Goal: Information Seeking & Learning: Learn about a topic

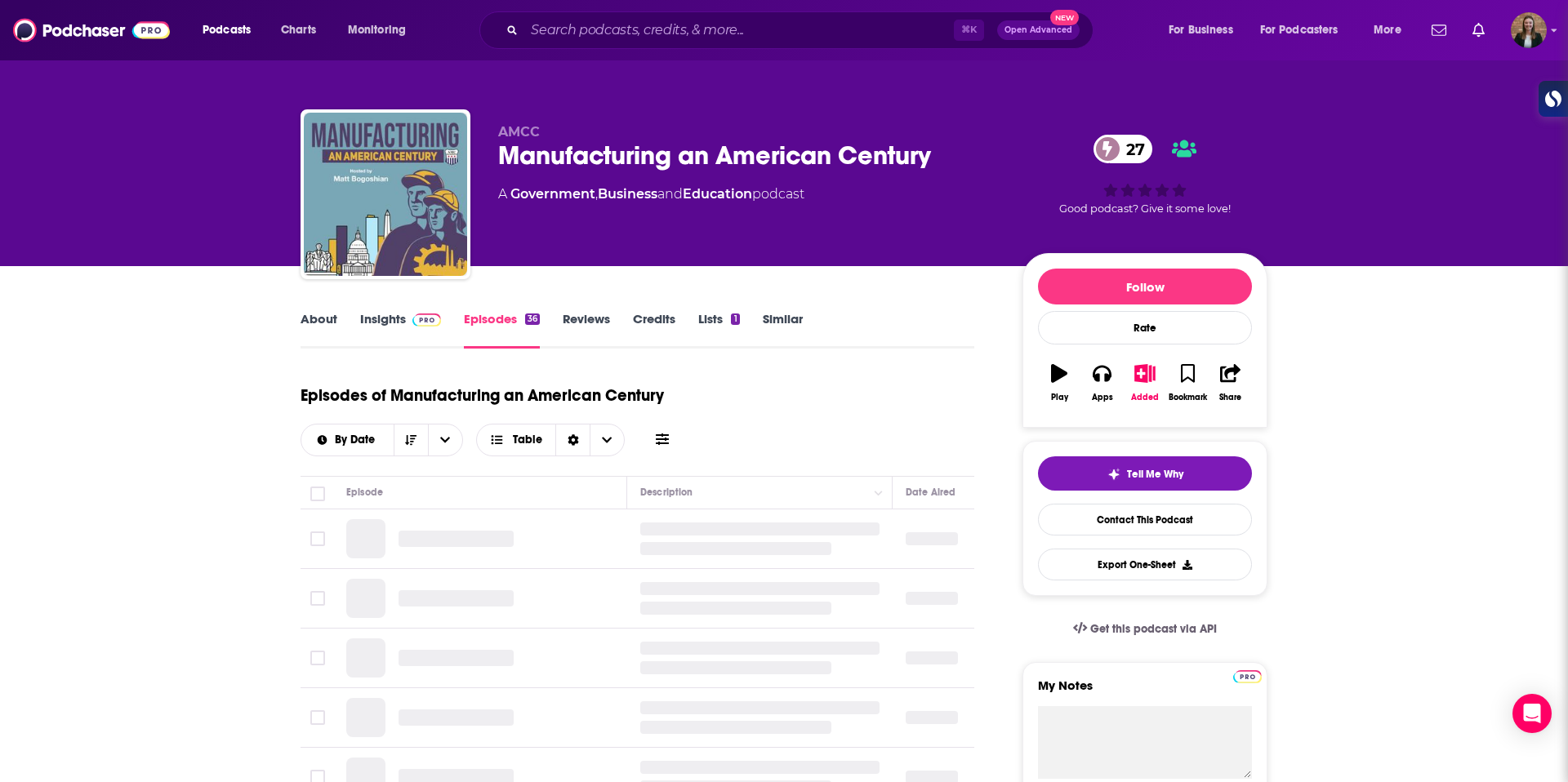
scroll to position [168, 0]
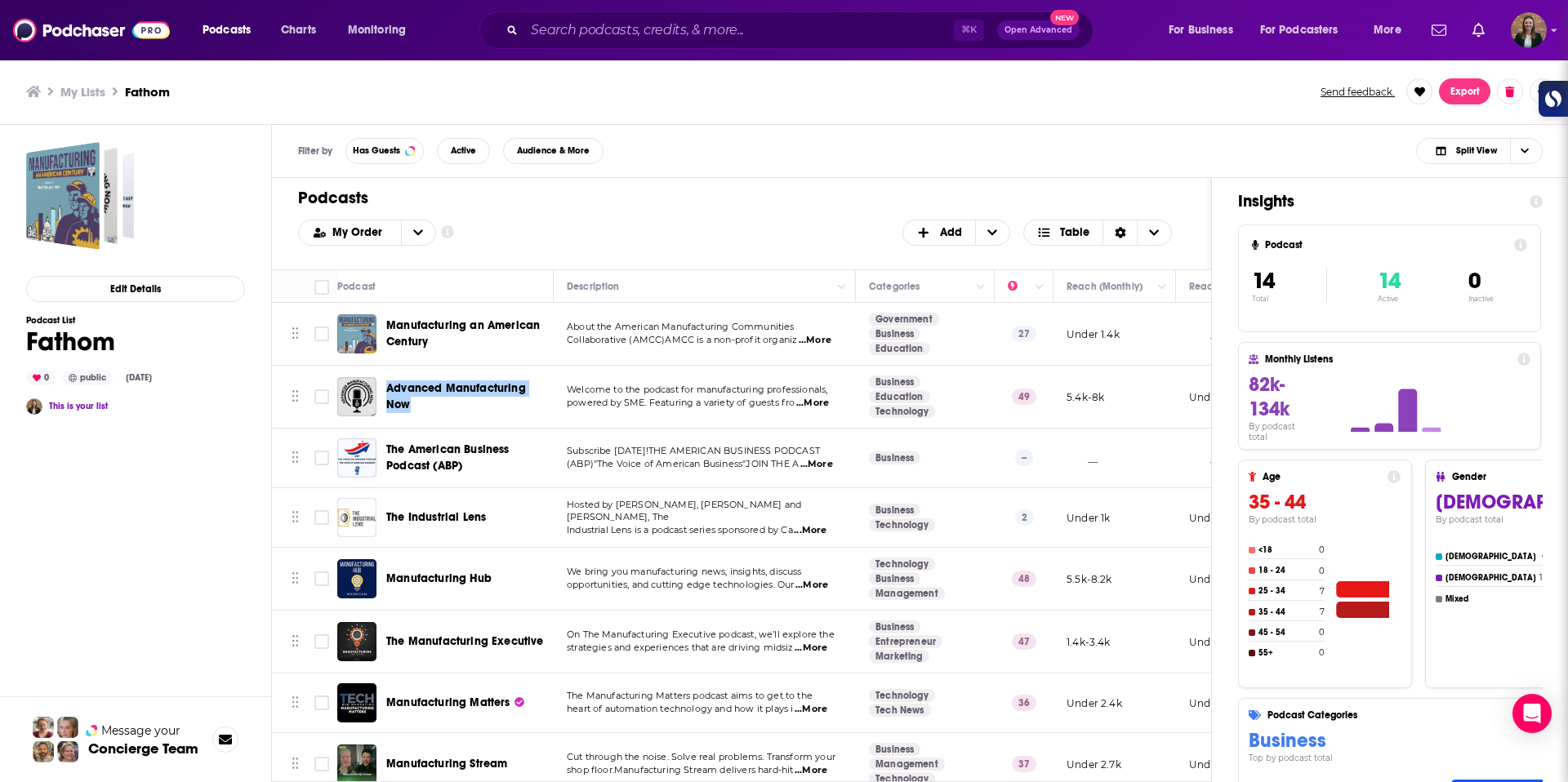
drag, startPoint x: 483, startPoint y: 386, endPoint x: 498, endPoint y: 93, distance: 293.4
click at [0, 0] on div "Podcasts Charts Monitoring ⌘ K Open Advanced New For Business For Podcasters Mo…" at bounding box center [784, 391] width 1568 height 782
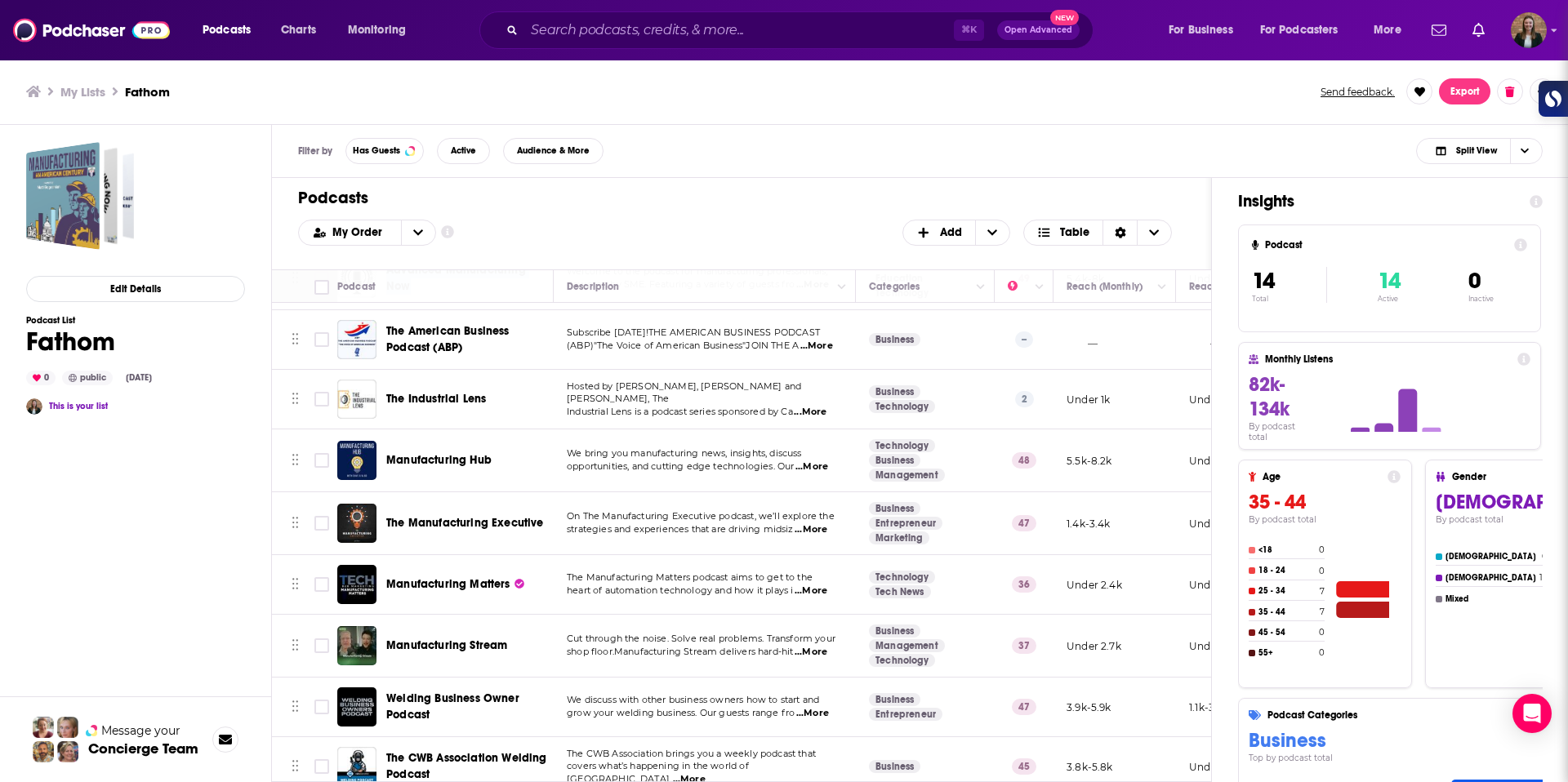
scroll to position [125, 0]
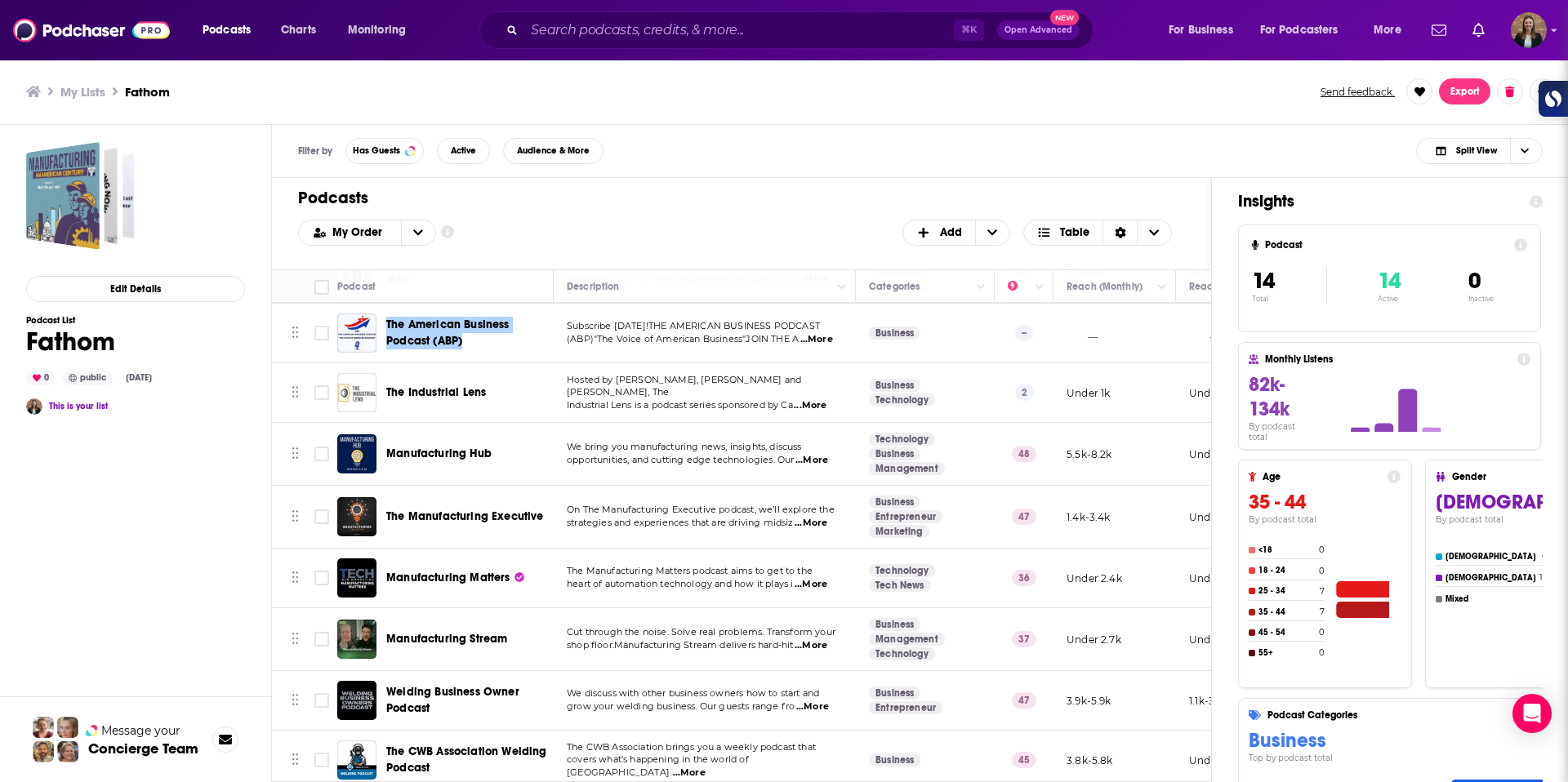
drag, startPoint x: 433, startPoint y: 320, endPoint x: 548, endPoint y: 16, distance: 325.0
click at [0, 0] on div "Podcasts Charts Monitoring ⌘ K Open Advanced New For Business For Podcasters Mo…" at bounding box center [784, 391] width 1568 height 782
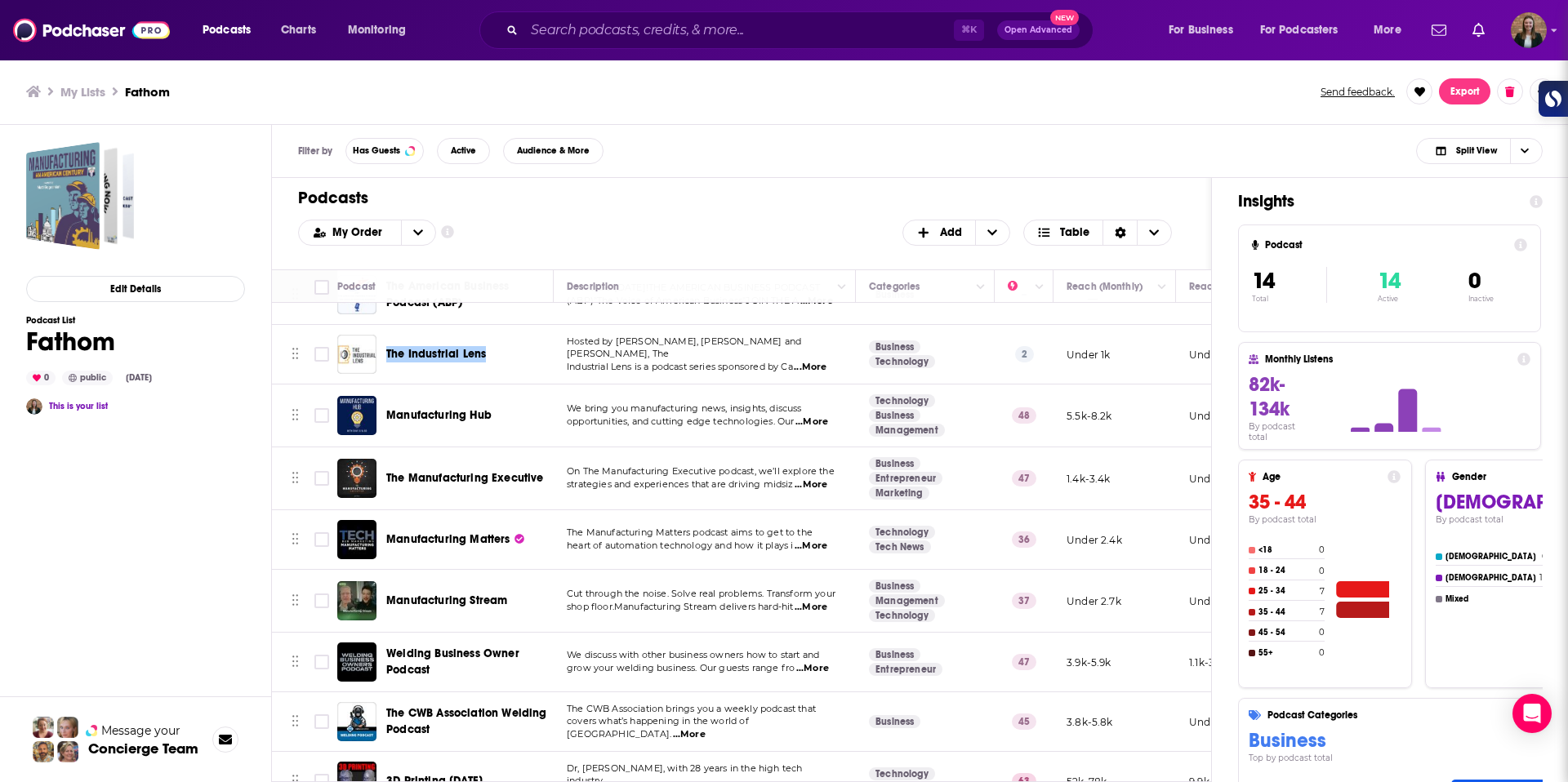
drag, startPoint x: 431, startPoint y: 351, endPoint x: 797, endPoint y: 8, distance: 501.6
click at [0, 0] on div "Podcasts Charts Monitoring ⌘ K Open Advanced New For Business For Podcasters Mo…" at bounding box center [784, 391] width 1568 height 782
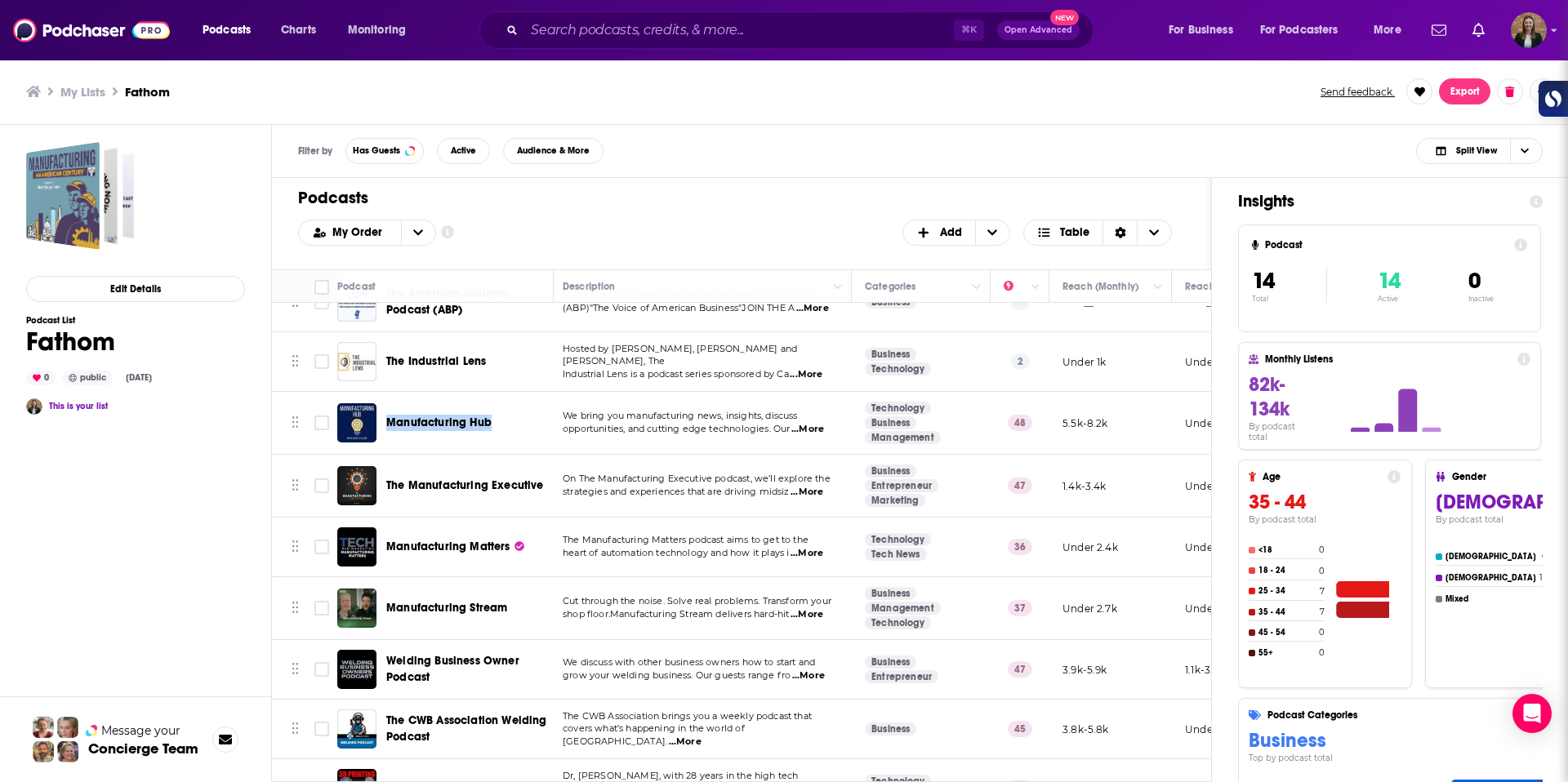
scroll to position [156, 6]
drag, startPoint x: 459, startPoint y: 426, endPoint x: 1100, endPoint y: 15, distance: 761.4
click at [0, 0] on div "Podcasts Charts Monitoring ⌘ K Open Advanced New For Business For Podcasters Mo…" at bounding box center [784, 391] width 1568 height 782
drag, startPoint x: 499, startPoint y: 483, endPoint x: 922, endPoint y: 17, distance: 629.4
click at [0, 0] on div "Podcasts Charts Monitoring ⌘ K Open Advanced New For Business For Podcasters Mo…" at bounding box center [784, 391] width 1568 height 782
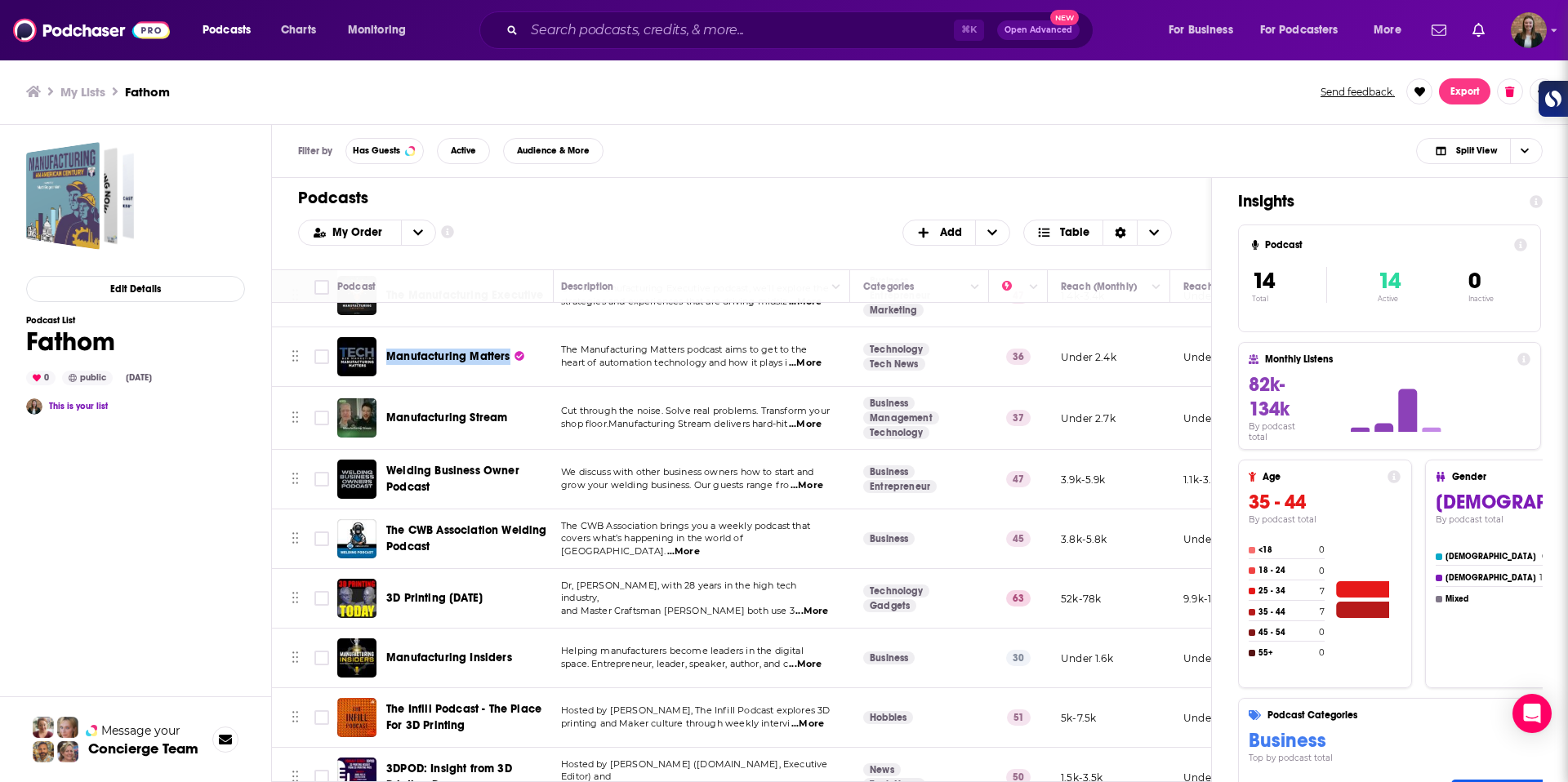
scroll to position [371, 6]
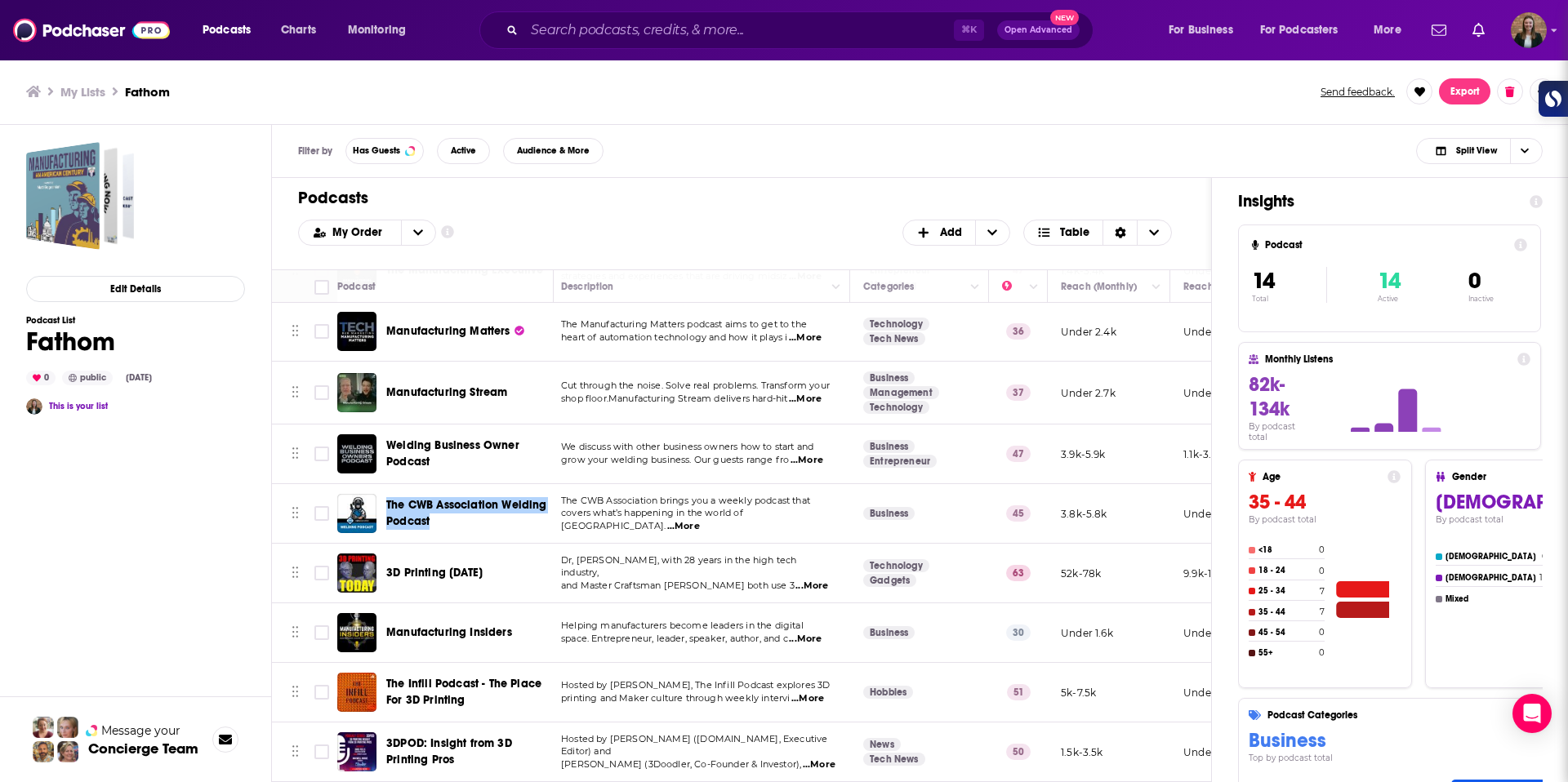
drag, startPoint x: 453, startPoint y: 508, endPoint x: 742, endPoint y: 34, distance: 555.2
click at [0, 0] on div "Podcasts Charts Monitoring ⌘ K Open Advanced New For Business For Podcasters Mo…" at bounding box center [784, 391] width 1568 height 782
drag, startPoint x: 461, startPoint y: 745, endPoint x: 1034, endPoint y: 8, distance: 933.5
click at [0, 0] on div "Podcasts Charts Monitoring ⌘ K Open Advanced New For Business For Podcasters Mo…" at bounding box center [784, 391] width 1568 height 782
click at [321, 578] on input "Toggle select row" at bounding box center [322, 573] width 15 height 15
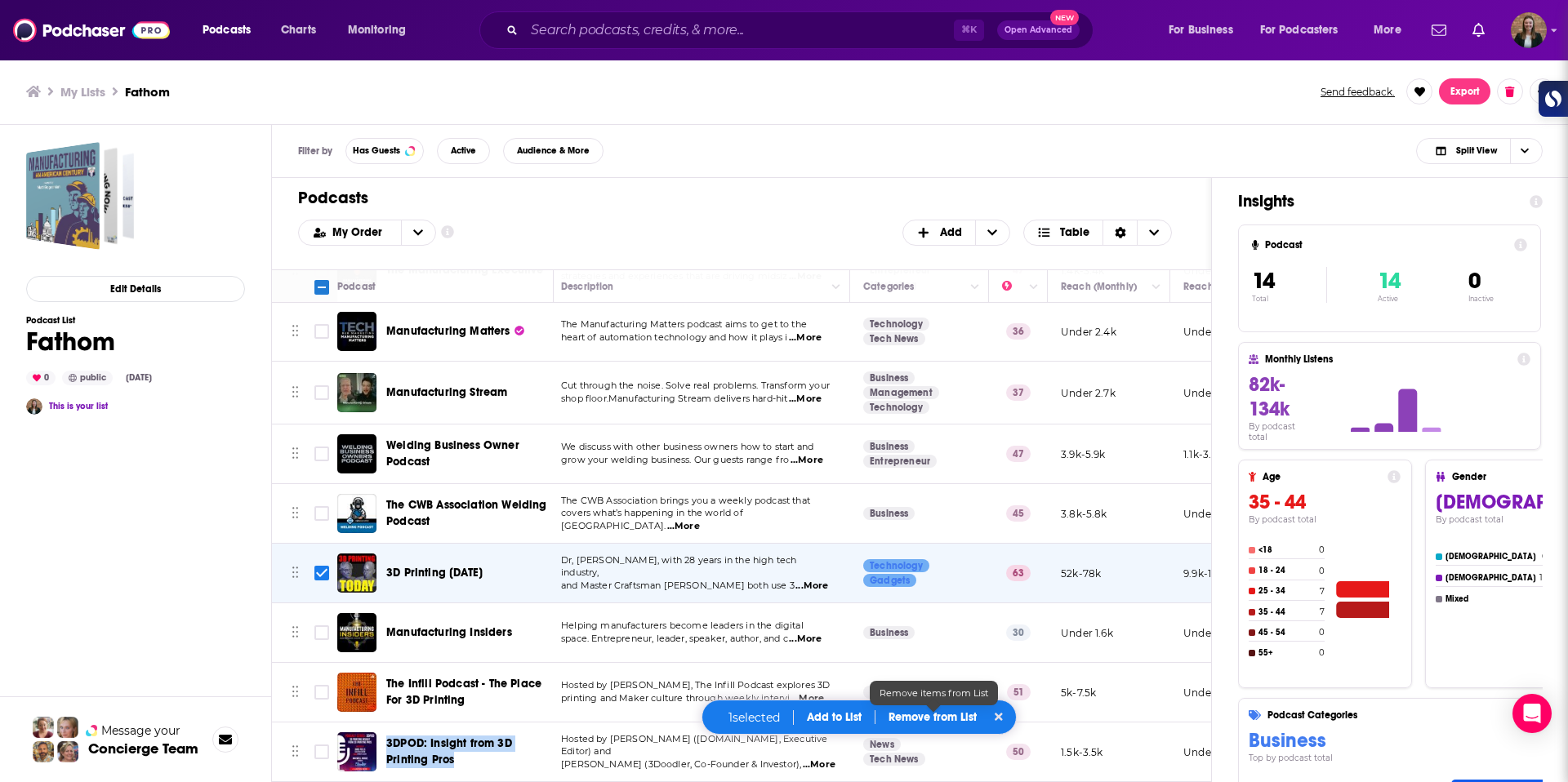
click at [948, 723] on p "Remove from List" at bounding box center [933, 717] width 89 height 14
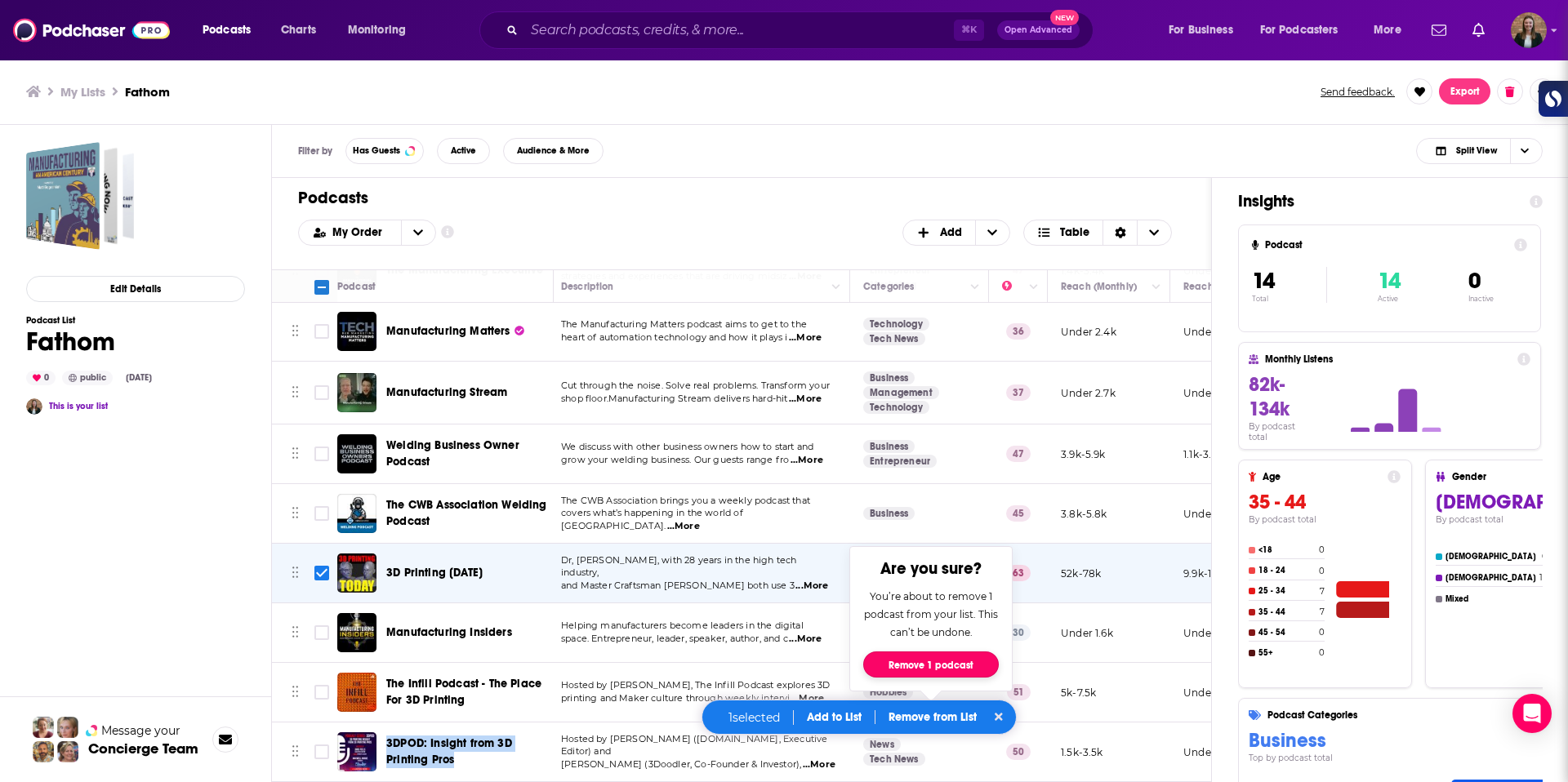
click at [938, 664] on button "Remove 1 podcast" at bounding box center [931, 664] width 135 height 26
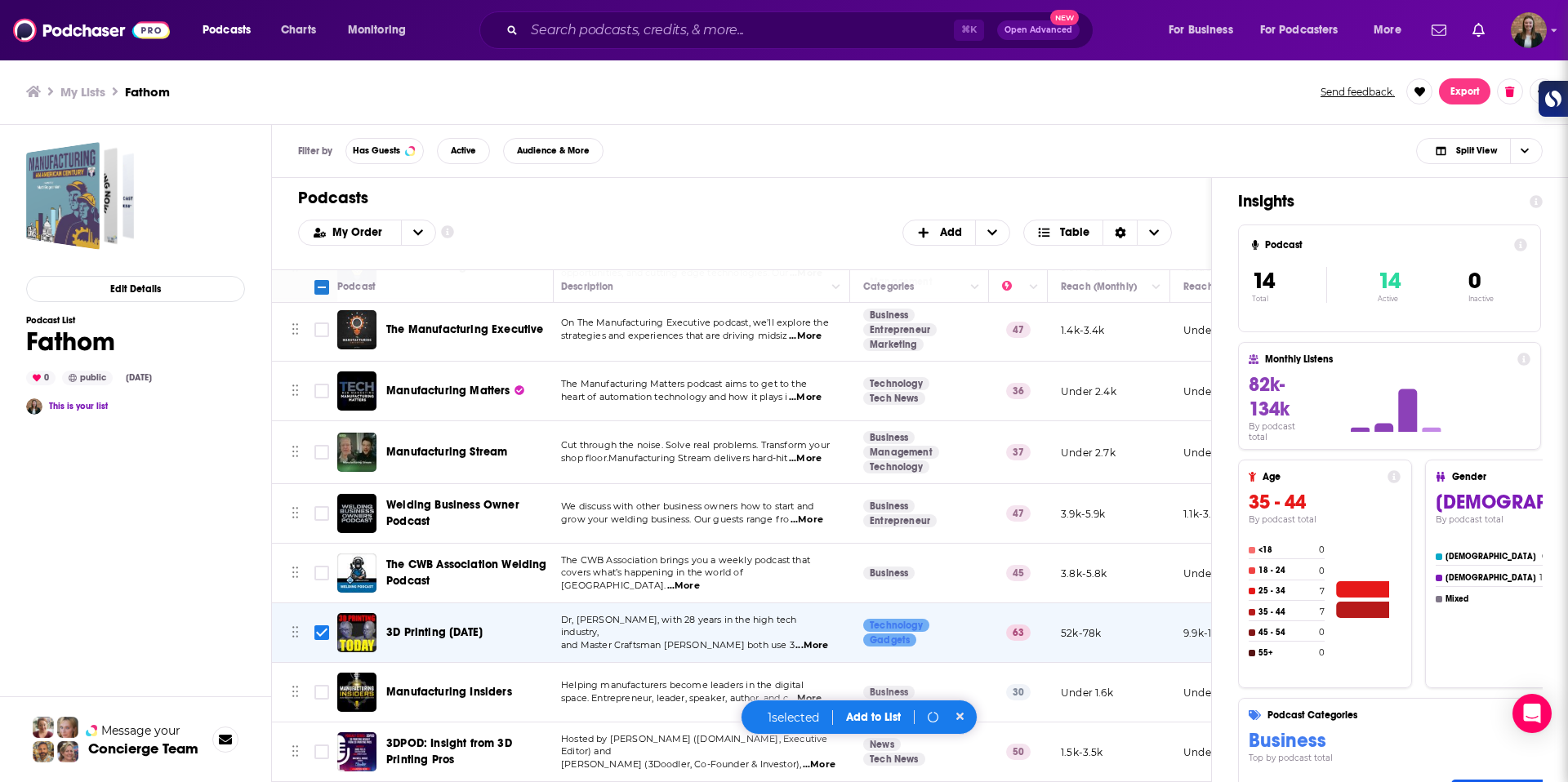
scroll to position [312, 6]
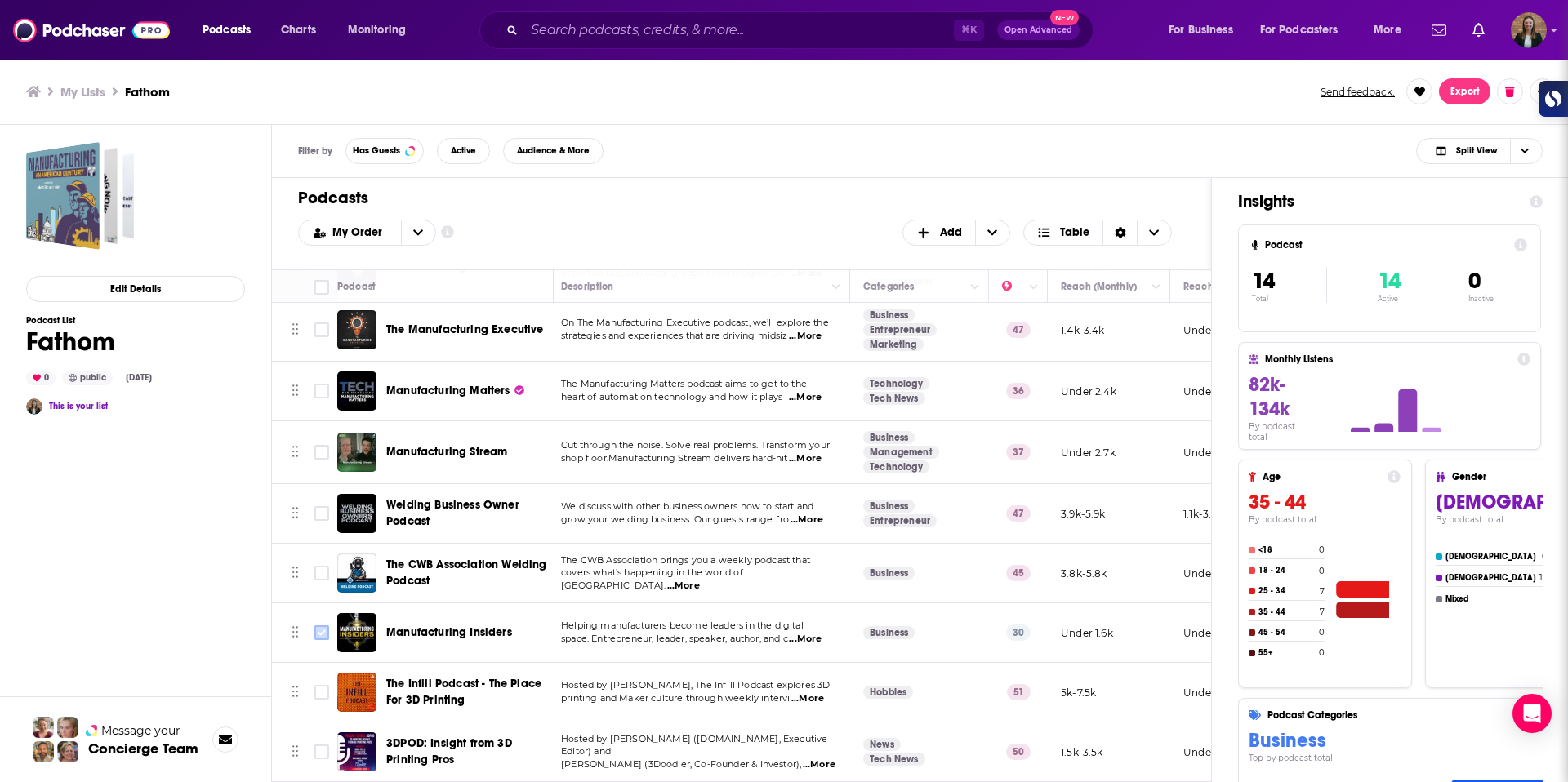
click at [320, 638] on input "Toggle select row" at bounding box center [322, 633] width 15 height 15
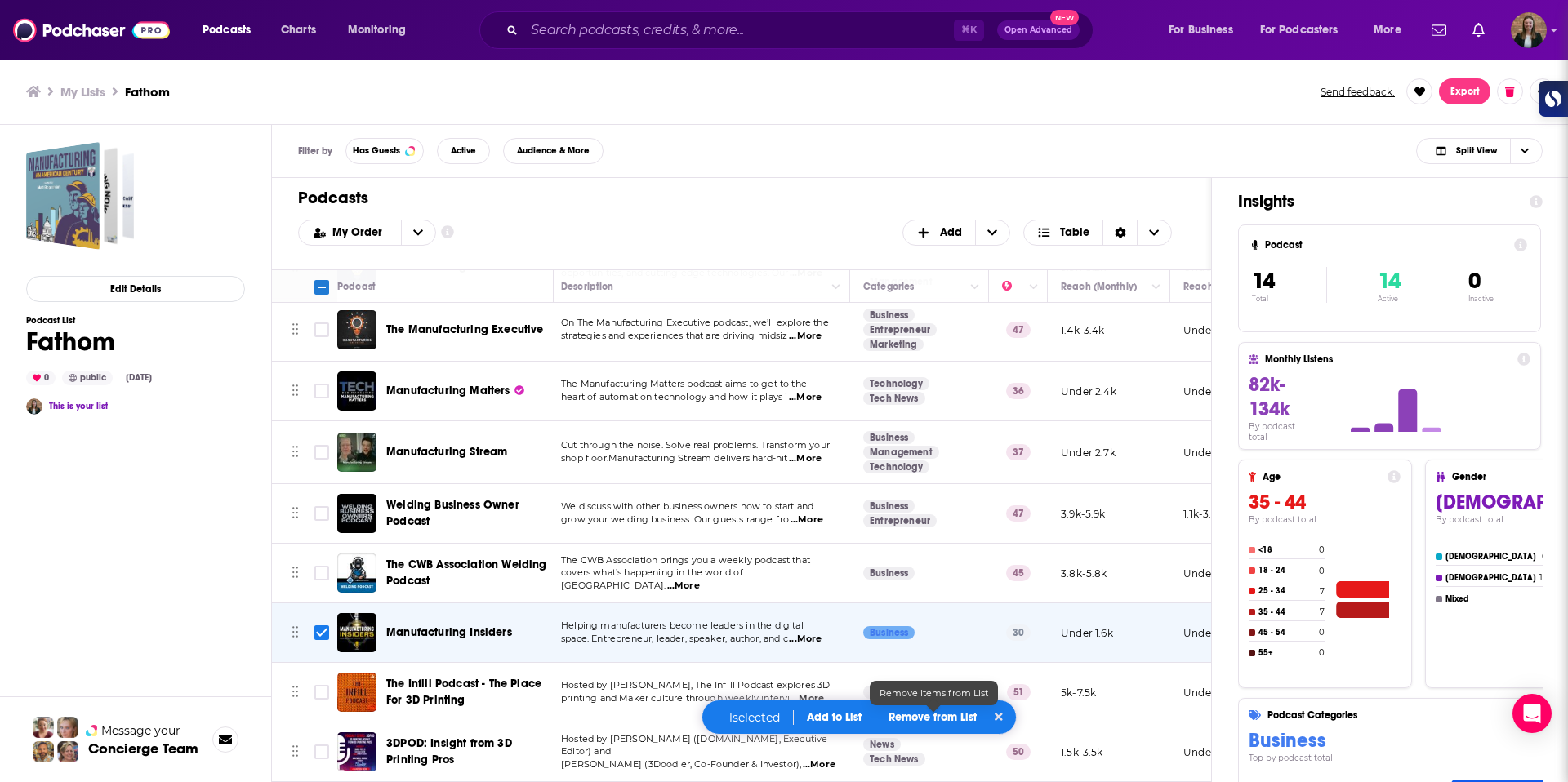
click at [923, 727] on div "1 selected Add to List Remove from List" at bounding box center [859, 717] width 316 height 35
click at [923, 719] on p "Remove from List" at bounding box center [933, 717] width 89 height 14
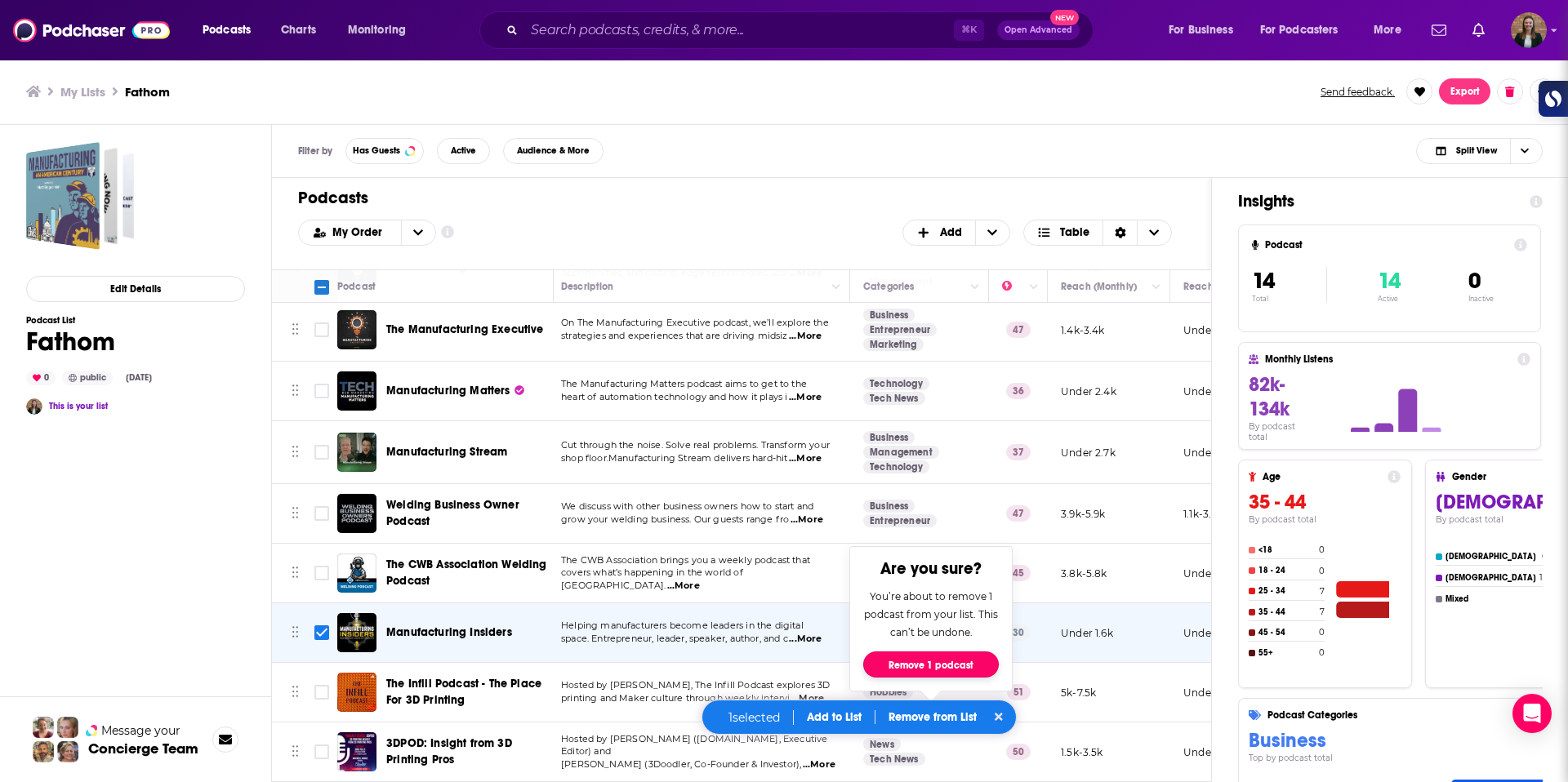
click at [933, 671] on button "Remove 1 podcast" at bounding box center [931, 664] width 135 height 26
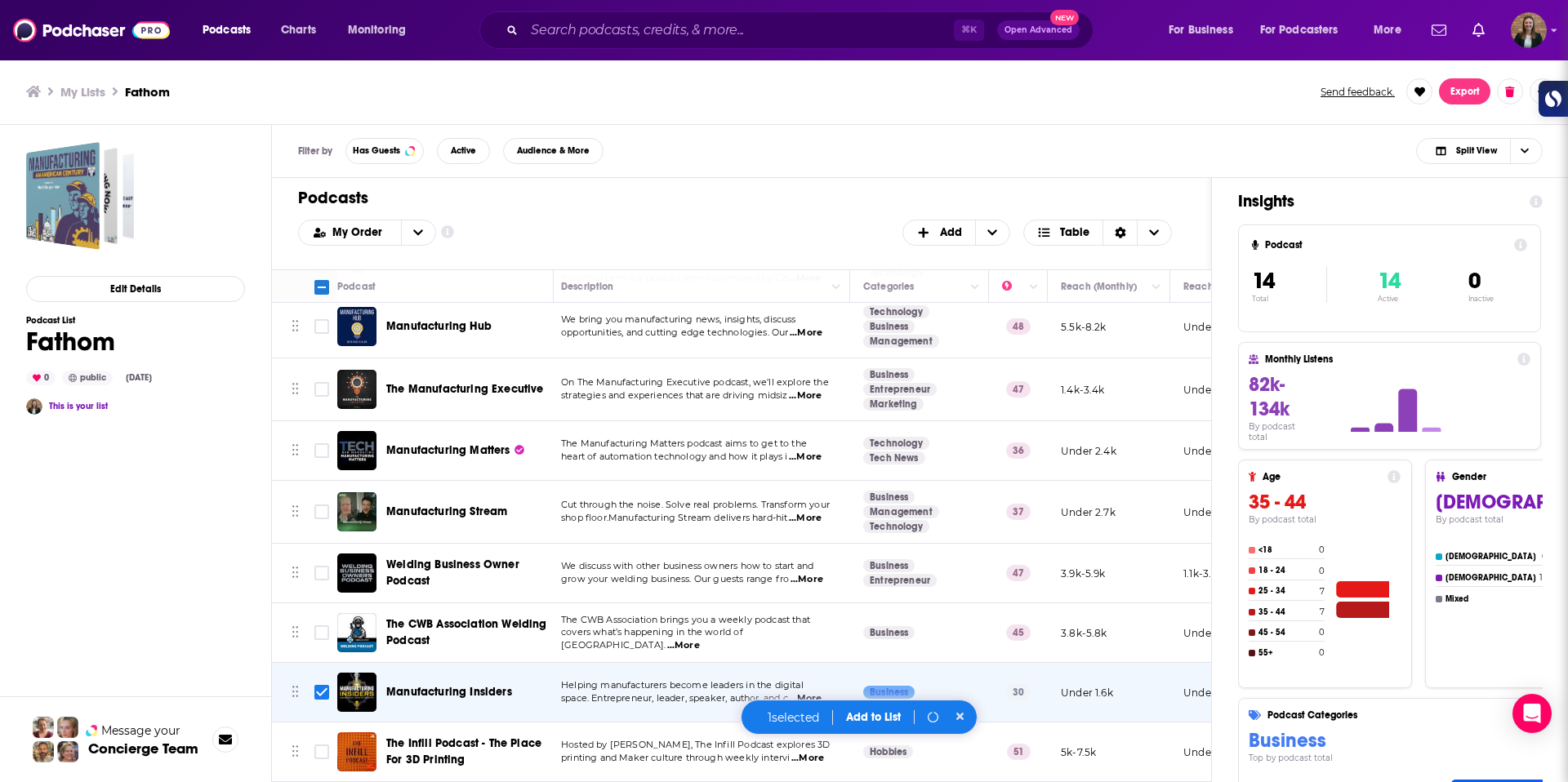
scroll to position [252, 6]
checkbox input "false"
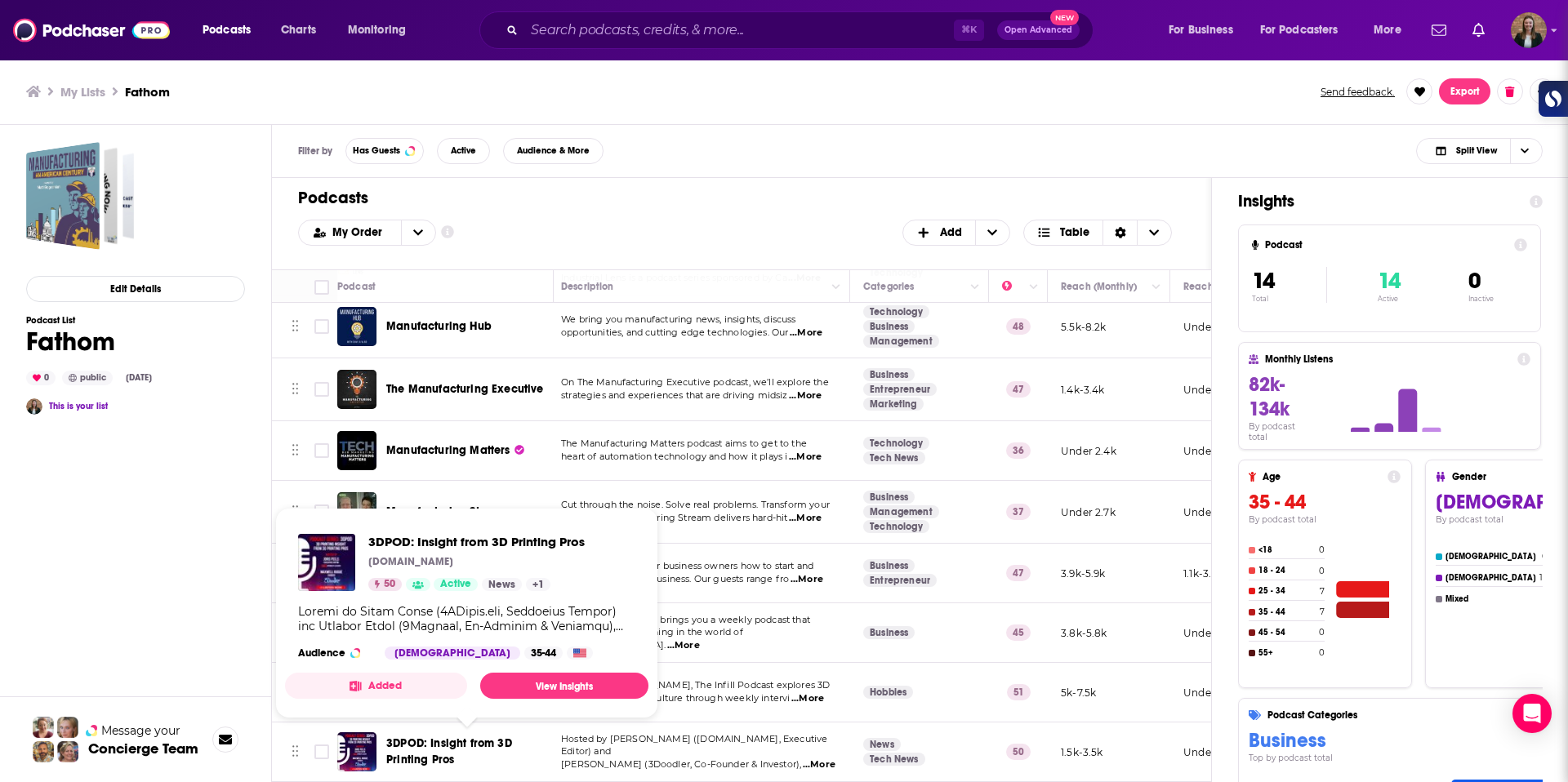
click at [438, 749] on span "3DPOD: Insight from 3D Printing Pros" at bounding box center [449, 751] width 126 height 30
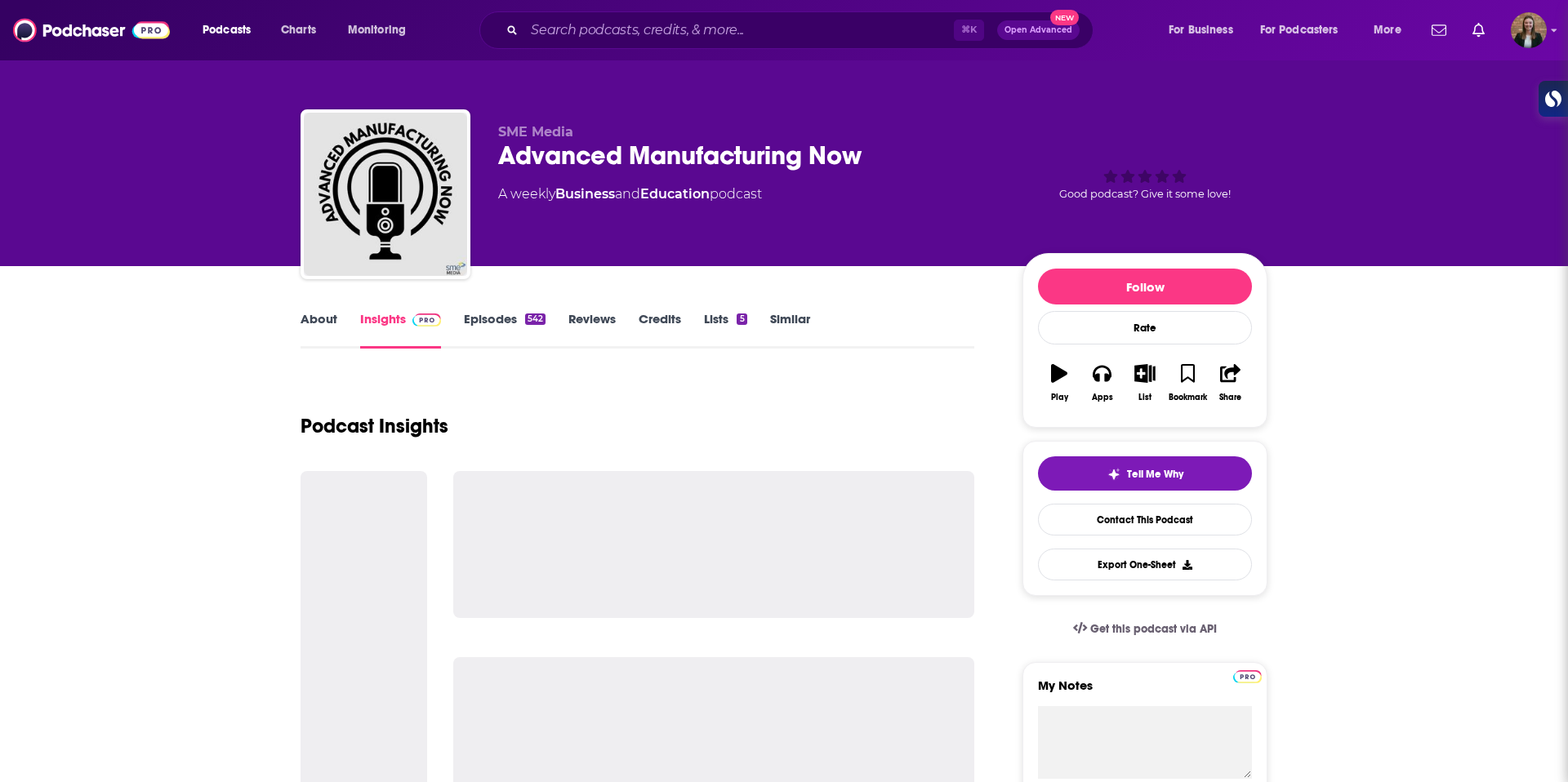
click at [301, 329] on link "About" at bounding box center [319, 330] width 37 height 38
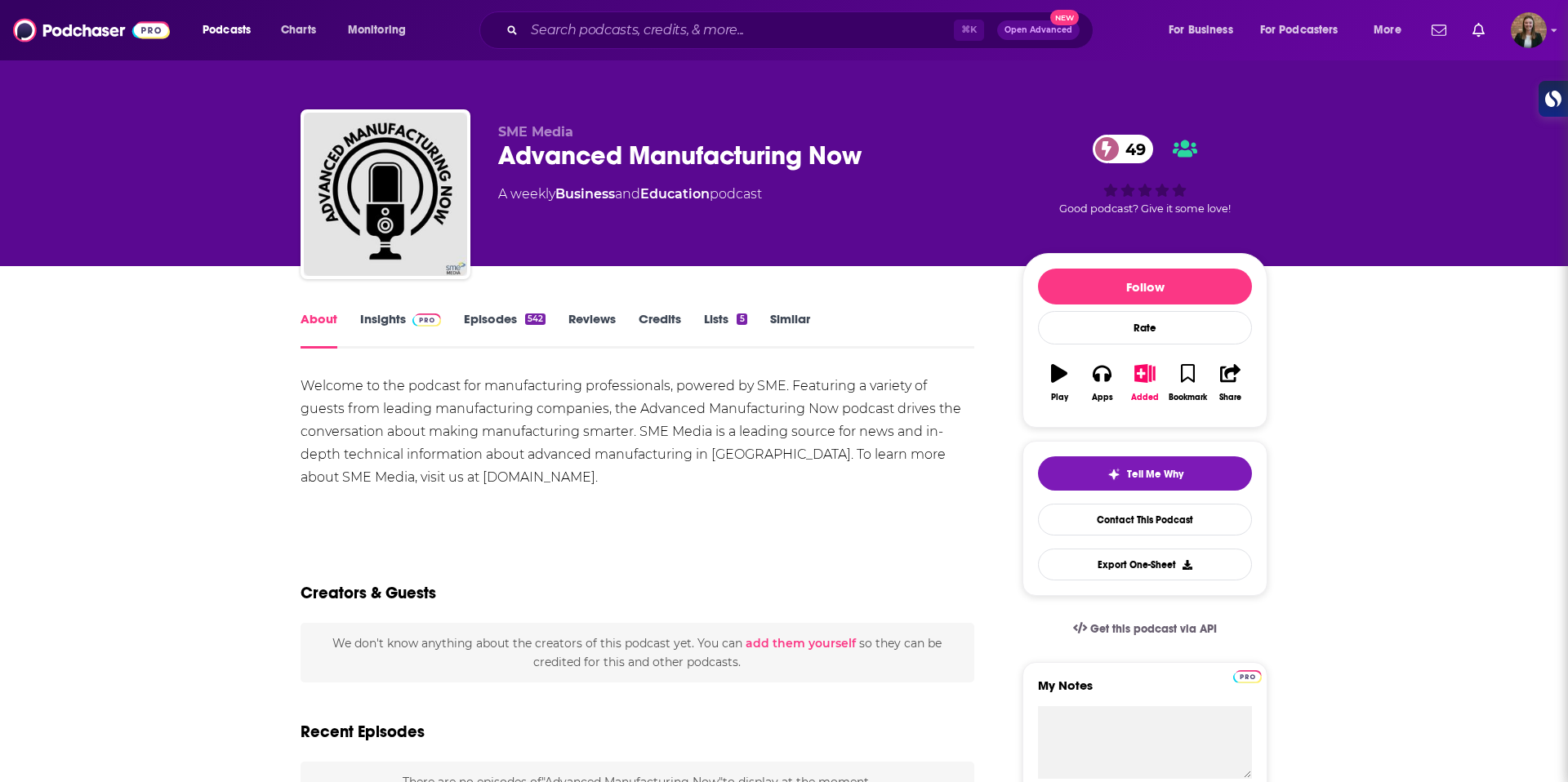
click at [490, 332] on link "Episodes 542" at bounding box center [505, 330] width 82 height 38
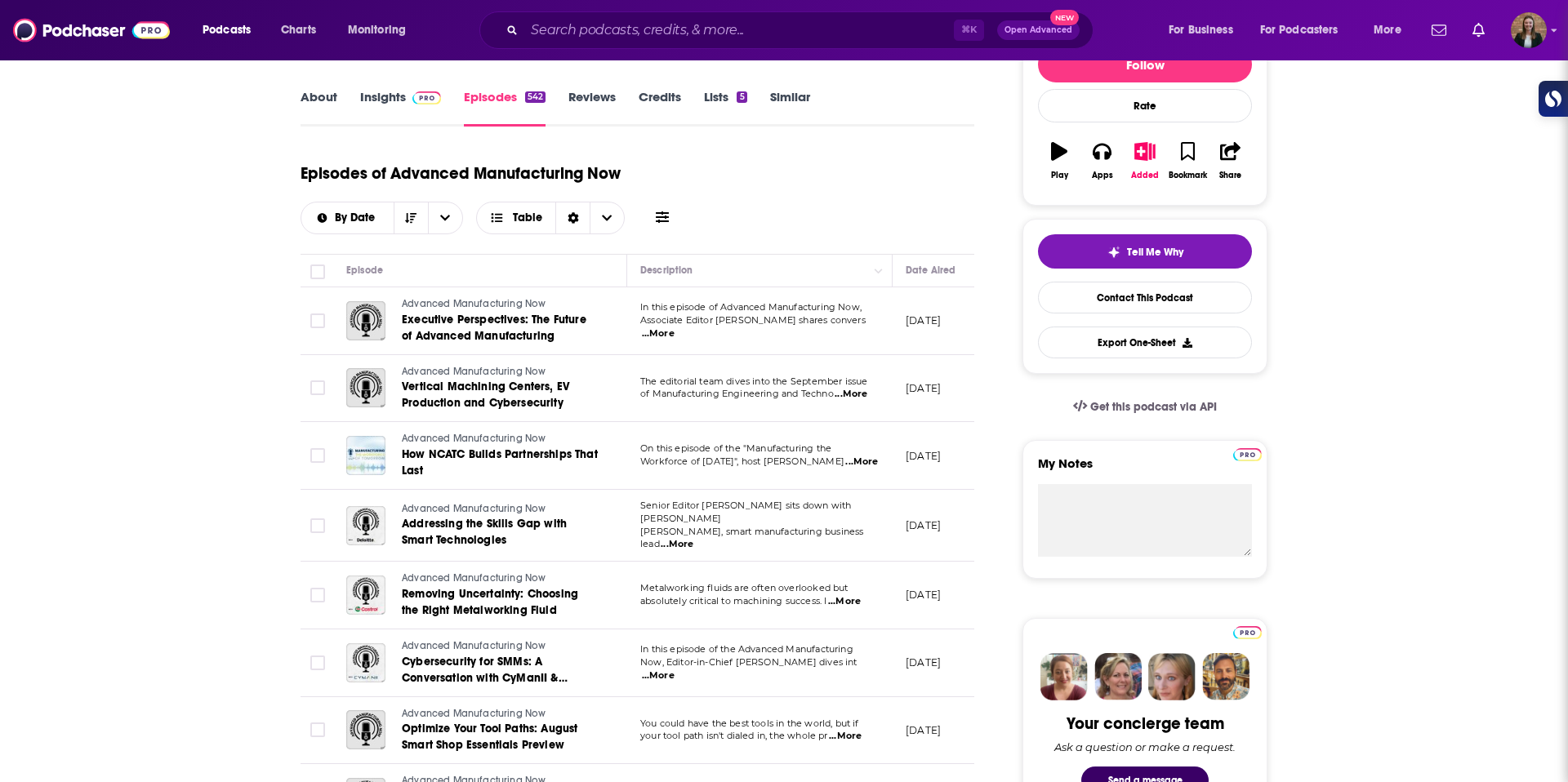
scroll to position [232, 0]
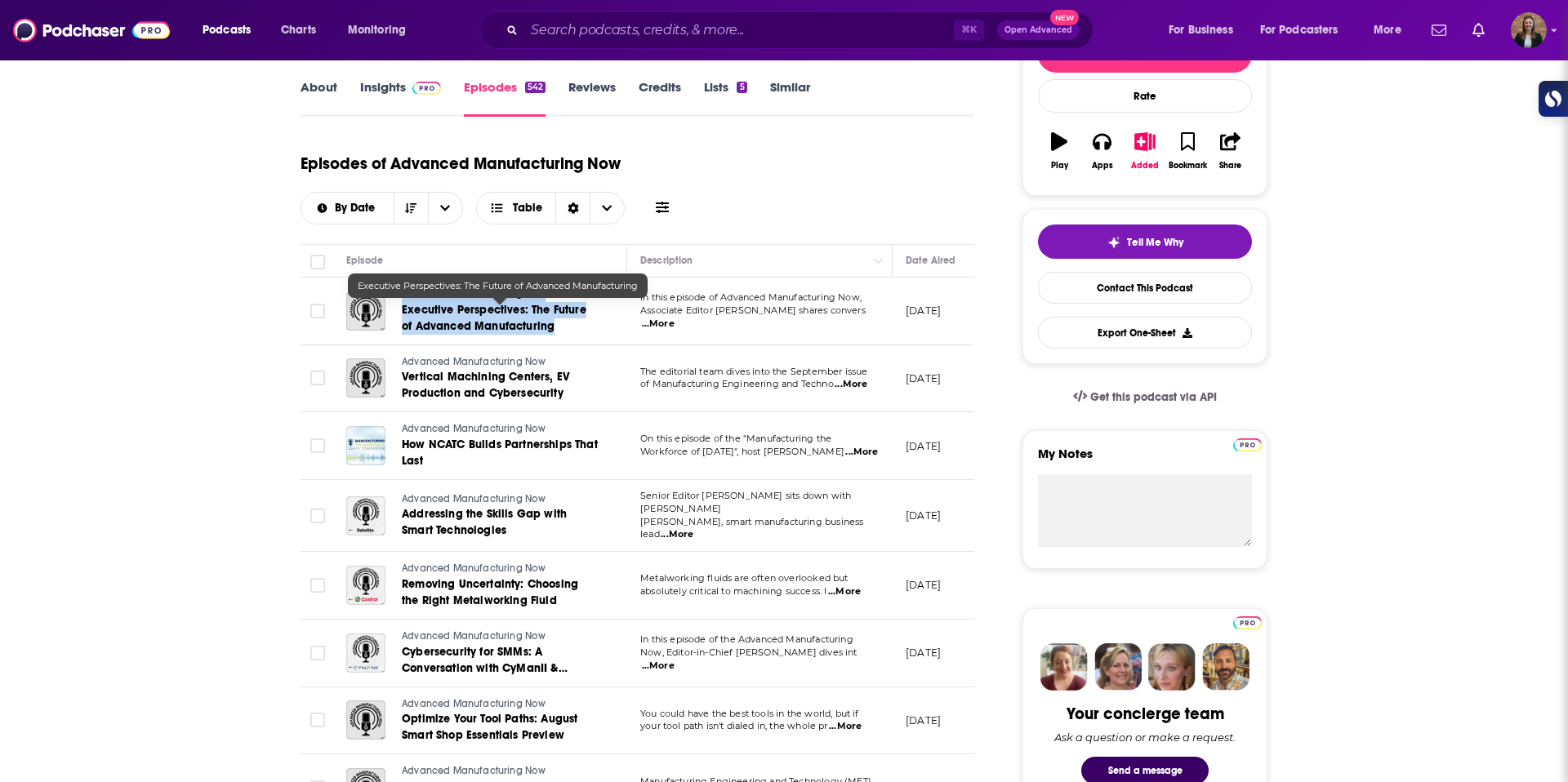
drag, startPoint x: 397, startPoint y: 301, endPoint x: 567, endPoint y: 341, distance: 174.6
click at [567, 341] on td "Advanced Manufacturing Now Executive Perspectives: The Future of Advanced Manuf…" at bounding box center [480, 311] width 294 height 68
click at [579, 334] on link "Executive Perspectives: The Future of Advanced Manufacturing" at bounding box center [499, 318] width 196 height 33
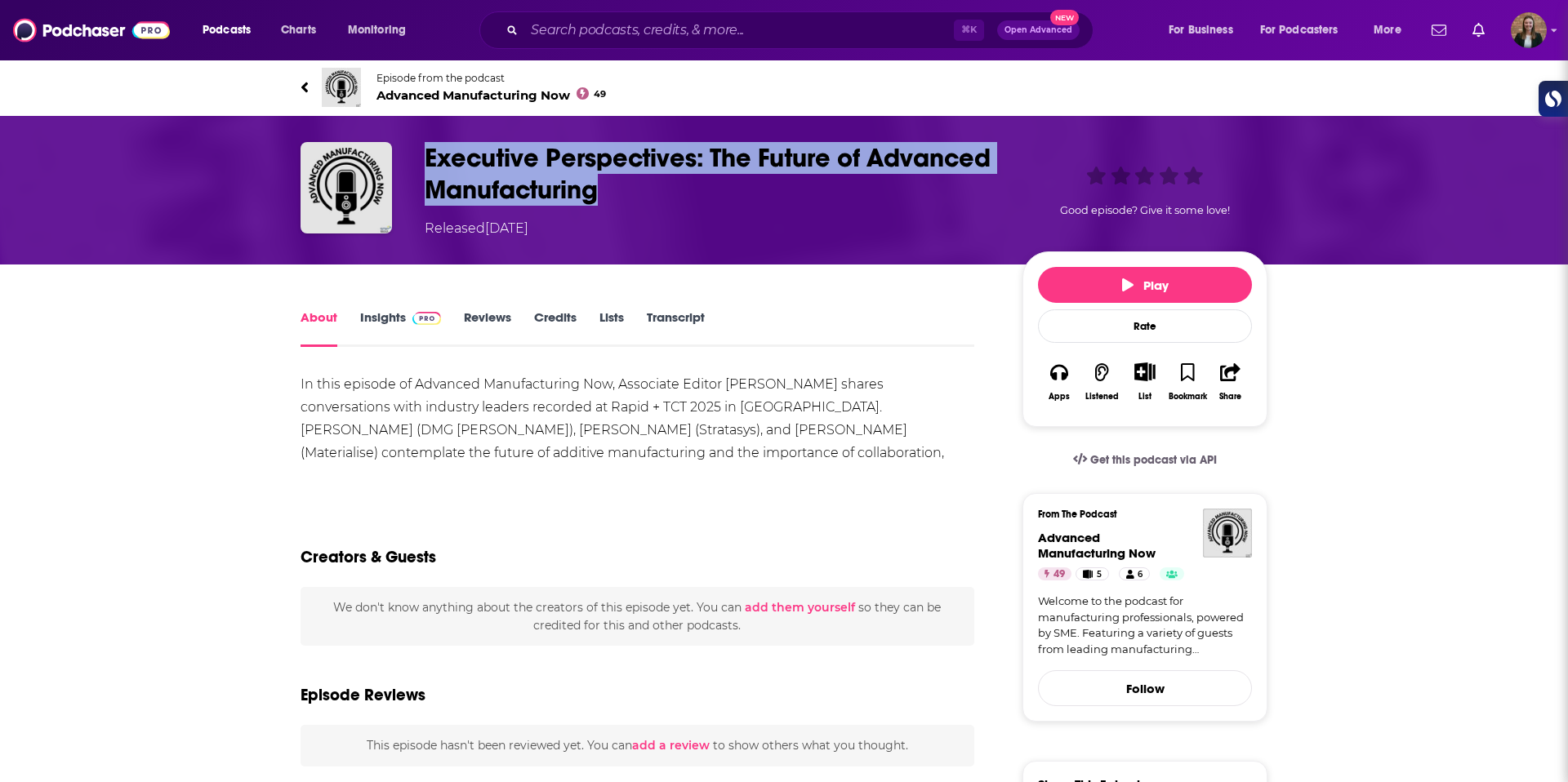
drag, startPoint x: 625, startPoint y: 193, endPoint x: 431, endPoint y: 159, distance: 197.0
click at [431, 159] on h1 "Executive Perspectives: The Future of Advanced Manufacturing" at bounding box center [711, 174] width 572 height 63
copy h1 "Executive Perspectives: The Future of Advanced Manufacturing"
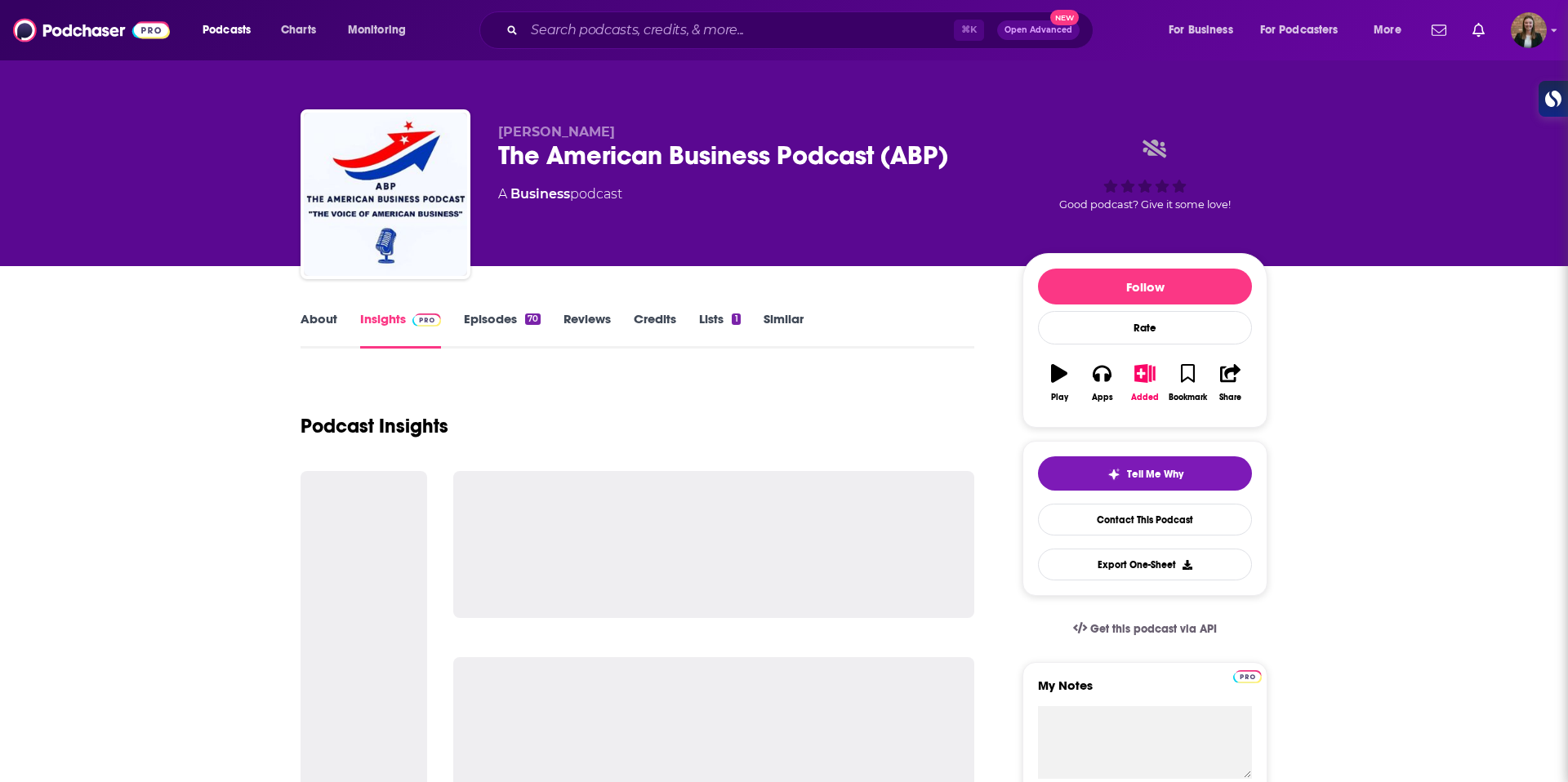
click at [489, 322] on link "Episodes 70" at bounding box center [503, 330] width 77 height 38
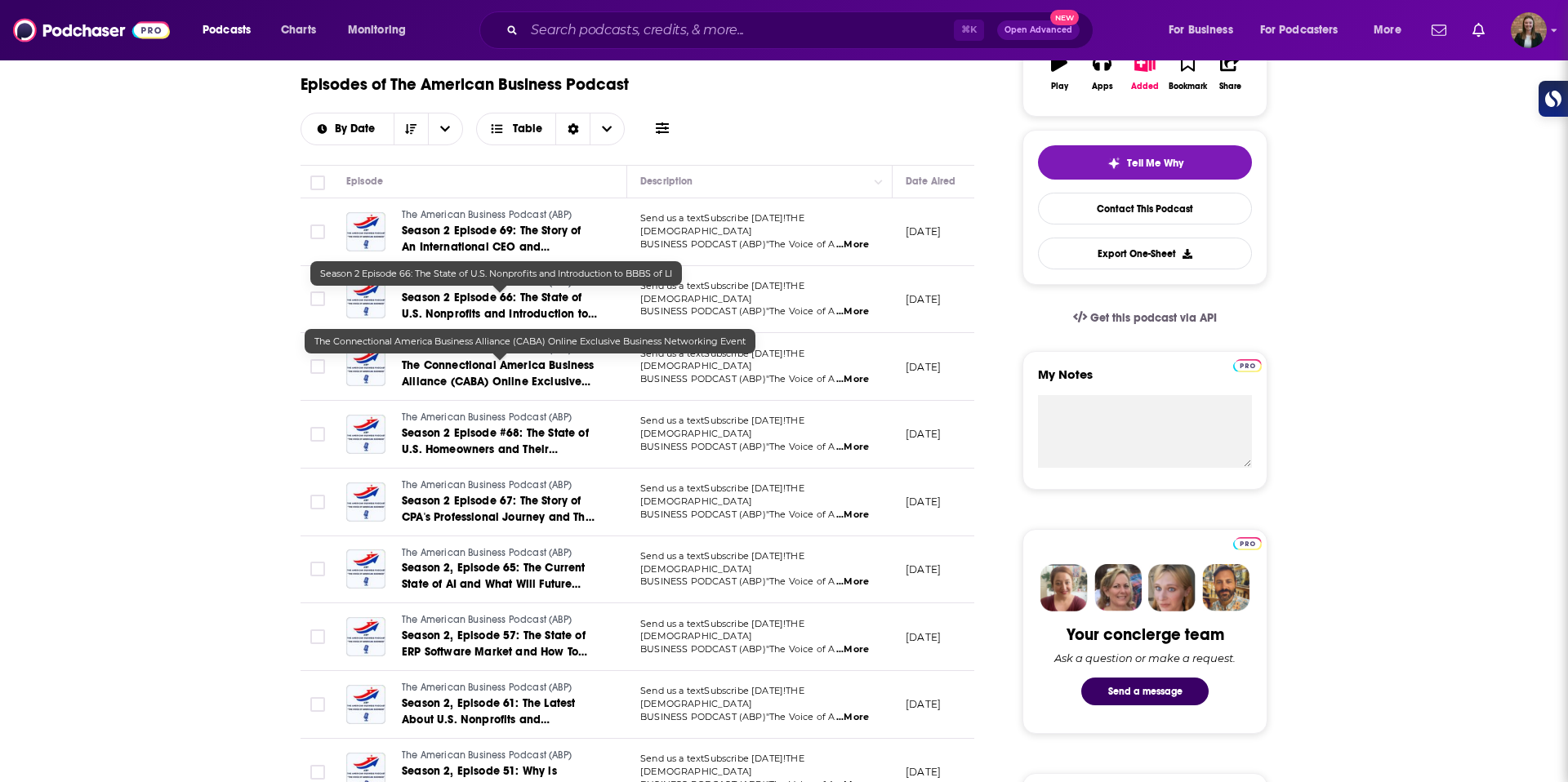
scroll to position [315, 0]
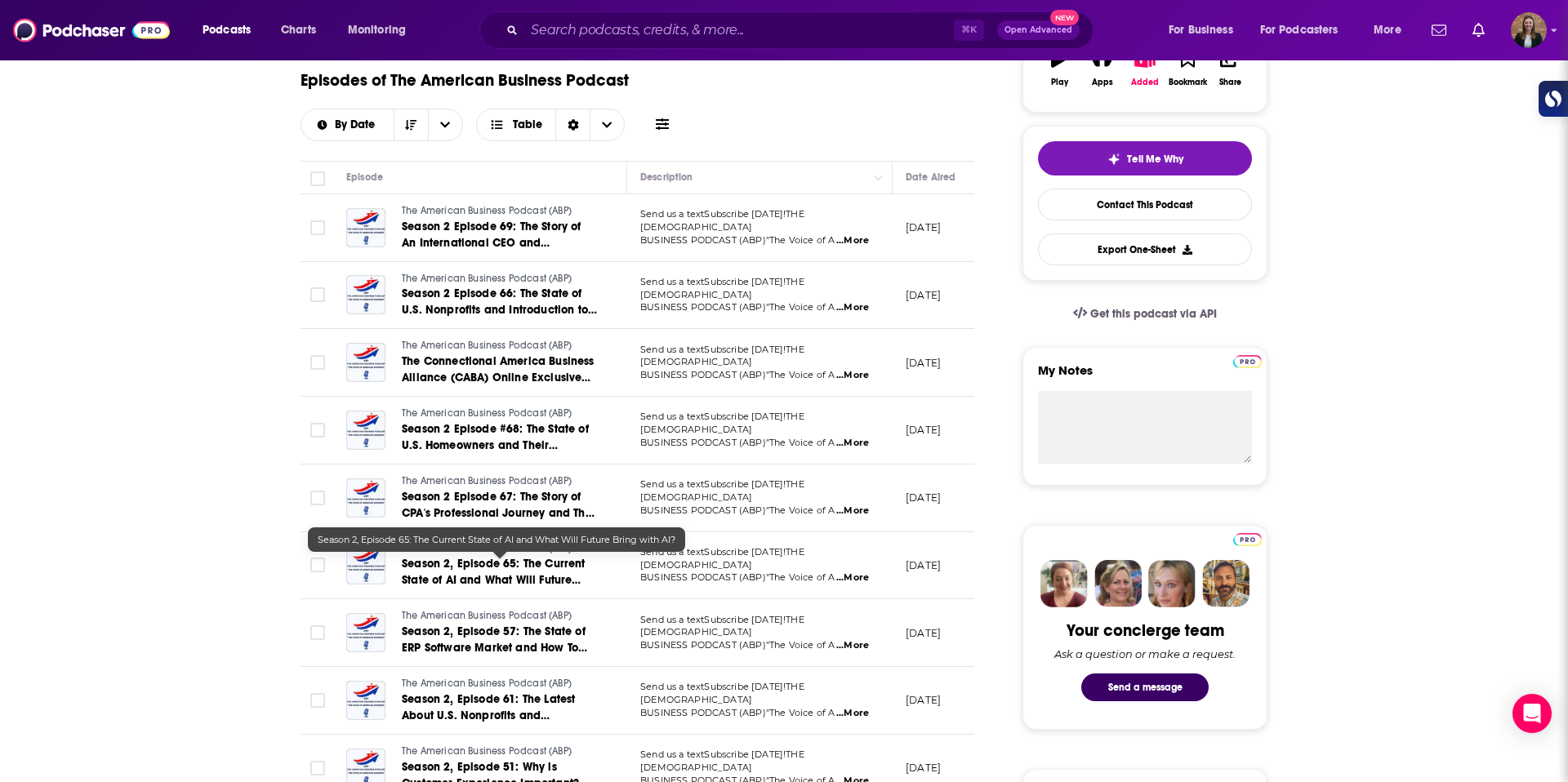
click at [500, 573] on link "Season 2, Episode 65: The Current State of AI and What Will Future Bring with A…" at bounding box center [499, 572] width 196 height 33
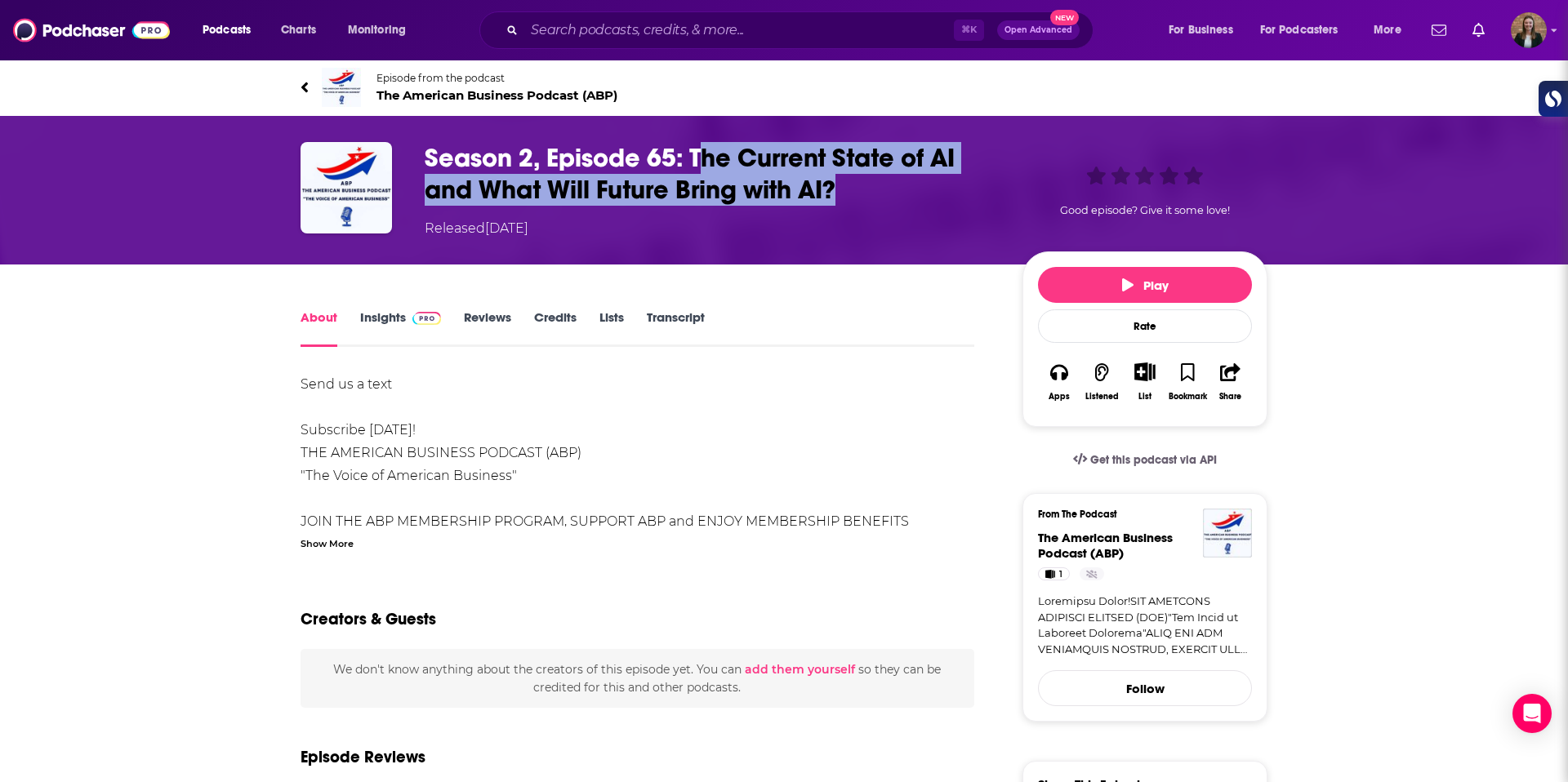
drag, startPoint x: 696, startPoint y: 157, endPoint x: 847, endPoint y: 191, distance: 154.8
click at [847, 191] on h1 "Season 2, Episode 65: The Current State of AI and What Will Future Bring with A…" at bounding box center [711, 174] width 572 height 63
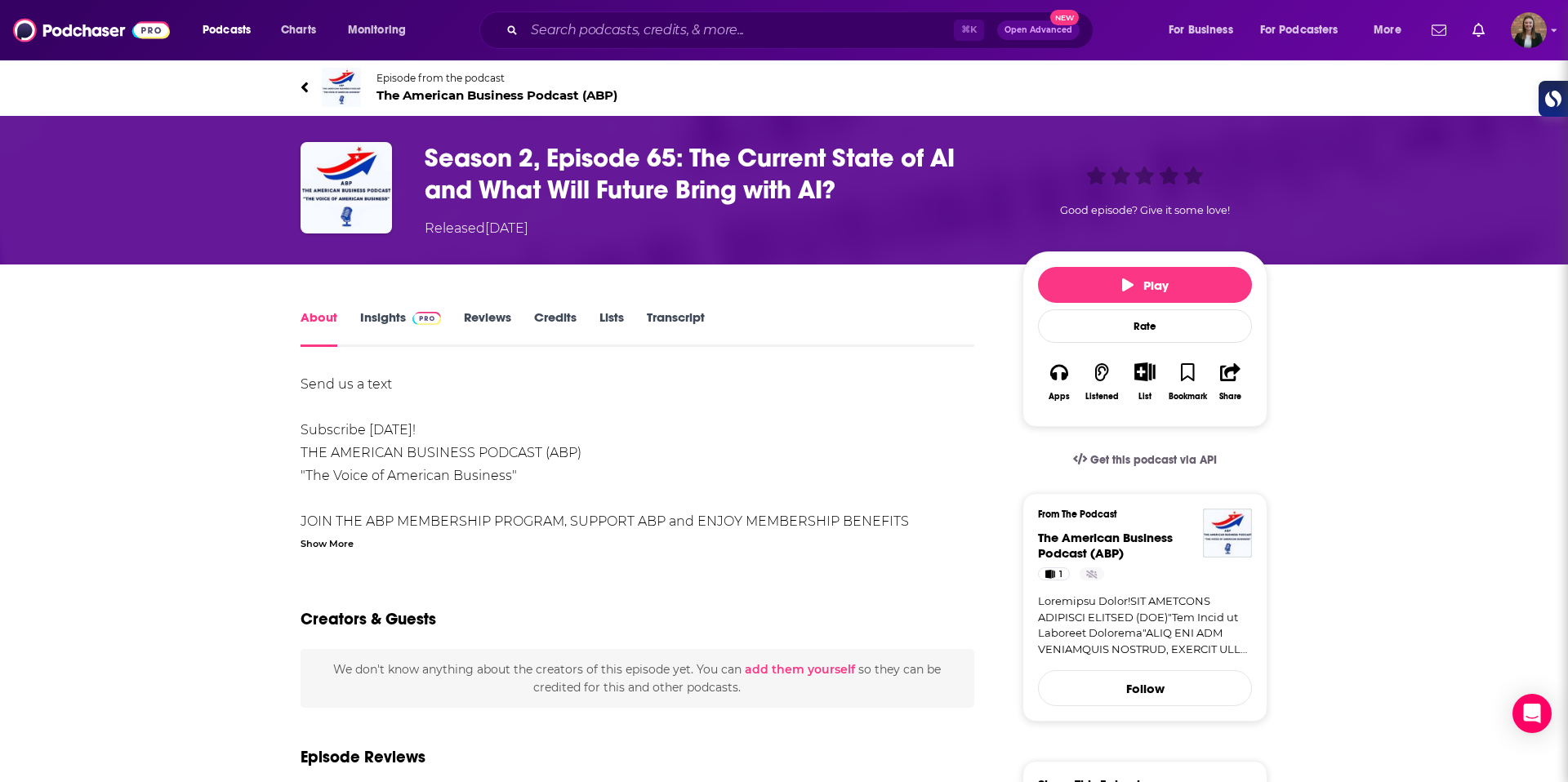
click at [847, 191] on h1 "Season 2, Episode 65: The Current State of AI and What Will Future Bring with A…" at bounding box center [711, 174] width 572 height 63
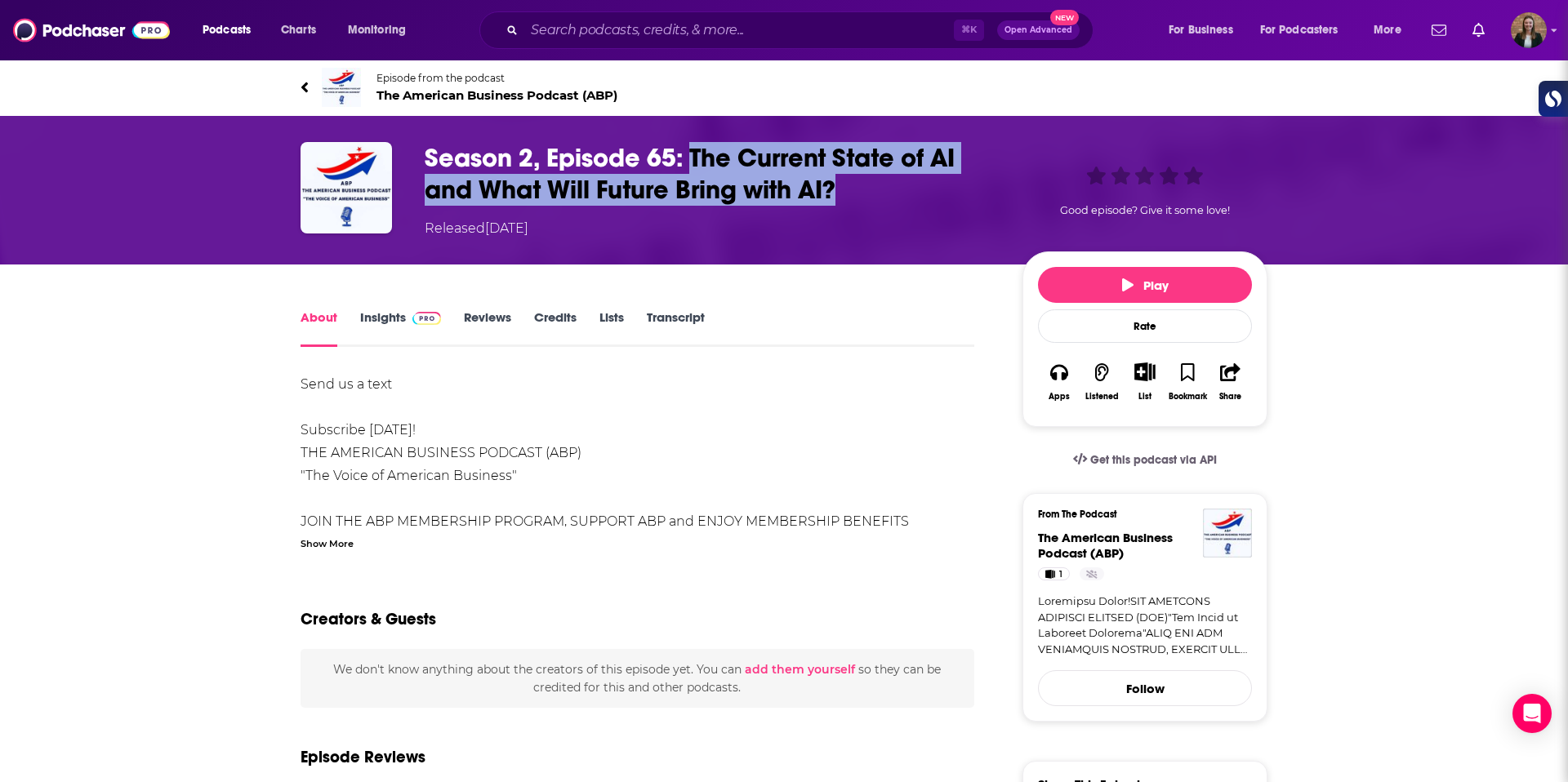
drag, startPoint x: 844, startPoint y: 195, endPoint x: 690, endPoint y: 216, distance: 155.4
click at [695, 157] on h1 "Season 2, Episode 65: The Current State of AI and What Will Future Bring with A…" at bounding box center [711, 174] width 572 height 63
copy h1 "The Current State of AI and What Will Future Bring with AI?"
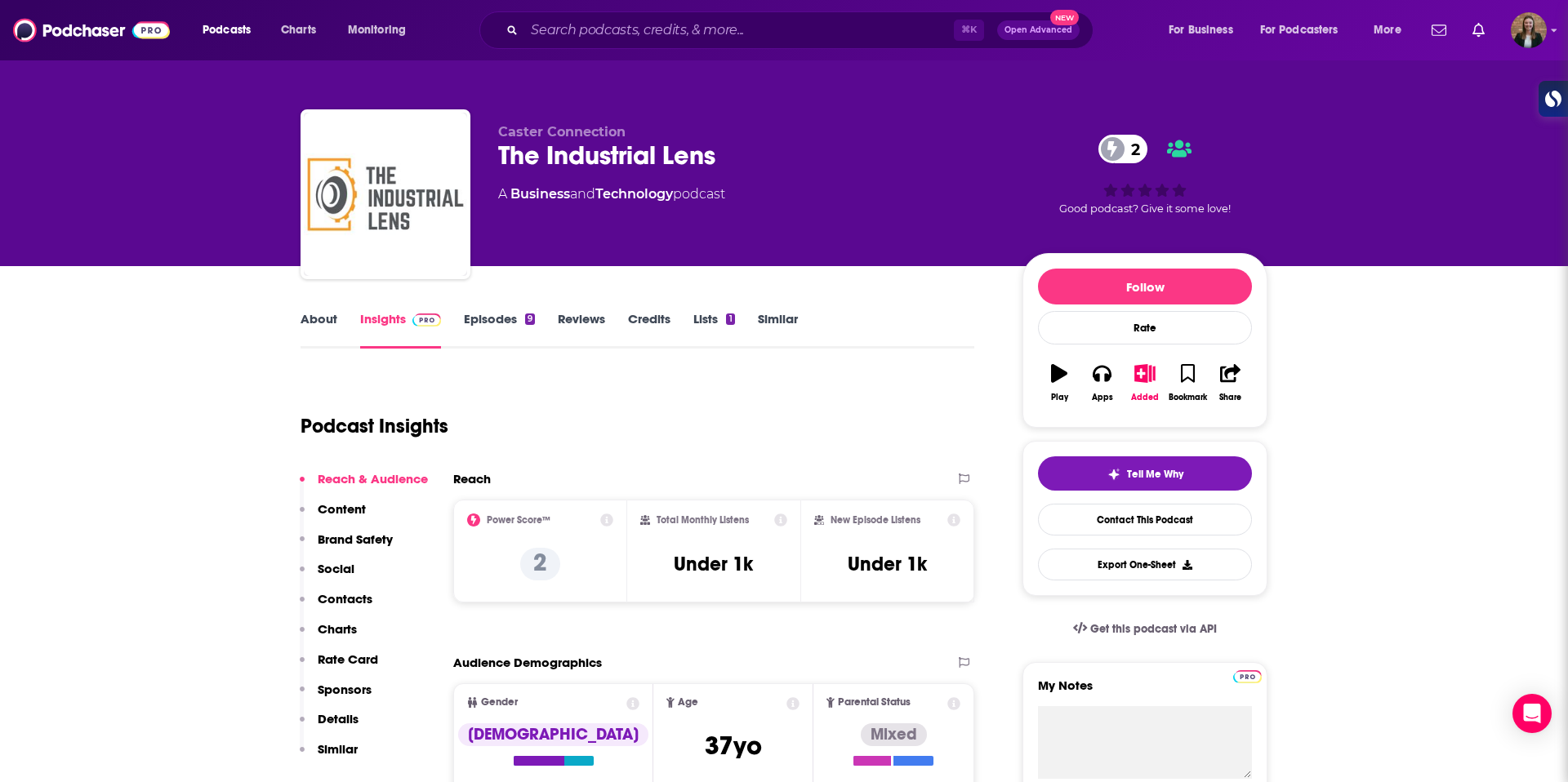
click at [326, 317] on link "About" at bounding box center [319, 330] width 37 height 38
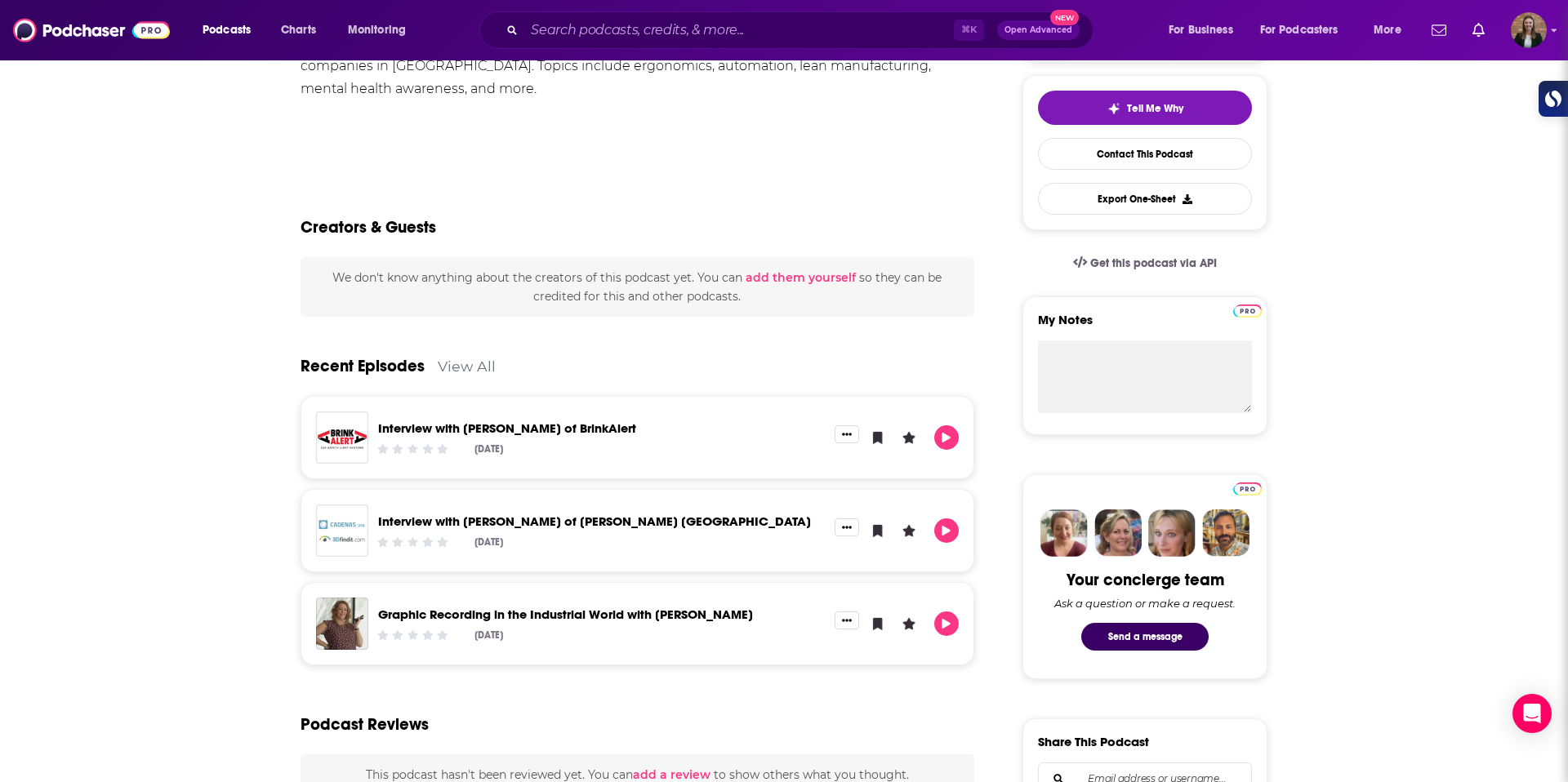
scroll to position [362, 0]
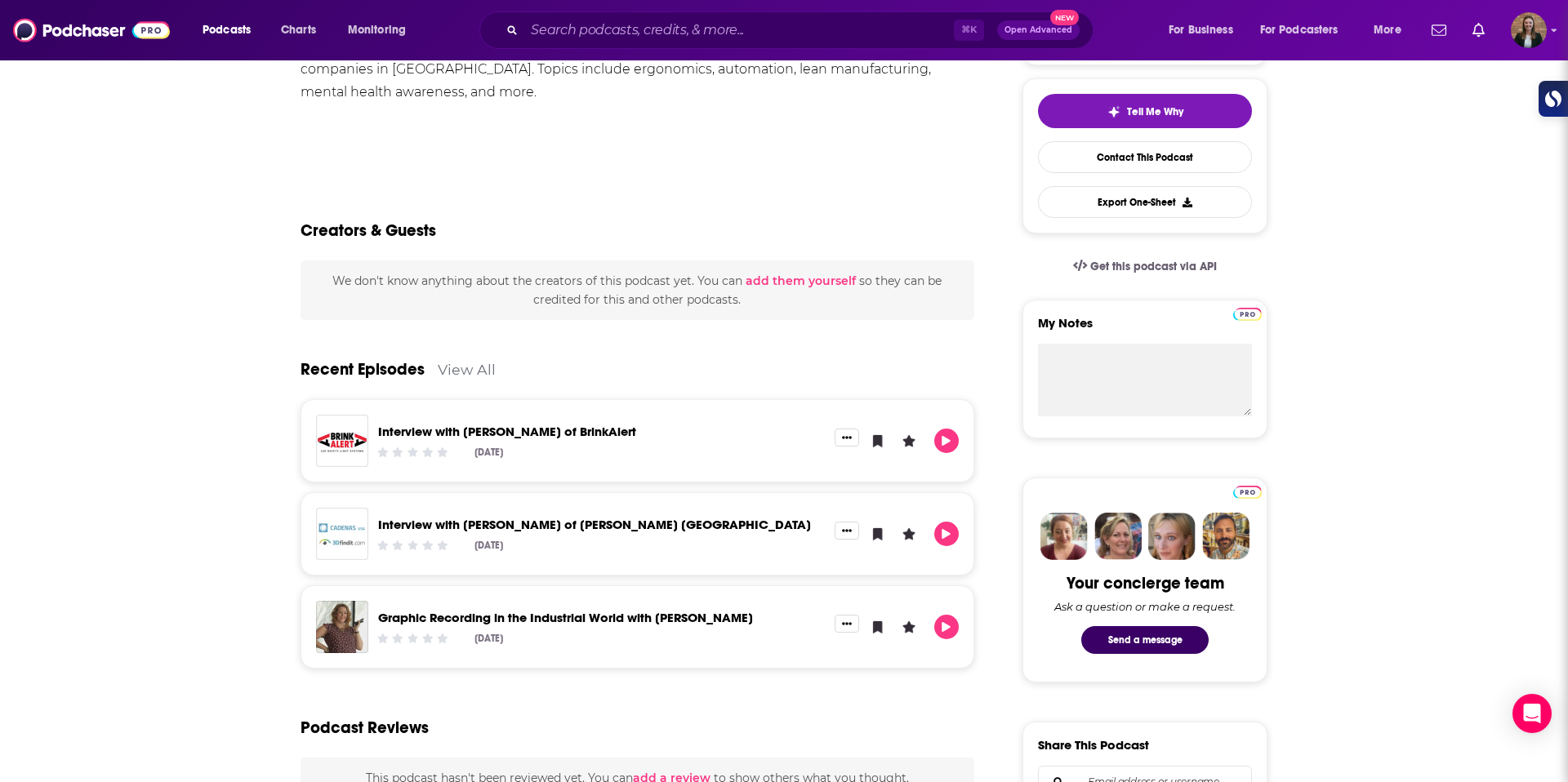
click at [545, 436] on link "Interview with Gil Valentin of BrinkAlert" at bounding box center [507, 431] width 258 height 16
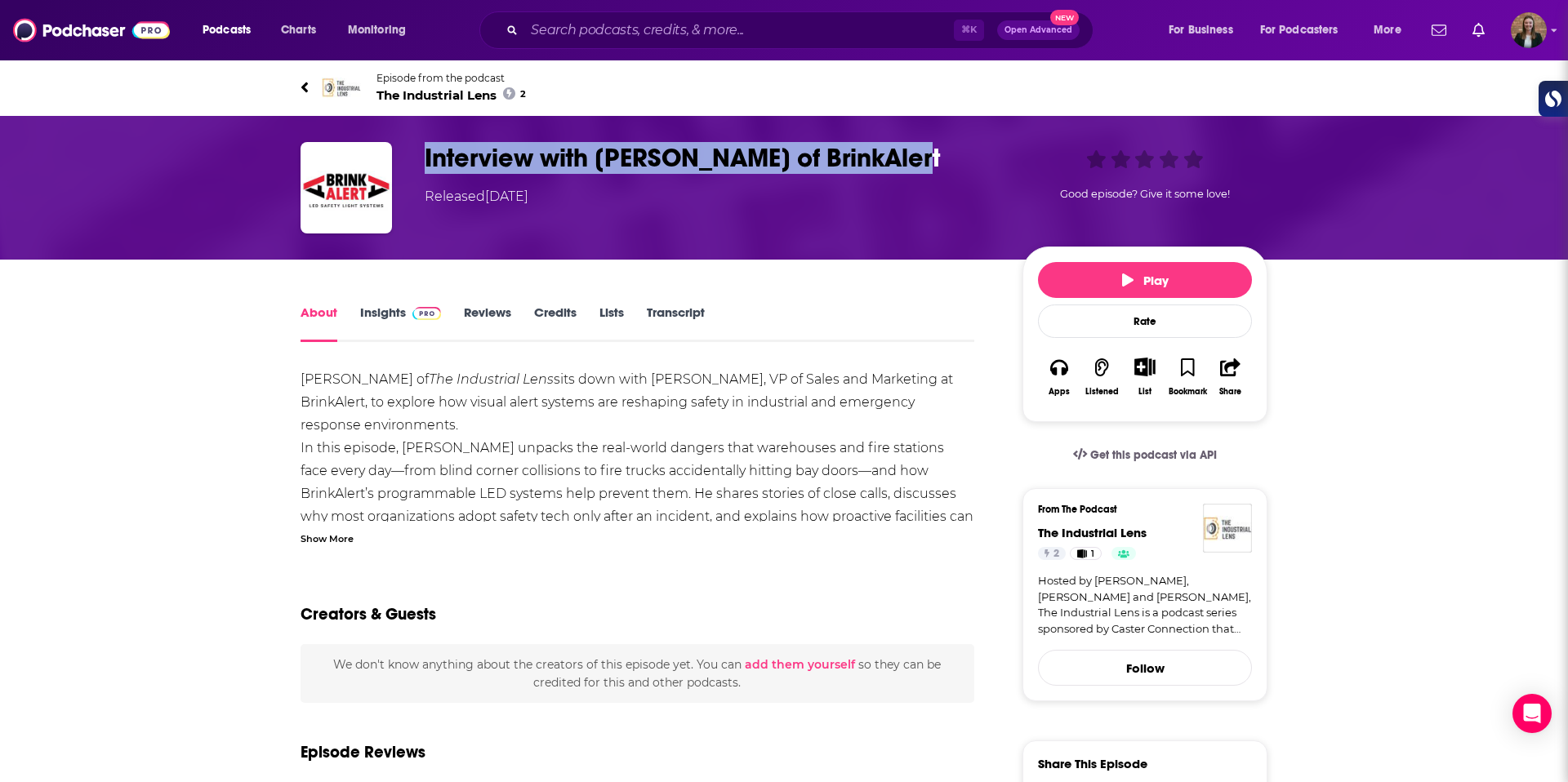
drag, startPoint x: 425, startPoint y: 152, endPoint x: 886, endPoint y: 159, distance: 461.1
click at [886, 159] on h1 "Interview with Gil Valentin of BrinkAlert" at bounding box center [711, 158] width 572 height 32
copy h1 "Interview with Gil Valentin of BrinkAlert"
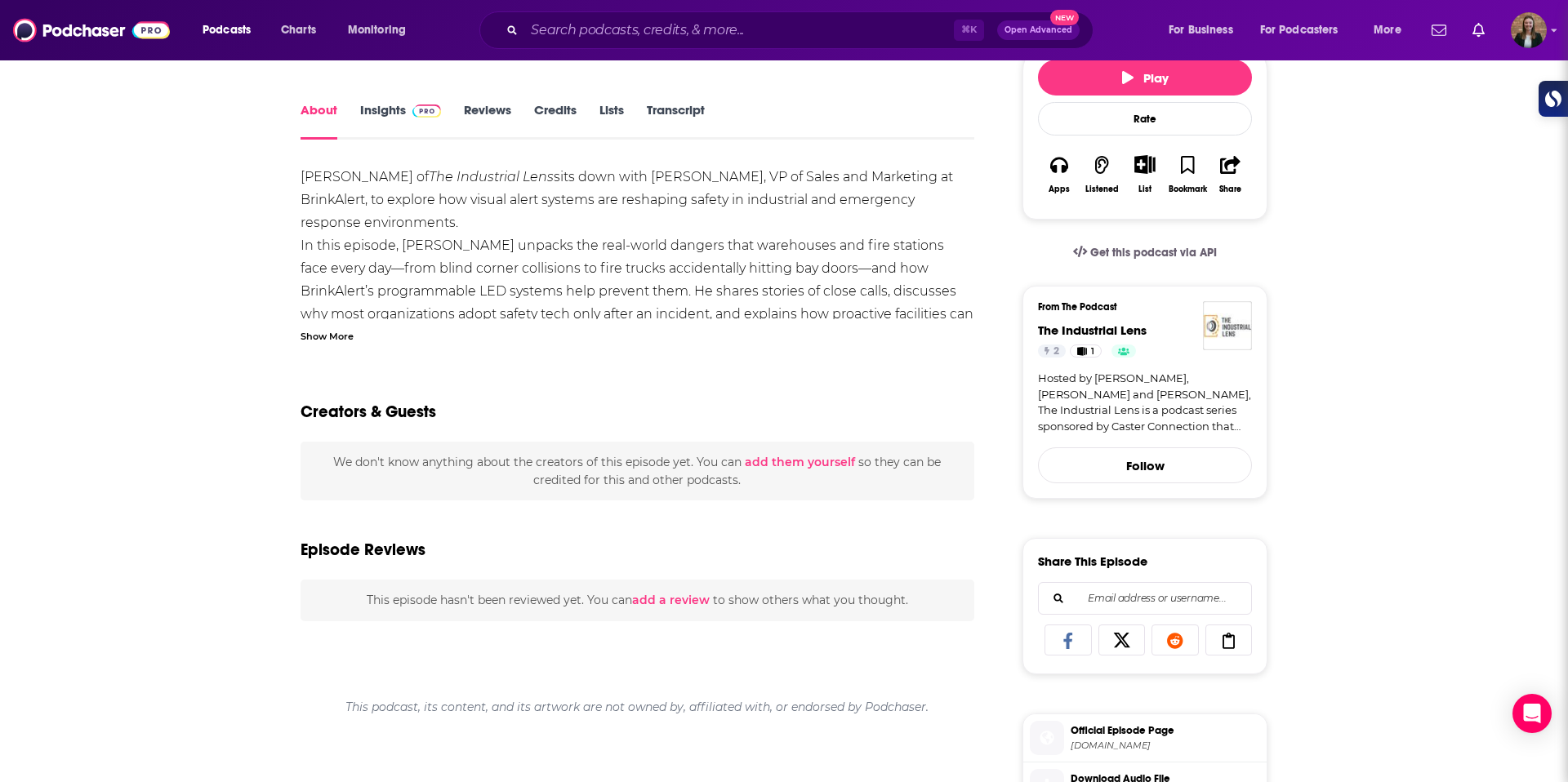
scroll to position [80, 0]
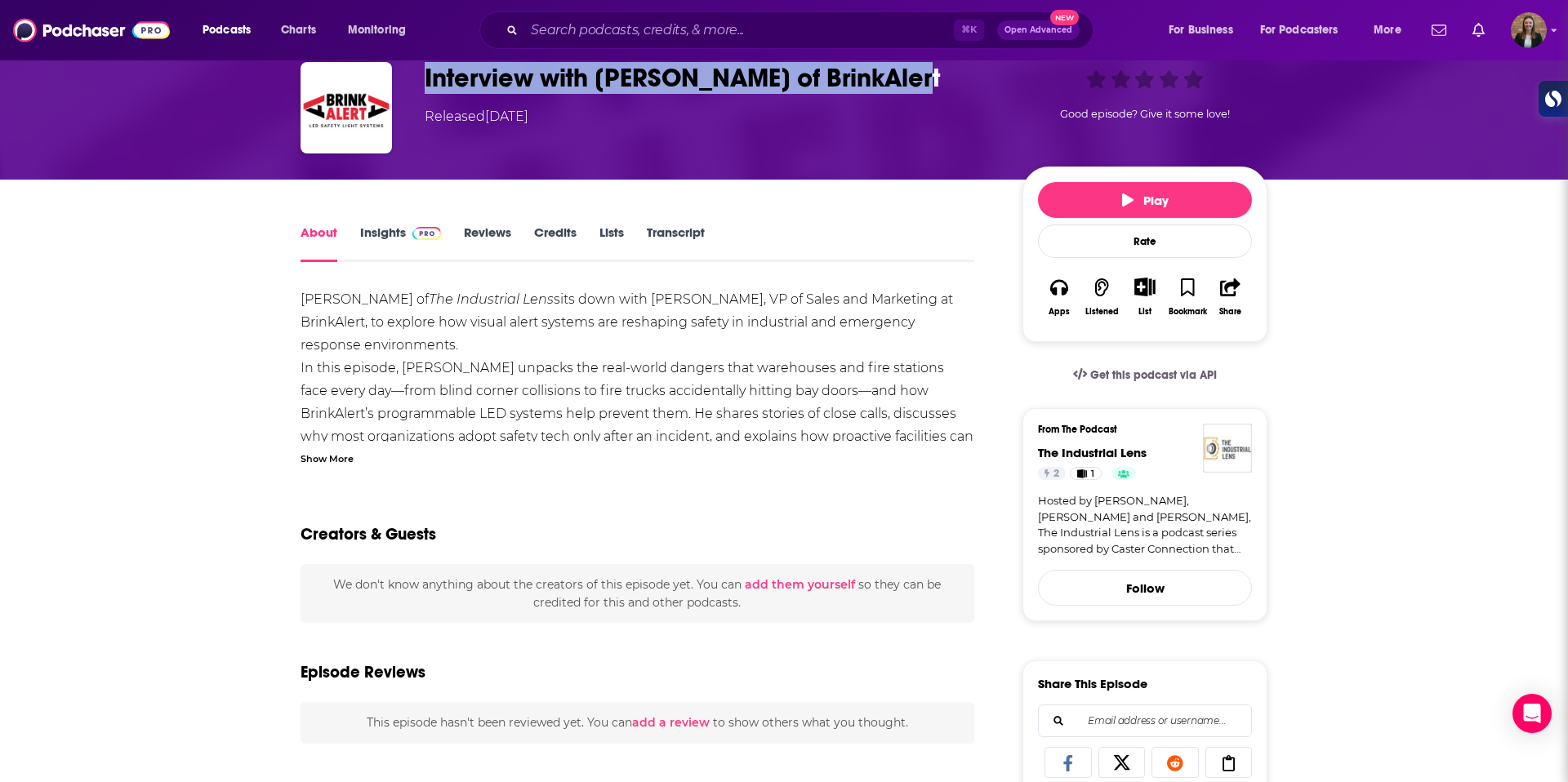
click at [387, 231] on link "Insights" at bounding box center [400, 243] width 81 height 38
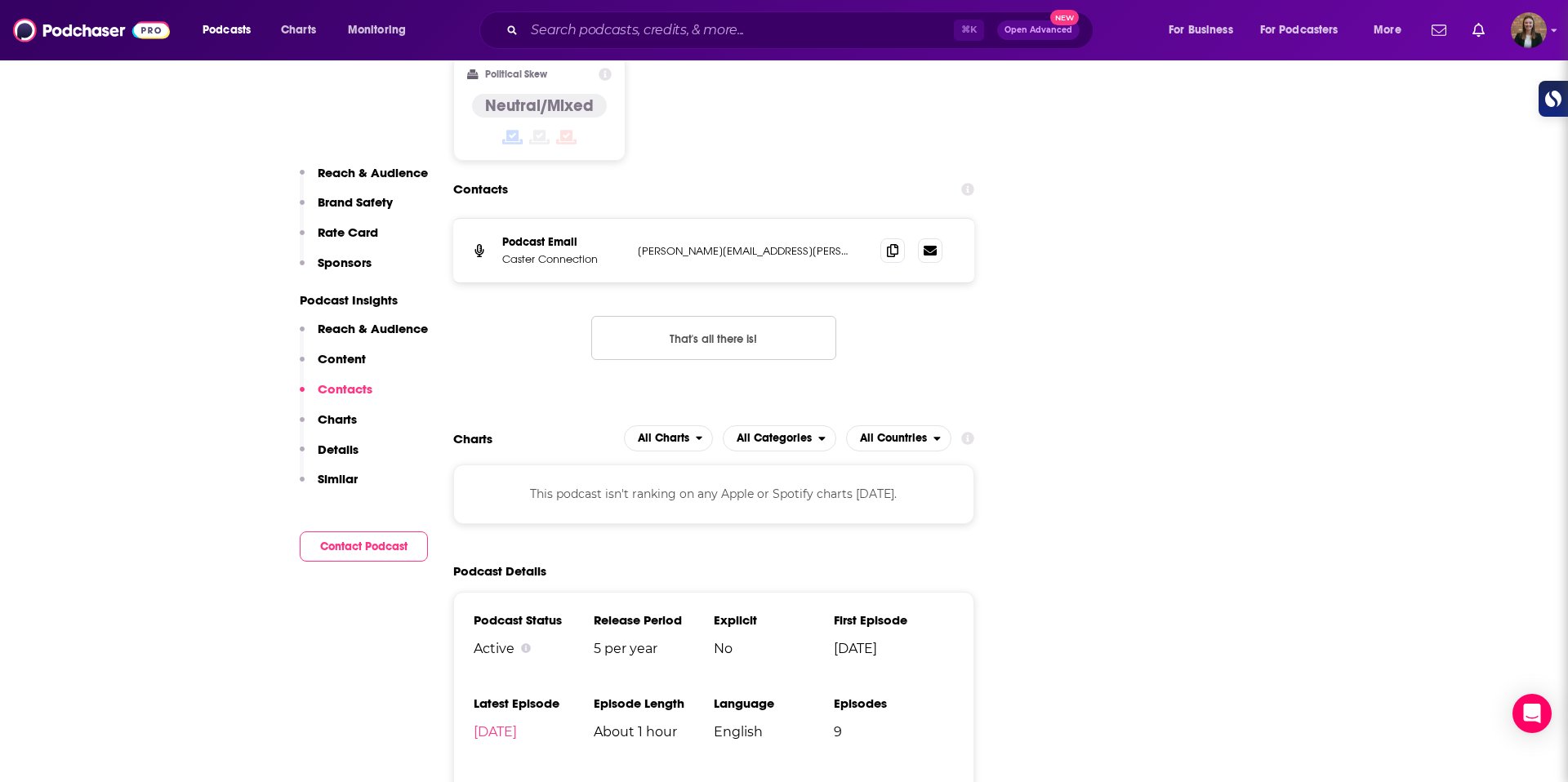
scroll to position [1860, 0]
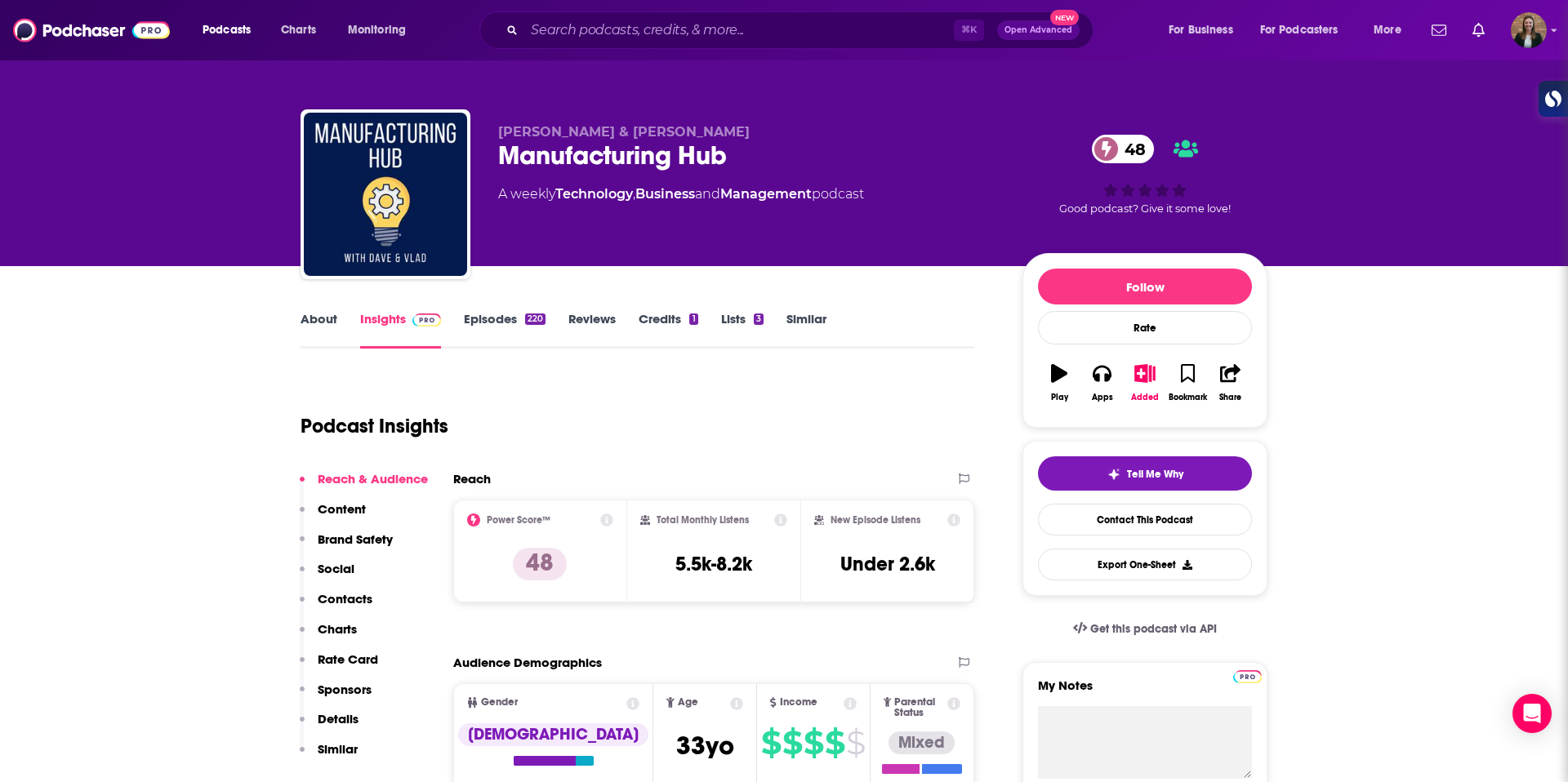
click at [332, 331] on link "About" at bounding box center [319, 330] width 37 height 38
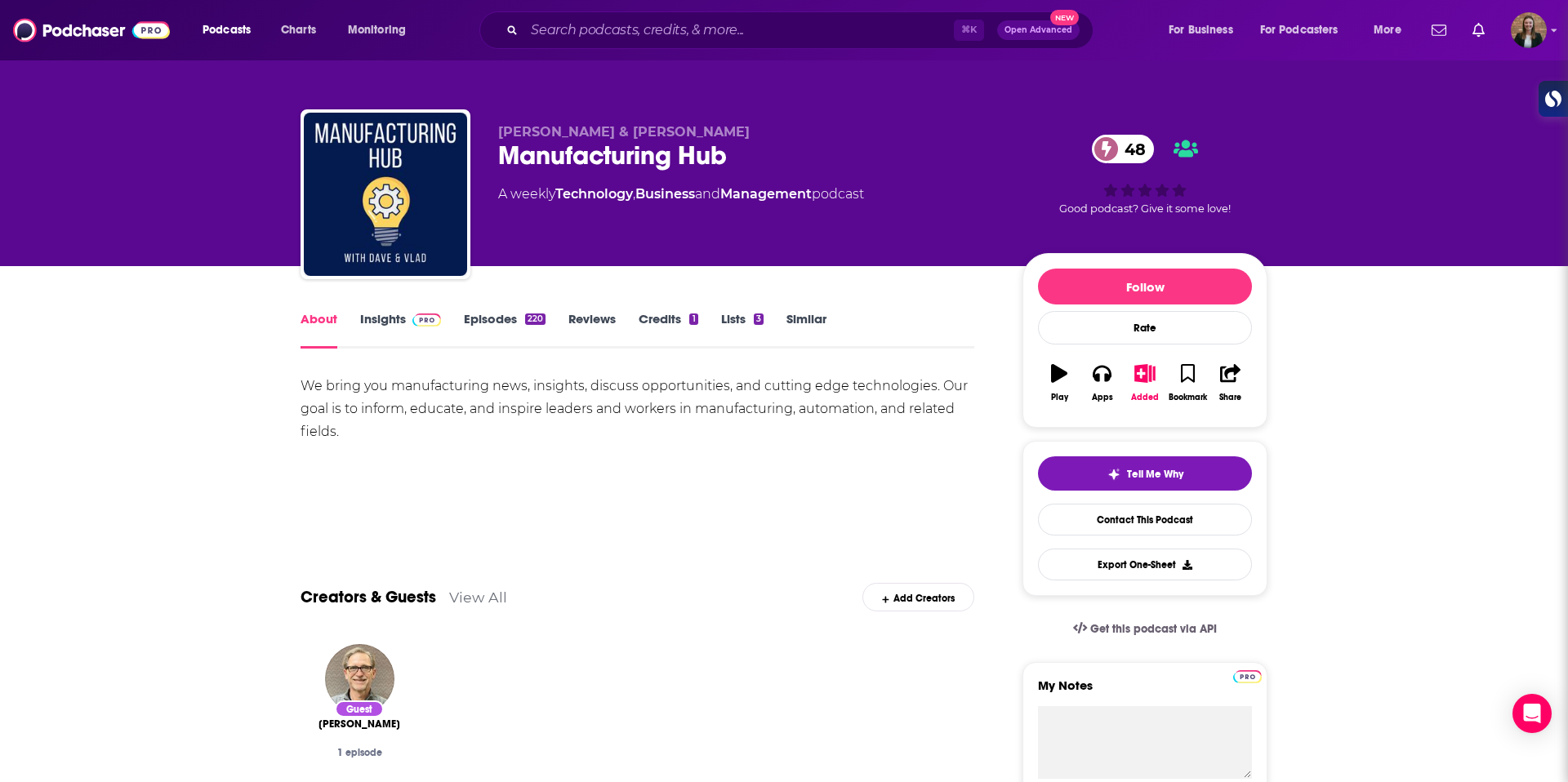
click at [501, 328] on link "Episodes 220" at bounding box center [505, 330] width 82 height 38
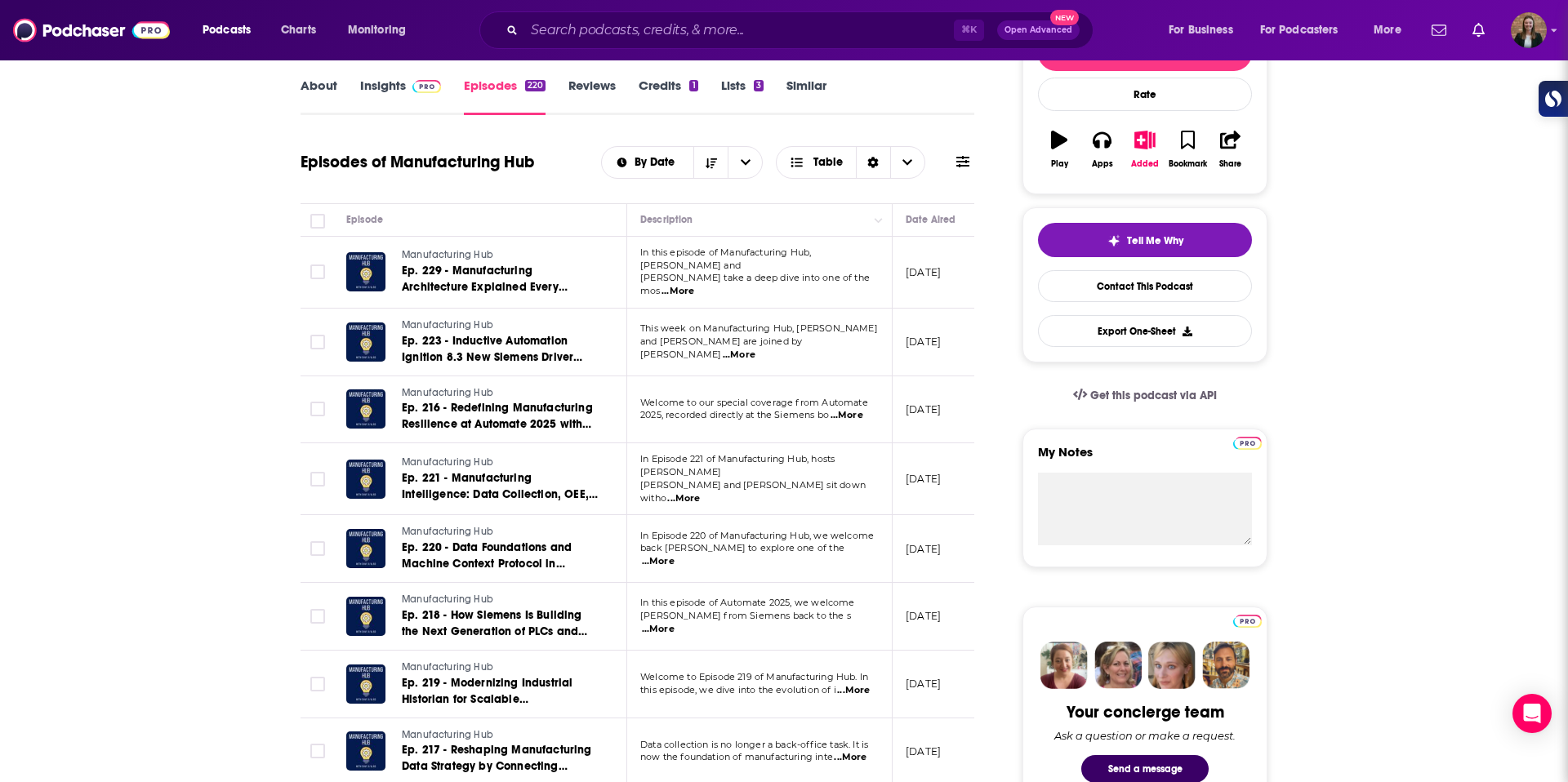
scroll to position [236, 0]
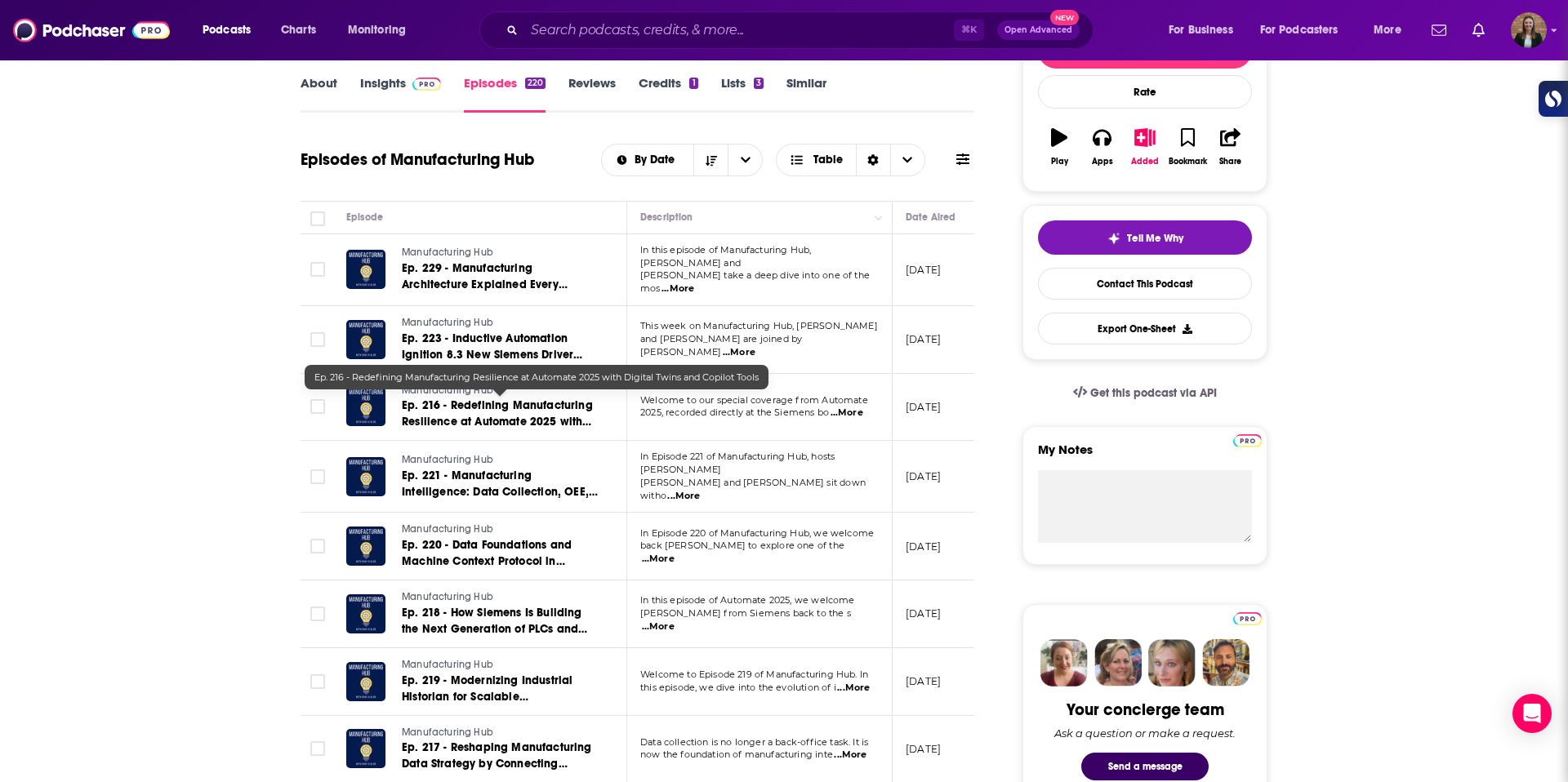
click at [471, 403] on span "Ep. 216 - Redefining Manufacturing Resilience at Automate 2025 with Digital Twi…" at bounding box center [497, 421] width 191 height 47
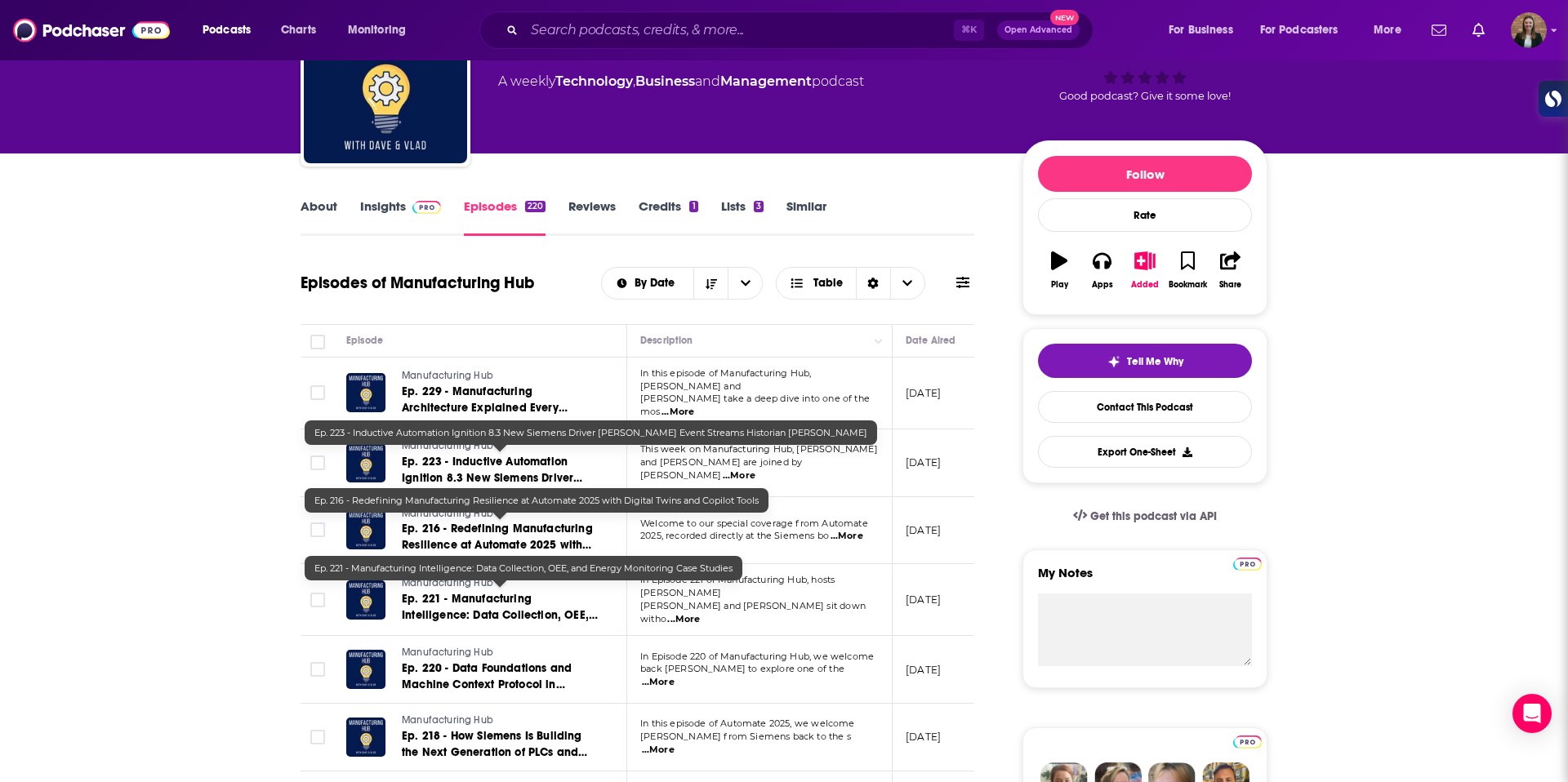
scroll to position [115, 0]
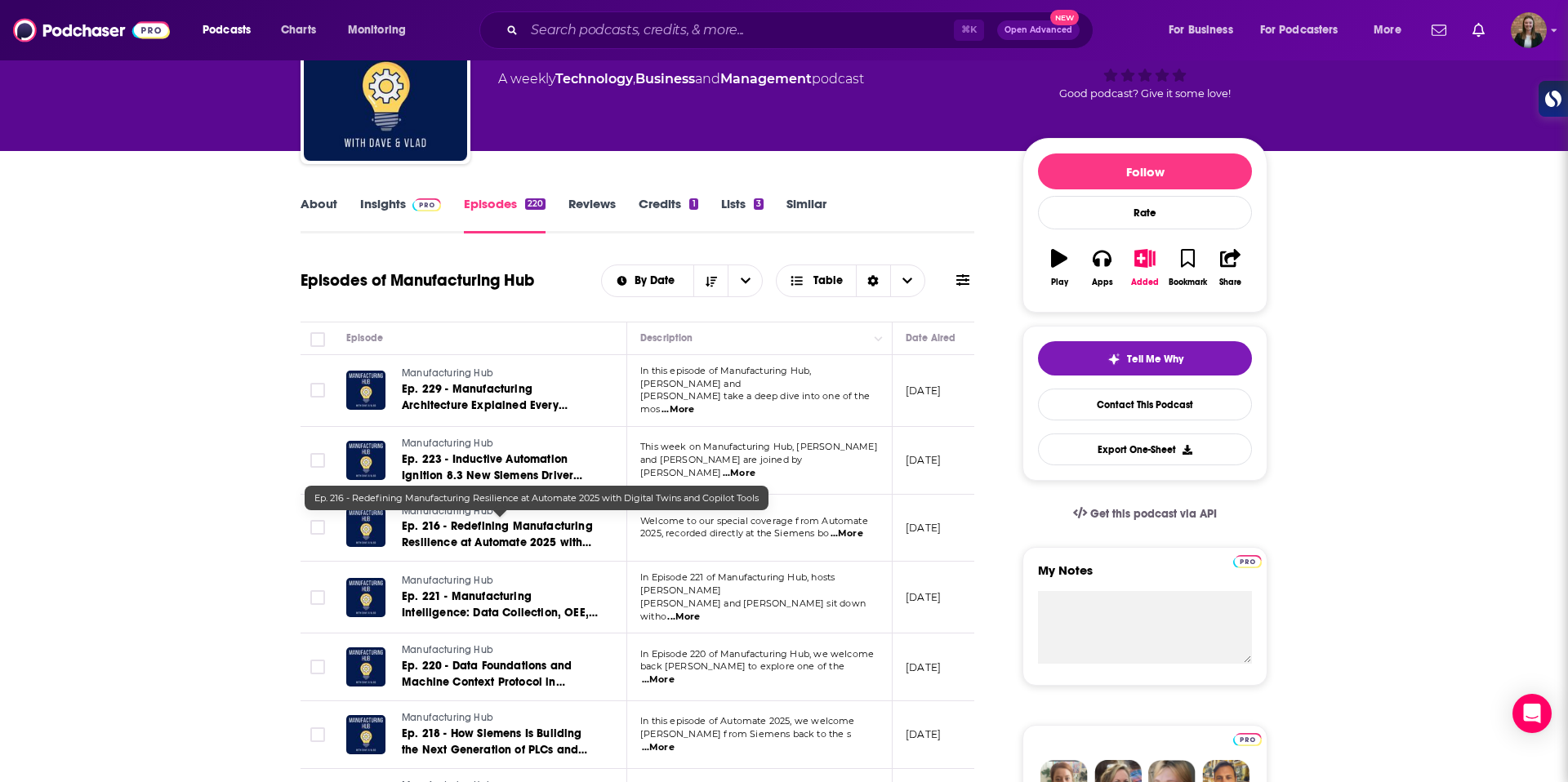
click at [560, 536] on span "Ep. 216 - Redefining Manufacturing Resilience at Automate 2025 with Digital Twi…" at bounding box center [497, 542] width 191 height 47
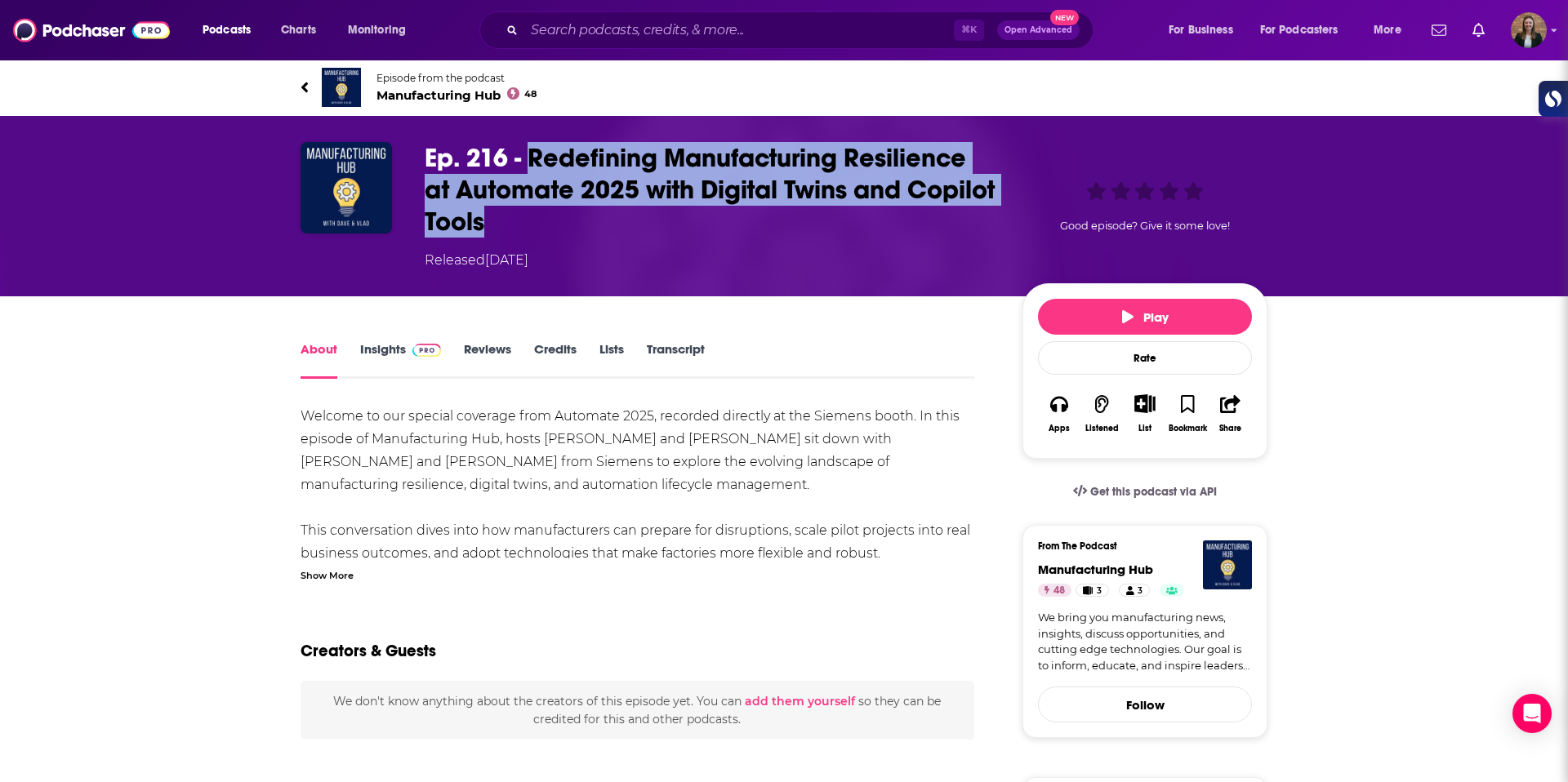
drag, startPoint x: 581, startPoint y: 219, endPoint x: 529, endPoint y: 164, distance: 75.7
click at [529, 164] on h1 "Ep. 216 - Redefining Manufacturing Resilience at Automate 2025 with Digital Twi…" at bounding box center [711, 189] width 572 height 95
copy h1 "Redefining Manufacturing Resilience at Automate 2025 with Digital Twins and Cop…"
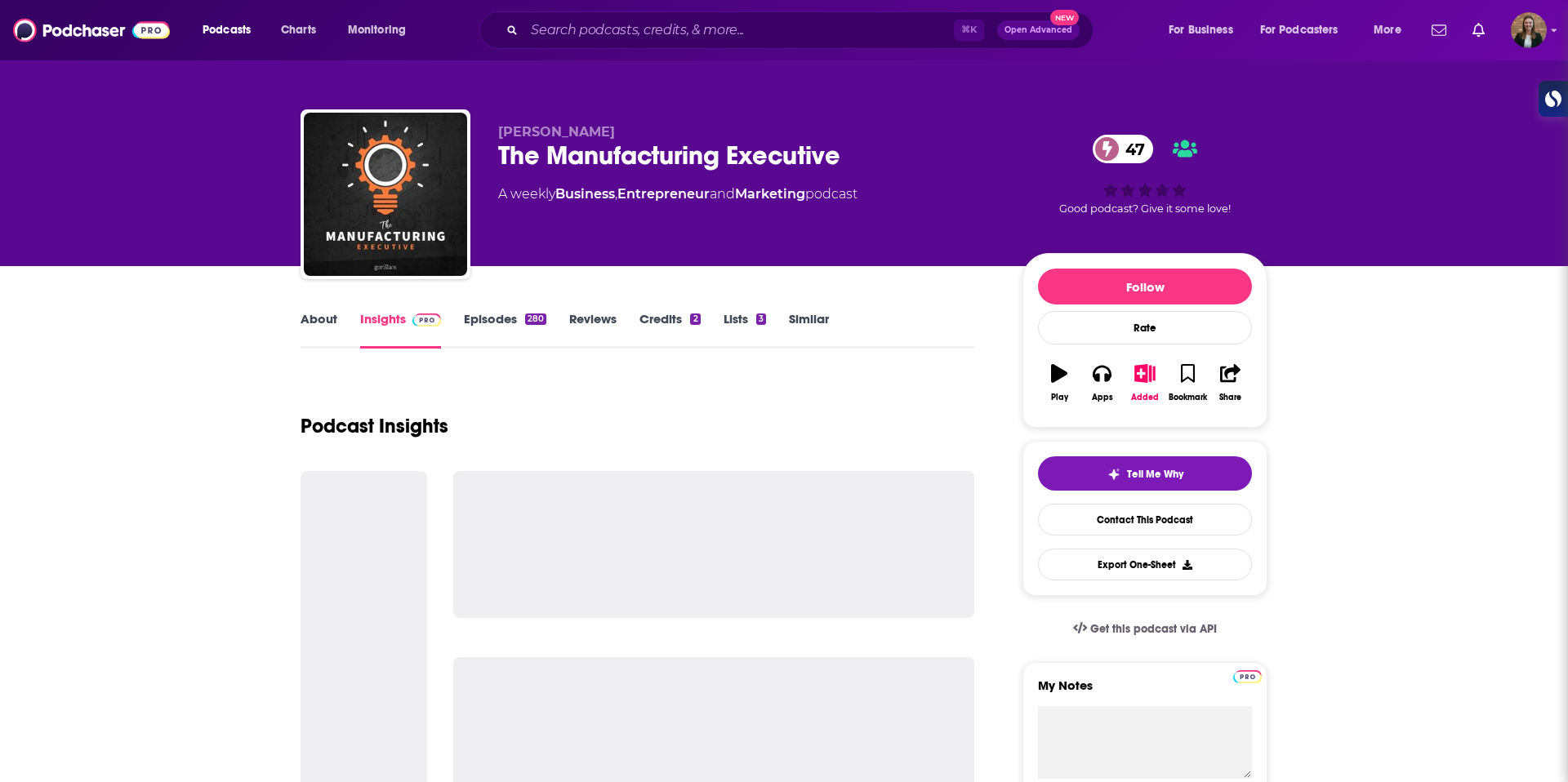
click at [477, 320] on link "Episodes 280" at bounding box center [505, 330] width 83 height 38
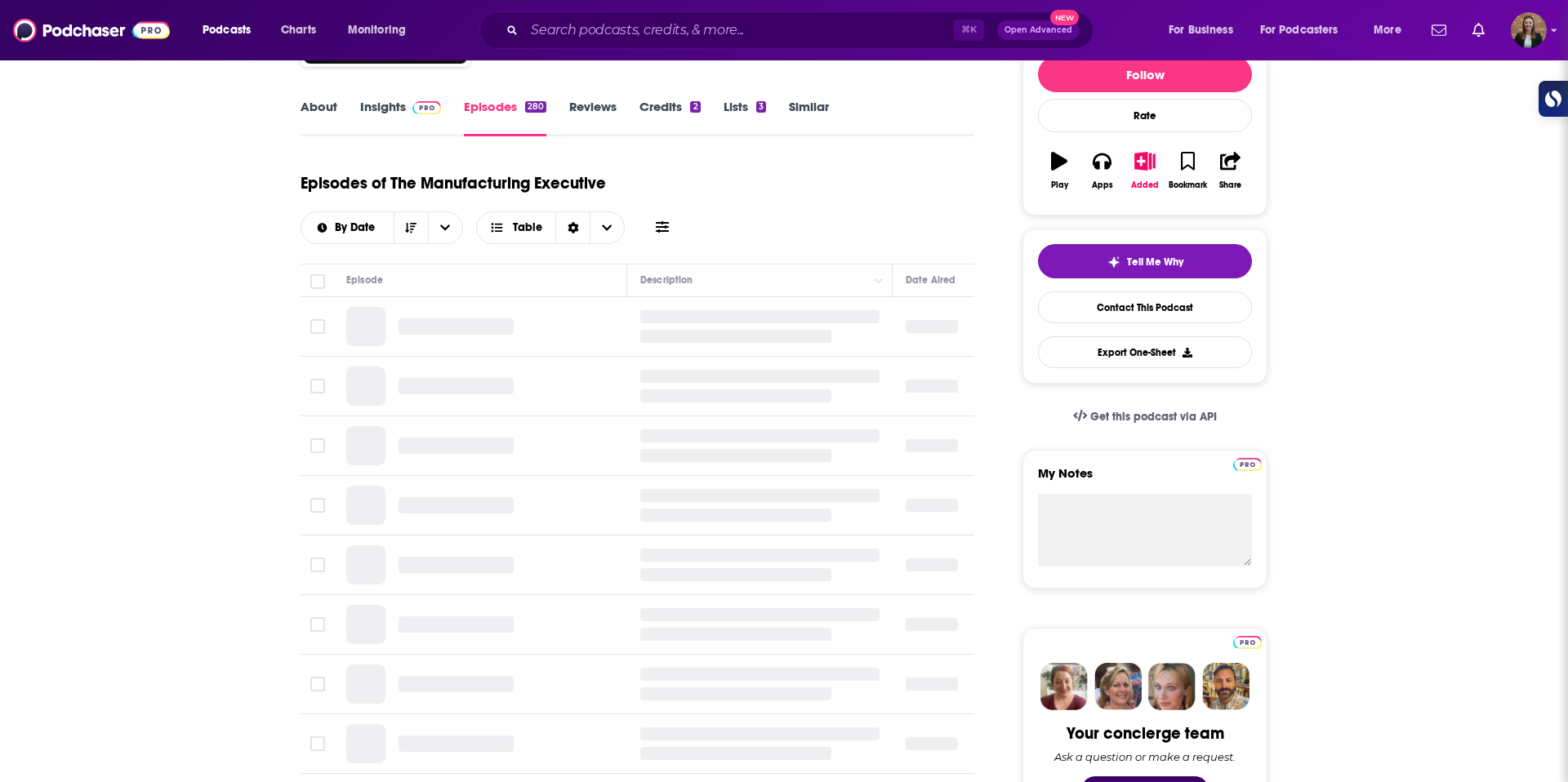
scroll to position [214, 0]
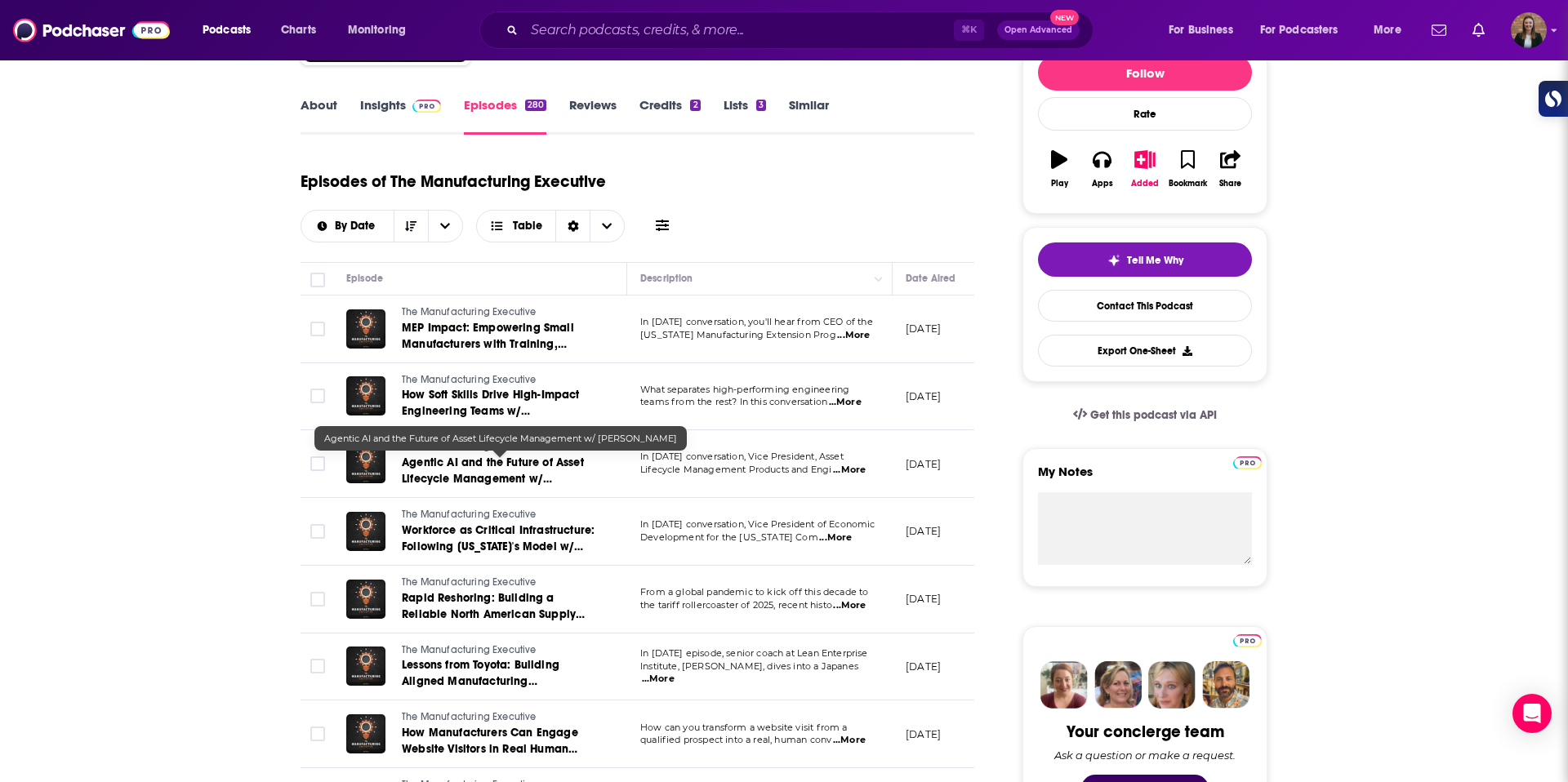
click at [506, 462] on span "Agentic AI and the Future of Asset Lifecycle Management w/ Kendra DeKeyrel" at bounding box center [493, 479] width 182 height 47
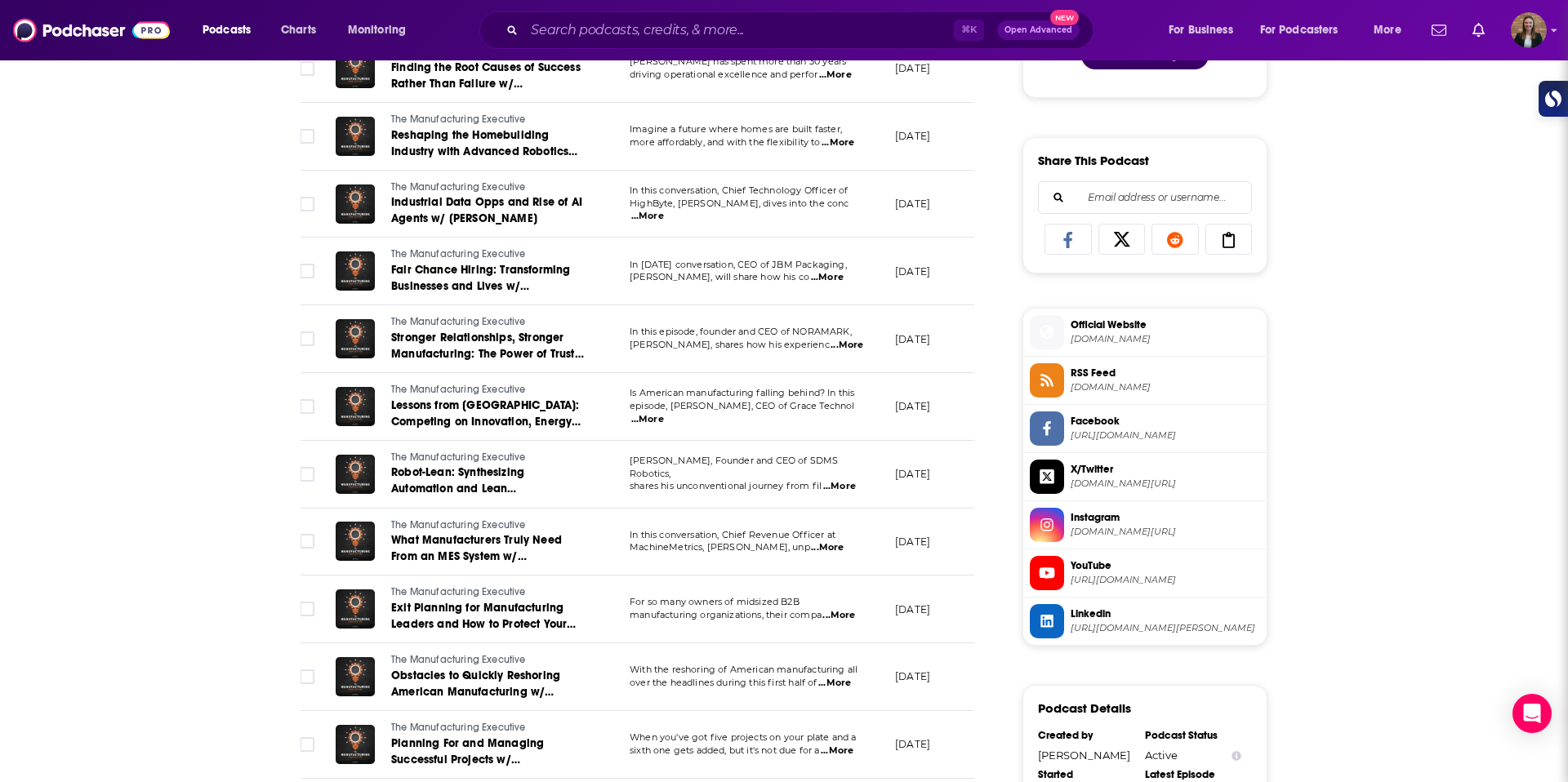
scroll to position [950, 0]
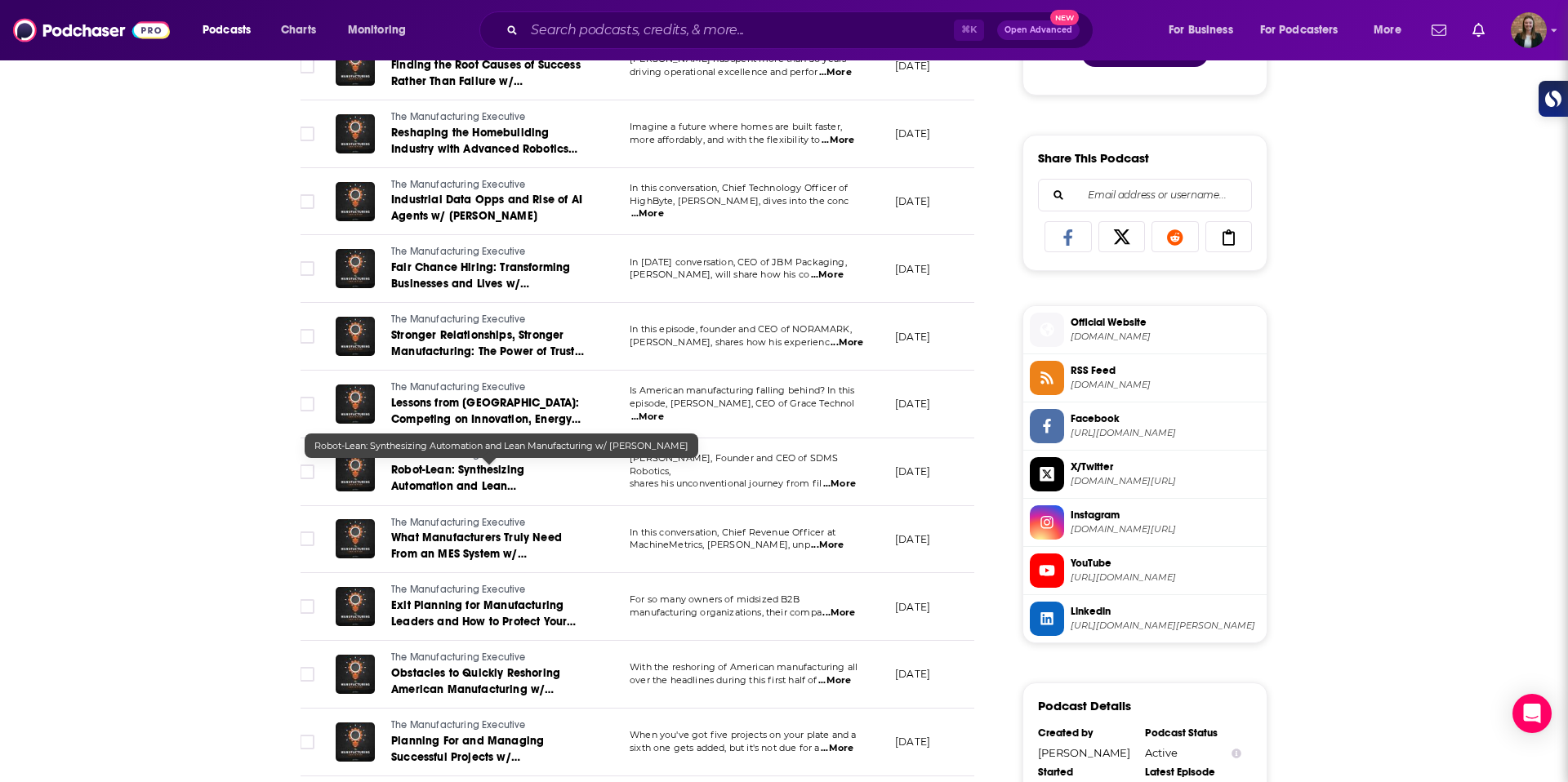
click at [453, 485] on span "Robot-Lean: Synthesizing Automation and Lean Manufacturing w/ Alex Webster" at bounding box center [486, 487] width 190 height 47
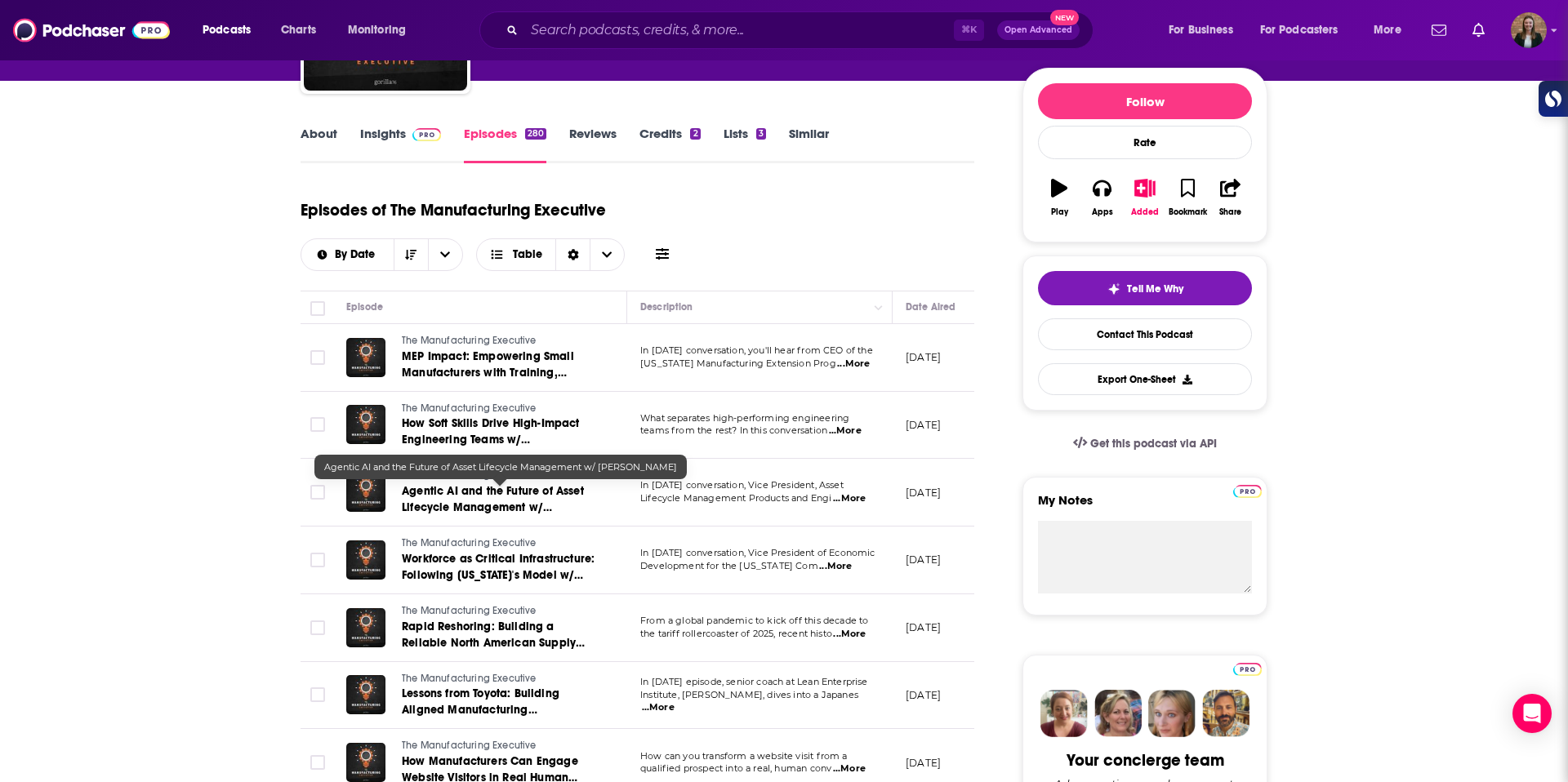
scroll to position [188, 0]
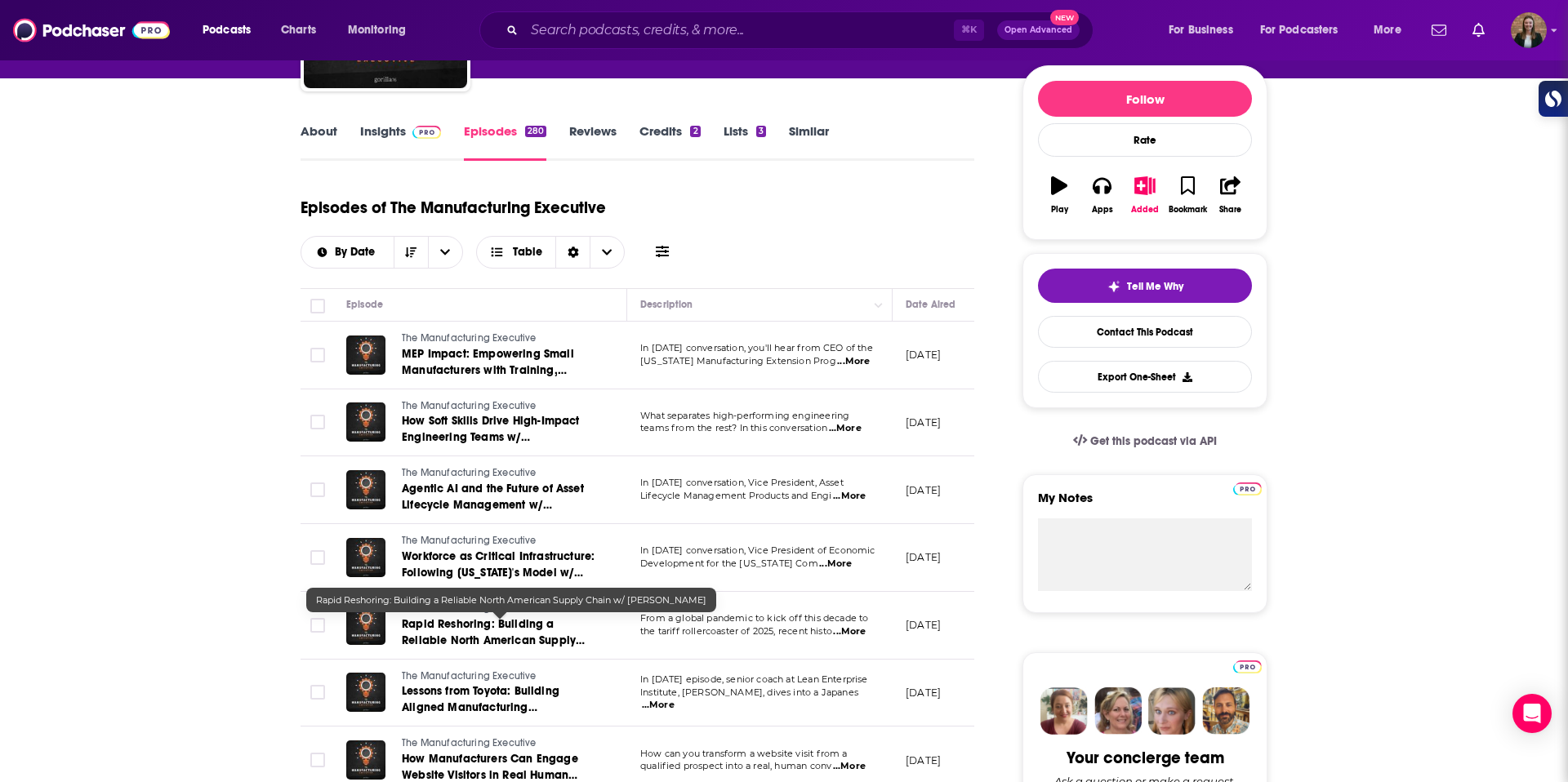
click at [531, 630] on span "Rapid Reshoring: Building a Reliable North American Supply Chain w/ Mike Wynn" at bounding box center [493, 641] width 183 height 47
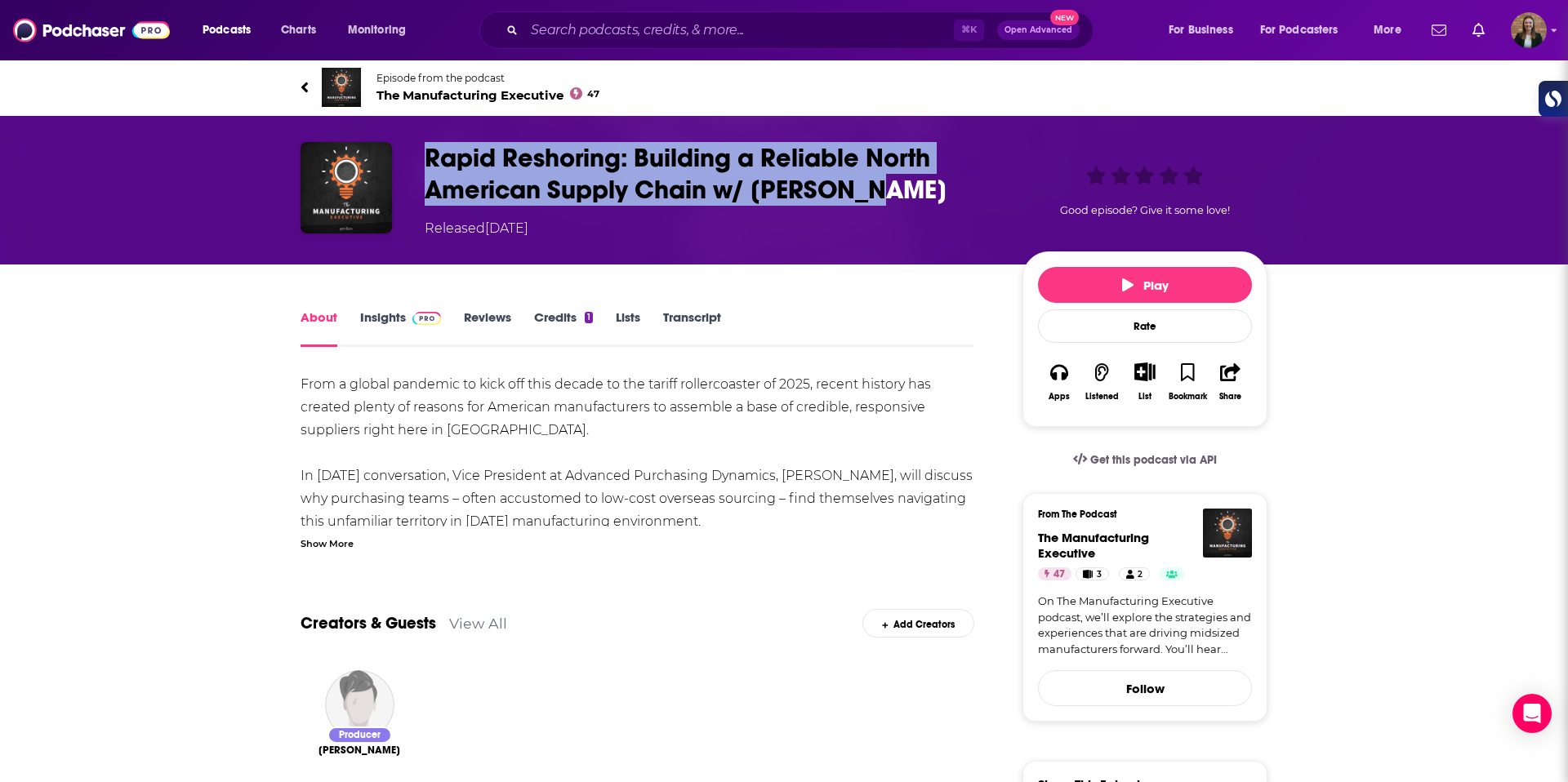
drag, startPoint x: 427, startPoint y: 155, endPoint x: 885, endPoint y: 194, distance: 459.7
click at [884, 194] on h1 "Rapid Reshoring: Building a Reliable North American Supply Chain w/ Mike Wynn" at bounding box center [711, 174] width 572 height 63
copy h1 "Rapid Reshoring: Building a Reliable North American Supply Chain w/ Mike Wynn"
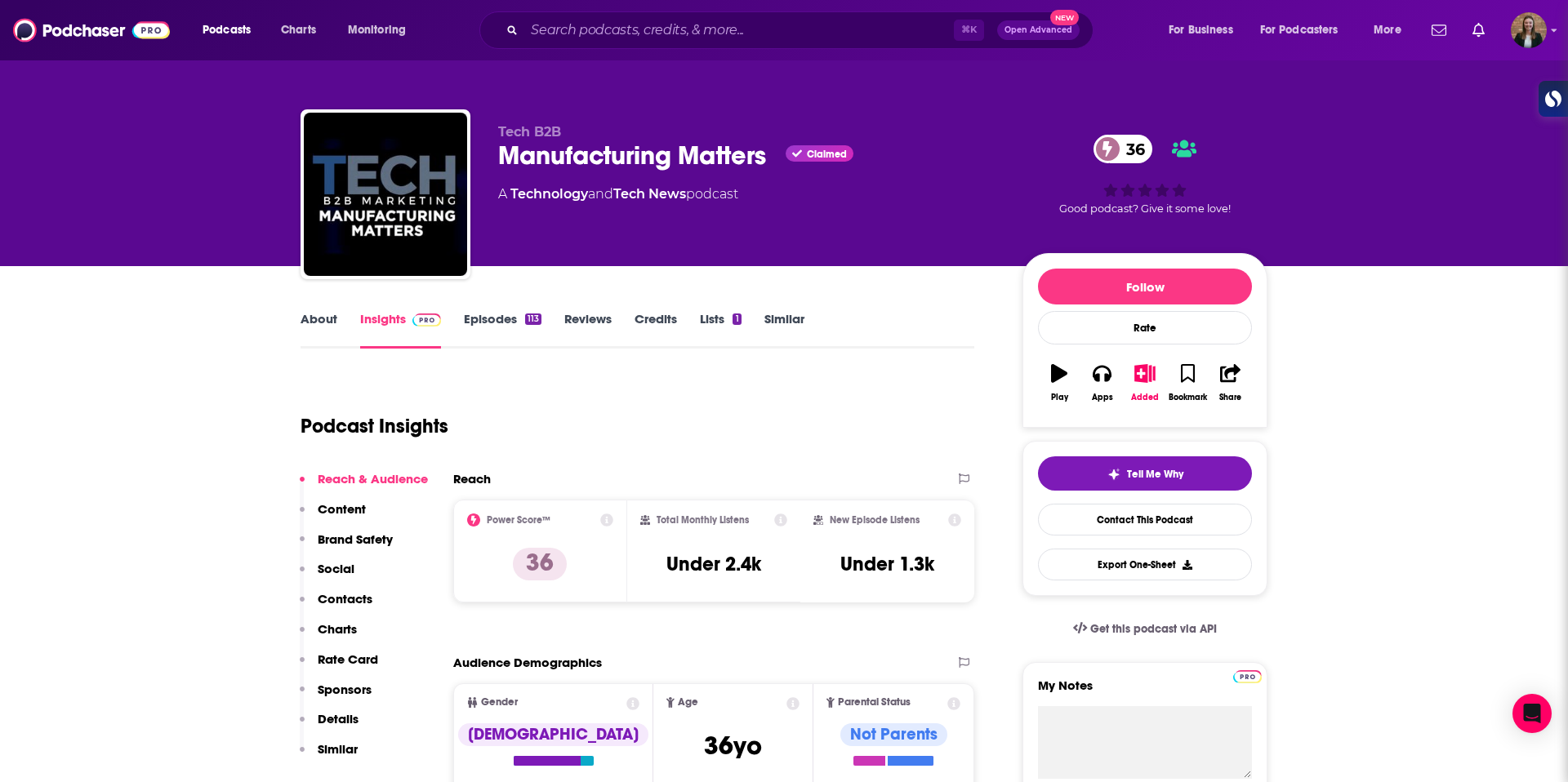
click at [315, 317] on link "About" at bounding box center [319, 330] width 37 height 38
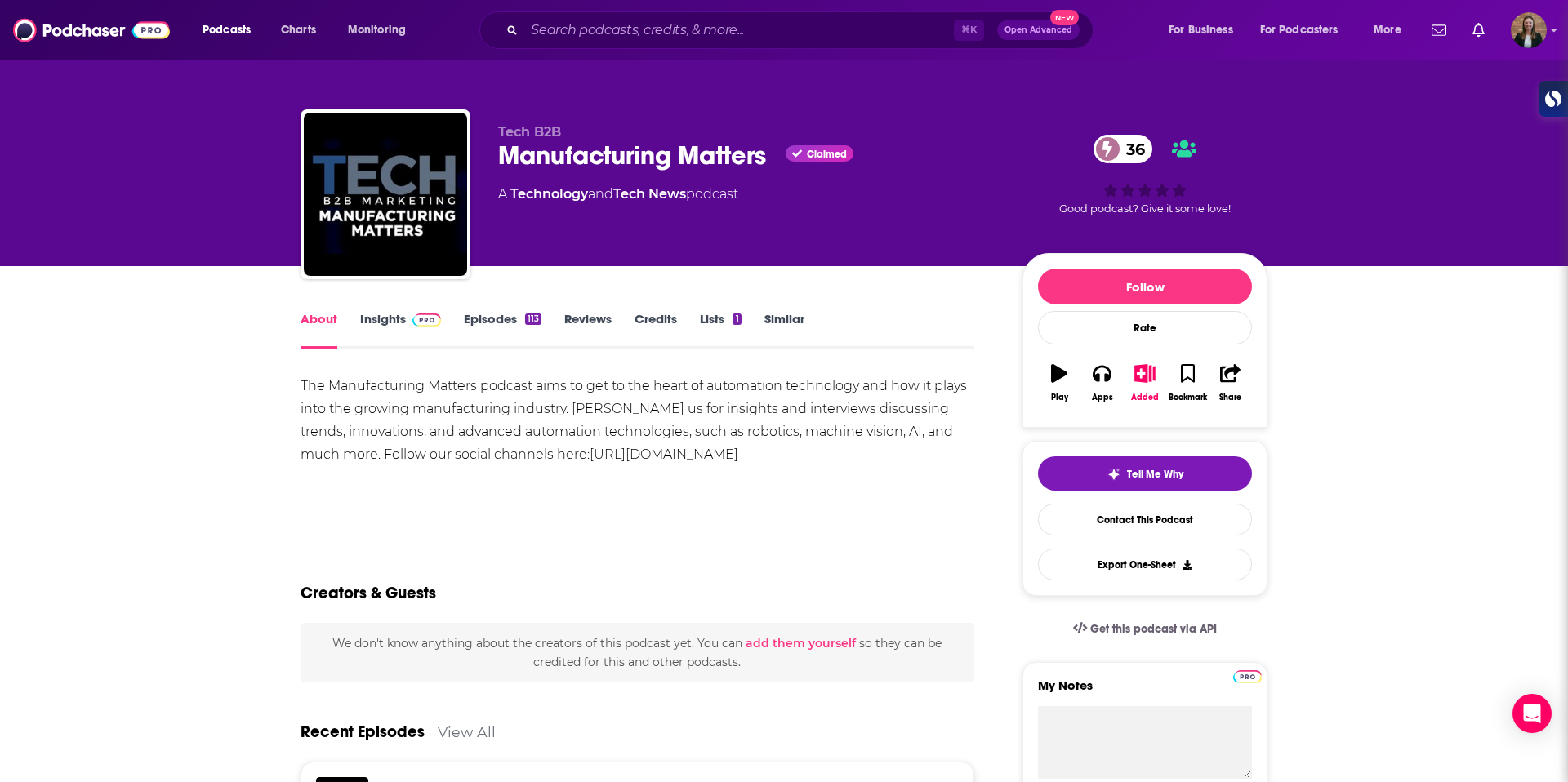
click at [487, 315] on link "Episodes 113" at bounding box center [503, 330] width 78 height 38
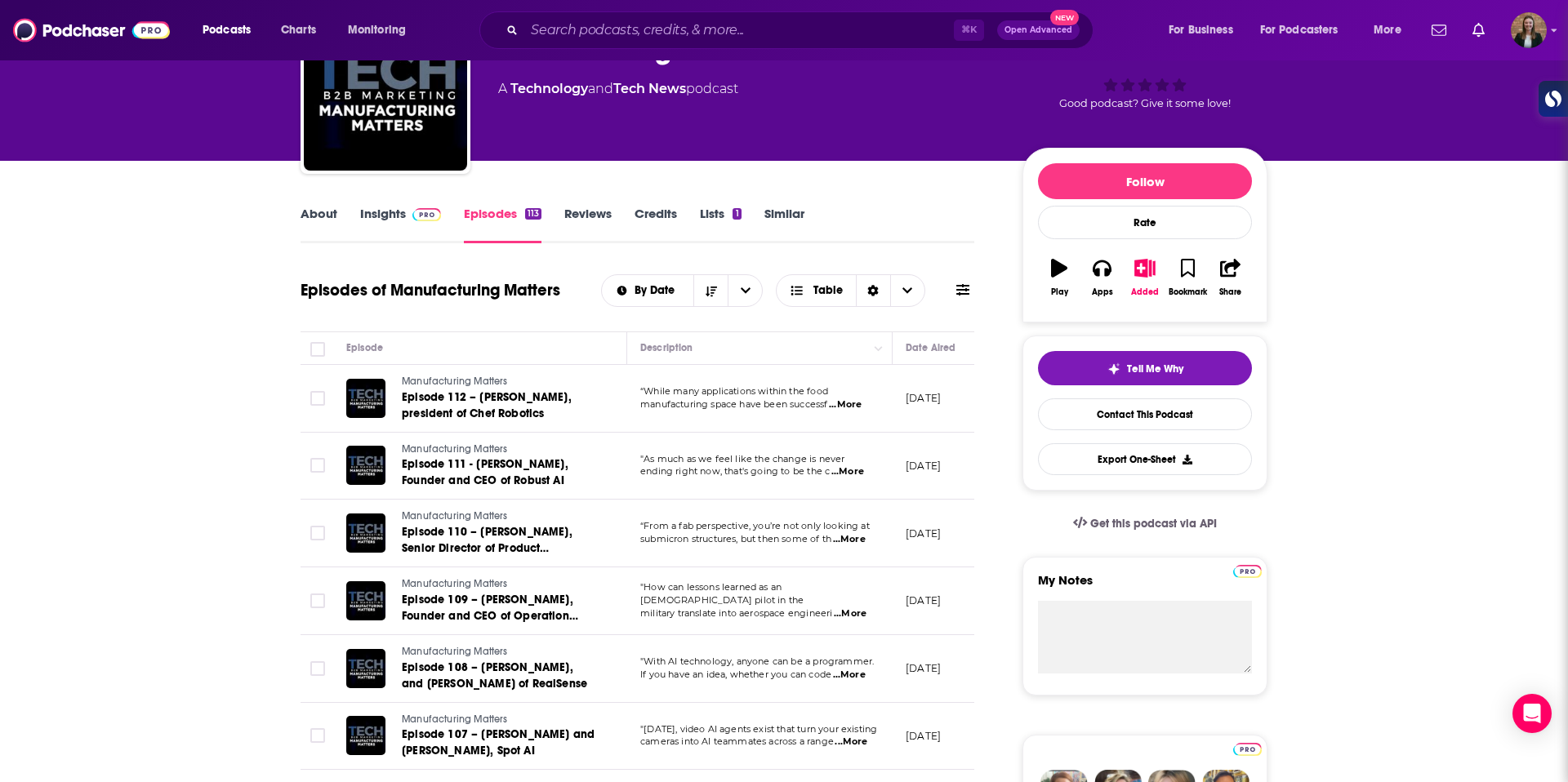
scroll to position [109, 0]
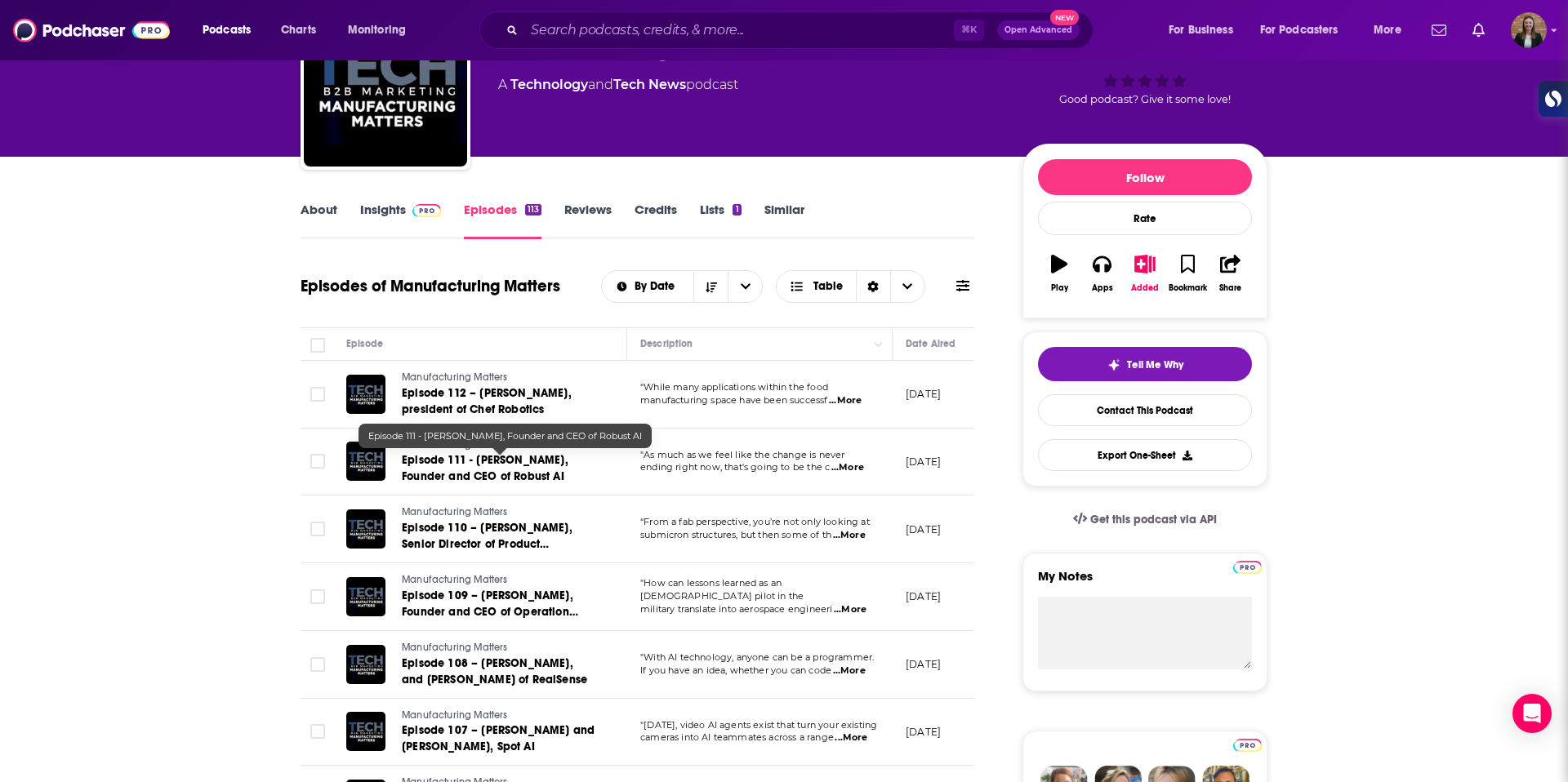
click at [508, 468] on span "Episode 111 - [PERSON_NAME], Founder and CEO of Robust AI" at bounding box center [485, 468] width 167 height 30
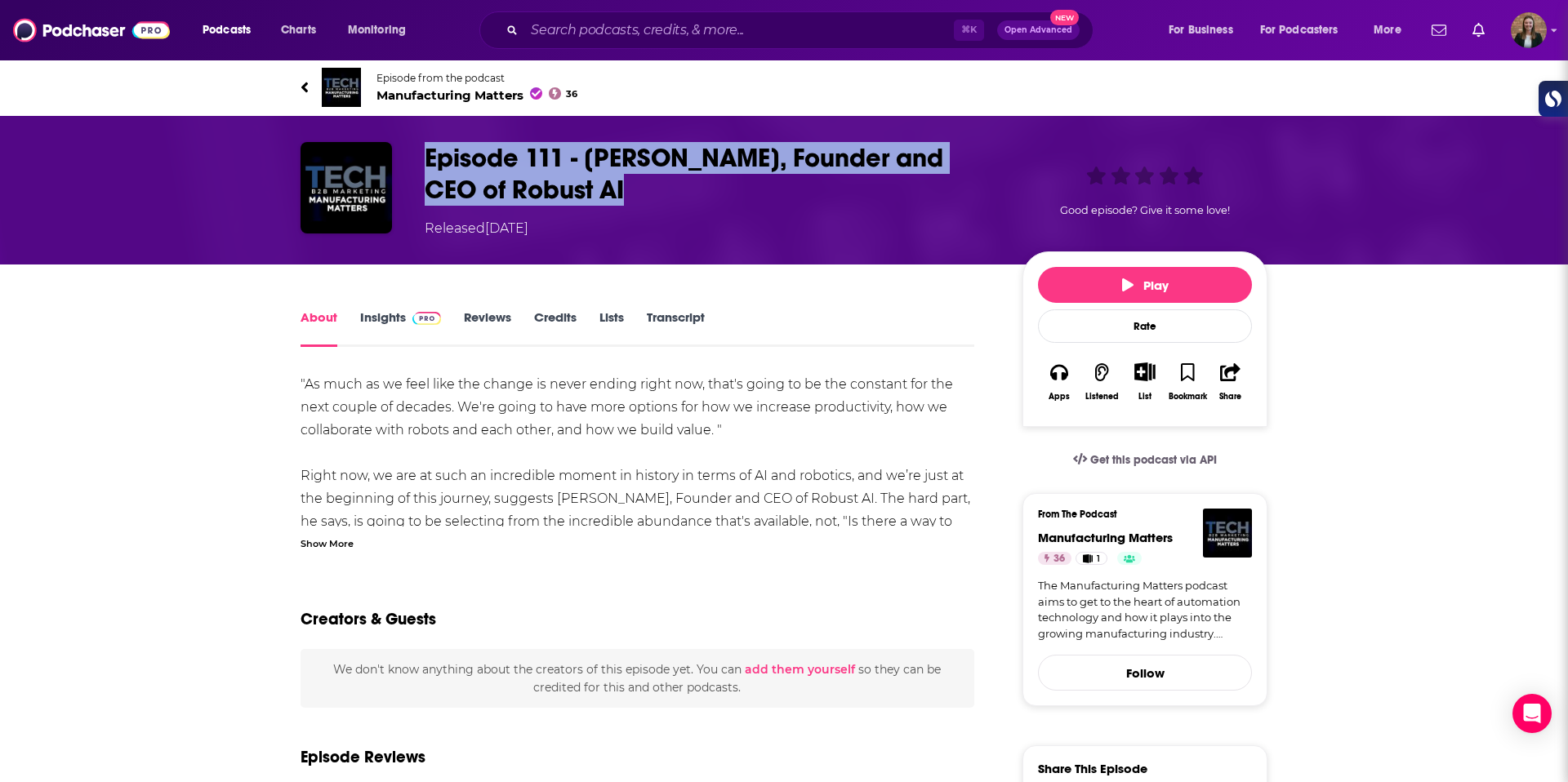
copy h1 "Episode 111 - [PERSON_NAME], Founder and CEO of Robust AI"
drag, startPoint x: 428, startPoint y: 154, endPoint x: 608, endPoint y: 194, distance: 184.4
click at [608, 194] on h1 "Episode 111 - [PERSON_NAME], Founder and CEO of Robust AI" at bounding box center [711, 174] width 572 height 63
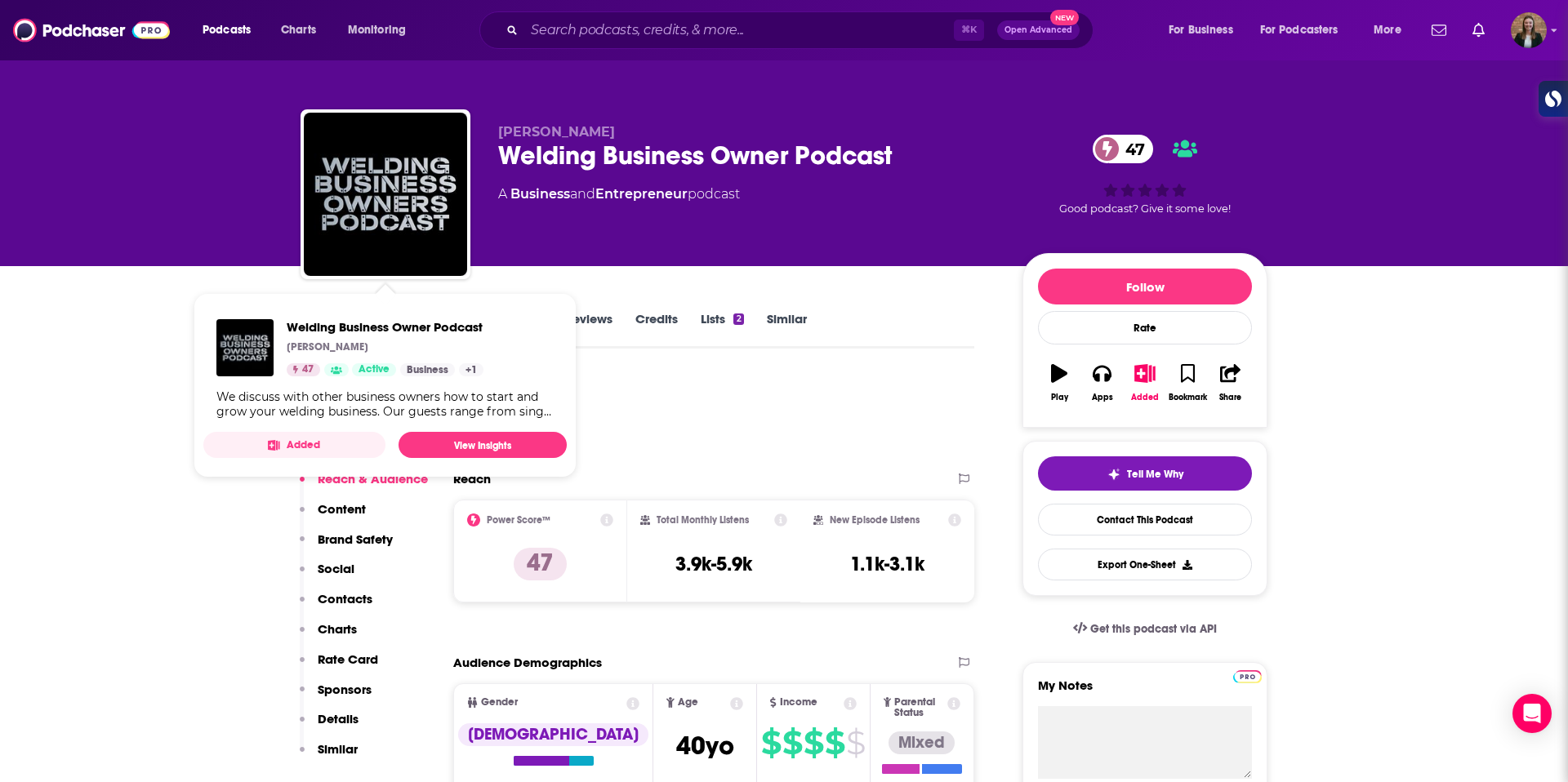
click at [688, 398] on div "Podcast Insights" at bounding box center [630, 416] width 660 height 83
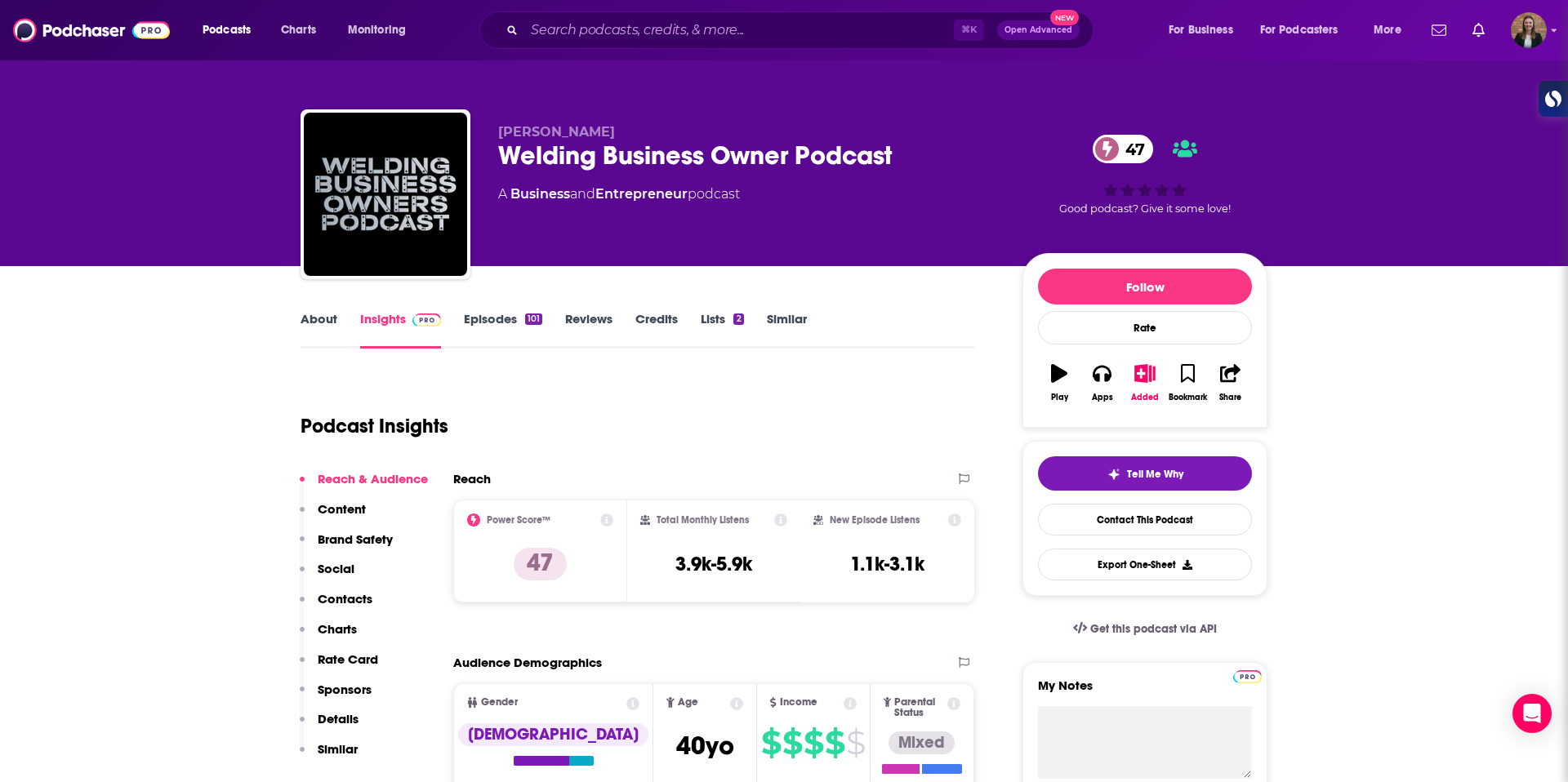
click at [488, 323] on link "Episodes 101" at bounding box center [503, 330] width 78 height 38
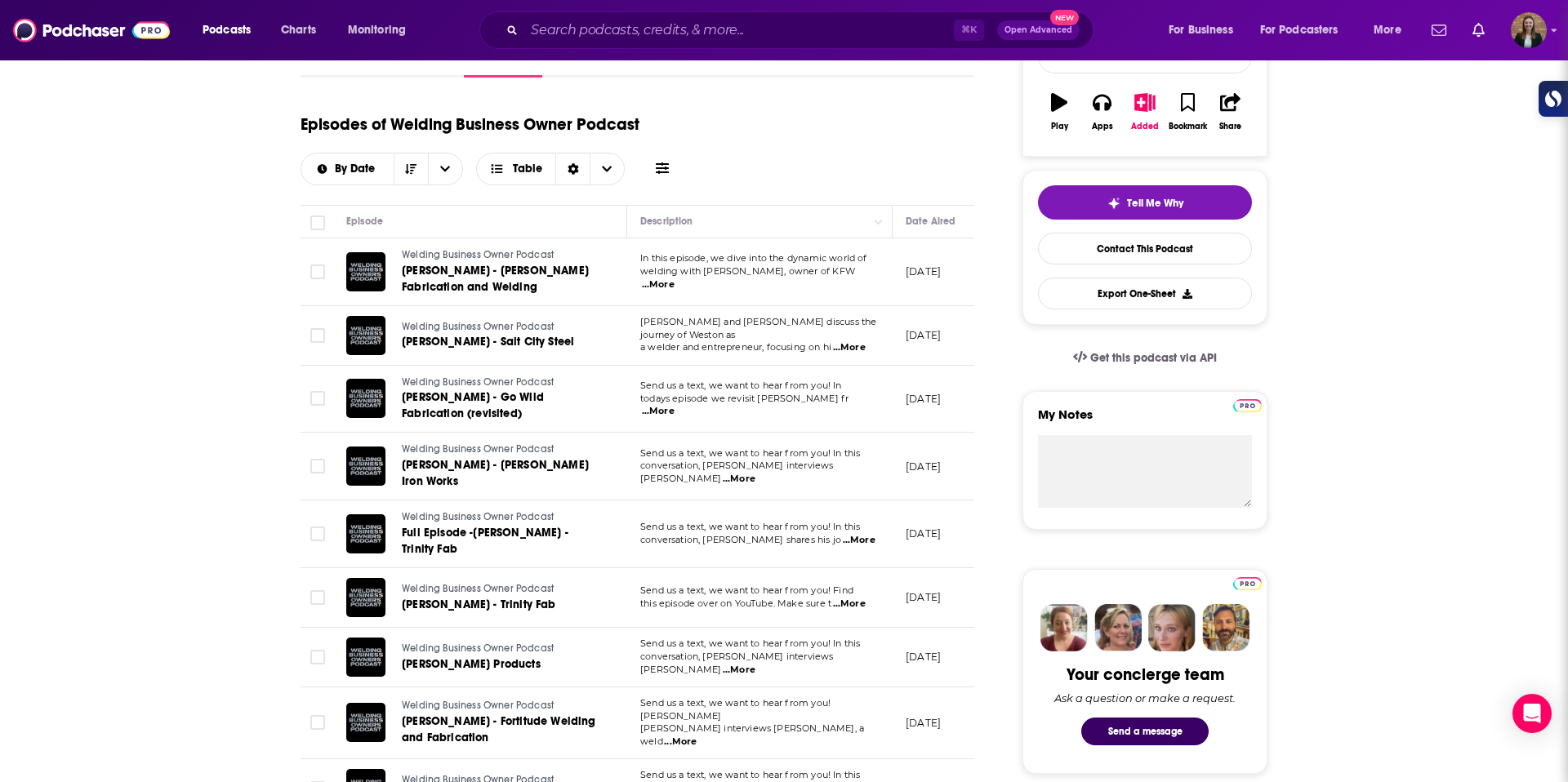
scroll to position [270, 0]
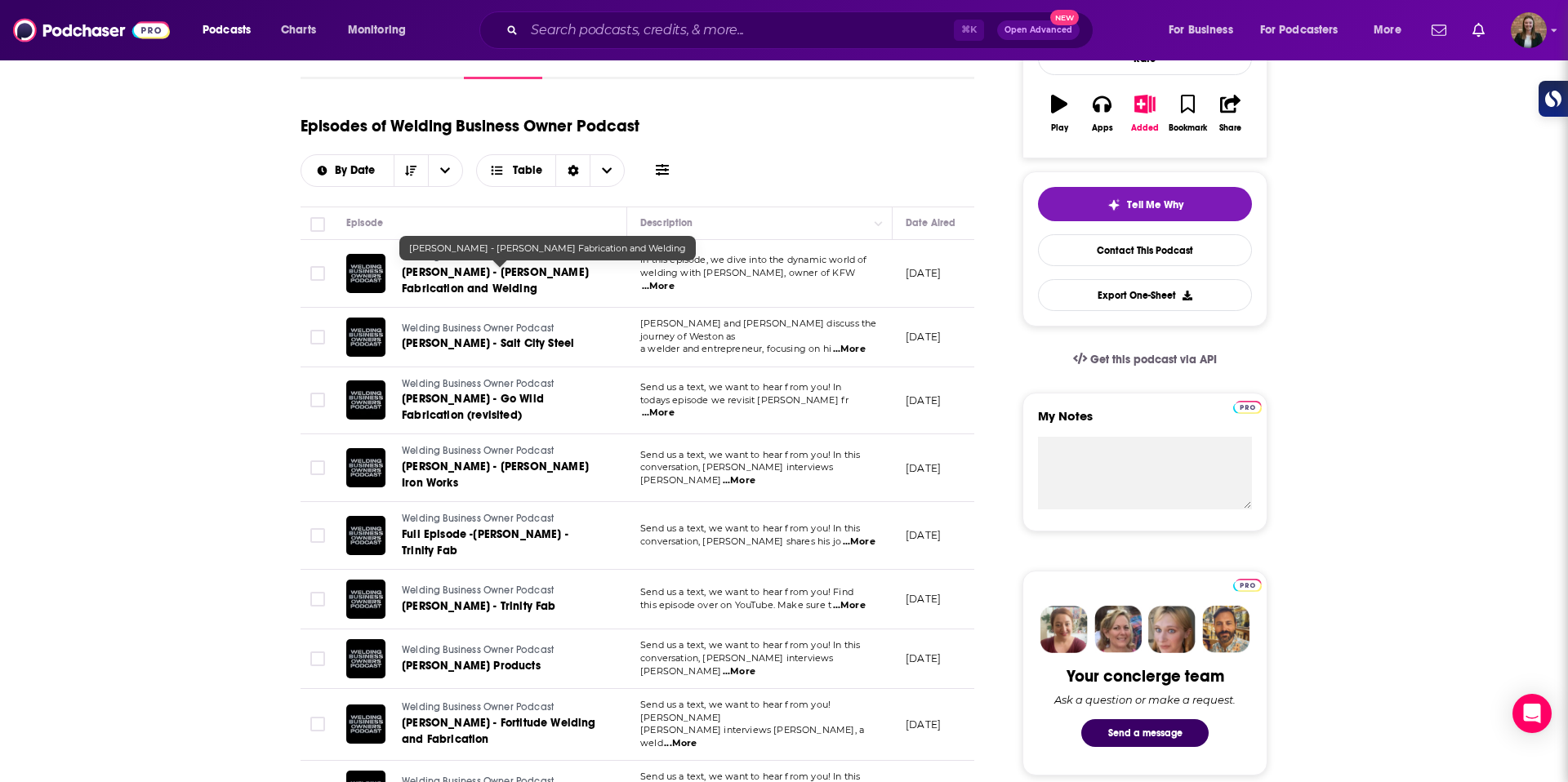
click at [497, 274] on span "Mike - Krenzler Fabrication and Welding" at bounding box center [495, 280] width 187 height 30
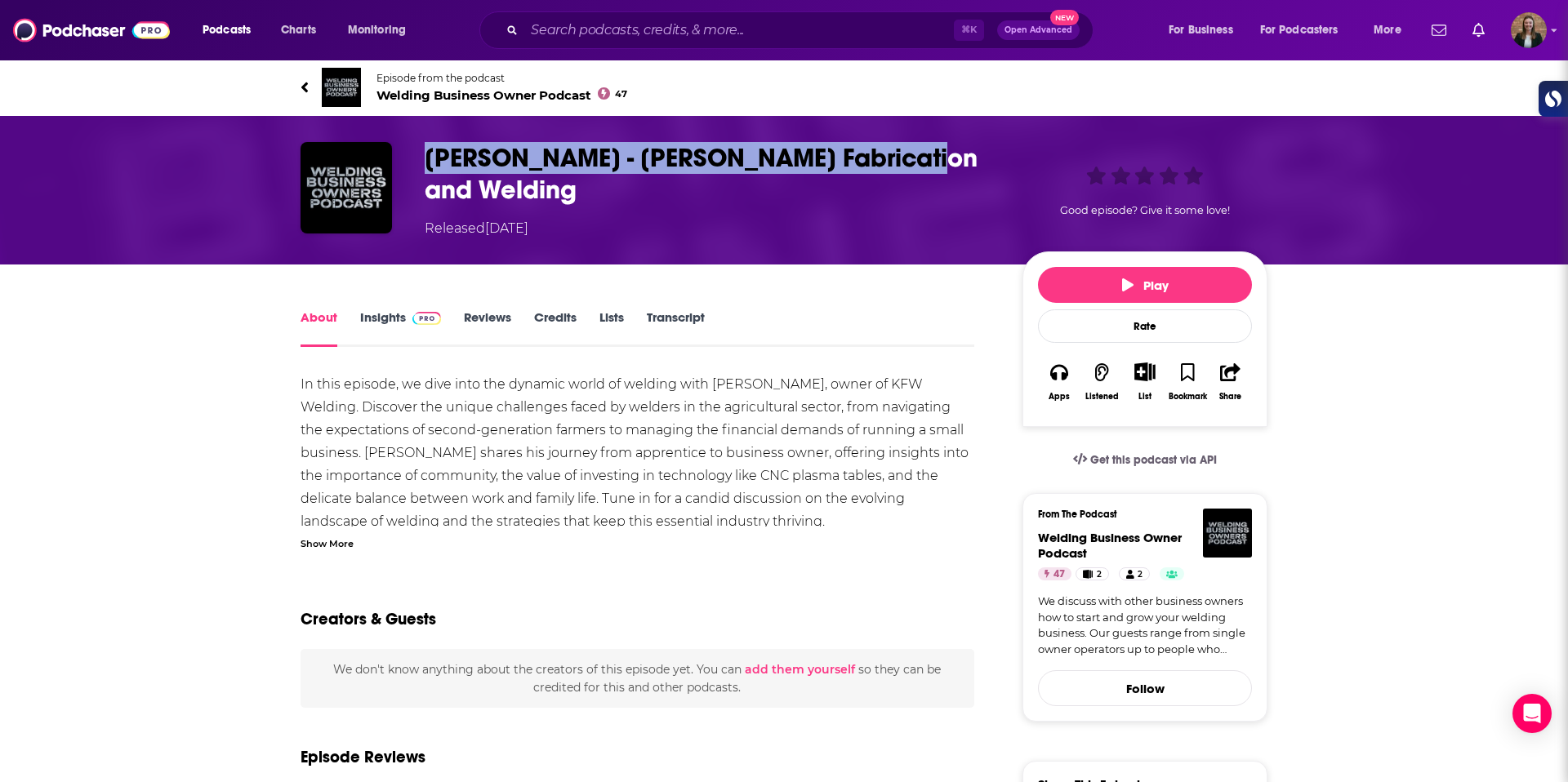
drag, startPoint x: 422, startPoint y: 153, endPoint x: 898, endPoint y: 153, distance: 476.0
click at [898, 153] on div "Mike - Krenzler Fabrication and Welding Released Tuesday, 26th August 2025 Good…" at bounding box center [784, 189] width 967 height 96
copy h1 "Mike - Krenzler Fabrication and Welding"
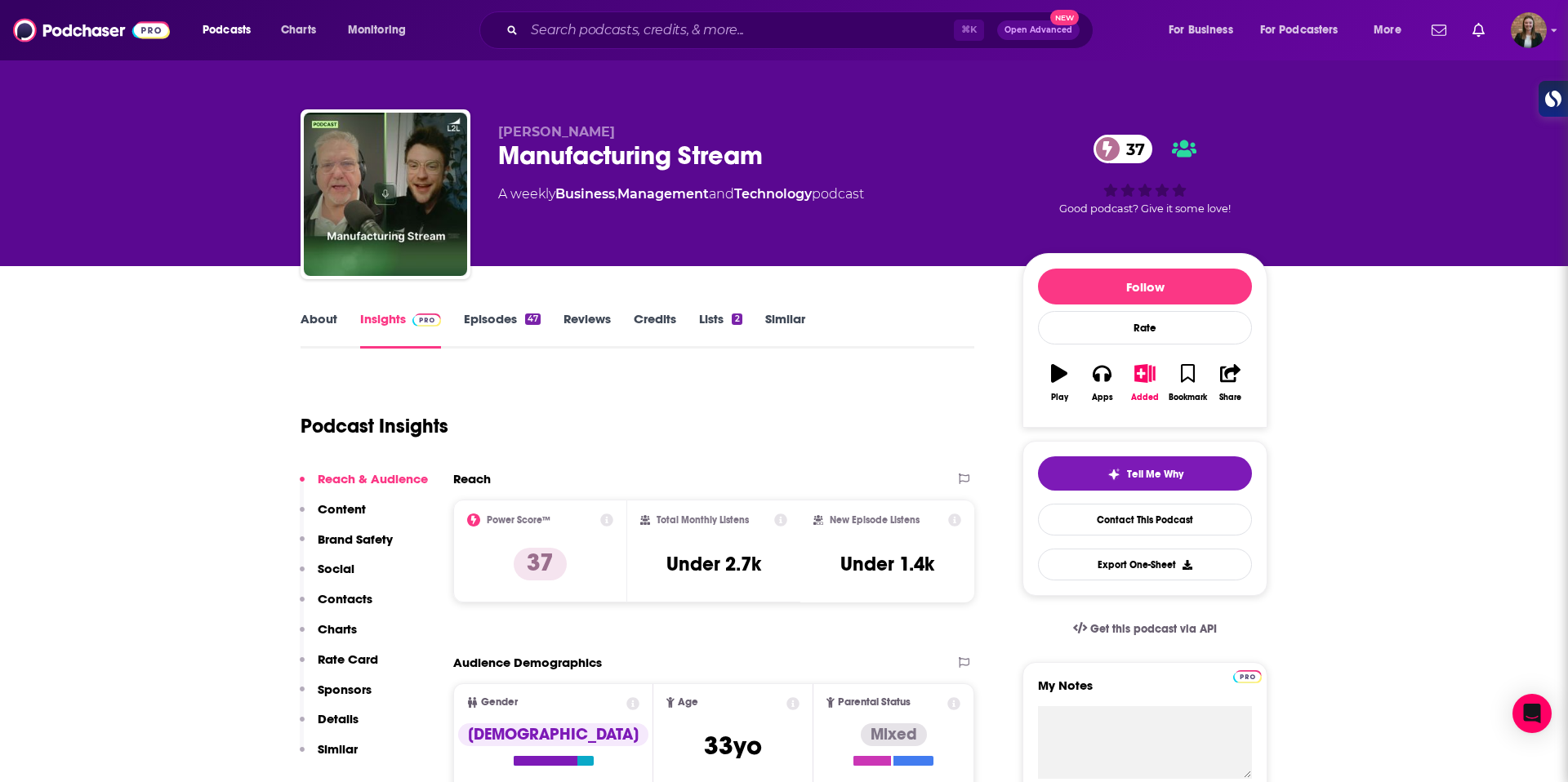
click at [320, 330] on link "About" at bounding box center [319, 330] width 37 height 38
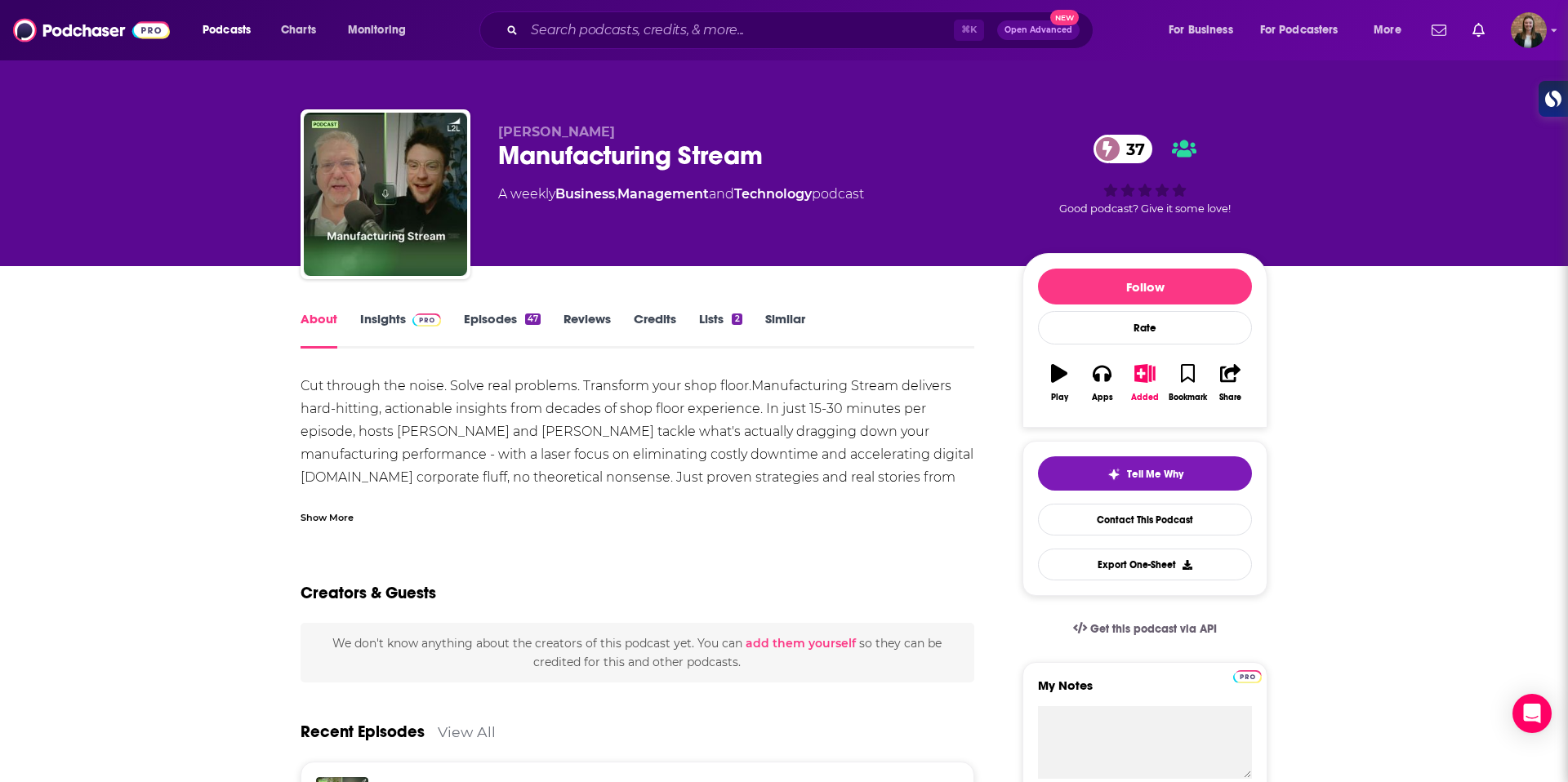
click at [494, 320] on link "Episodes 47" at bounding box center [503, 330] width 77 height 38
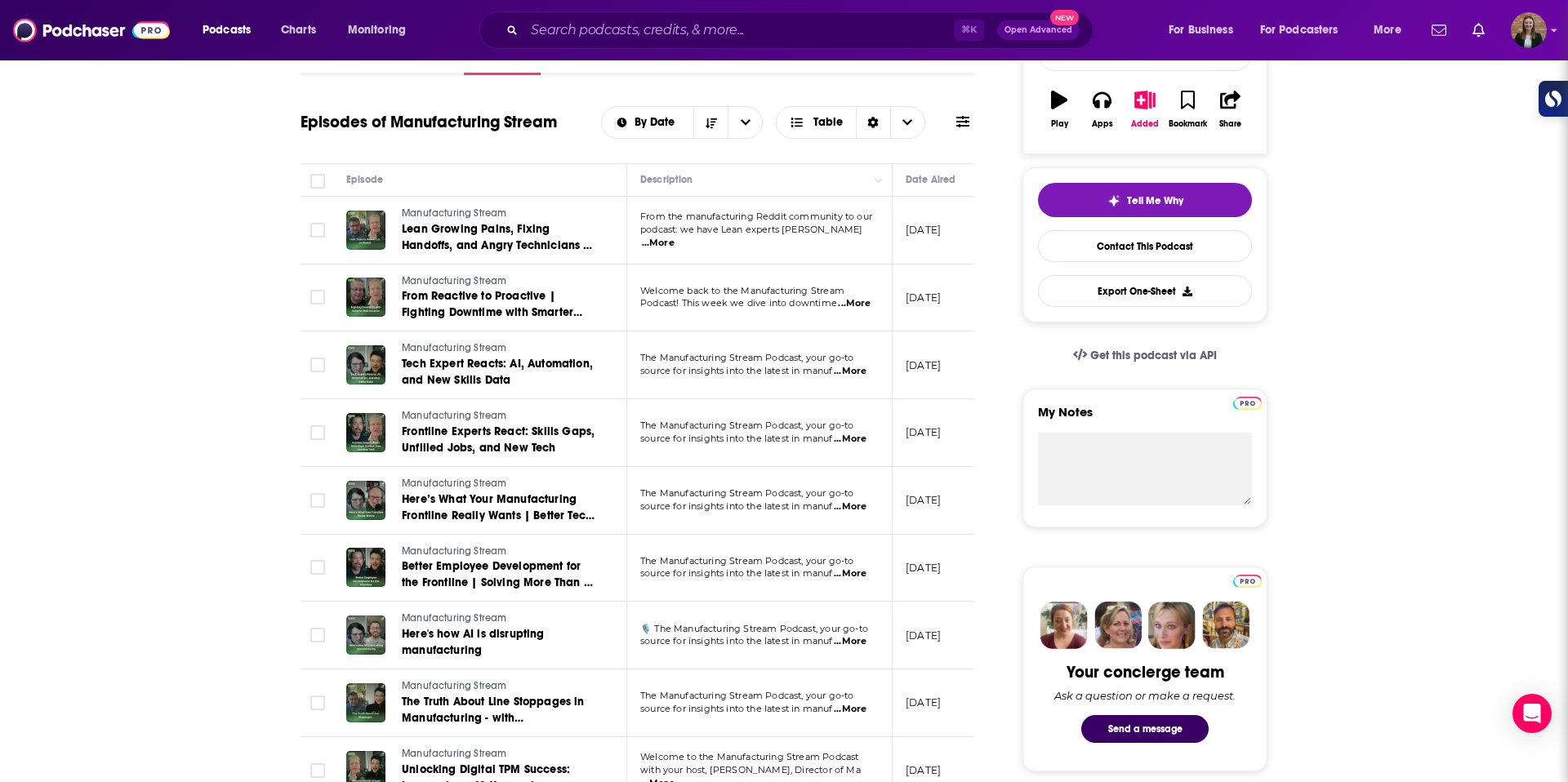
scroll to position [299, 0]
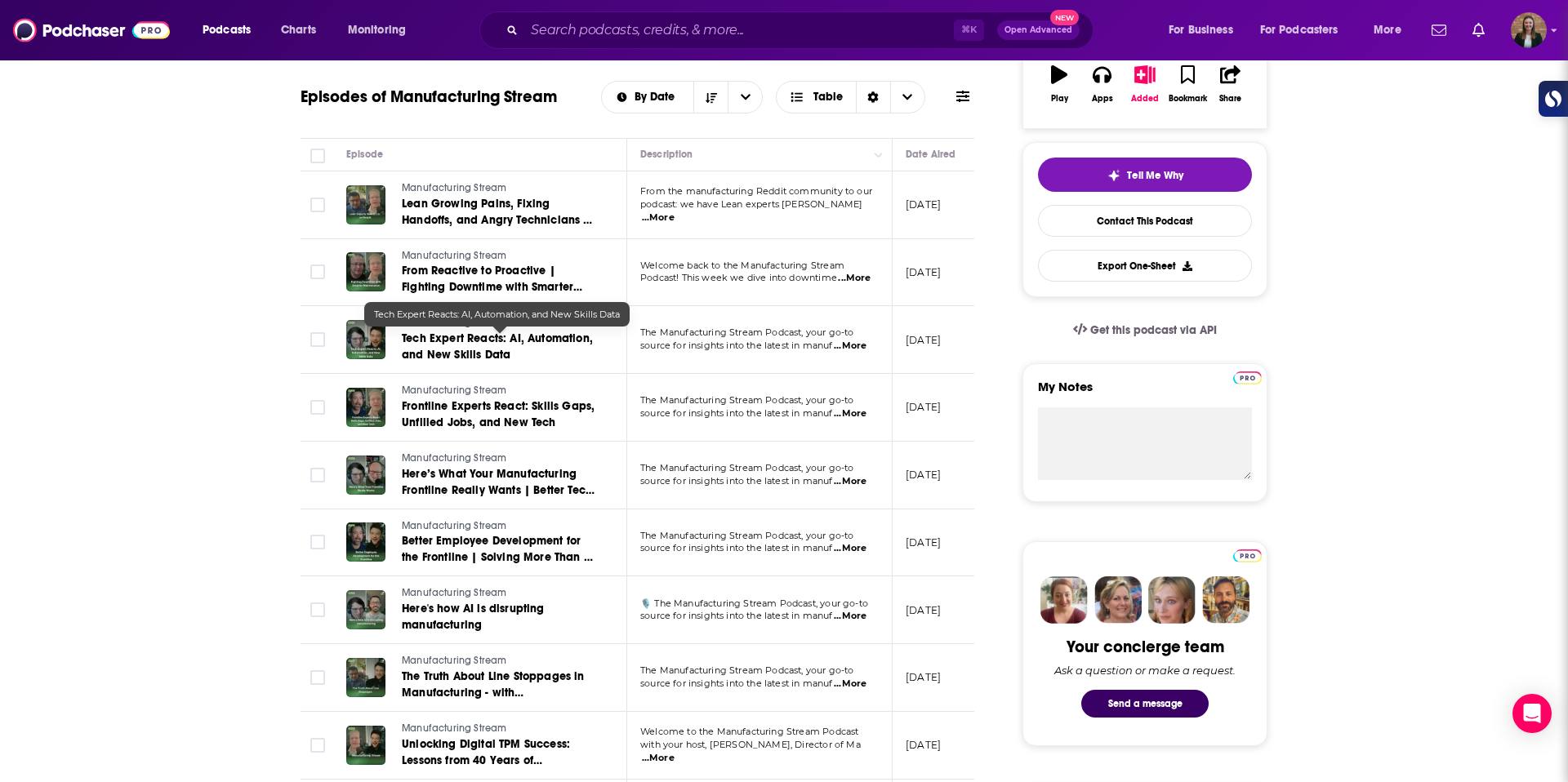
click at [453, 355] on span "Tech Expert Reacts: AI, Automation, and New Skills Data" at bounding box center [497, 346] width 191 height 30
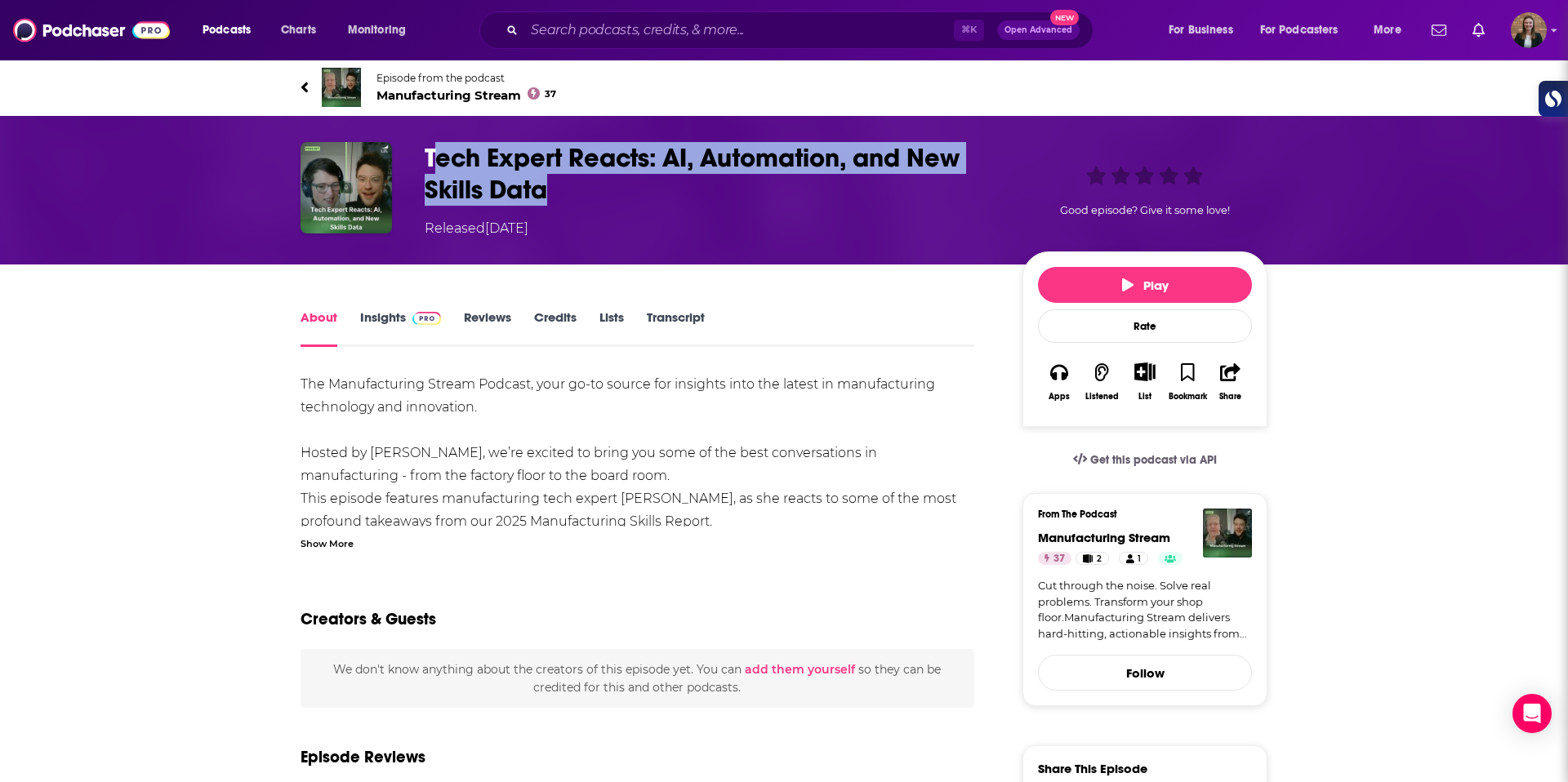
drag, startPoint x: 442, startPoint y: 143, endPoint x: 546, endPoint y: 178, distance: 109.7
click at [546, 178] on h1 "Tech Expert Reacts: AI, Automation, and New Skills Data" at bounding box center [711, 174] width 572 height 63
click at [559, 189] on h1 "Tech Expert Reacts: AI, Automation, and New Skills Data" at bounding box center [711, 174] width 572 height 63
drag, startPoint x: 544, startPoint y: 198, endPoint x: 422, endPoint y: 160, distance: 127.8
click at [422, 160] on div "Tech Expert Reacts: AI, Automation, and New Skills Data Released Thursday, 8th …" at bounding box center [784, 189] width 967 height 96
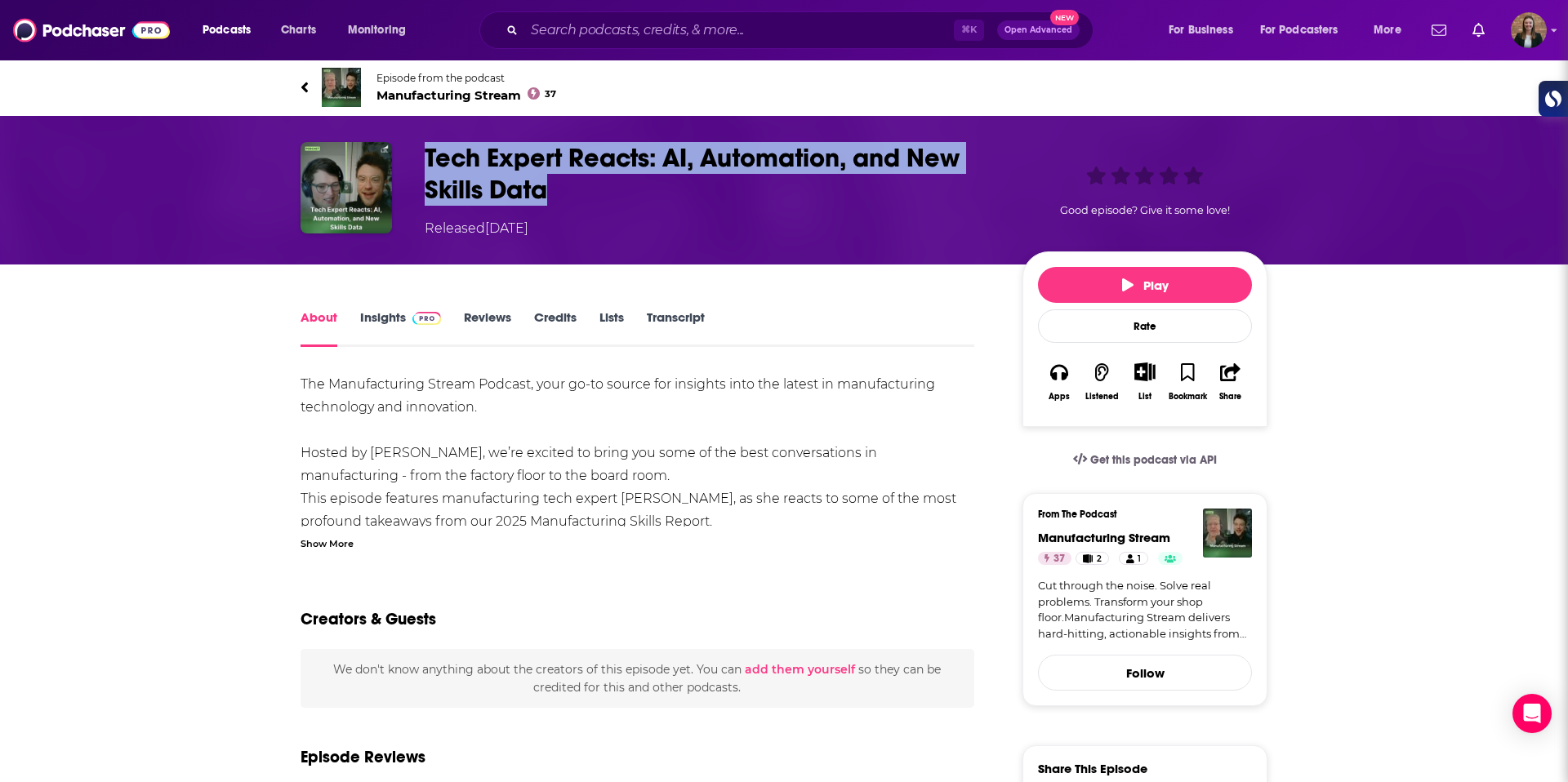
copy h1 "Tech Expert Reacts: AI, Automation, and New Skills Data"
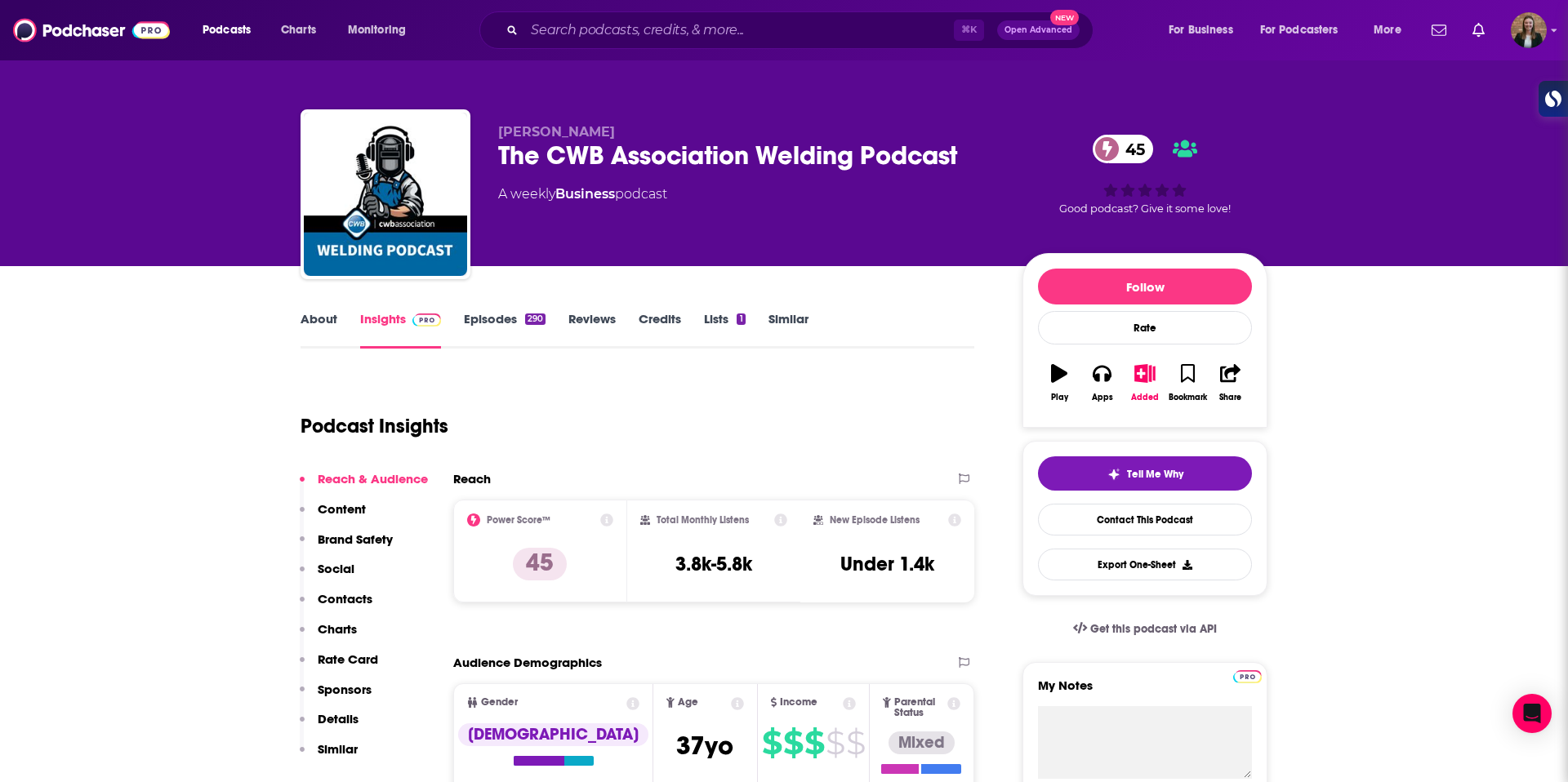
click at [476, 320] on link "Episodes 290" at bounding box center [505, 330] width 82 height 38
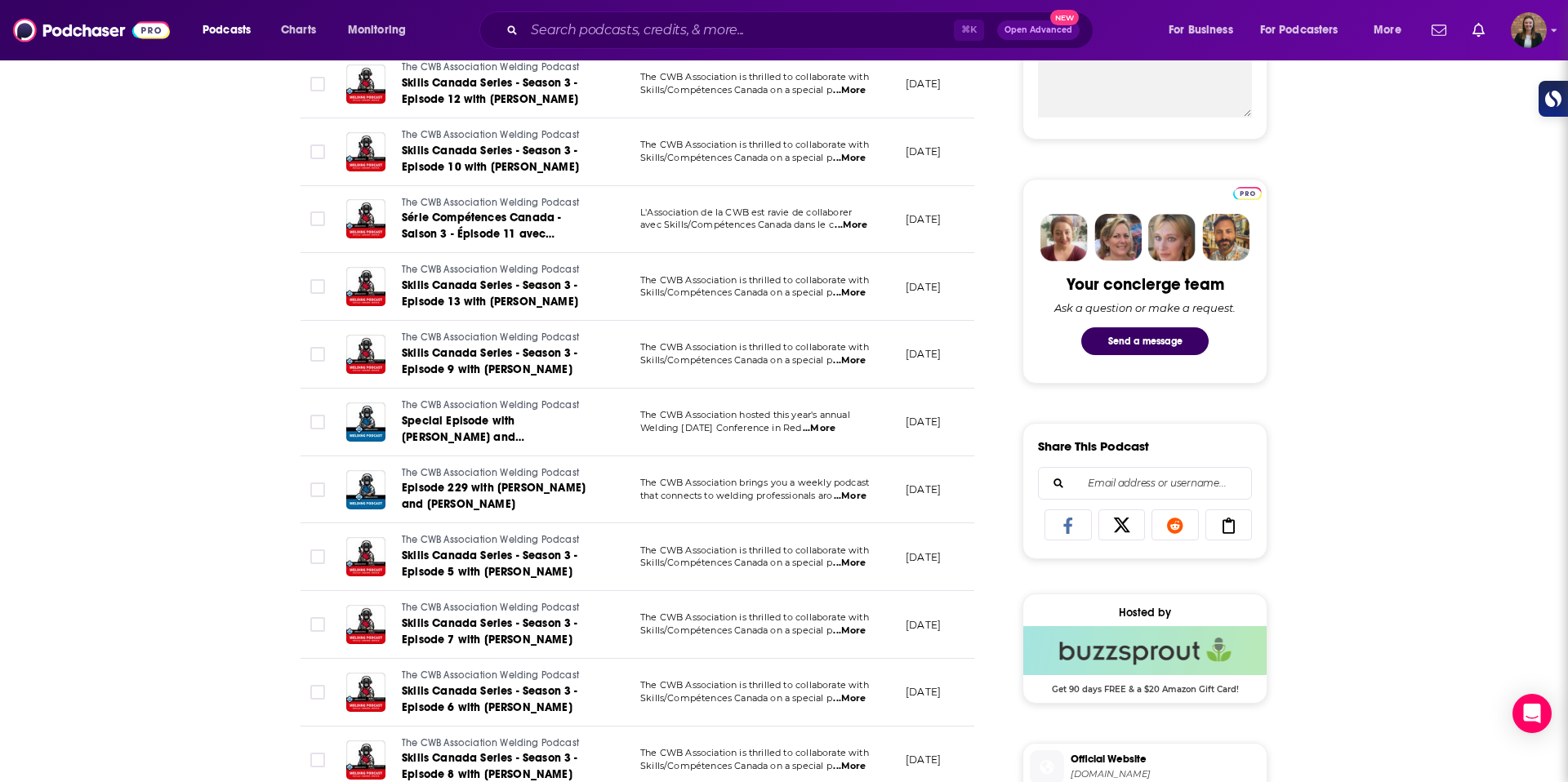
scroll to position [688, 0]
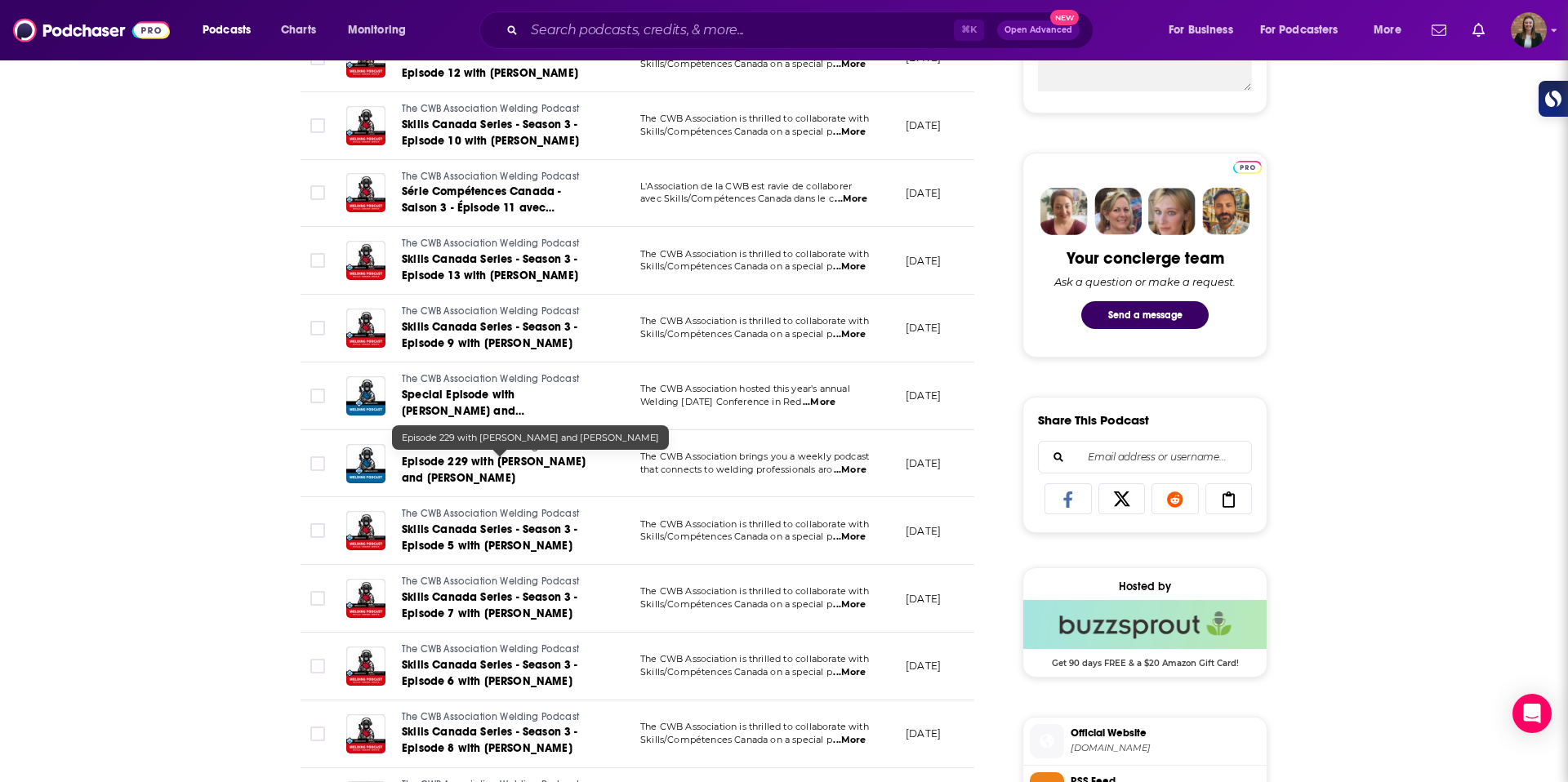
click at [420, 482] on span "Episode 229 with [PERSON_NAME] and [PERSON_NAME]" at bounding box center [493, 470] width 184 height 30
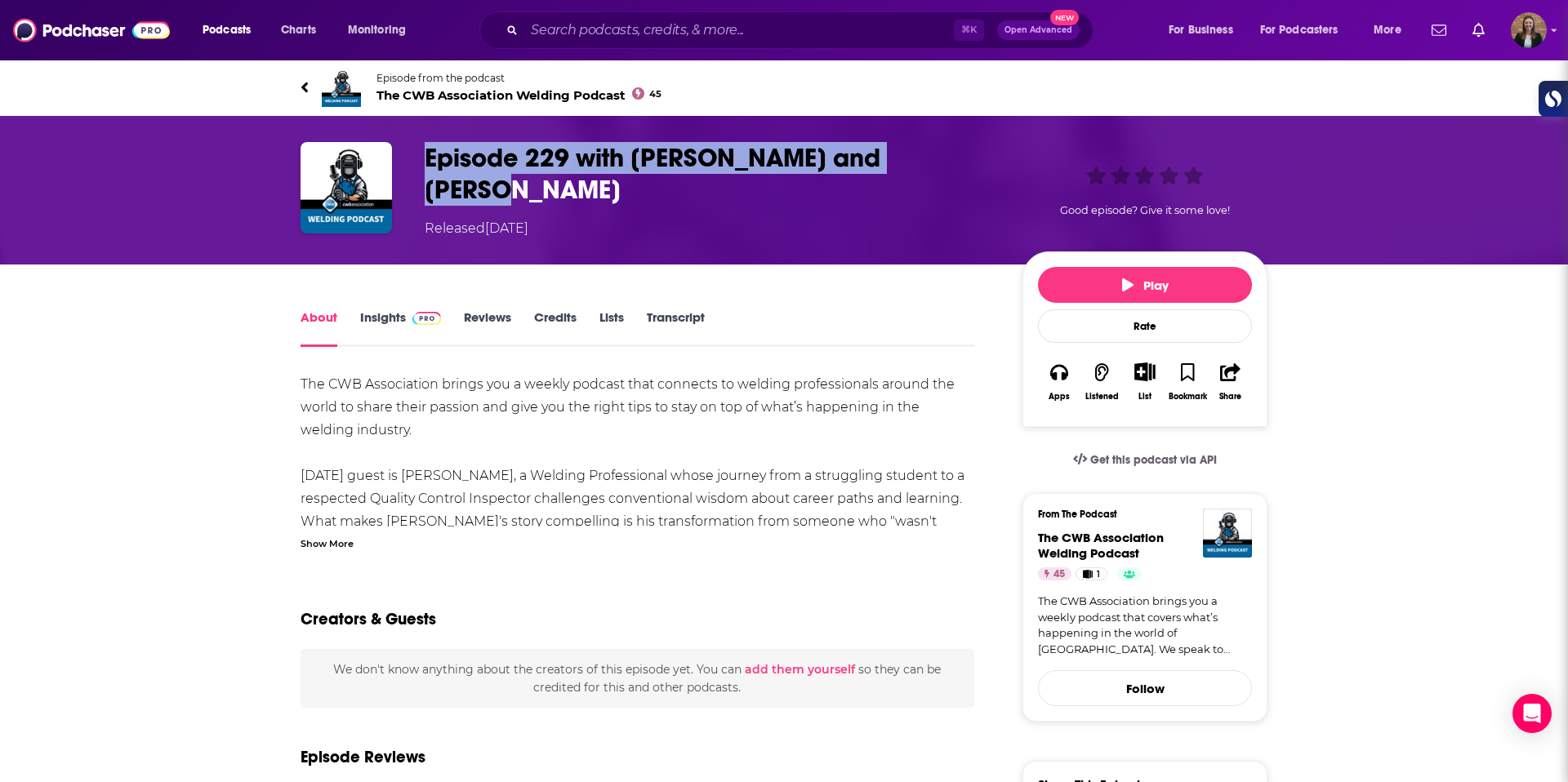
drag, startPoint x: 429, startPoint y: 149, endPoint x: 951, endPoint y: 163, distance: 522.2
click at [951, 163] on h1 "Episode 229 with [PERSON_NAME] and [PERSON_NAME]" at bounding box center [711, 174] width 572 height 63
copy h1 "Episode 229 with [PERSON_NAME] and [PERSON_NAME]"
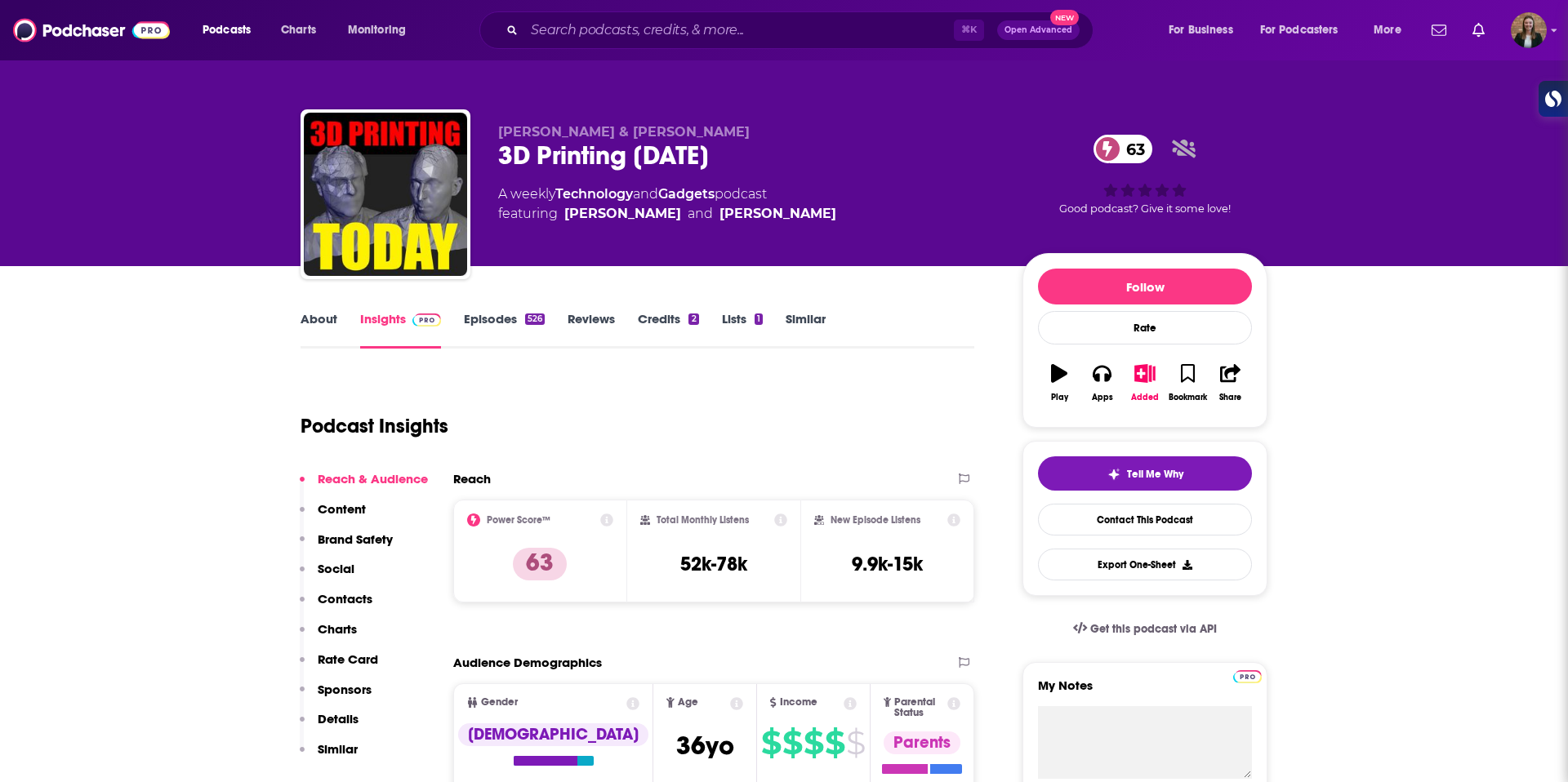
click at [476, 315] on link "Episodes 526" at bounding box center [504, 330] width 81 height 38
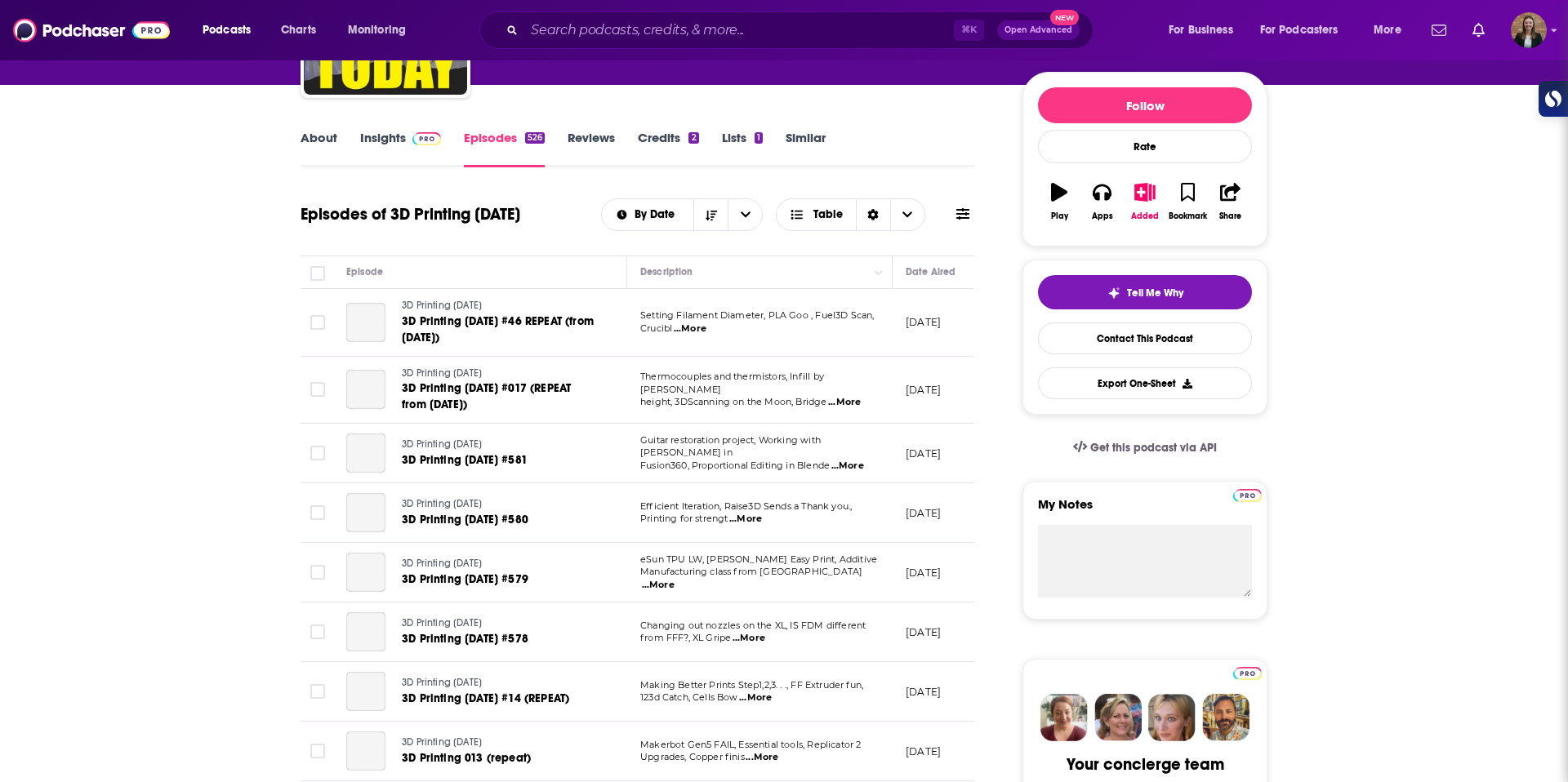
scroll to position [315, 0]
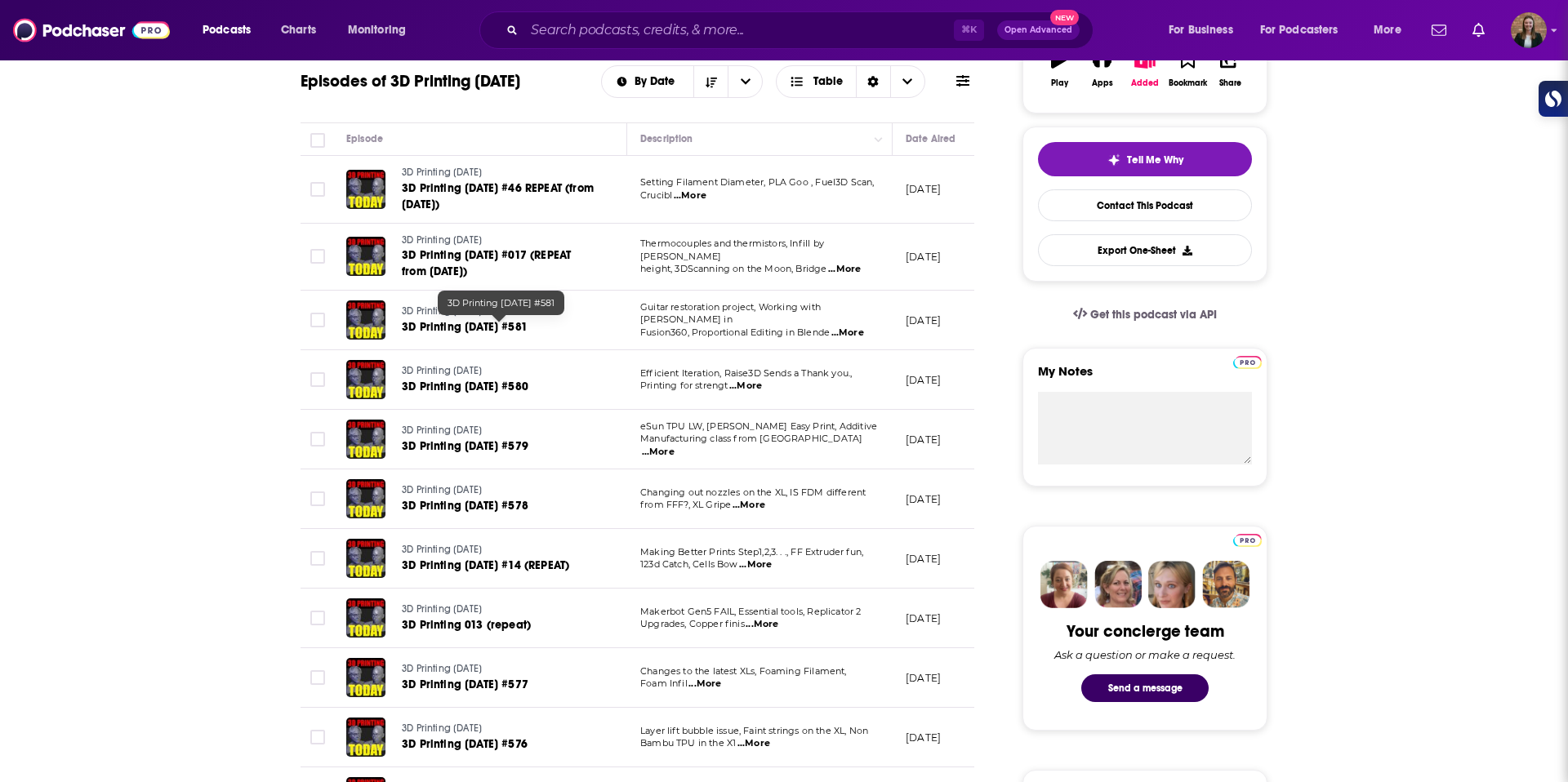
click at [497, 325] on span "3D Printing Today #581" at bounding box center [464, 326] width 126 height 14
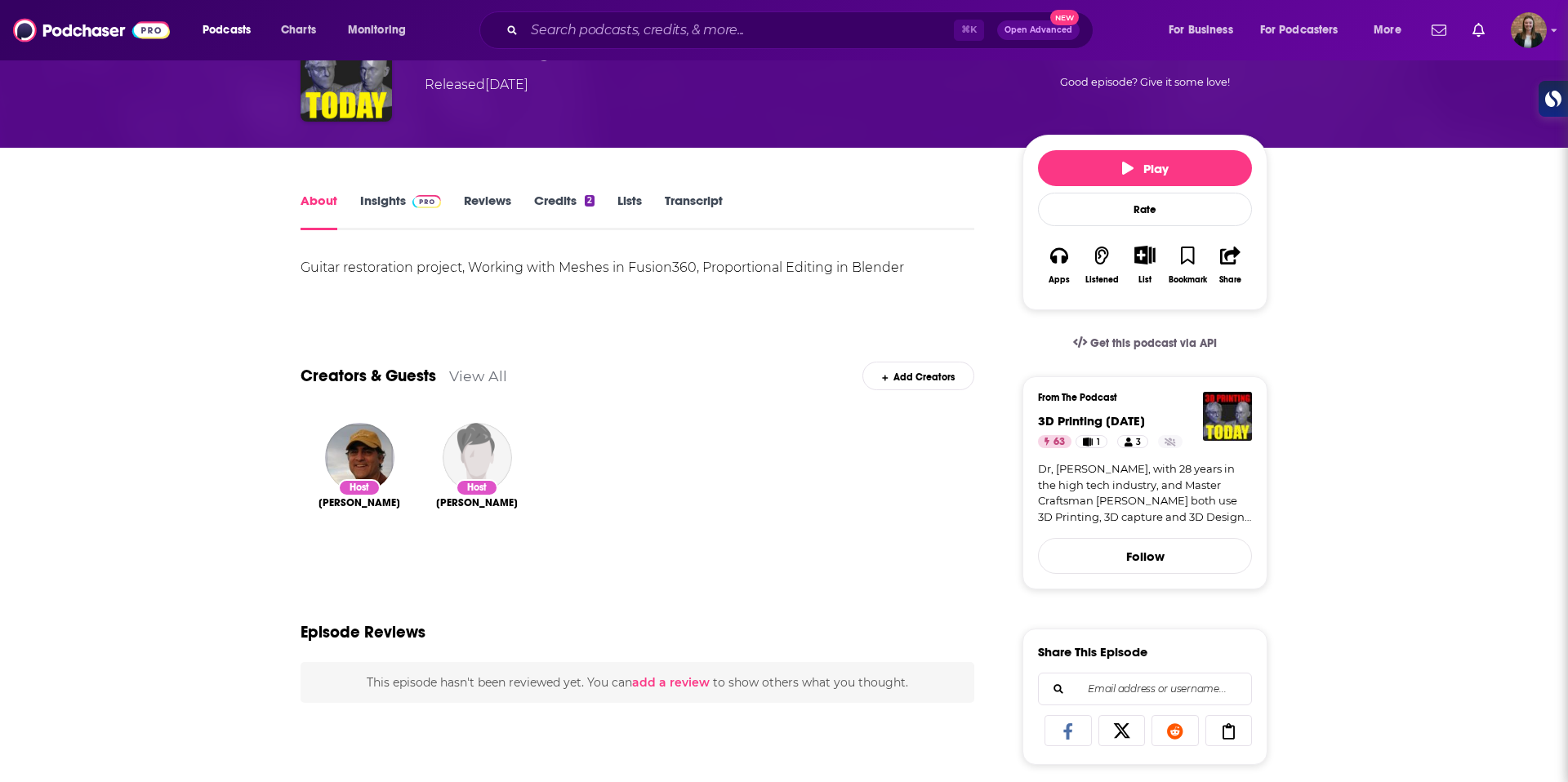
scroll to position [366, 0]
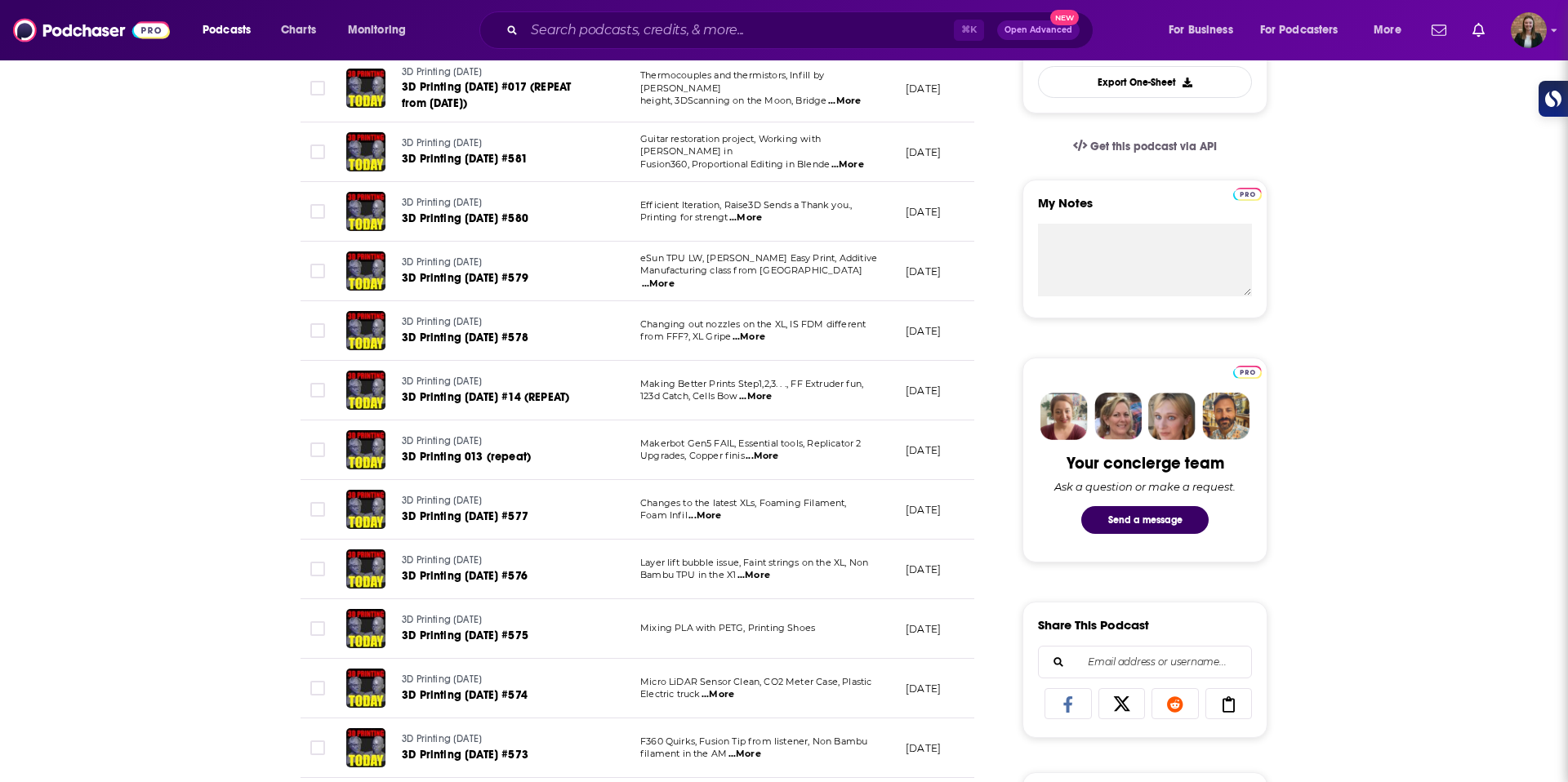
scroll to position [571, 0]
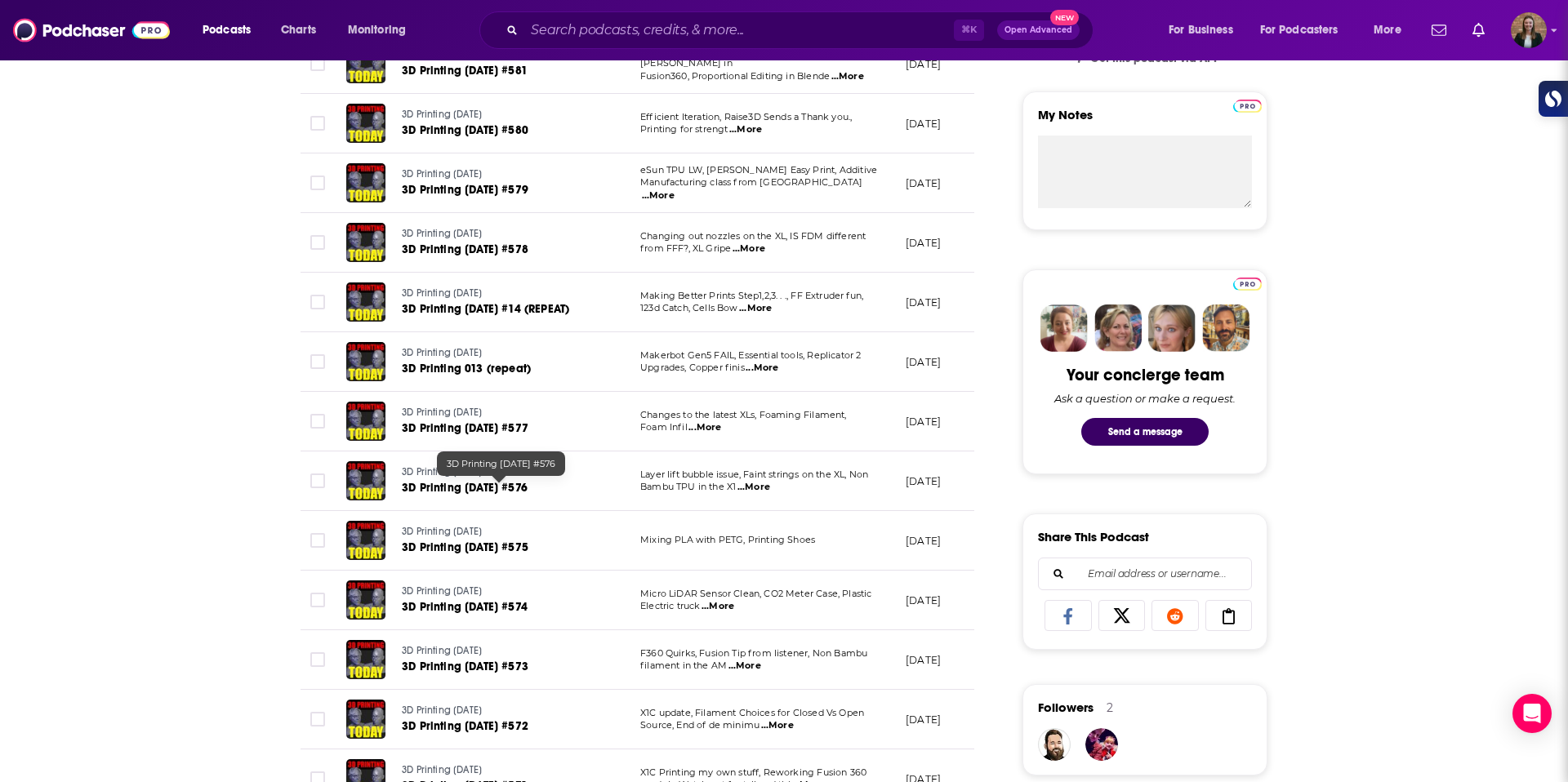
click at [480, 485] on span "3D Printing Today #576" at bounding box center [464, 487] width 126 height 14
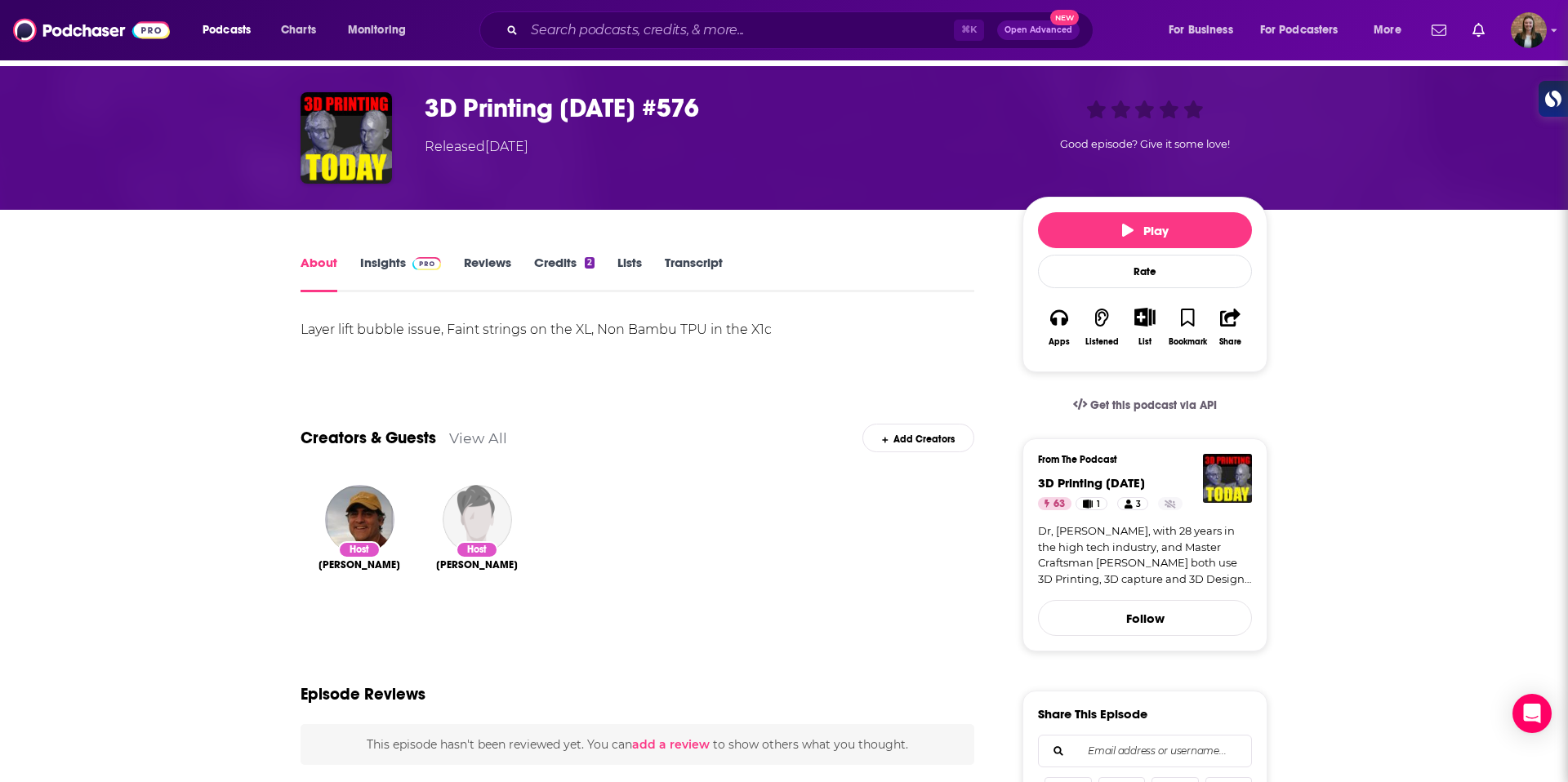
scroll to position [18, 0]
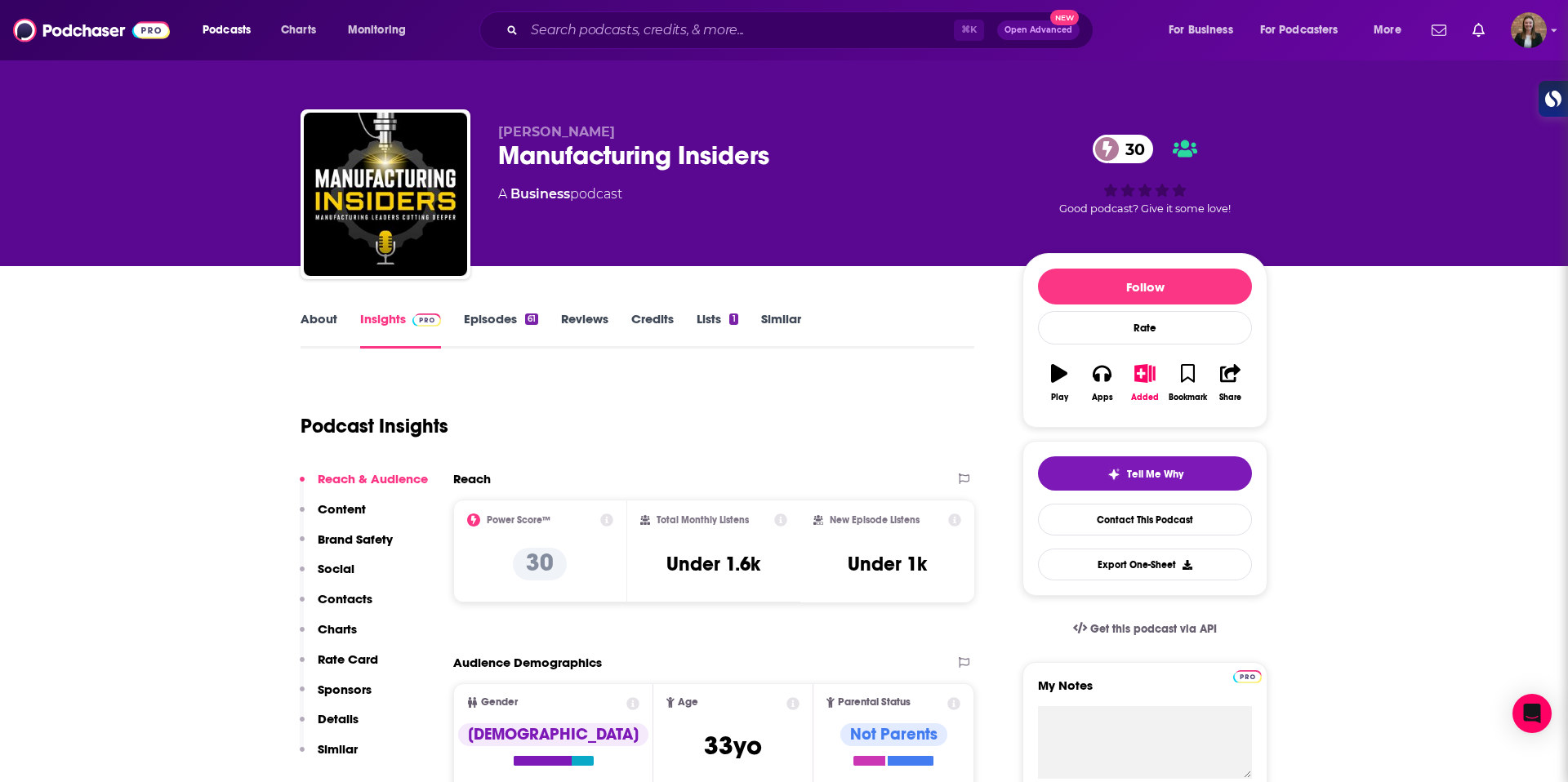
click at [473, 316] on link "Episodes 61" at bounding box center [501, 330] width 74 height 38
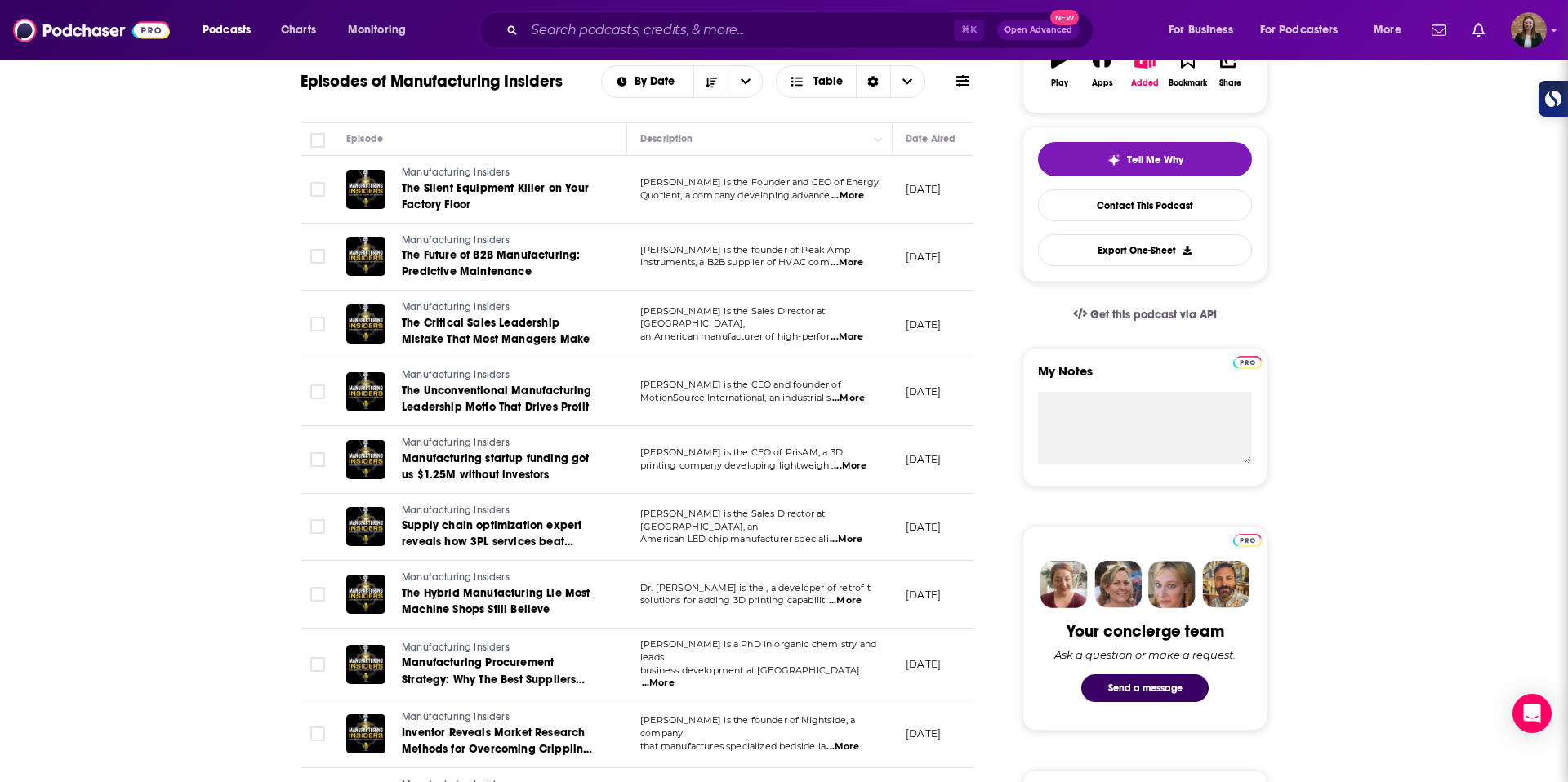
scroll to position [314, 0]
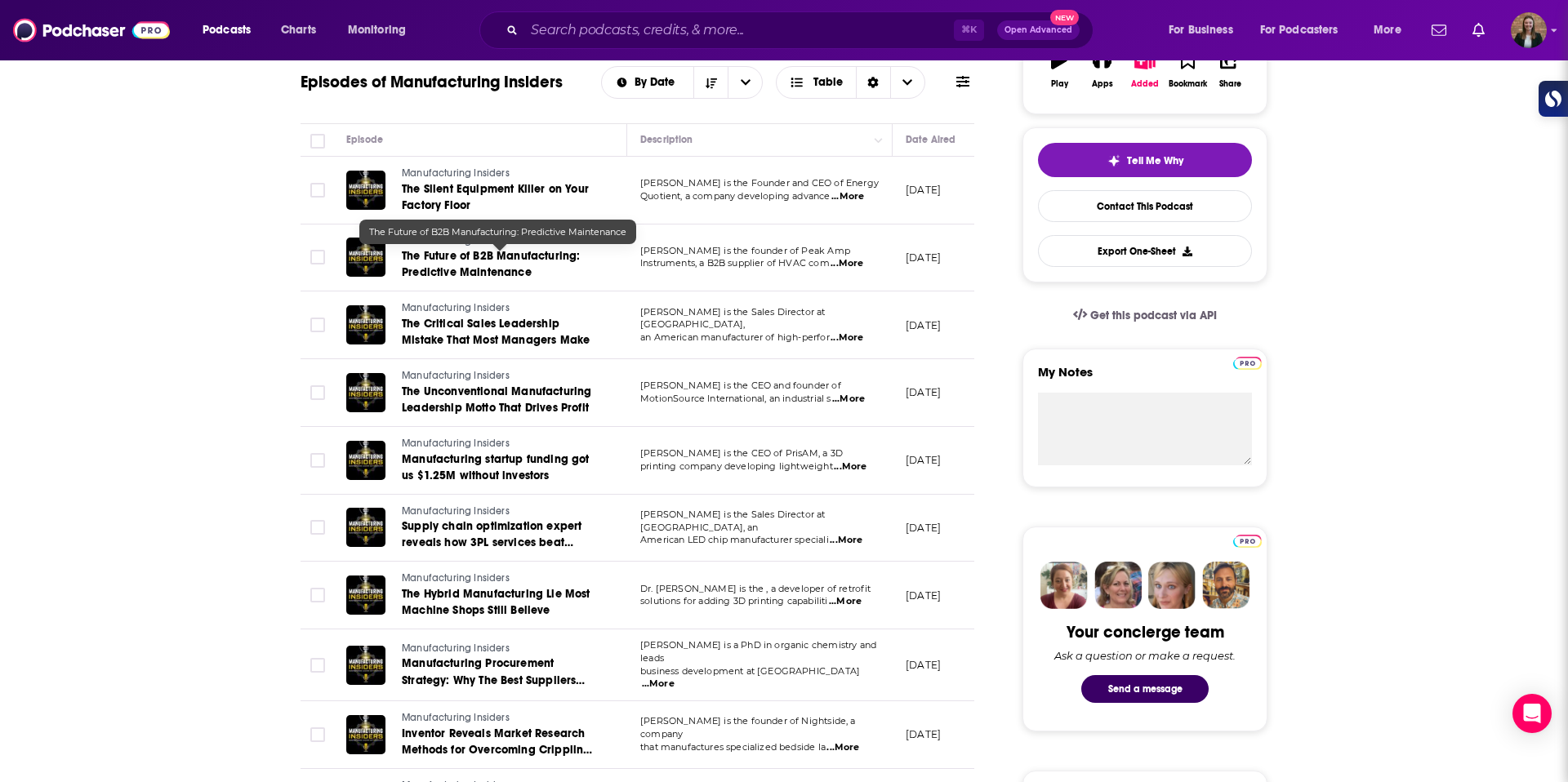
click at [548, 257] on span "The Future of B2B Manufacturing: Predictive Maintenance" at bounding box center [490, 264] width 178 height 30
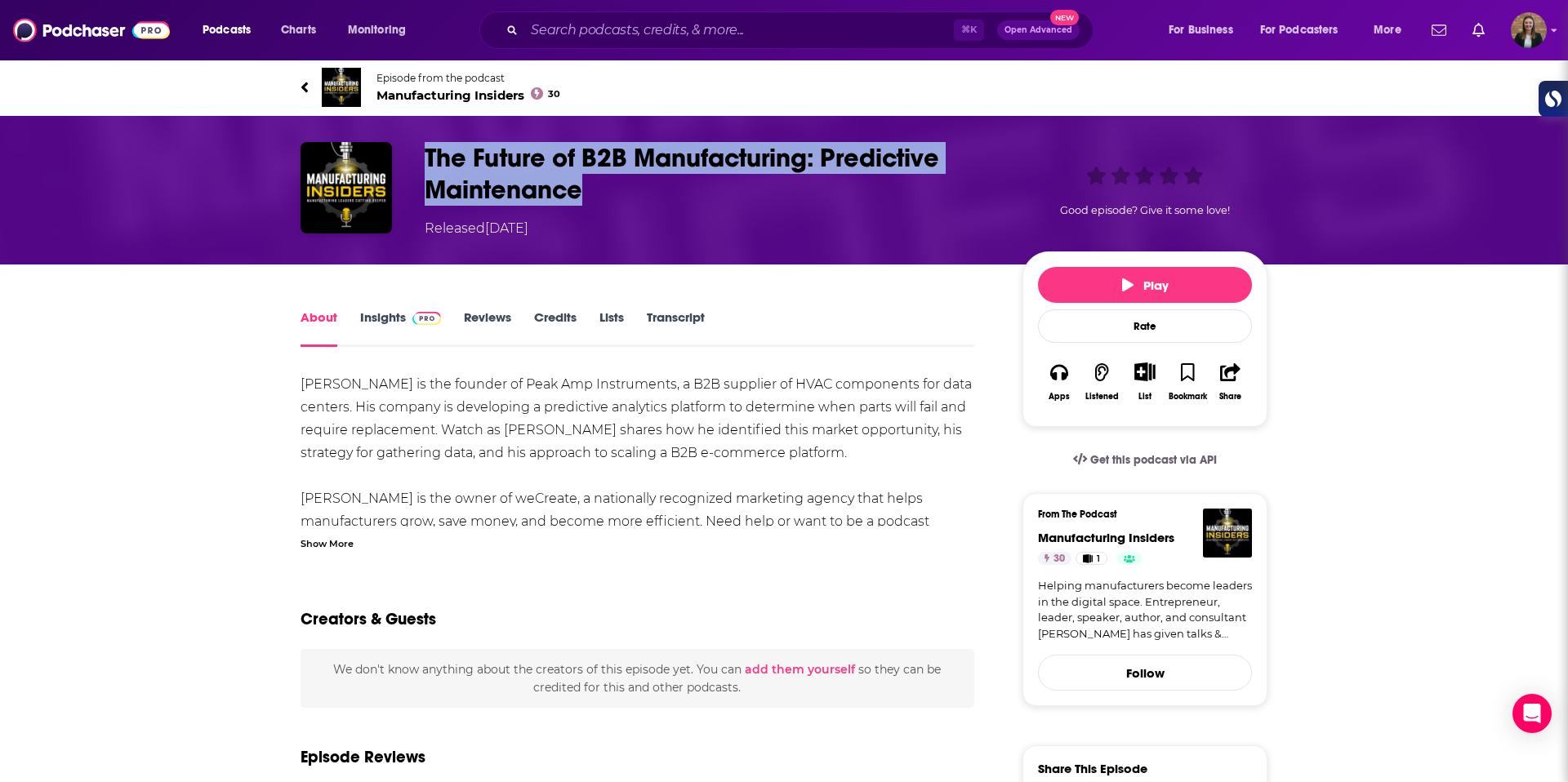
drag, startPoint x: 418, startPoint y: 149, endPoint x: 607, endPoint y: 210, distance: 198.6
click at [607, 210] on div "The Future of B2B Manufacturing: Predictive Maintenance Released Tuesday, 2nd S…" at bounding box center [784, 189] width 967 height 96
copy h1 "The Future of B2B Manufacturing: Predictive Maintenance"
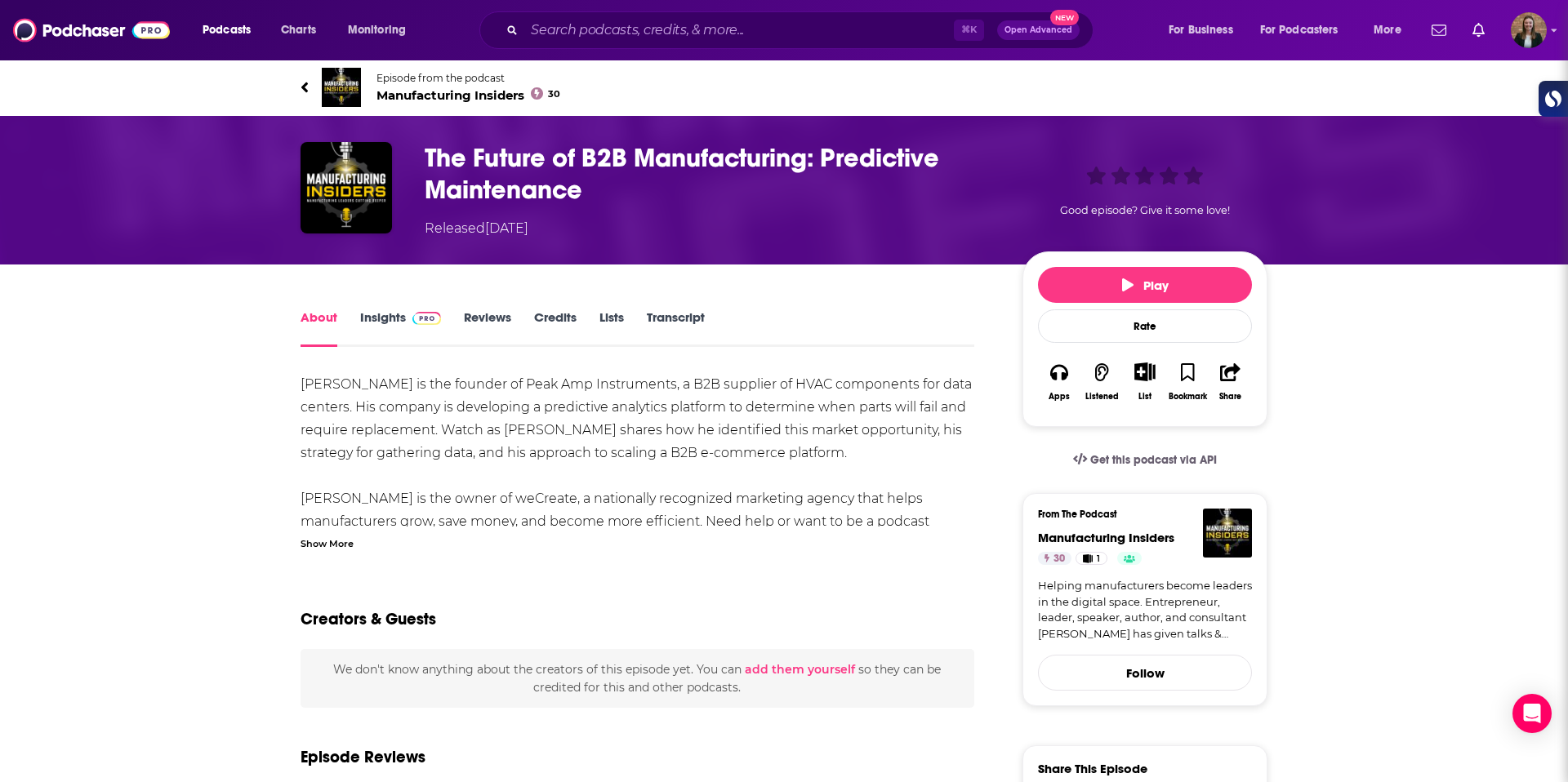
click at [383, 310] on link "Insights" at bounding box center [400, 328] width 81 height 38
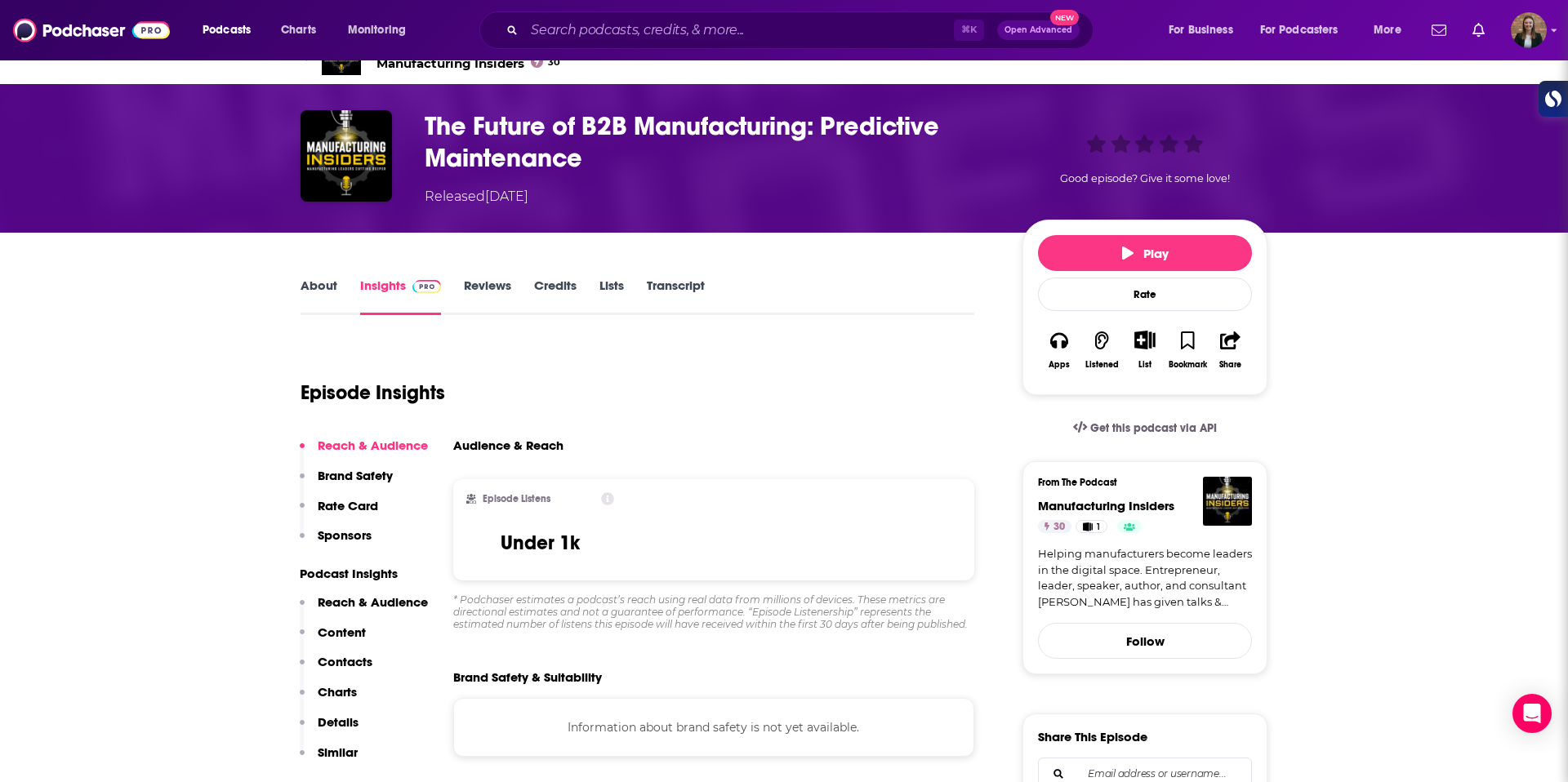
scroll to position [14, 0]
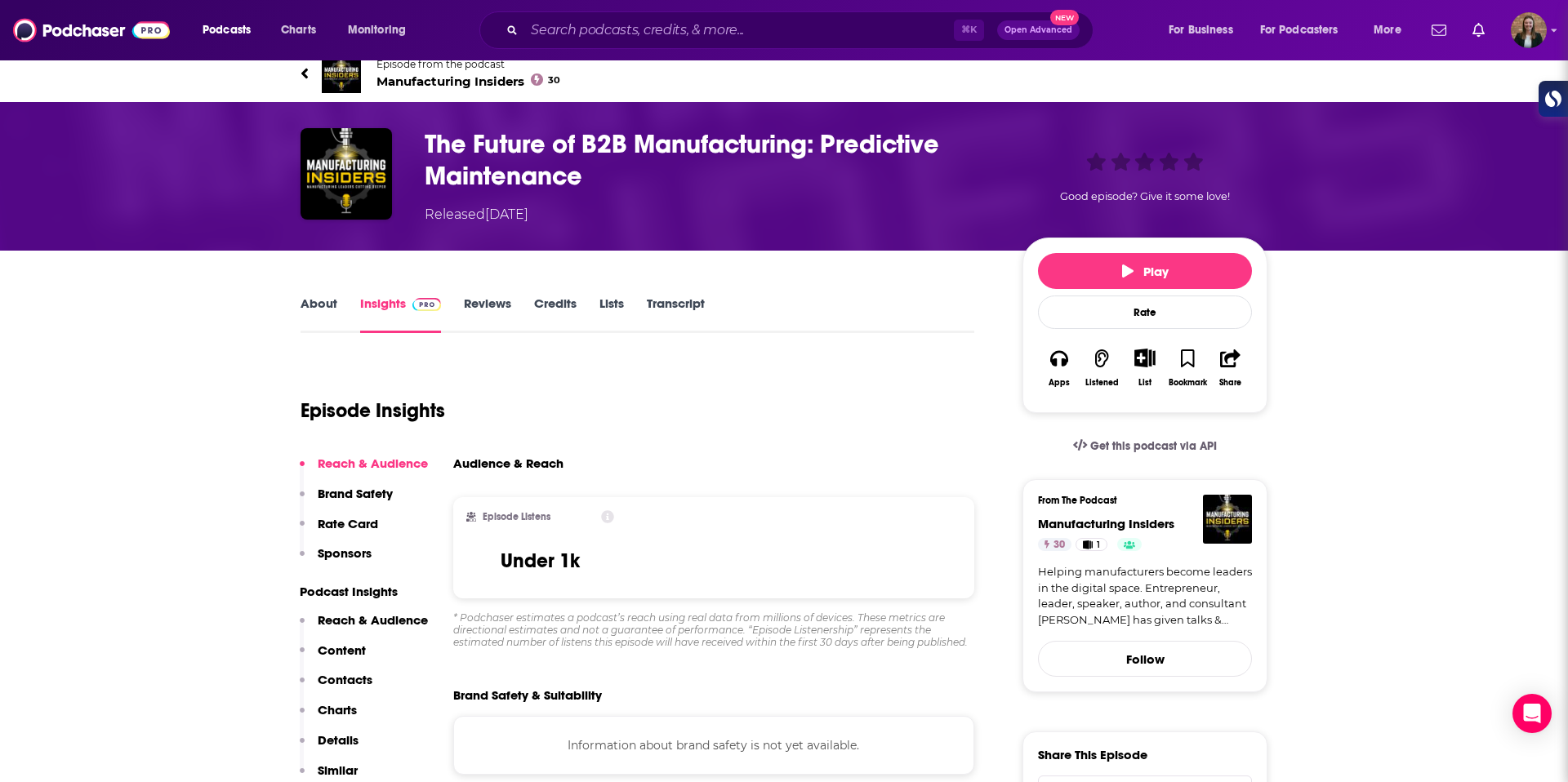
click at [304, 62] on link "Episode from the podcast Manufacturing Insiders 30" at bounding box center [784, 73] width 967 height 39
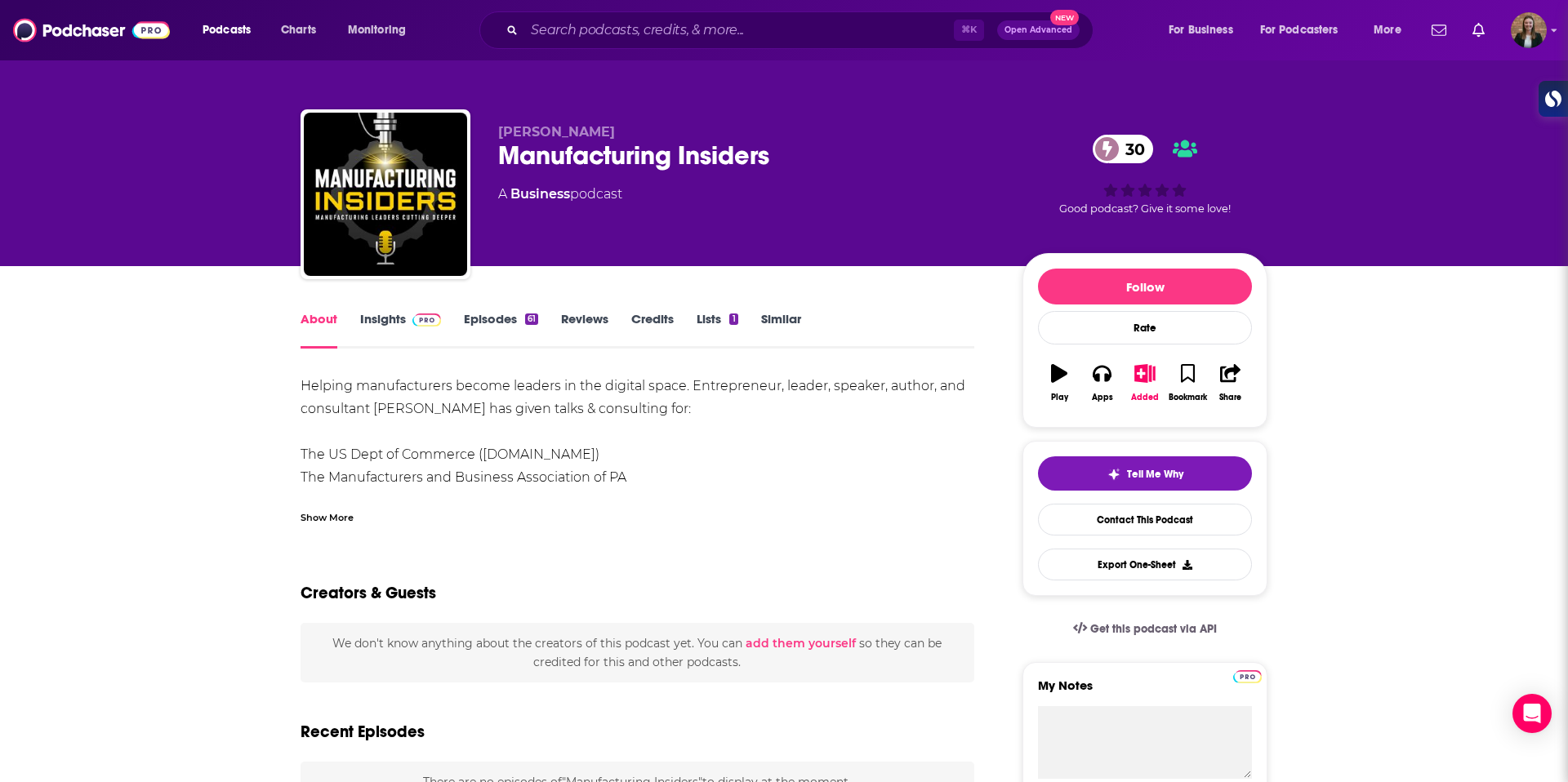
click at [395, 318] on link "Insights" at bounding box center [400, 330] width 81 height 38
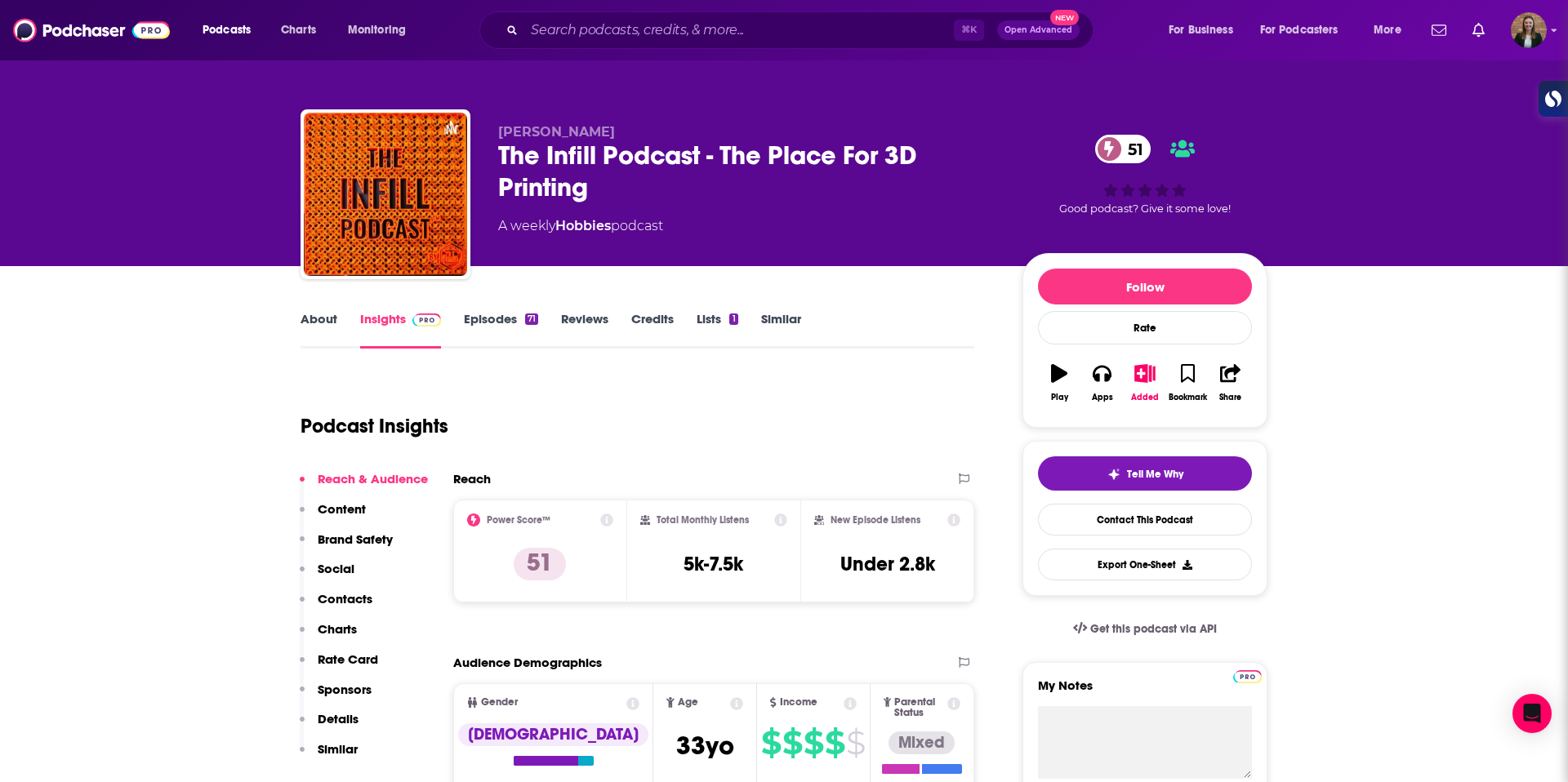
click at [480, 321] on link "Episodes 71" at bounding box center [501, 330] width 74 height 38
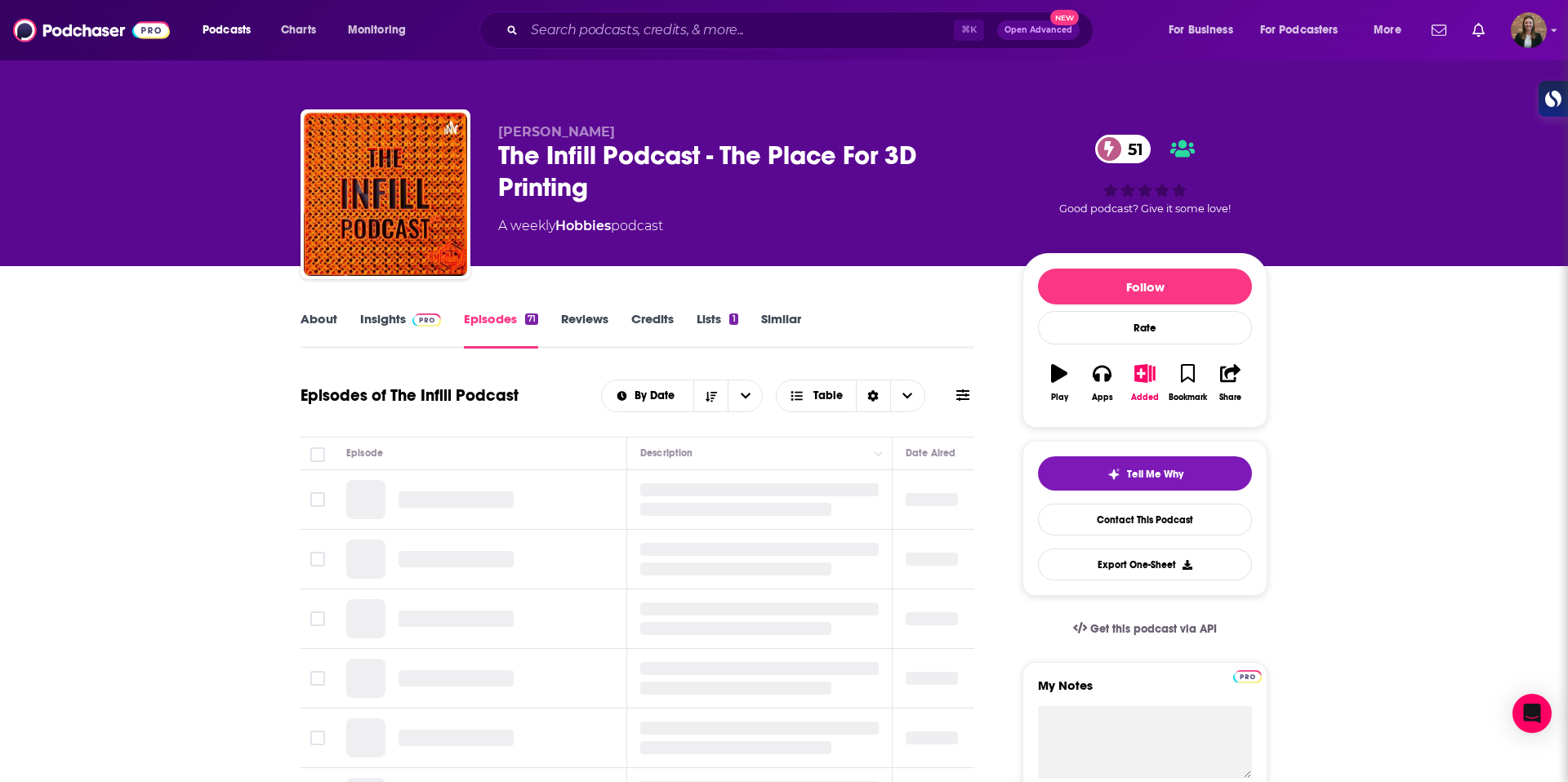
scroll to position [208, 0]
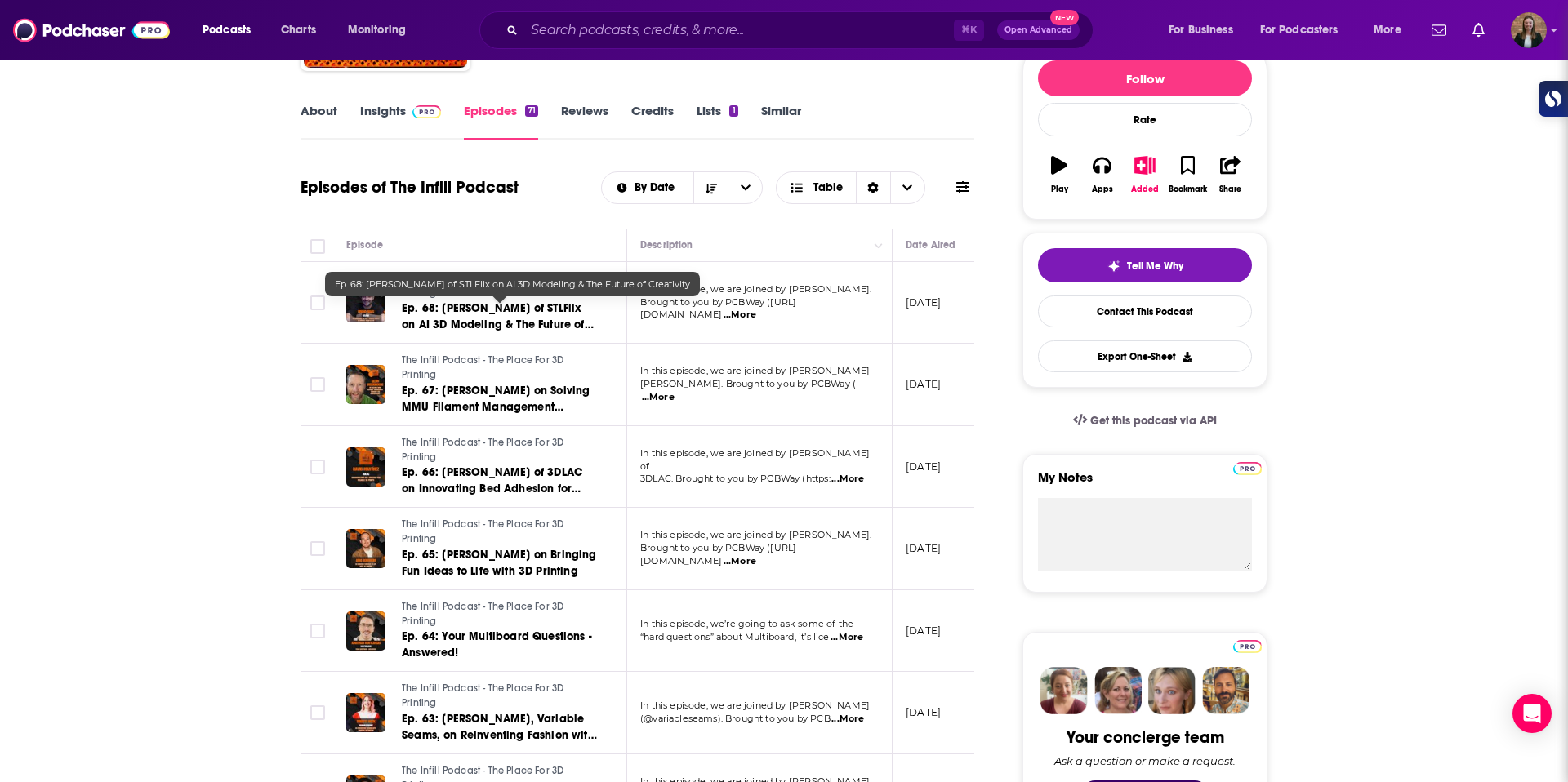
click at [470, 309] on span "Ep. 68: [PERSON_NAME] of STLFlix on AI 3D Modeling & The Future of Creativity" at bounding box center [498, 325] width 192 height 47
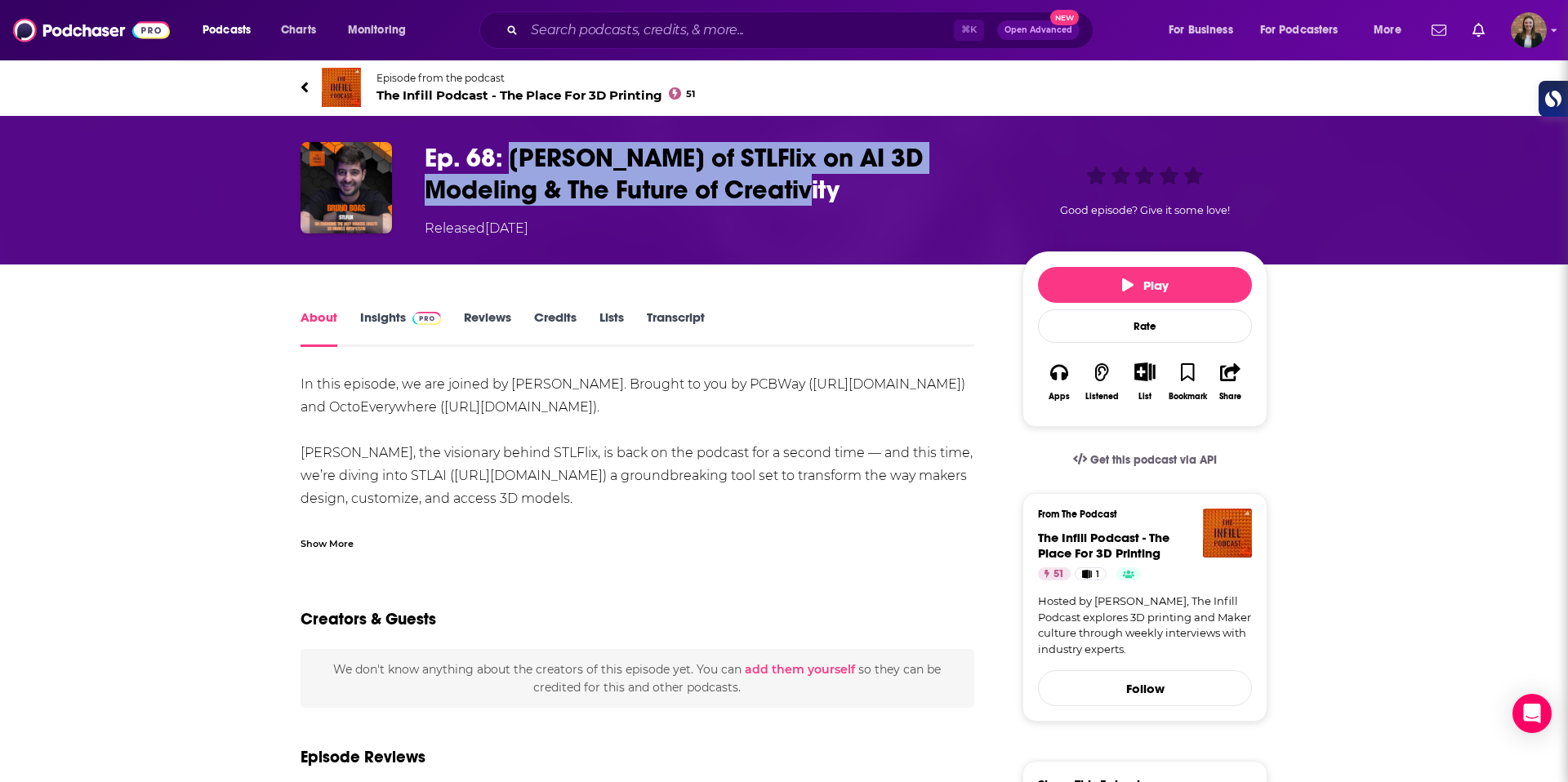
drag, startPoint x: 721, startPoint y: 189, endPoint x: 511, endPoint y: 153, distance: 213.1
click at [511, 153] on h1 "Ep. 68: [PERSON_NAME] of STLFlix on AI 3D Modeling & The Future of Creativity" at bounding box center [711, 174] width 572 height 63
copy h1 "[PERSON_NAME] of STLFlix on AI 3D Modeling & The Future of Creativity"
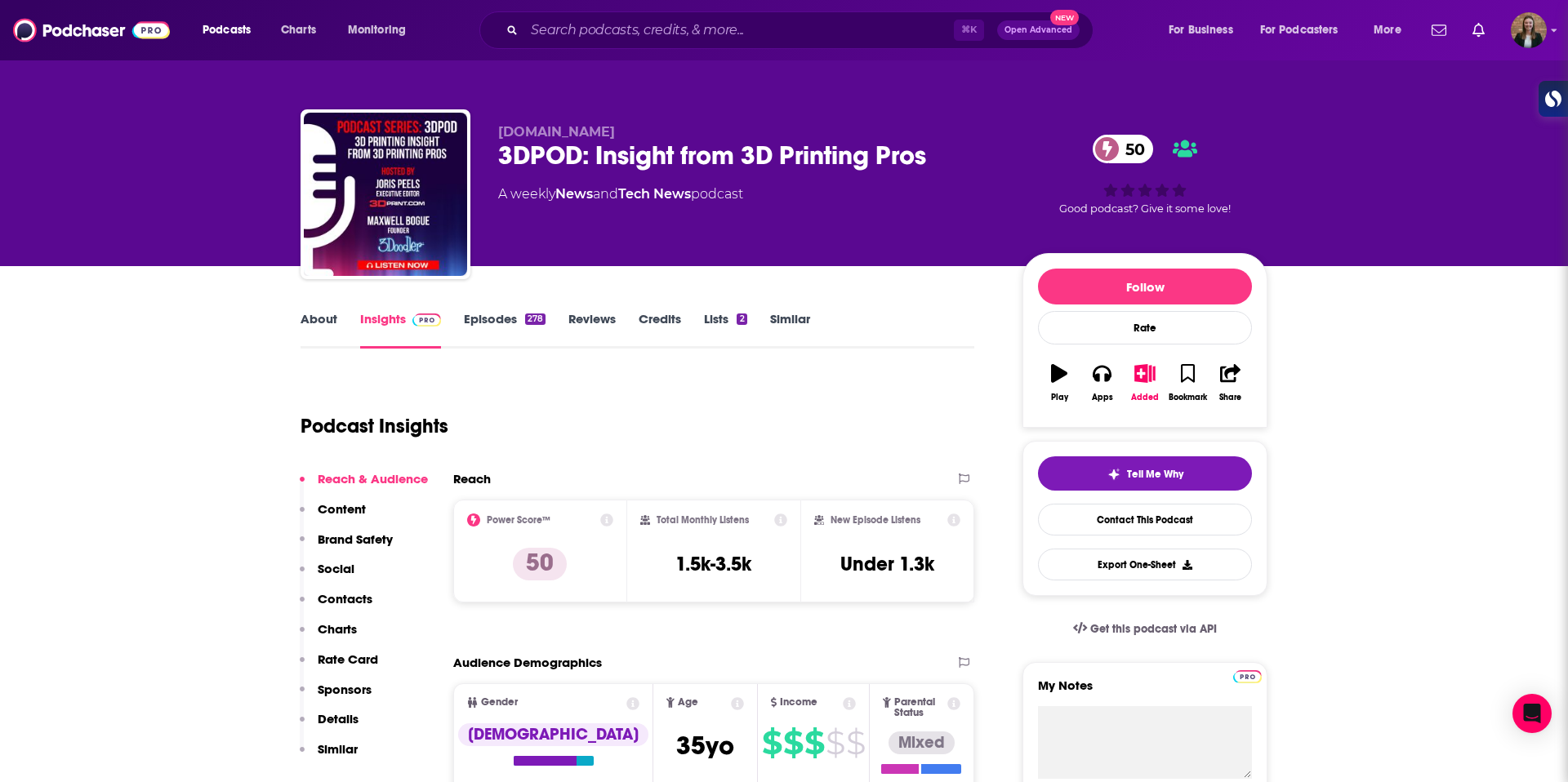
click at [498, 315] on link "Episodes 278" at bounding box center [505, 330] width 82 height 38
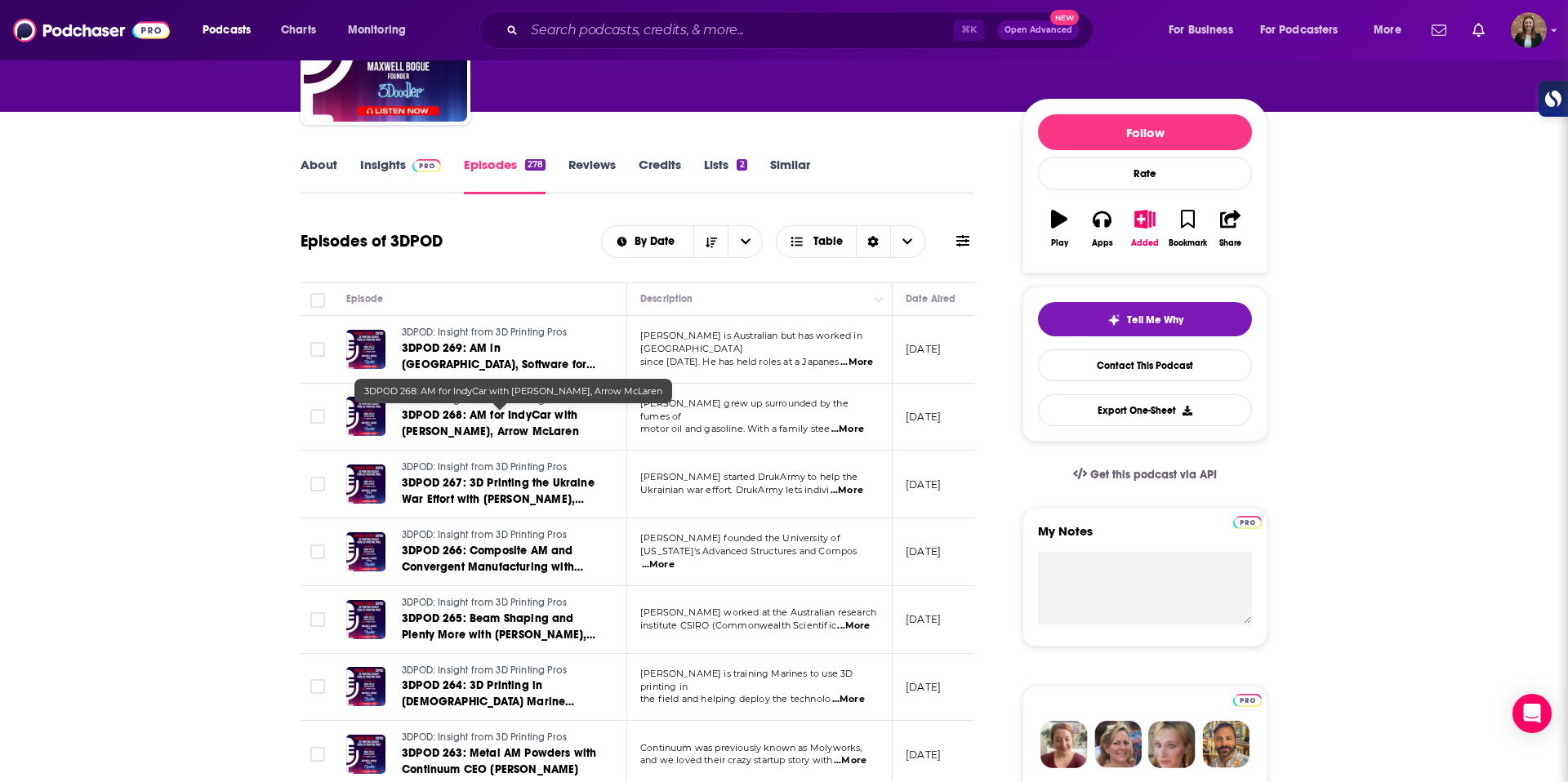
scroll to position [156, 0]
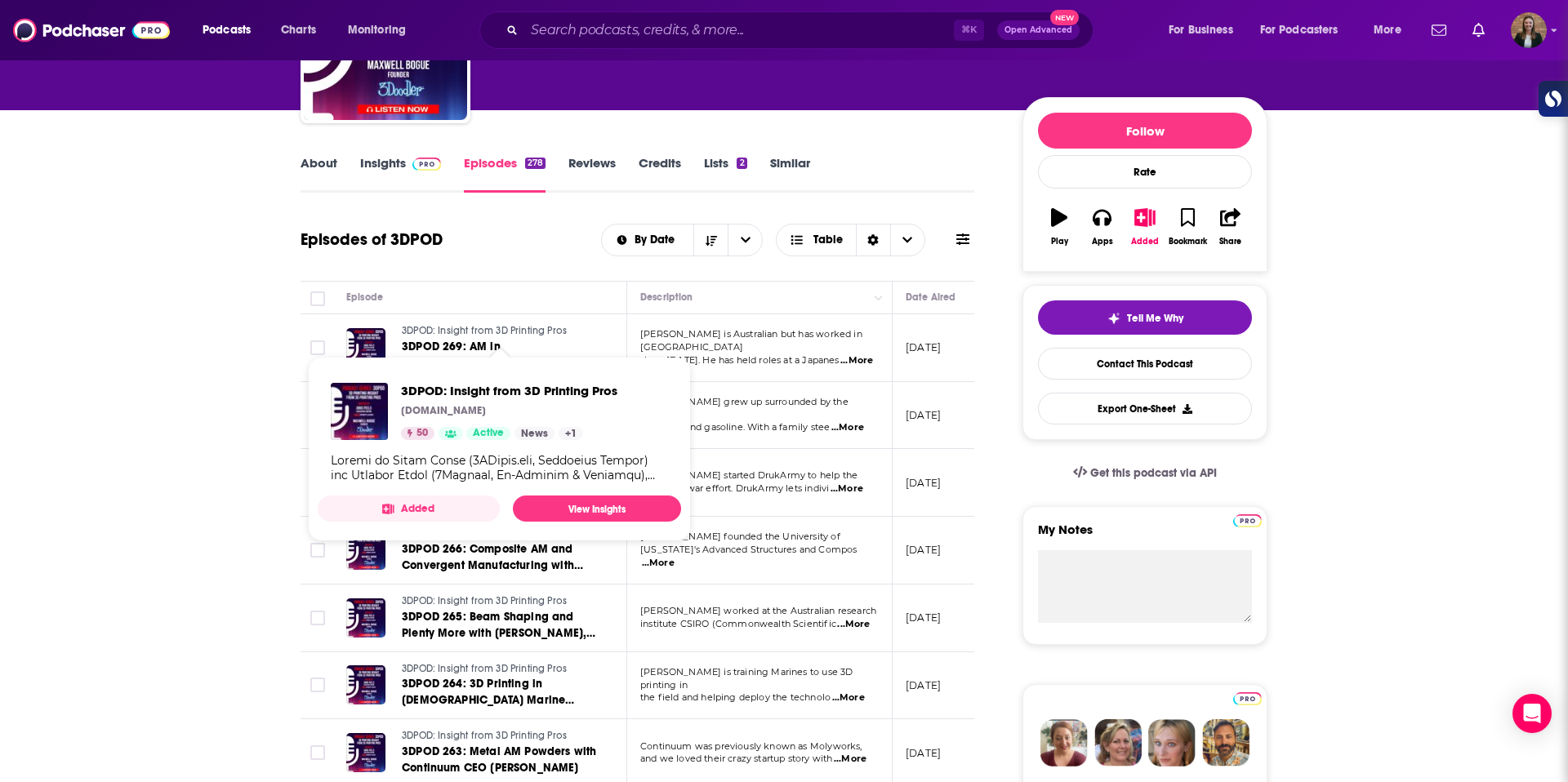
click at [560, 337] on link "3DPOD: Insight from 3D Printing Pros" at bounding box center [499, 331] width 196 height 15
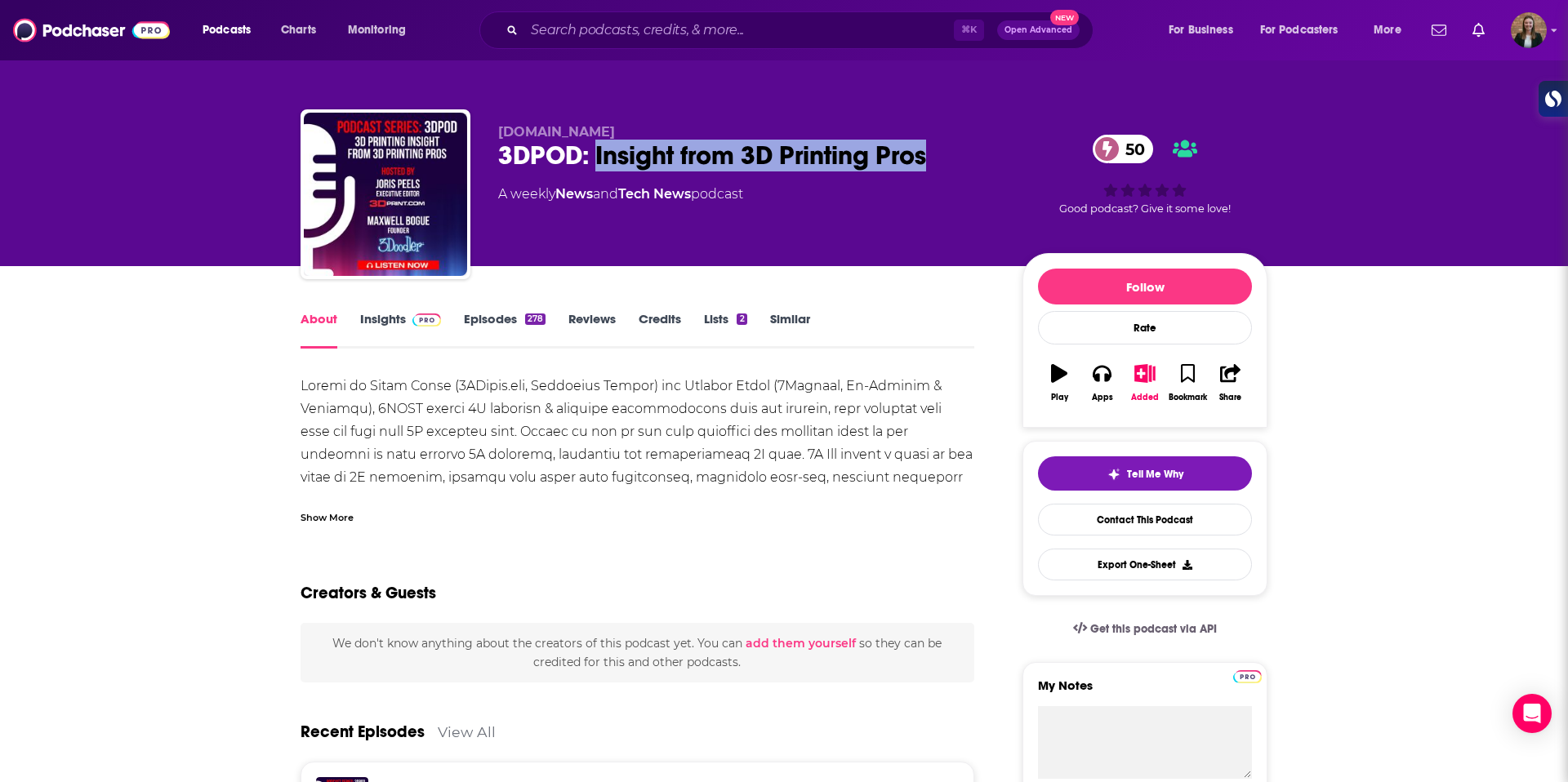
drag, startPoint x: 928, startPoint y: 161, endPoint x: 598, endPoint y: 149, distance: 330.2
click at [598, 149] on div "3DPOD: Insight from 3D Printing Pros 50" at bounding box center [747, 155] width 498 height 32
copy h1 "Insight from 3D Printing Pros"
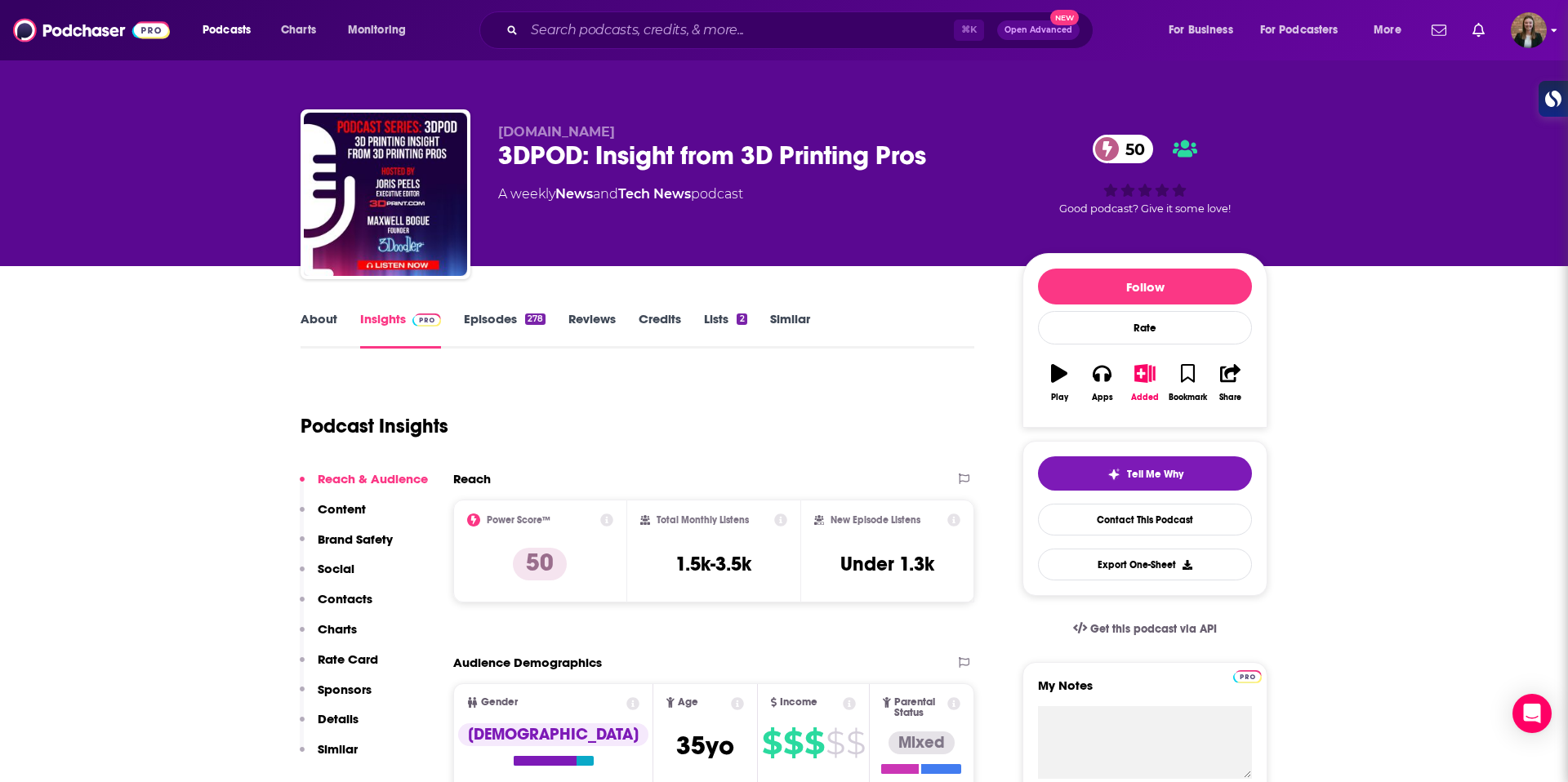
click at [1564, 21] on div "Podcasts Charts Monitoring ⌘ K Open Advanced New For Business For Podcasters Mo…" at bounding box center [784, 30] width 1568 height 60
click at [1555, 23] on div "Show profile menu" at bounding box center [1555, 31] width 7 height 19
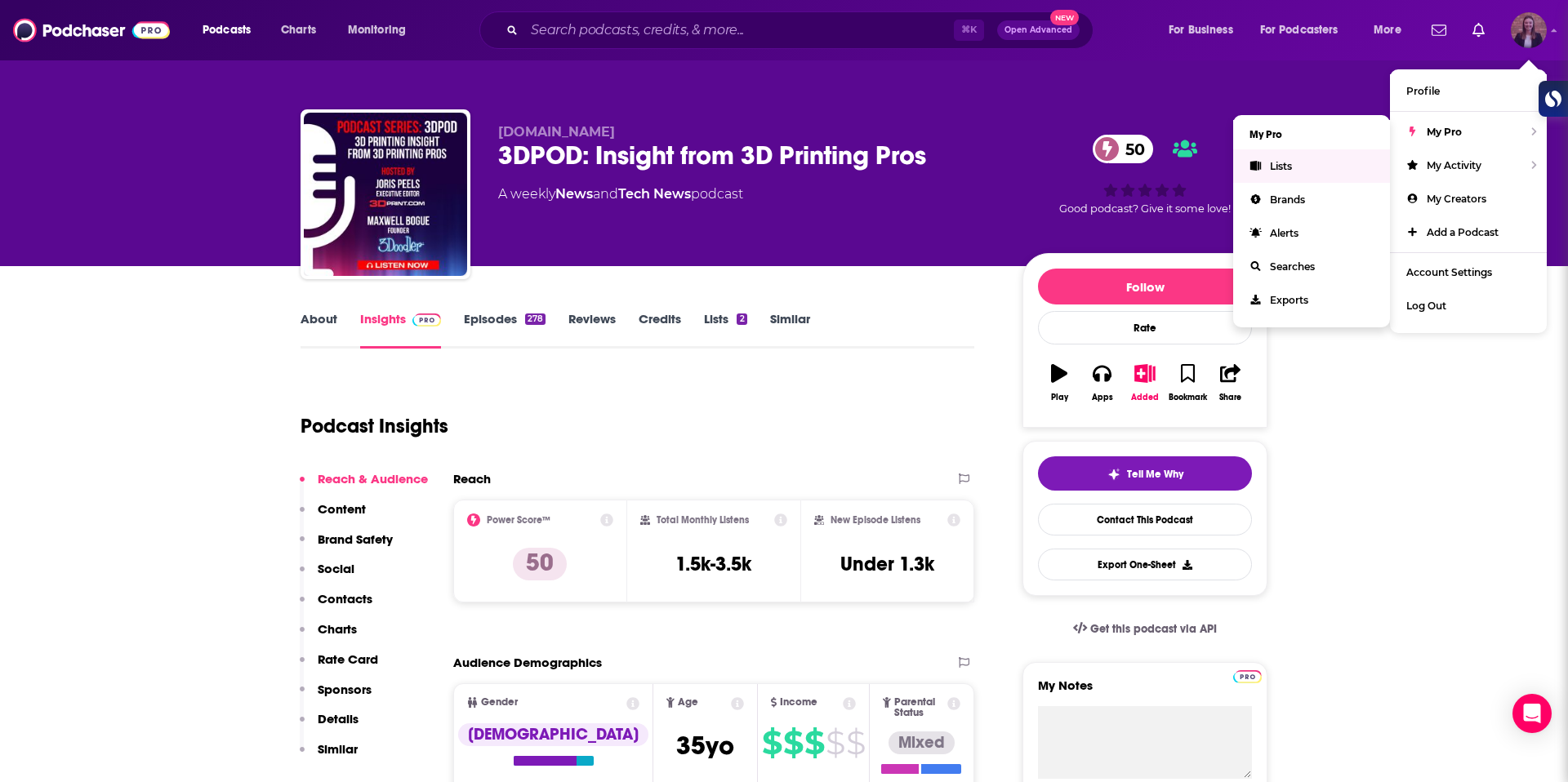
click at [1320, 155] on link "Lists" at bounding box center [1312, 166] width 157 height 33
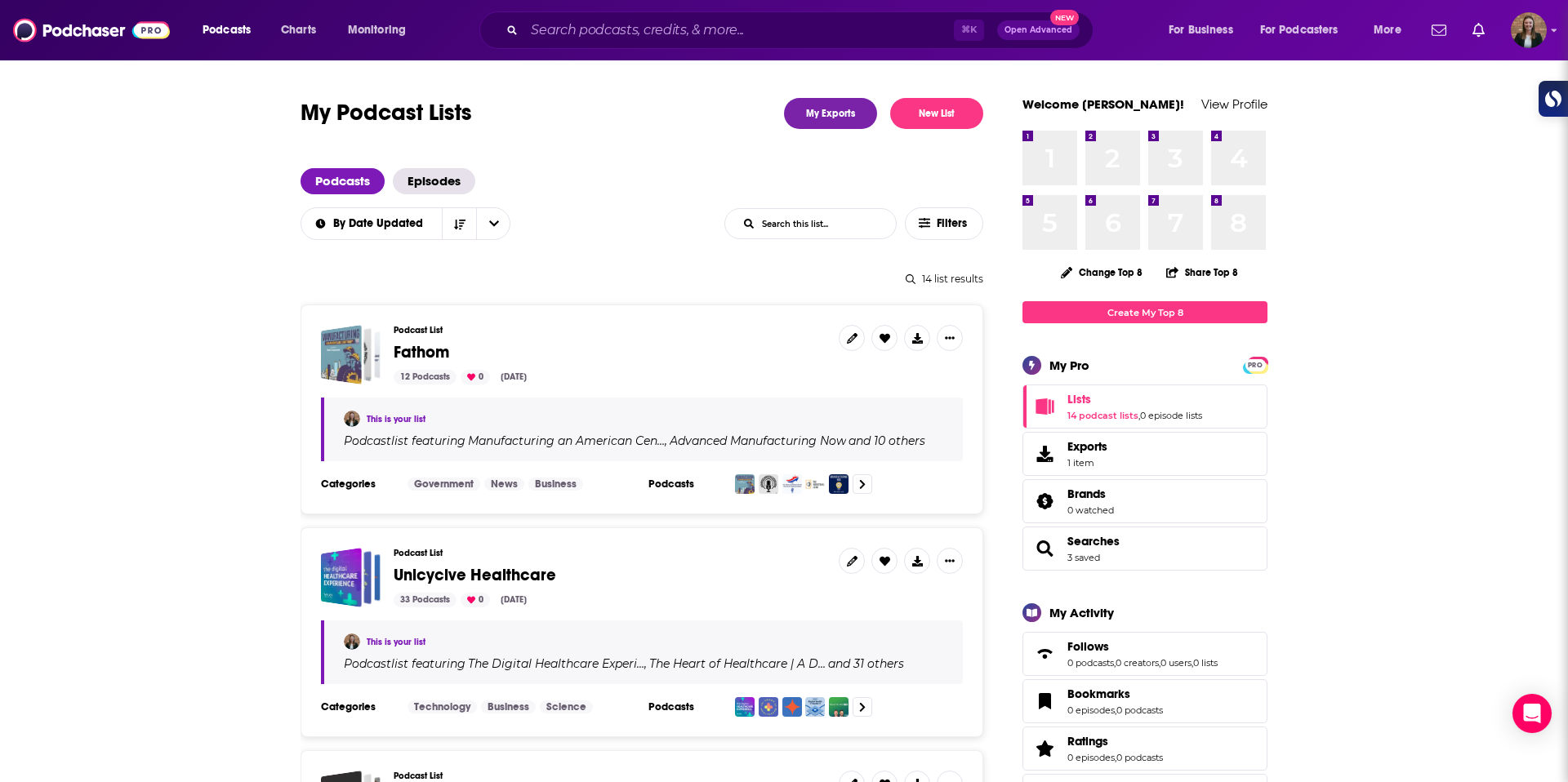
click at [433, 353] on span "Fathom" at bounding box center [422, 352] width 56 height 20
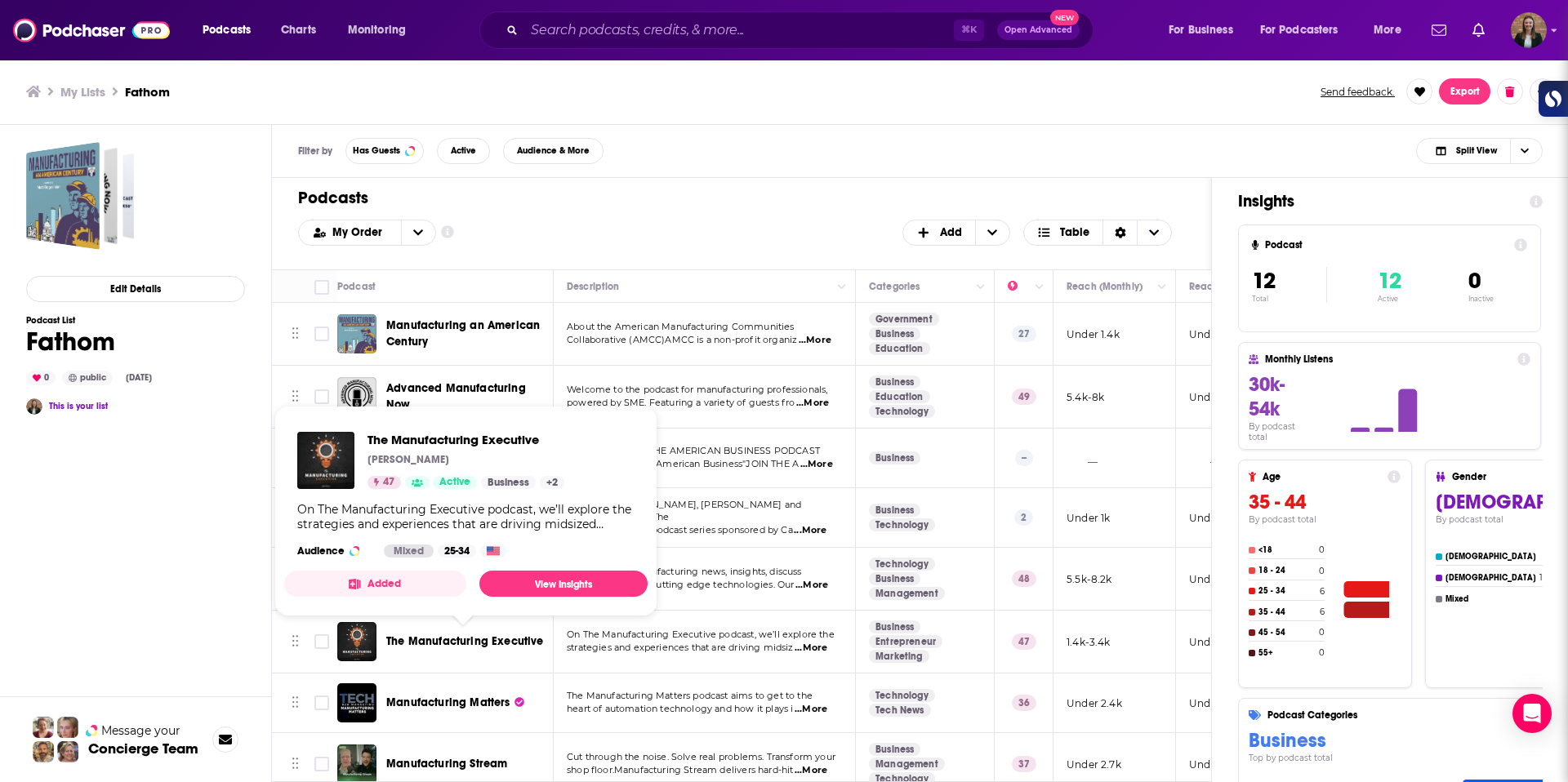
click at [438, 634] on span "The Manufacturing Executive" at bounding box center [465, 641] width 158 height 14
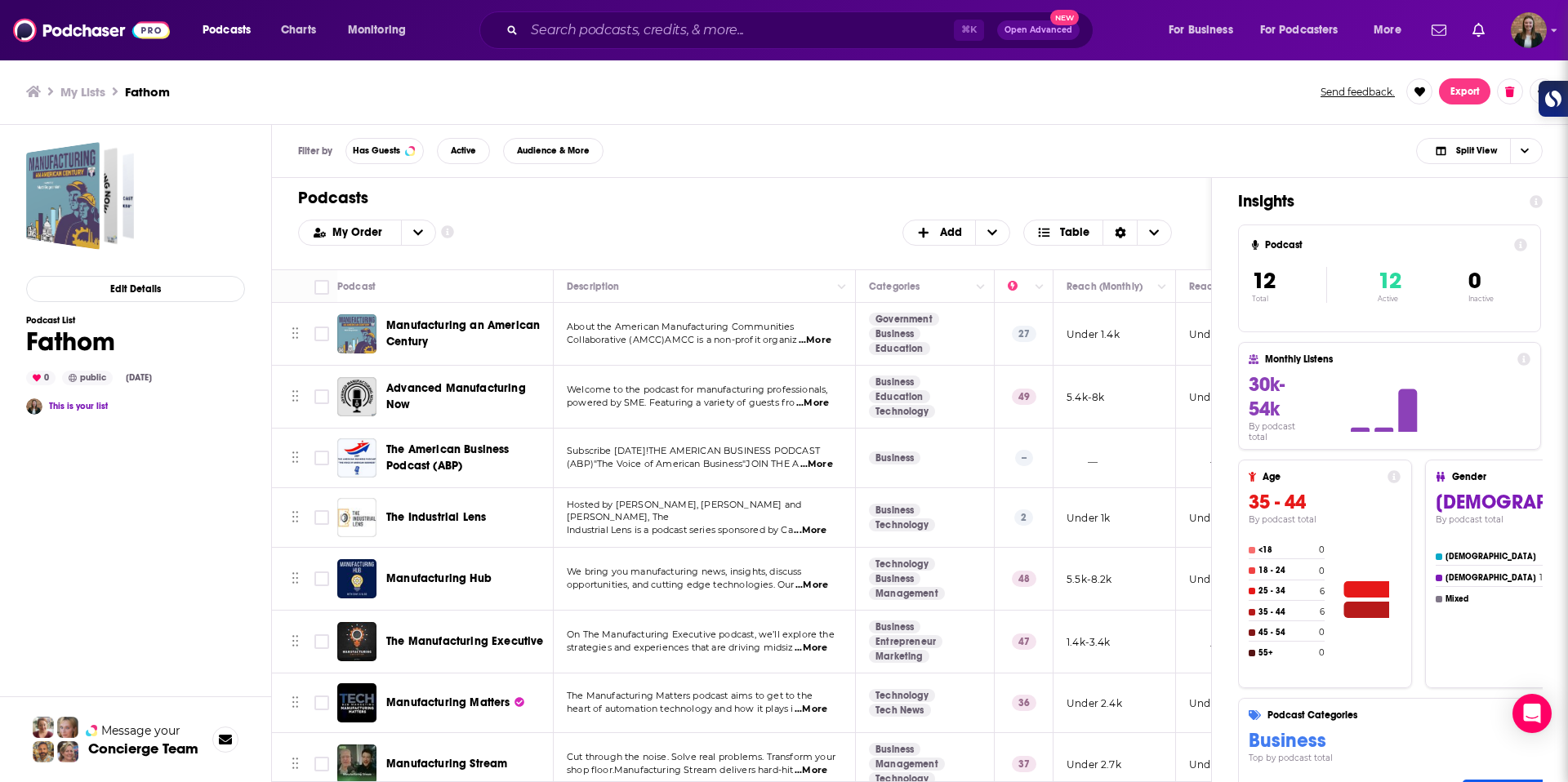
scroll to position [0, 1]
click at [437, 516] on span "The Industrial Lens" at bounding box center [436, 517] width 99 height 14
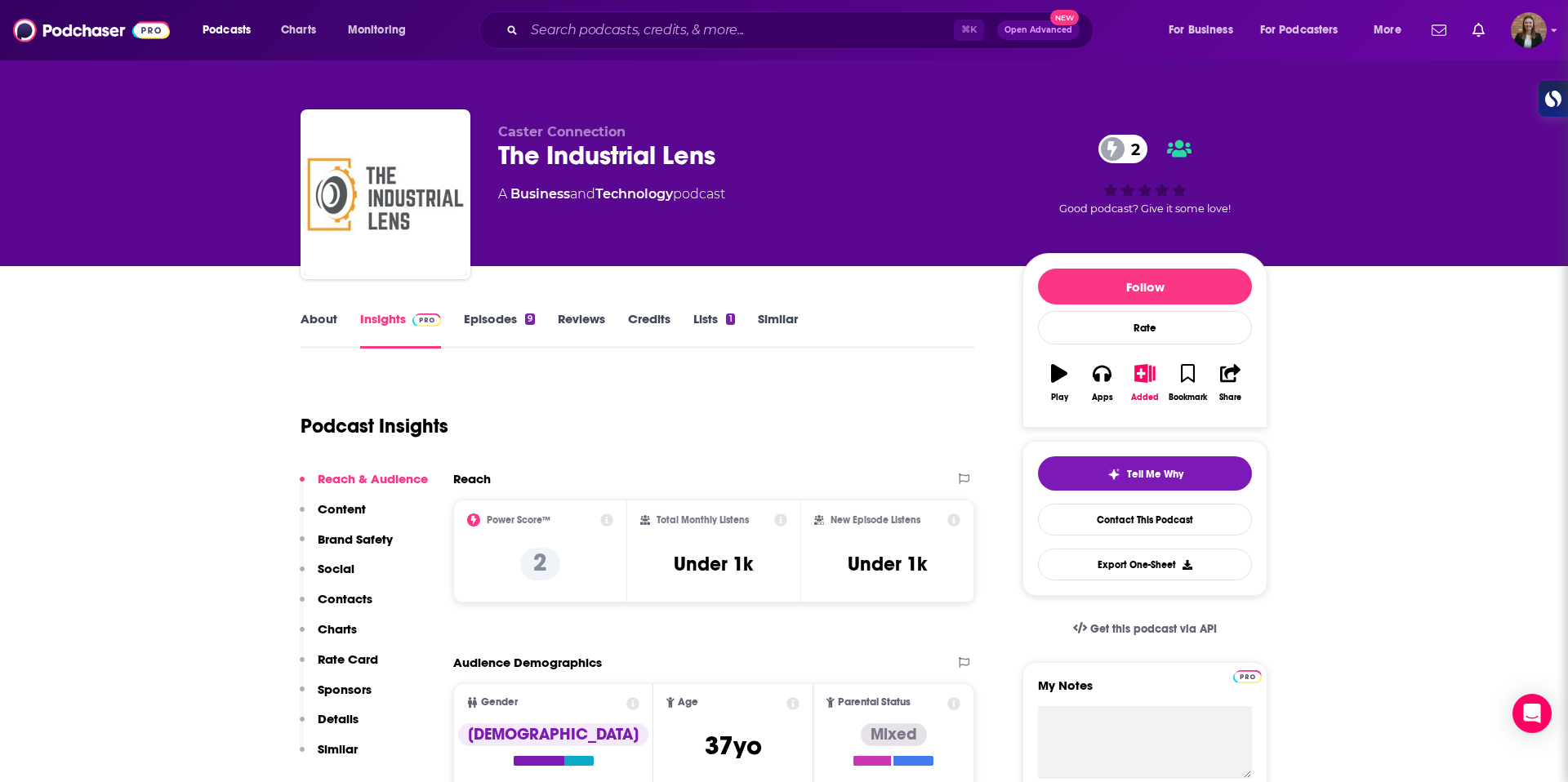
click at [306, 330] on link "About" at bounding box center [319, 330] width 37 height 38
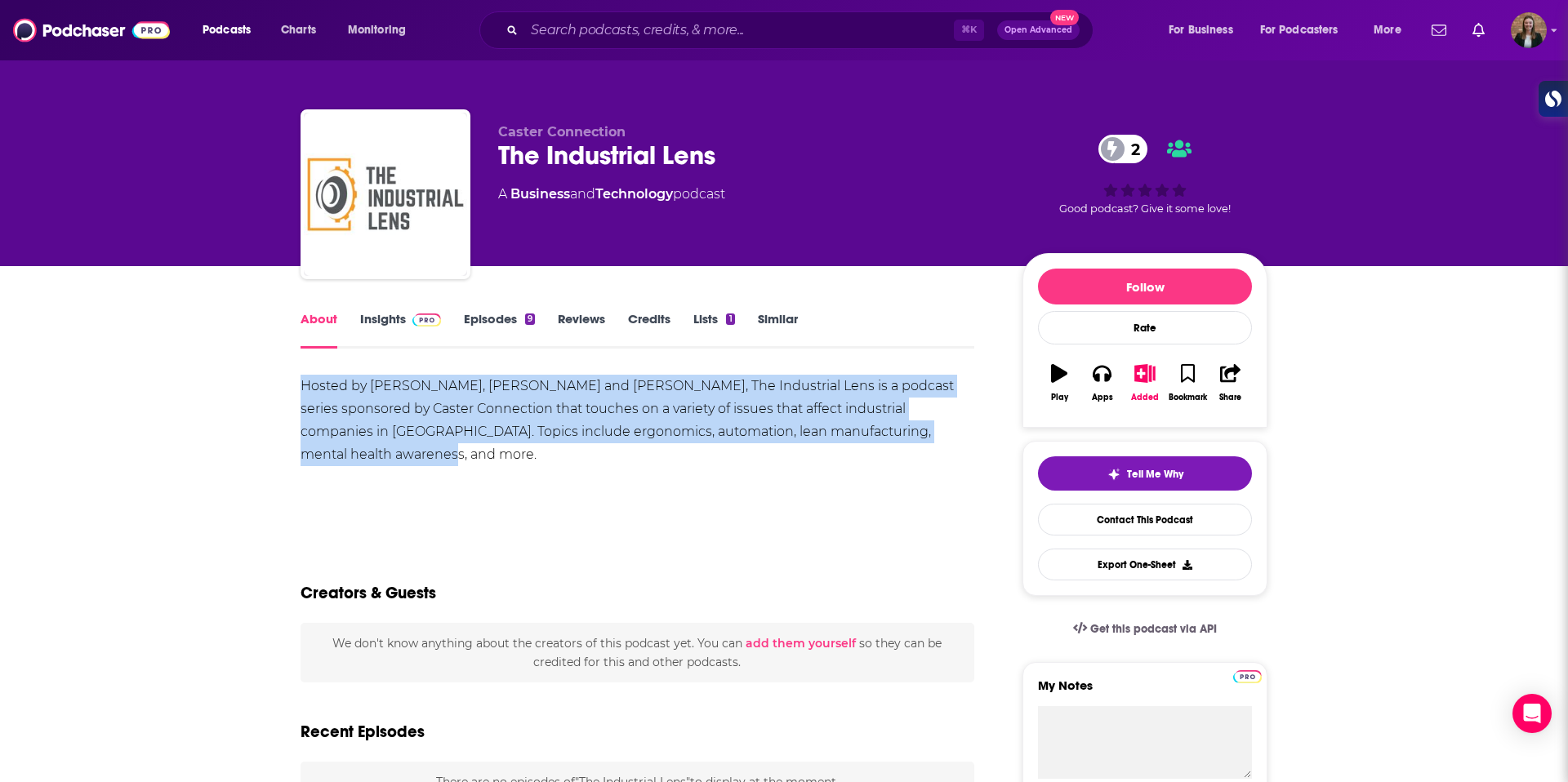
drag, startPoint x: 300, startPoint y: 381, endPoint x: 888, endPoint y: 458, distance: 593.0
click at [883, 448] on div "Hosted by [PERSON_NAME], [PERSON_NAME] and [PERSON_NAME], The Industrial Lens i…" at bounding box center [637, 431] width 674 height 114
copy div "Hosted by [PERSON_NAME], [PERSON_NAME] and [PERSON_NAME], The Industrial Lens i…"
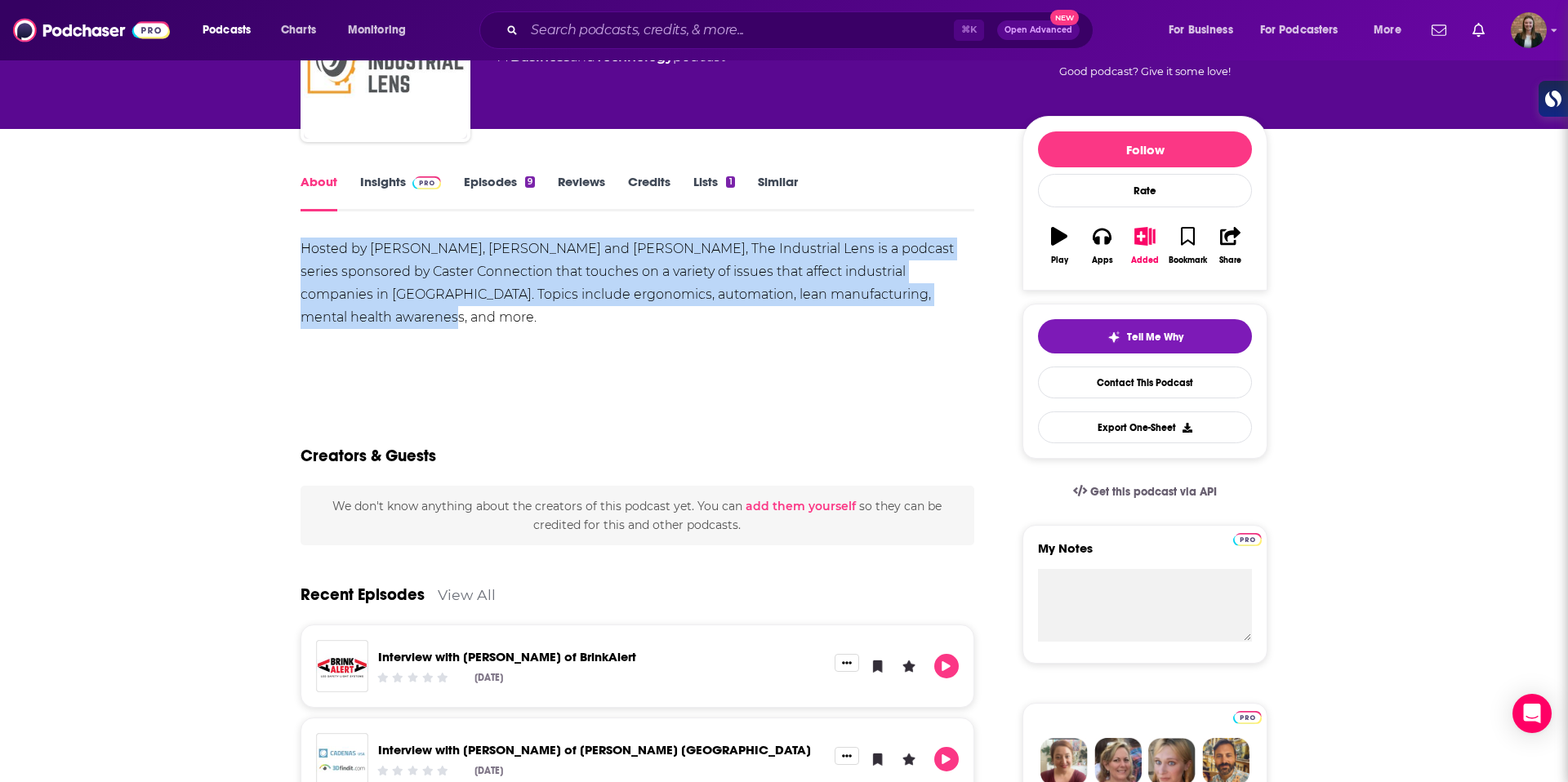
scroll to position [135, 0]
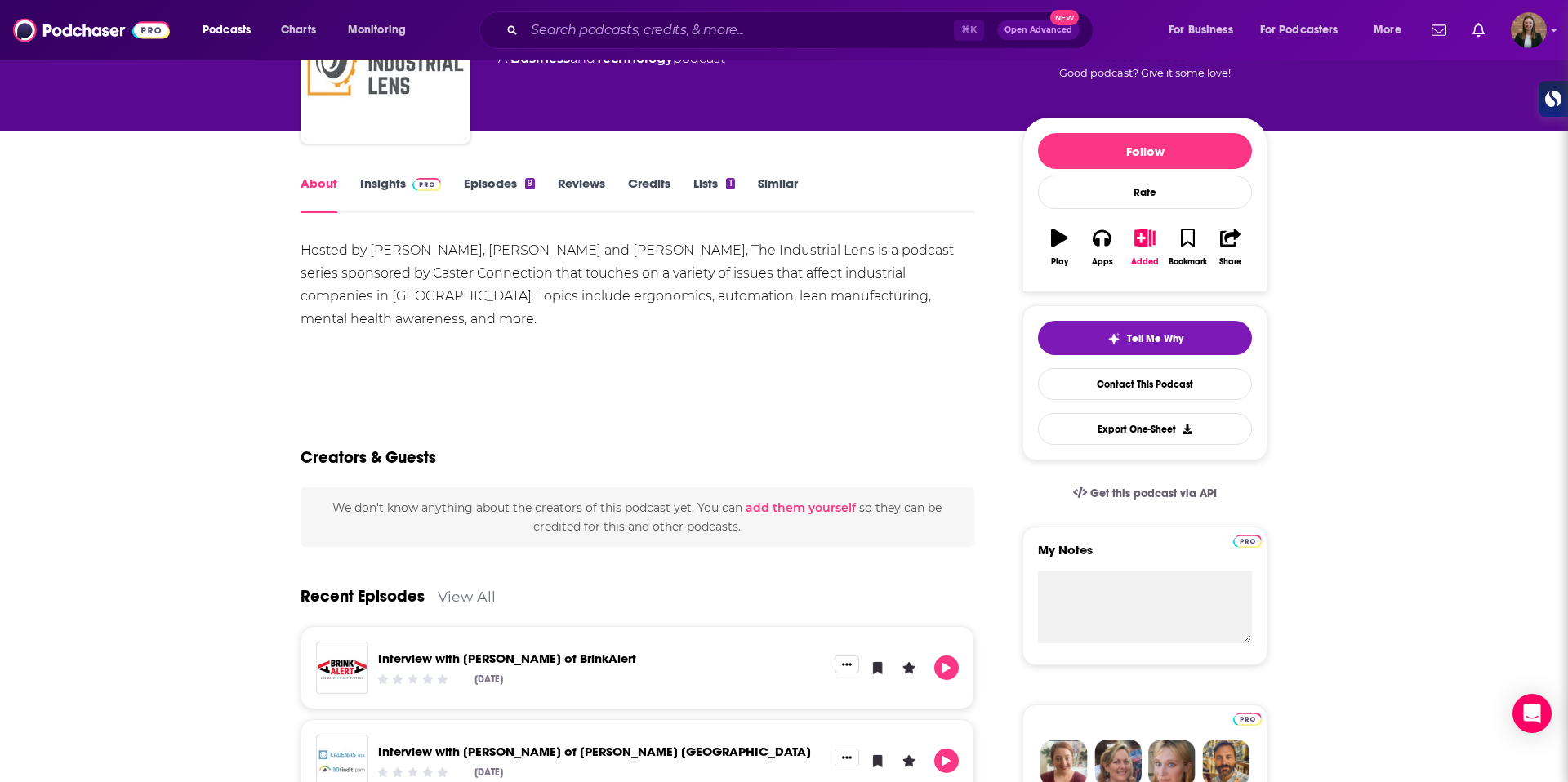
click at [381, 175] on link "Insights" at bounding box center [400, 194] width 81 height 38
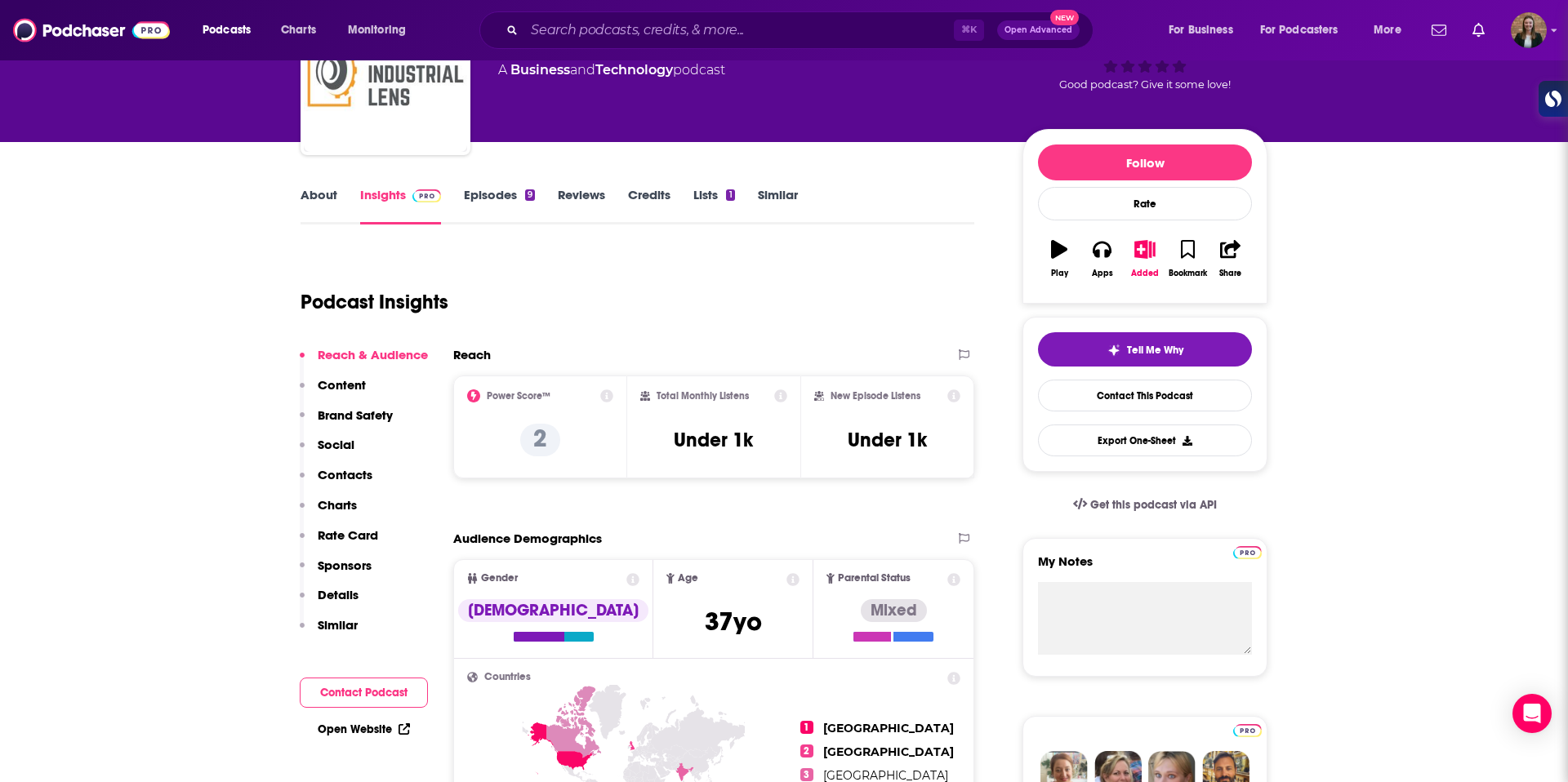
scroll to position [120, 0]
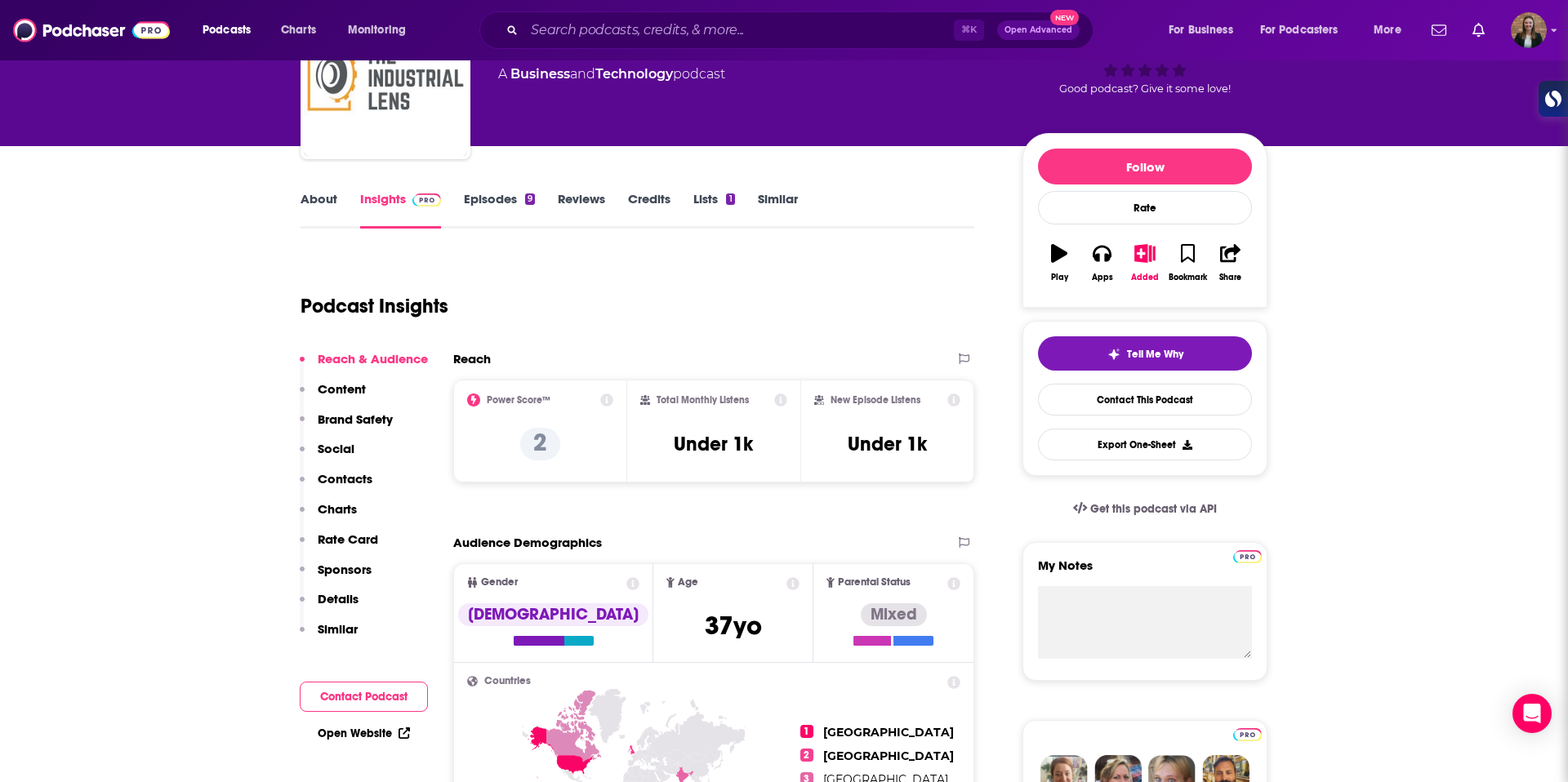
click at [481, 209] on link "Episodes 9" at bounding box center [499, 209] width 71 height 38
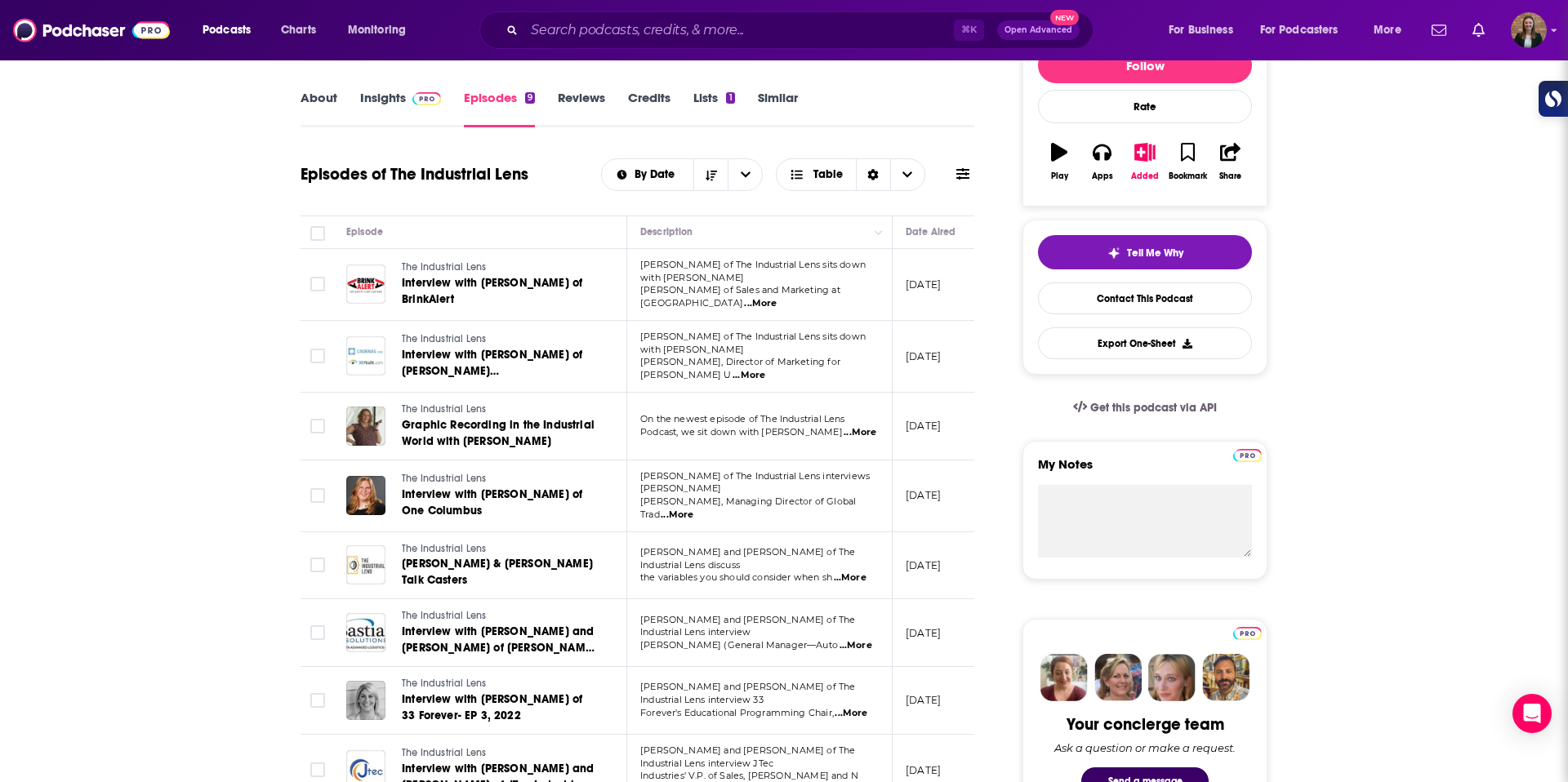
scroll to position [224, 0]
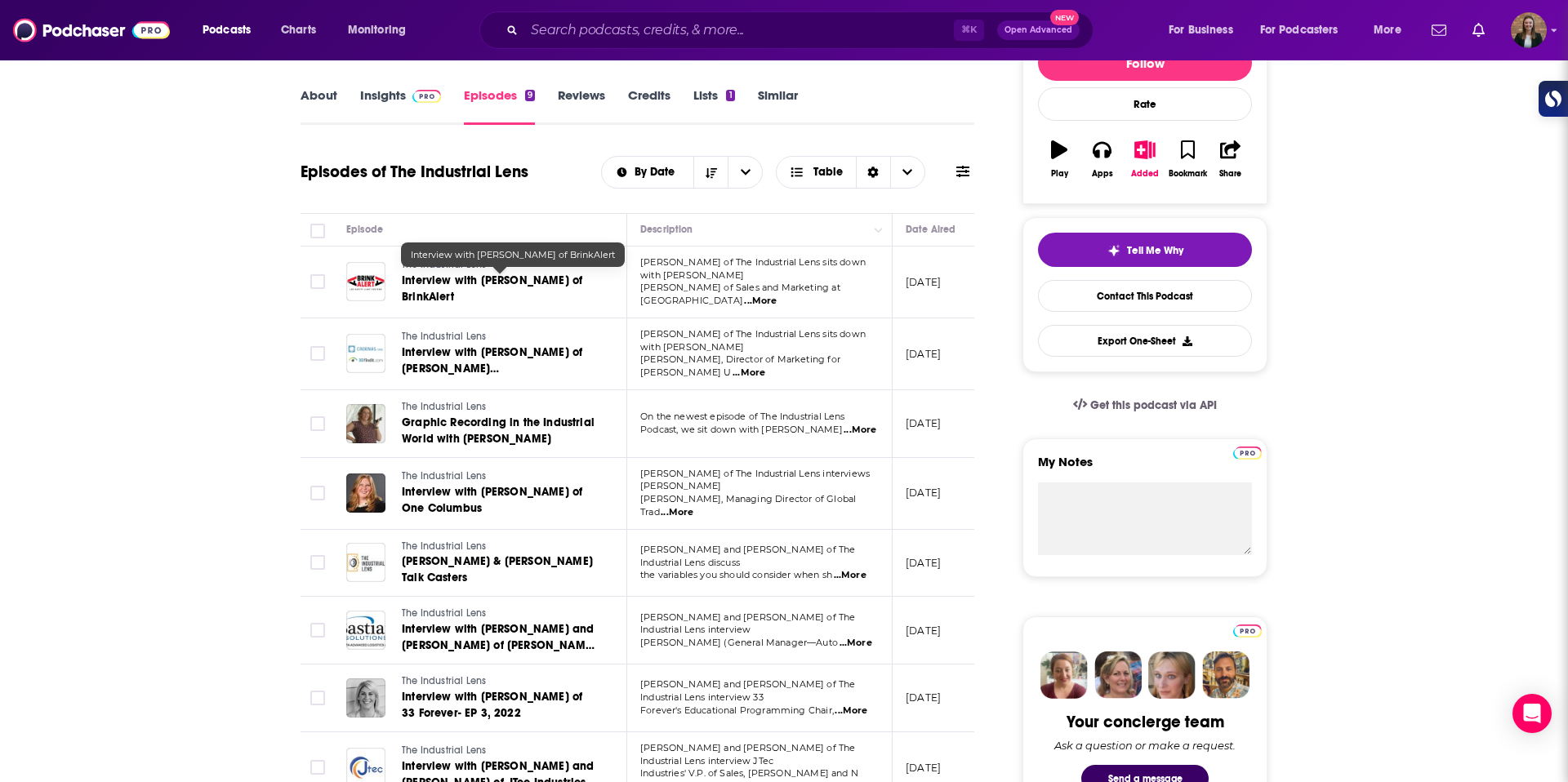
click at [450, 290] on span "Interview with Gil Valentin of BrinkAlert" at bounding box center [492, 289] width 180 height 30
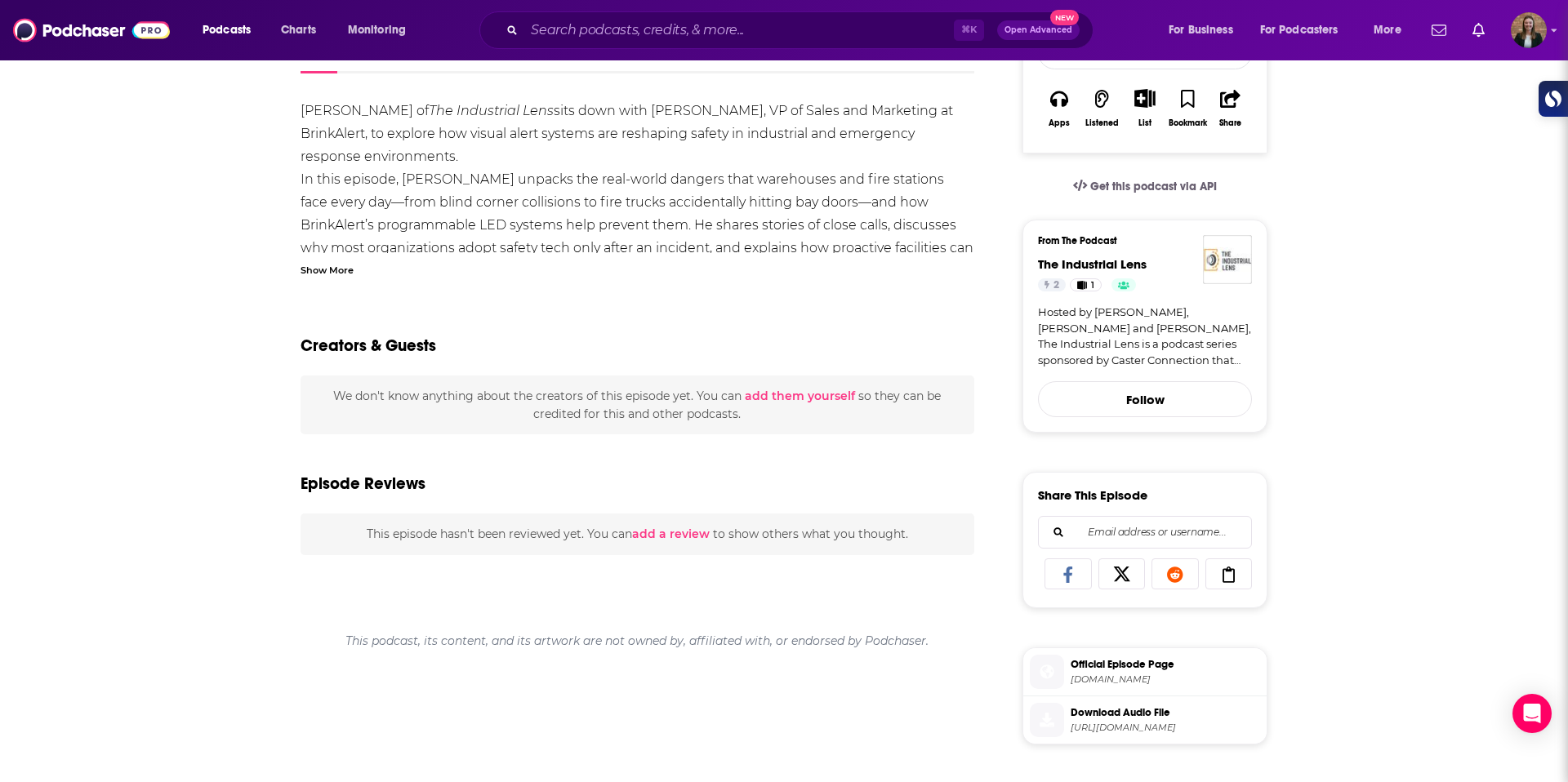
scroll to position [265, 0]
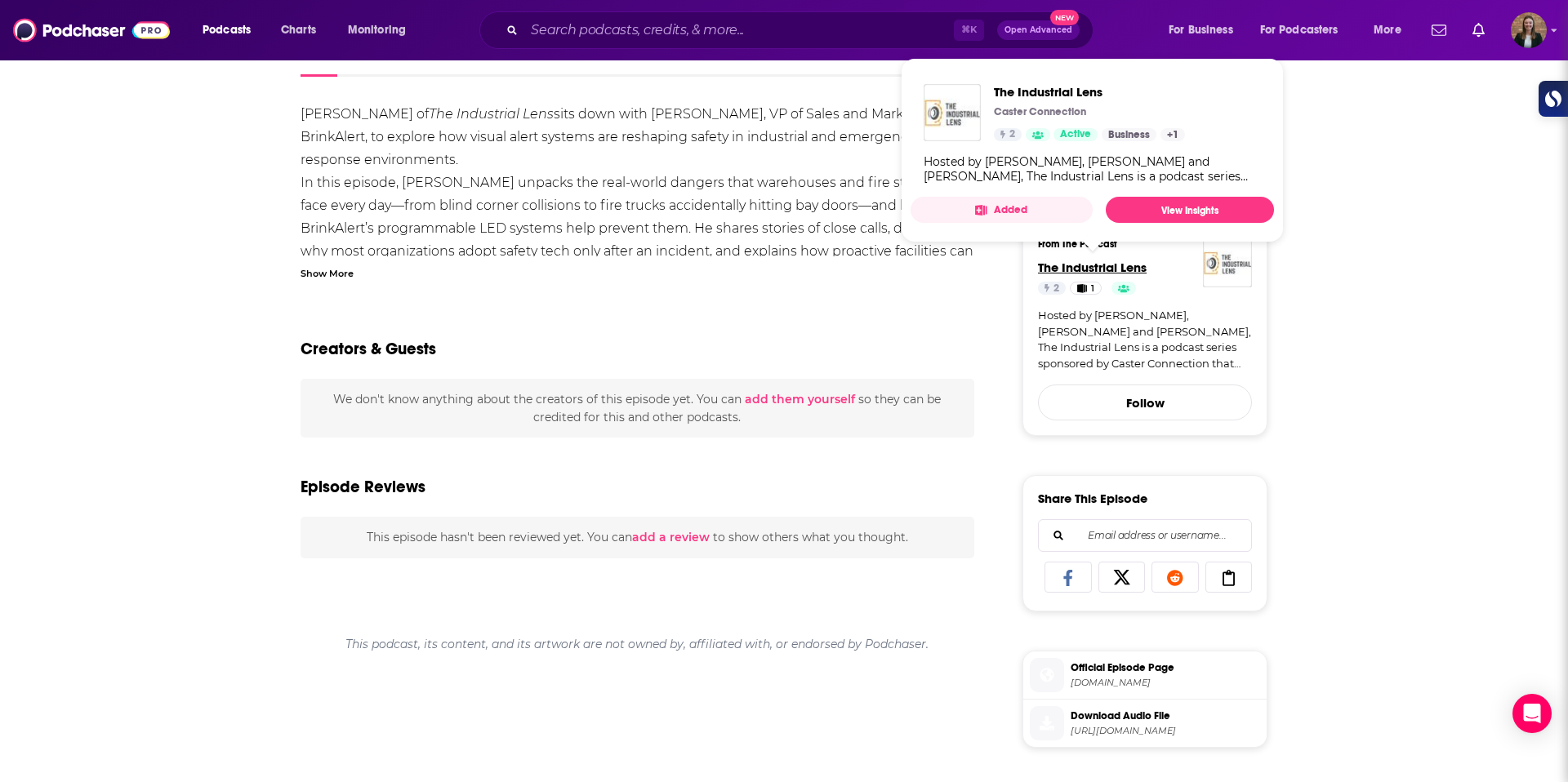
click at [1055, 260] on span "The Industrial Lens" at bounding box center [1092, 267] width 109 height 16
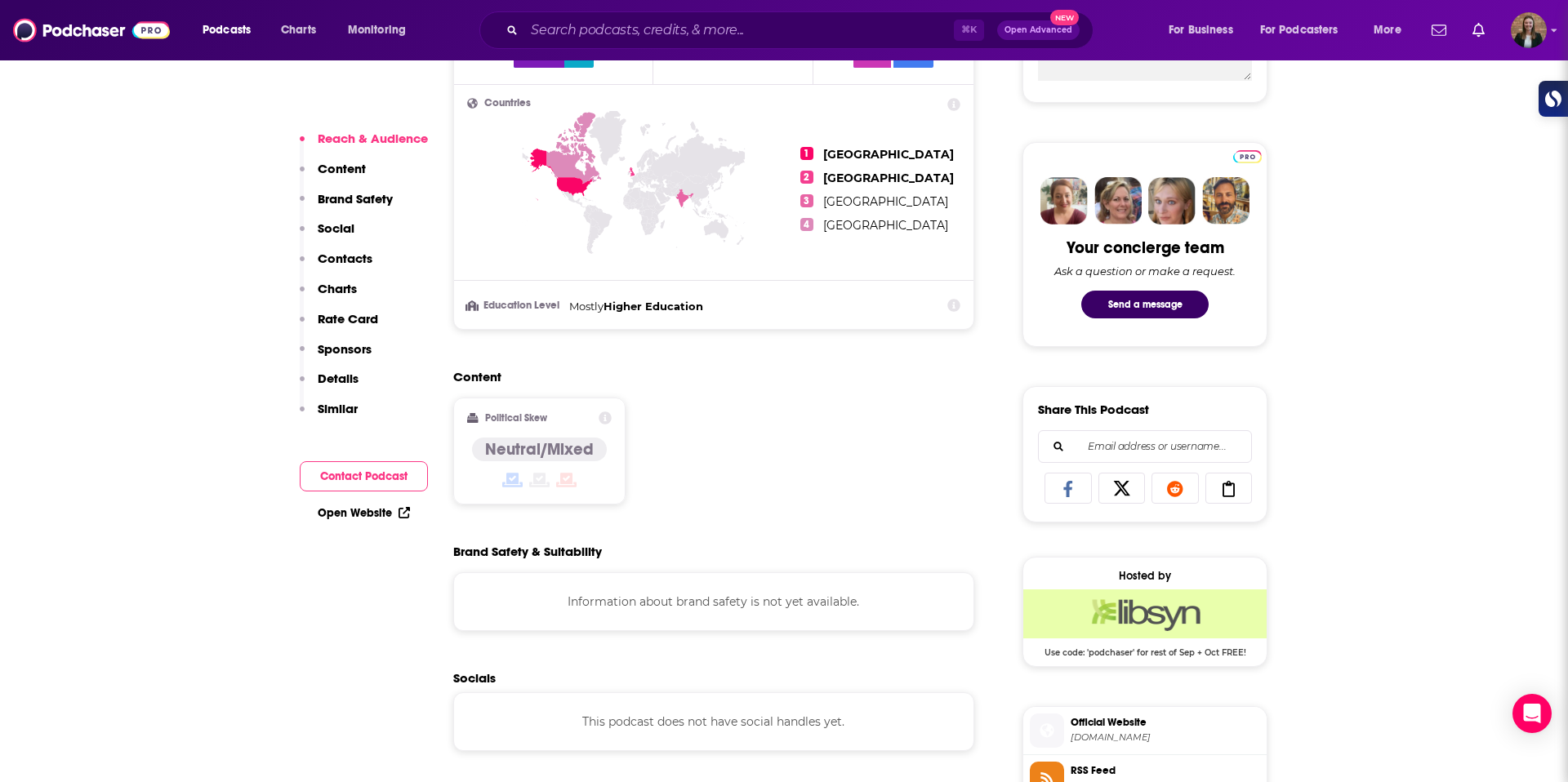
scroll to position [1007, 0]
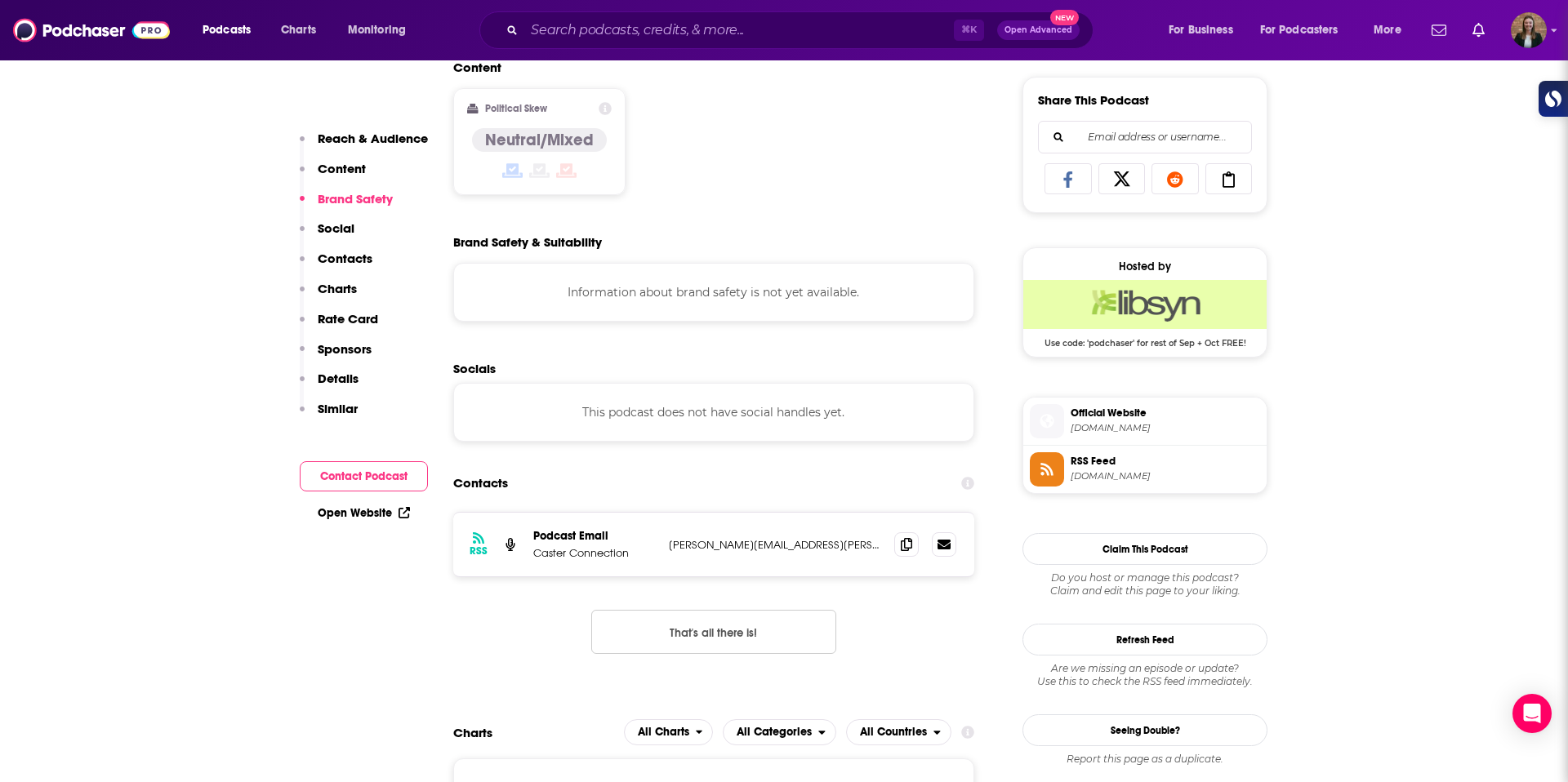
click at [1105, 415] on span "Official Website" at bounding box center [1166, 413] width 190 height 15
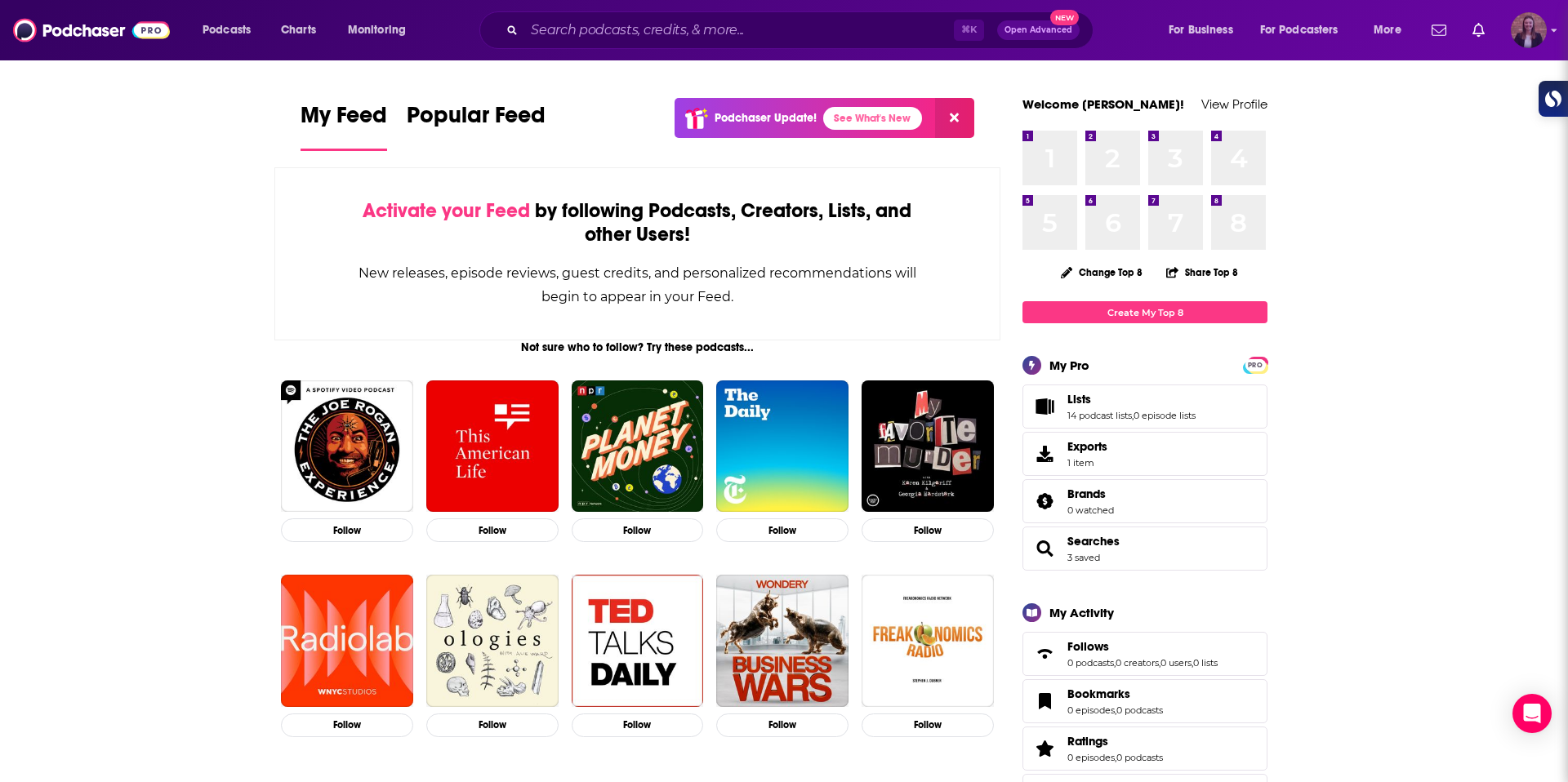
click at [1530, 25] on img "Logged in as k_burns" at bounding box center [1529, 30] width 36 height 36
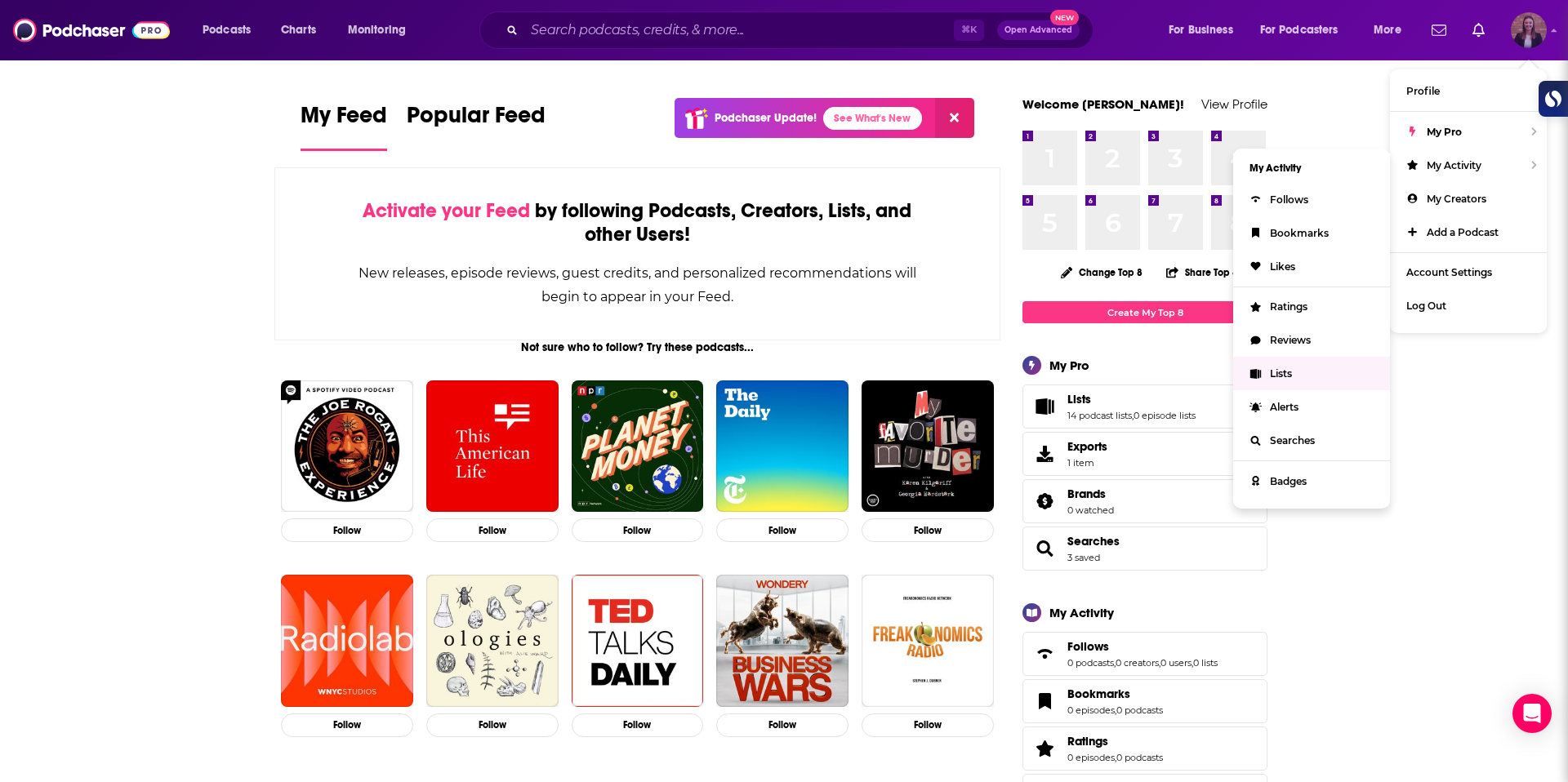
drag, startPoint x: 1295, startPoint y: 260, endPoint x: 1325, endPoint y: 381, distance: 124.7
click at [1325, 381] on ul "My Activity Follows Bookmarks Likes Ratings Reviews Lists Alerts Searches Badges" at bounding box center [1312, 328] width 157 height 360
click at [1325, 381] on link "Lists" at bounding box center [1312, 374] width 157 height 33
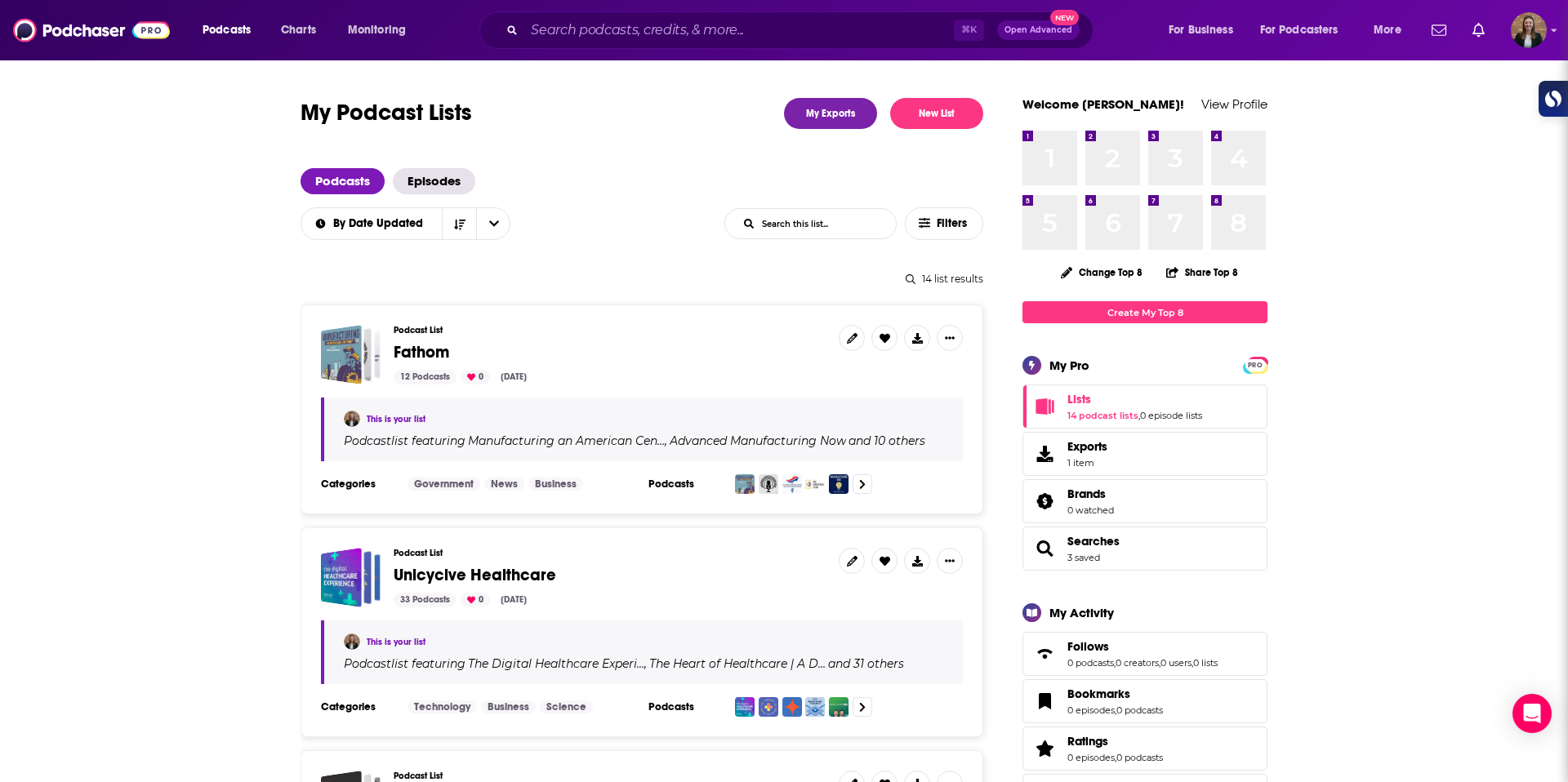
scroll to position [90, 0]
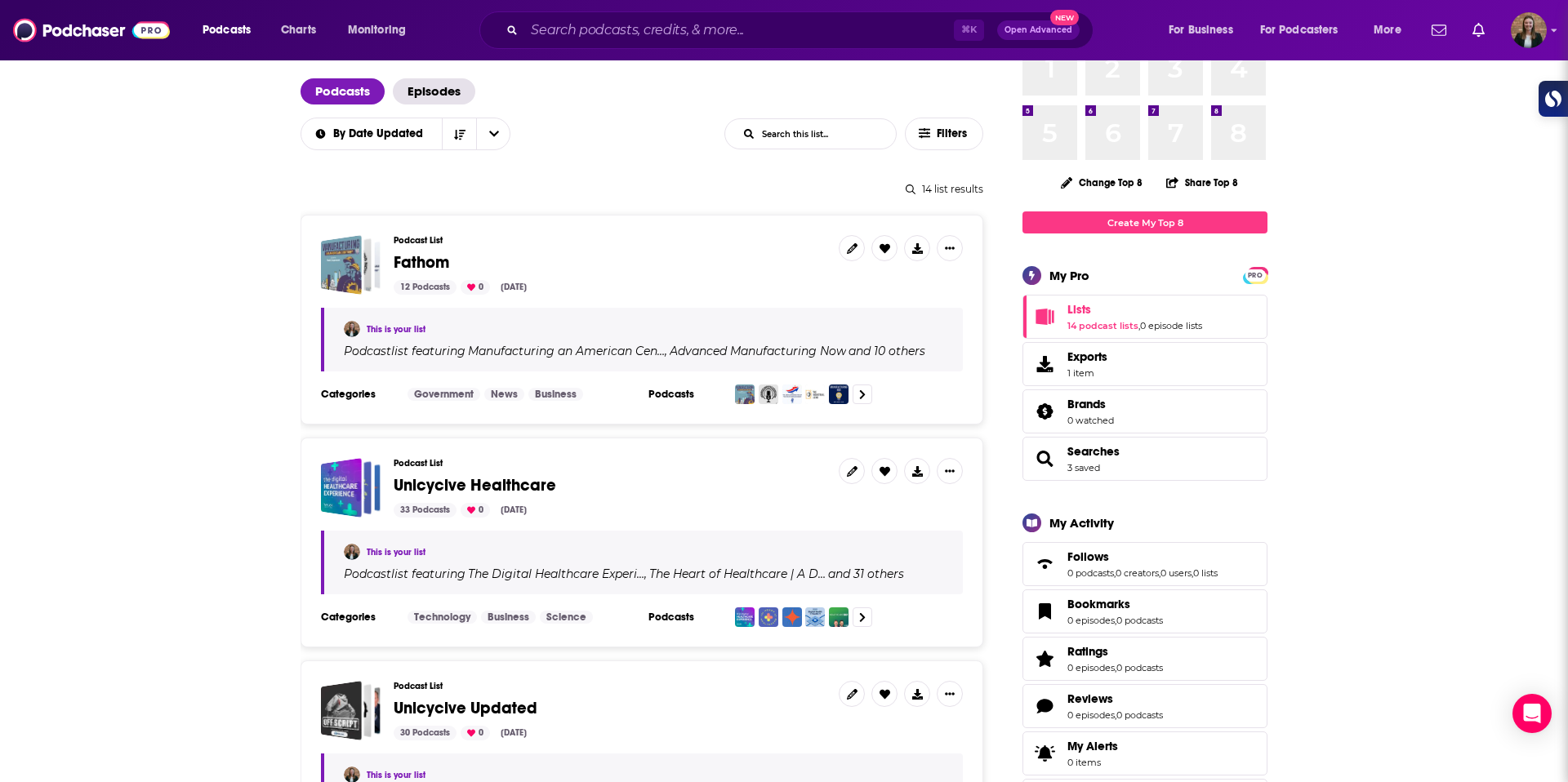
click at [416, 260] on span "Fathom" at bounding box center [422, 262] width 56 height 20
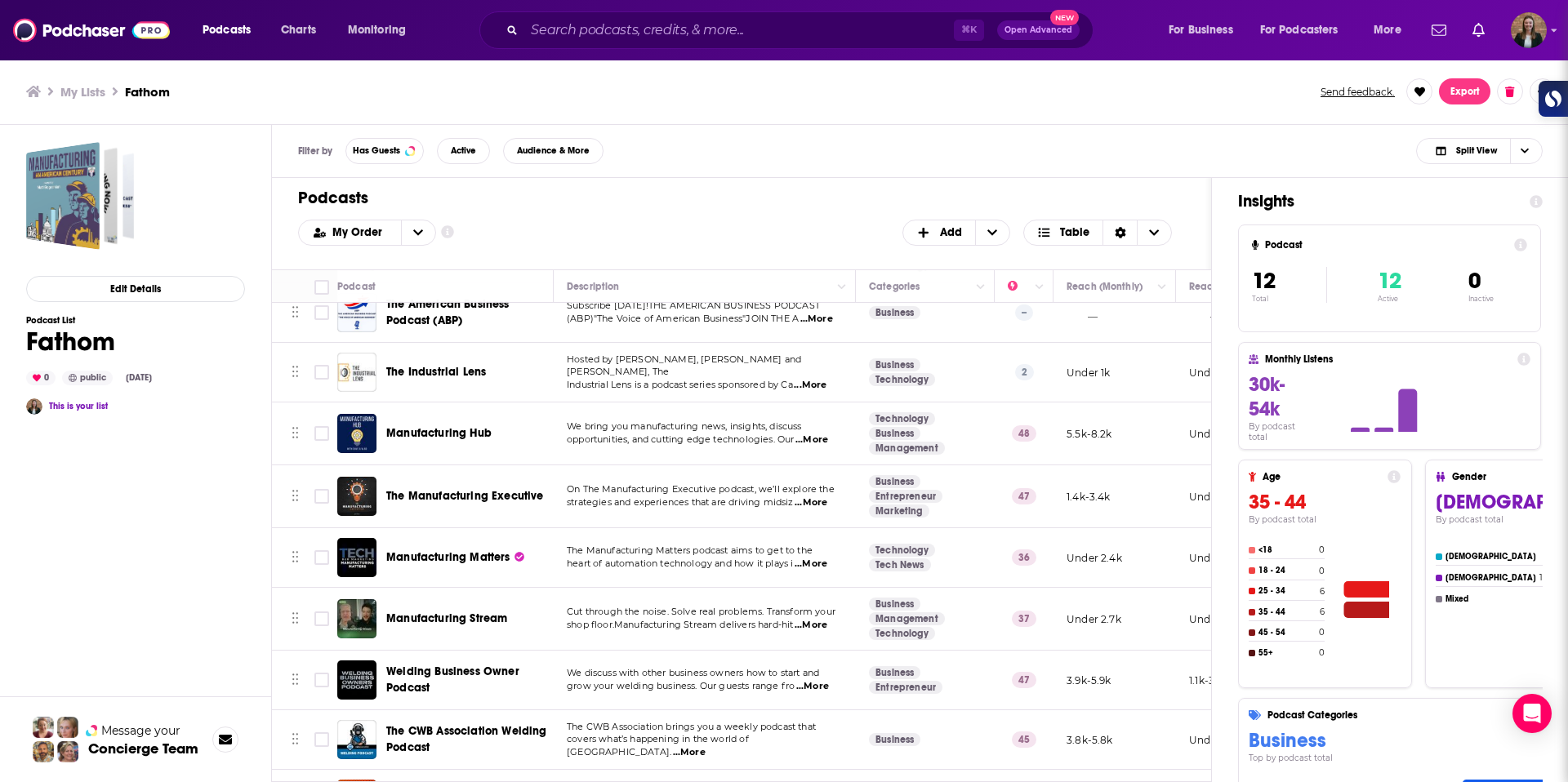
scroll to position [146, 0]
click at [409, 368] on span "The Industrial Lens" at bounding box center [436, 371] width 99 height 14
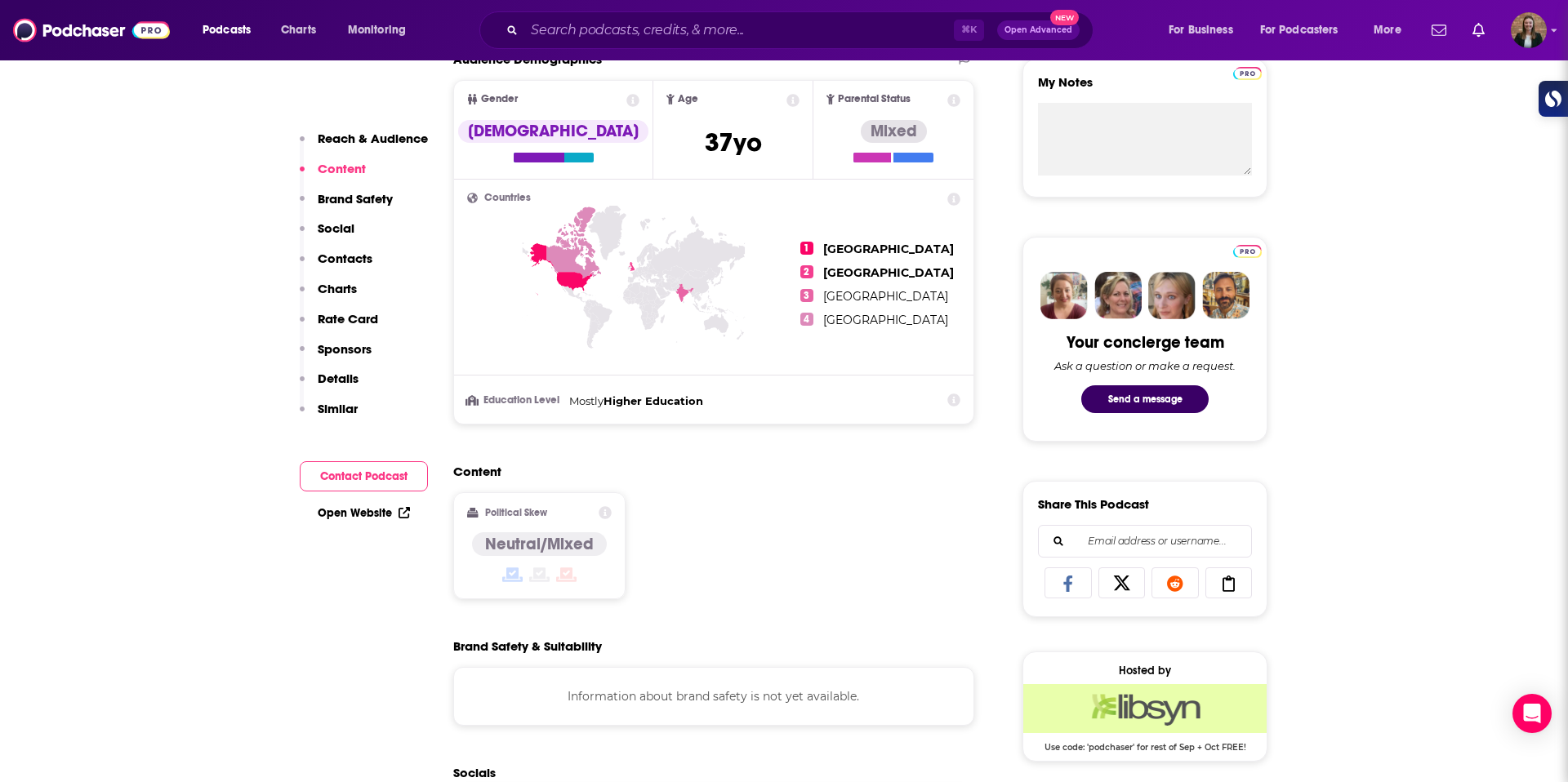
scroll to position [681, 0]
